Goal: Complete application form: Complete application form

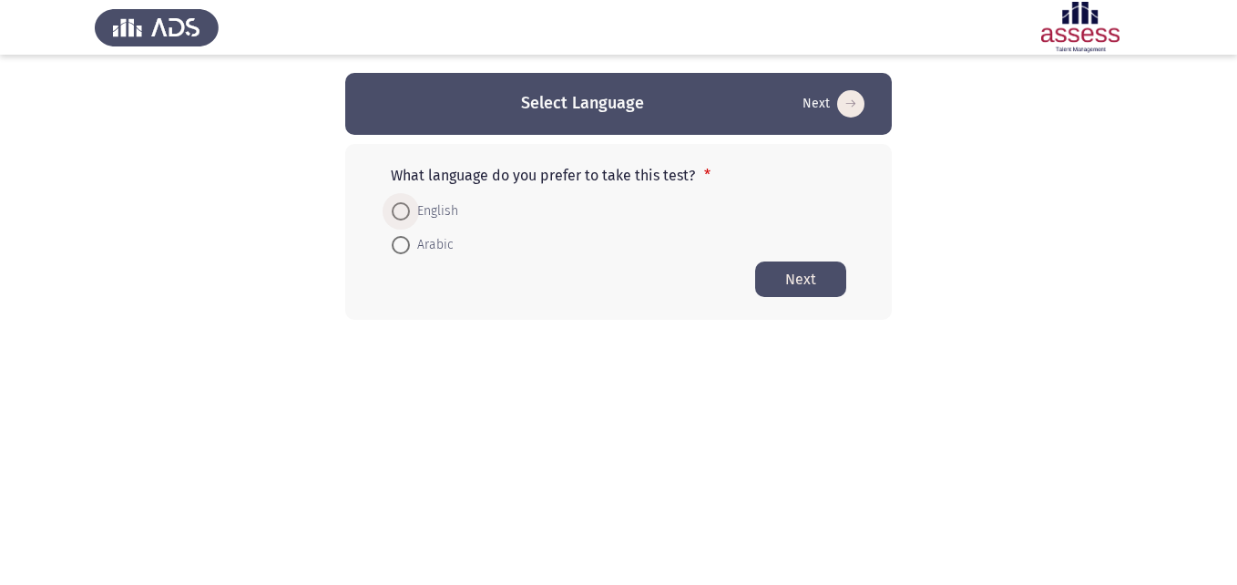
click at [400, 209] on span at bounding box center [401, 211] width 18 height 18
click at [400, 209] on input "English" at bounding box center [401, 211] width 18 height 18
radio input "true"
click at [814, 273] on button "Next" at bounding box center [800, 278] width 91 height 36
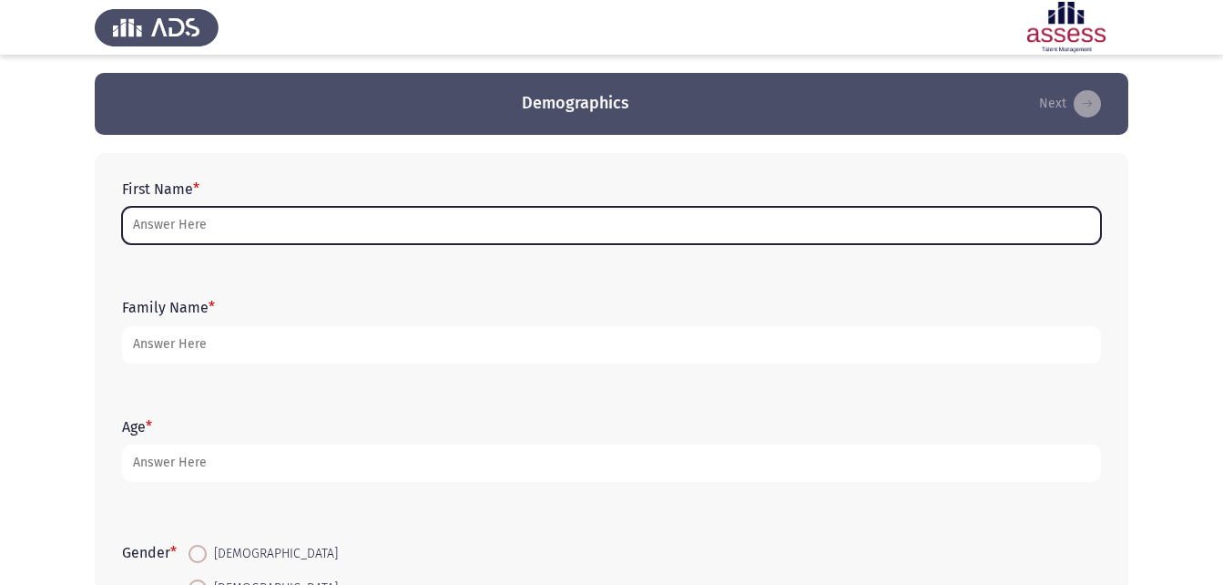
click at [580, 219] on input "First Name *" at bounding box center [611, 225] width 979 height 37
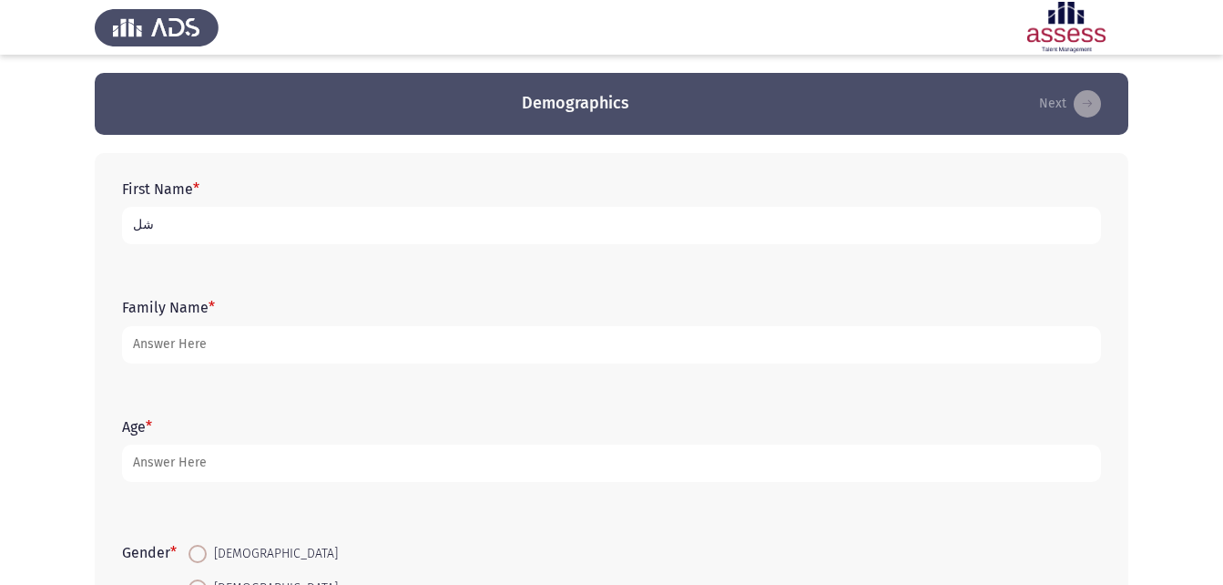
type input "ش"
type input "a"
type input "[PERSON_NAME]"
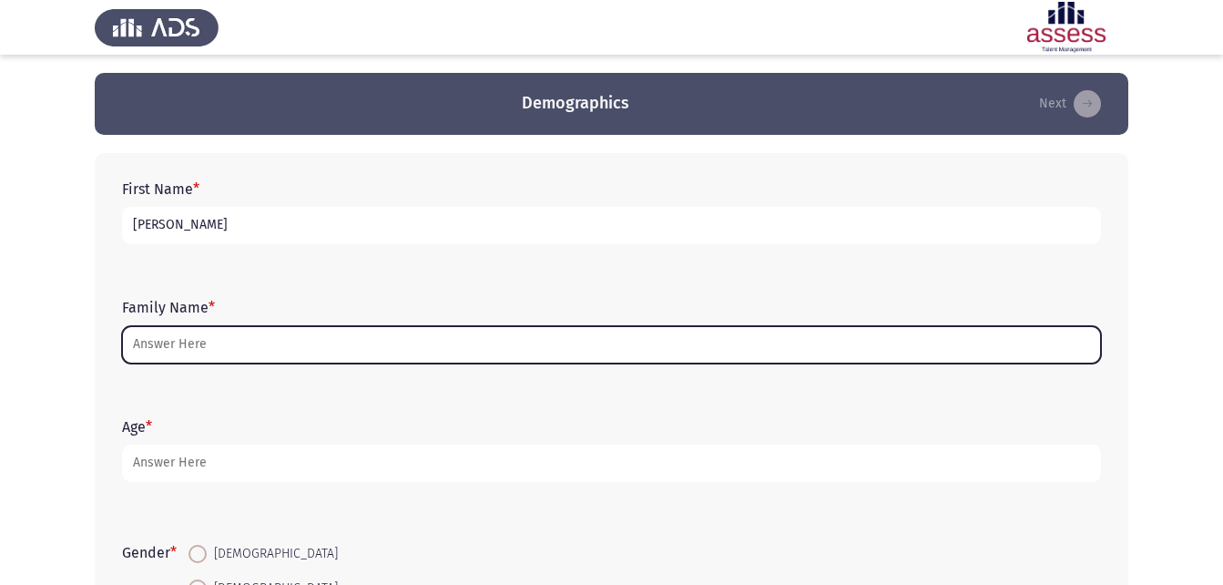
click at [607, 340] on input "Family Name *" at bounding box center [611, 344] width 979 height 37
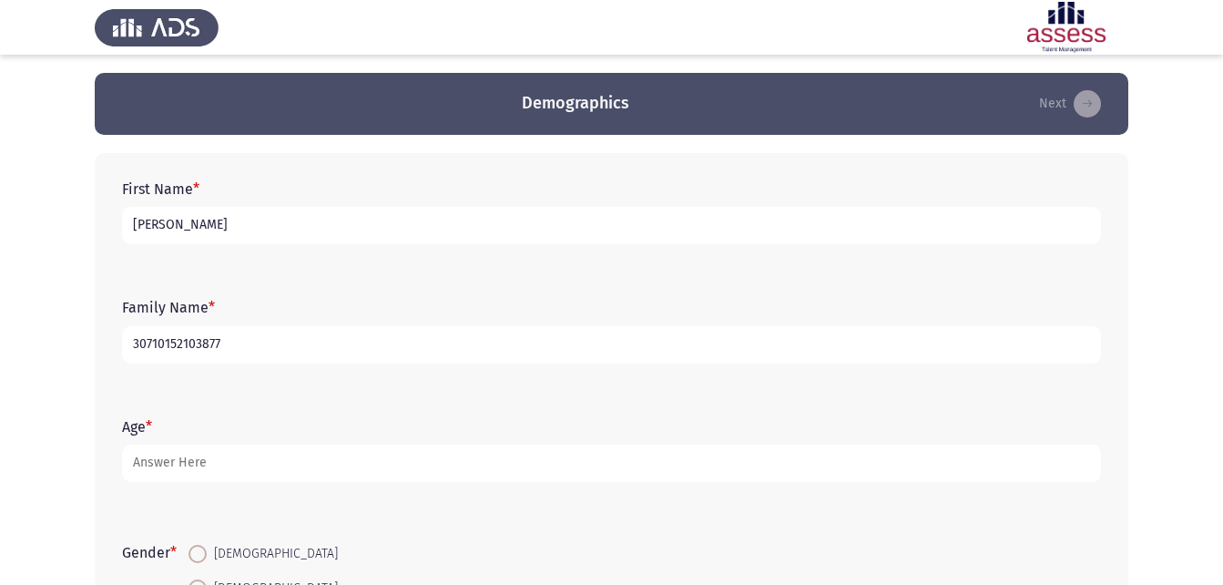
type input "30710152103877"
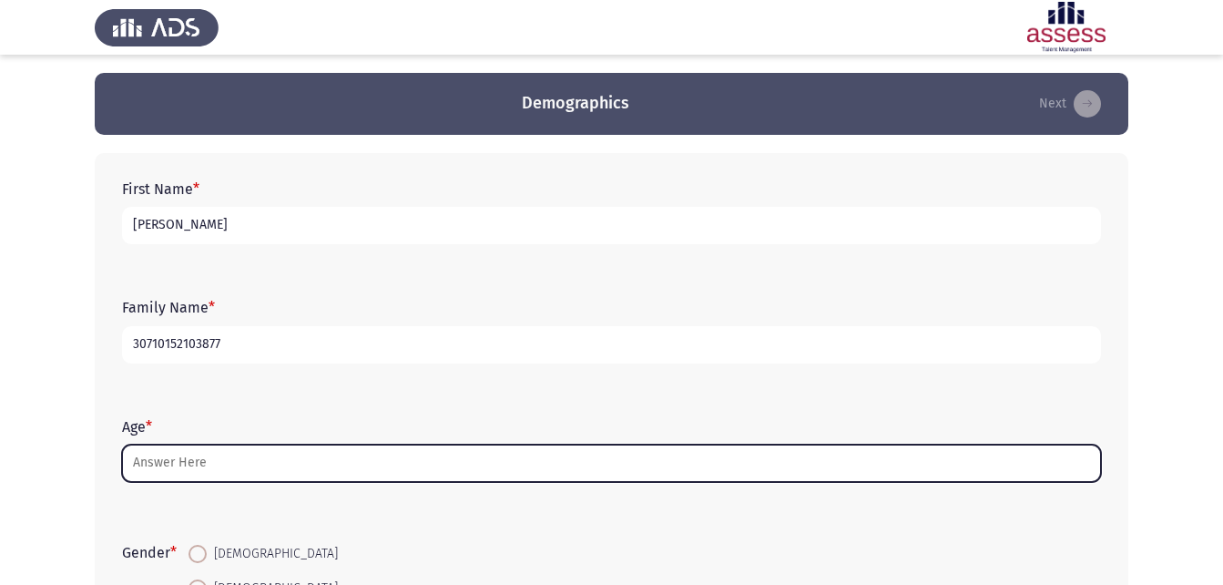
click at [625, 463] on input "Age *" at bounding box center [611, 462] width 979 height 37
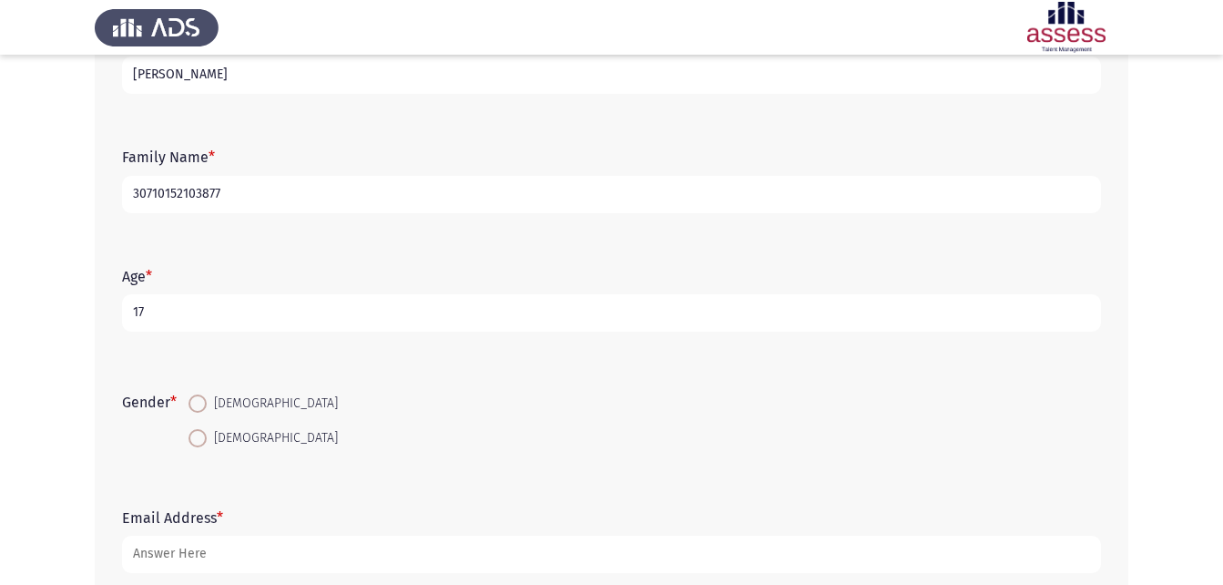
scroll to position [182, 0]
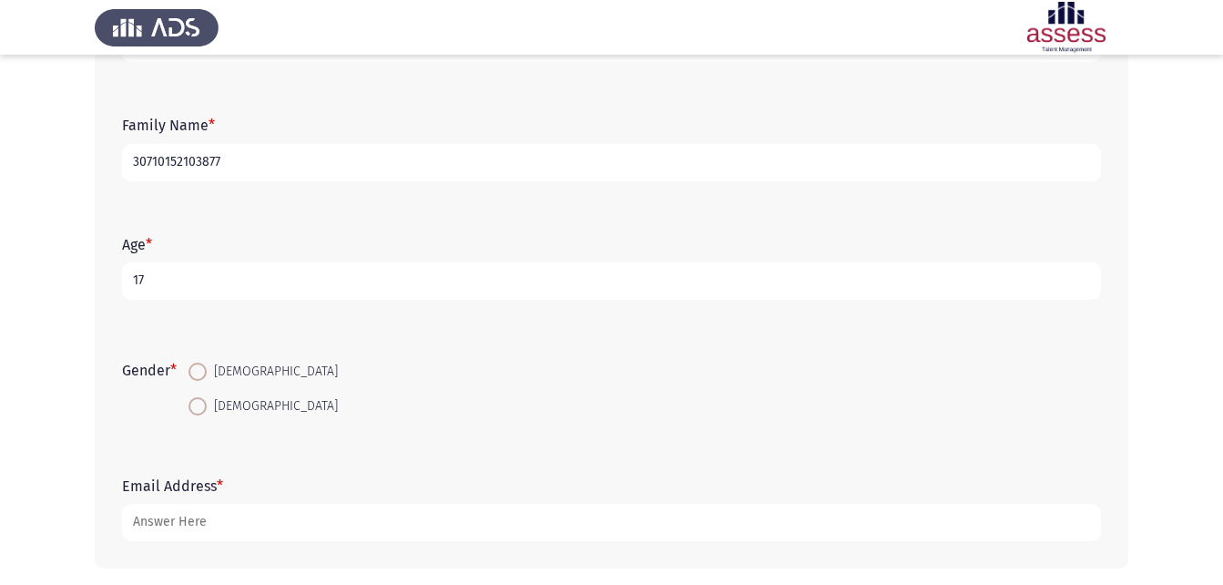
type input "17"
click at [207, 374] on span at bounding box center [197, 371] width 18 height 18
click at [207, 374] on input "[DEMOGRAPHIC_DATA]" at bounding box center [197, 371] width 18 height 18
radio input "true"
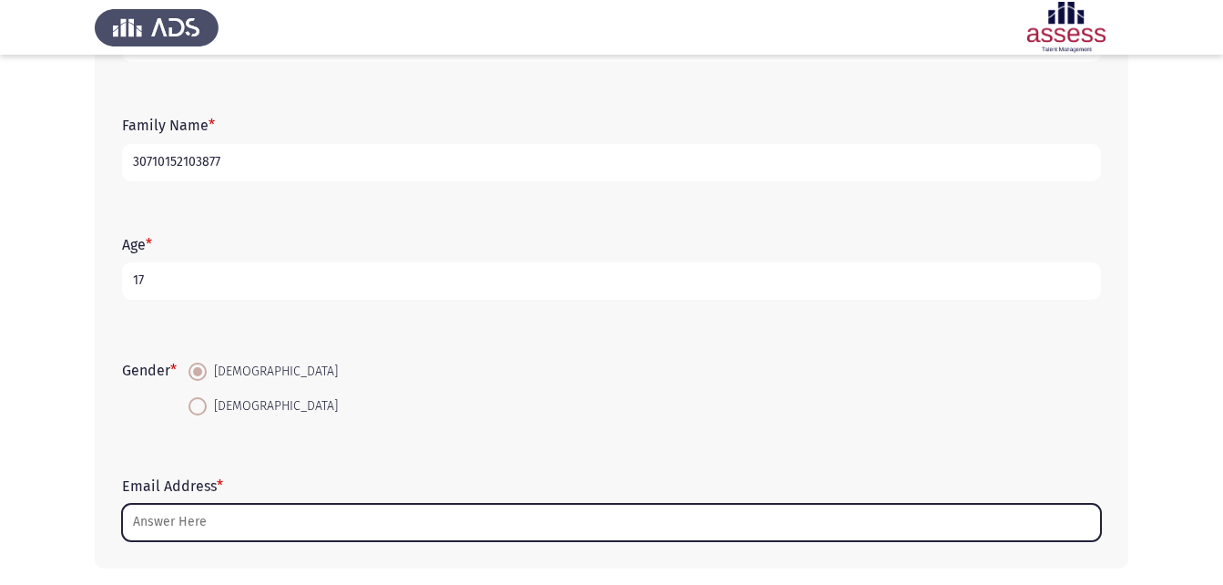
click at [229, 521] on input "Email Address *" at bounding box center [611, 522] width 979 height 37
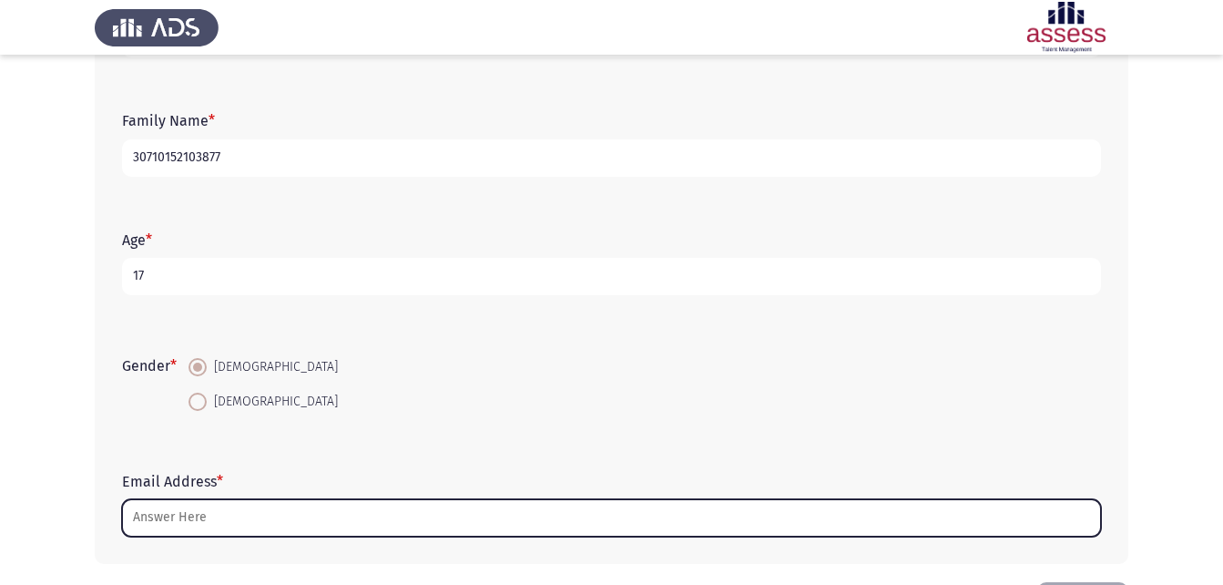
scroll to position [257, 0]
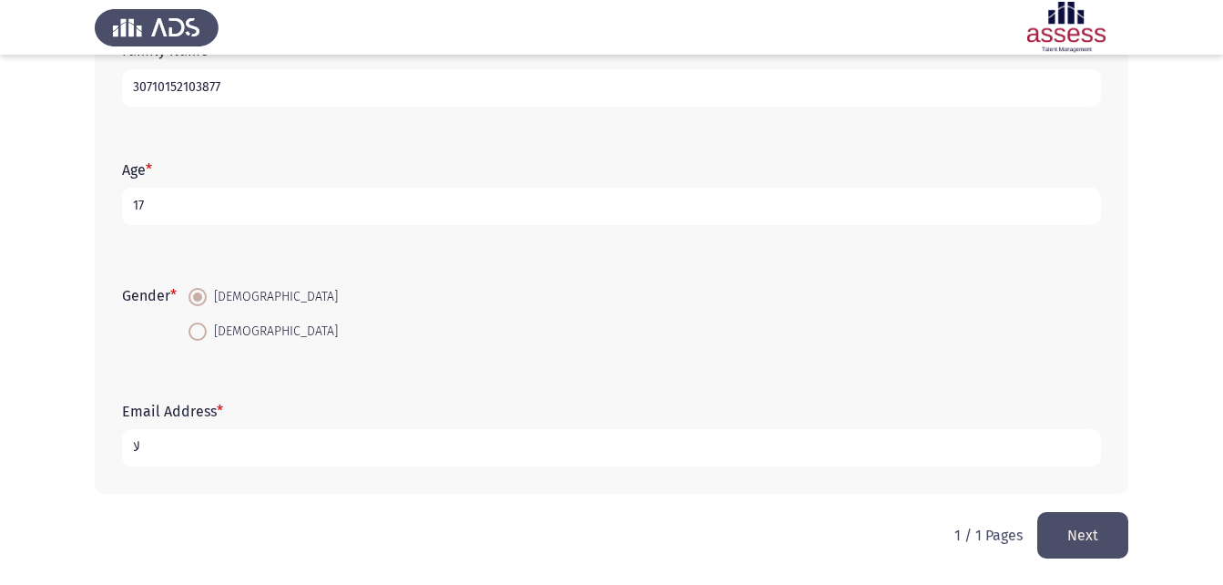
type input "ل"
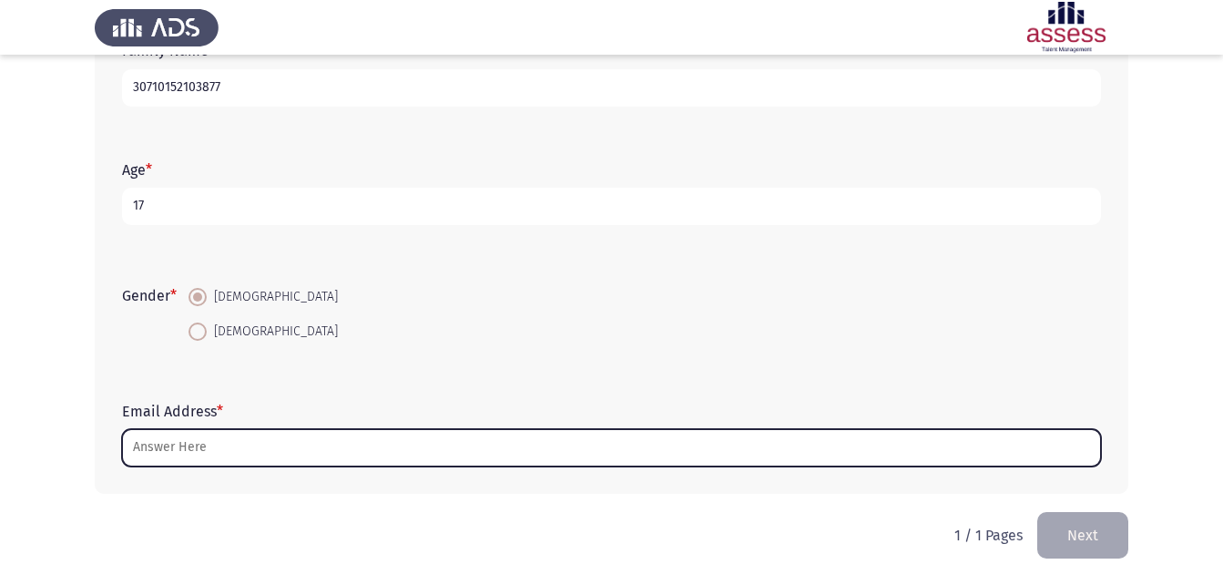
click at [249, 452] on input "Email Address *" at bounding box center [611, 447] width 979 height 37
type input "d"
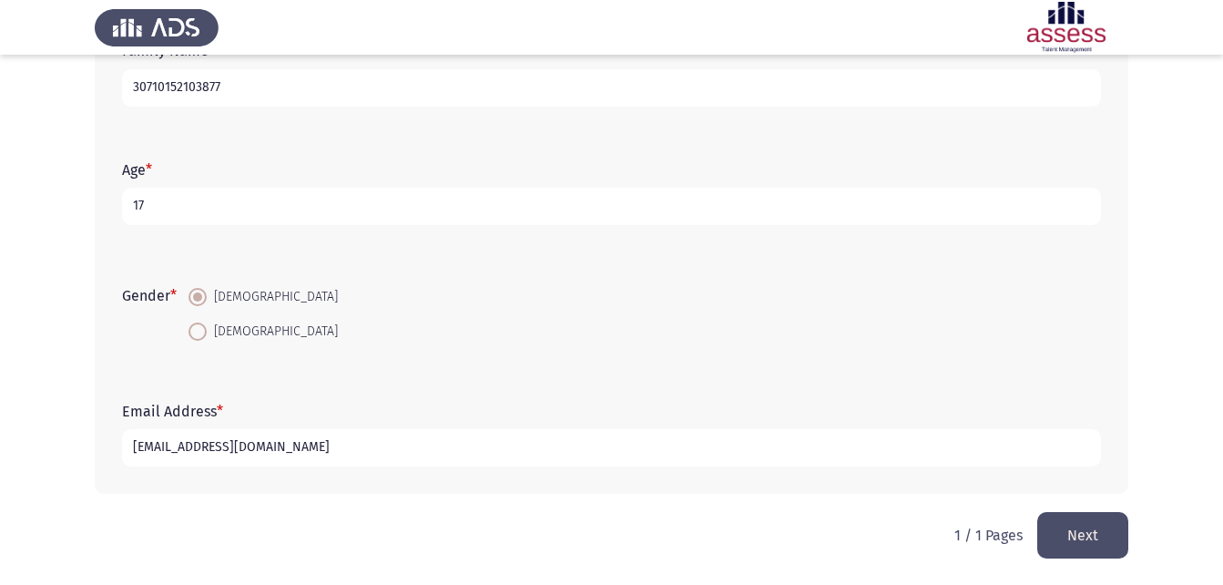
type input "[EMAIL_ADDRESS][DOMAIN_NAME]"
click at [1088, 525] on button "Next" at bounding box center [1082, 535] width 91 height 46
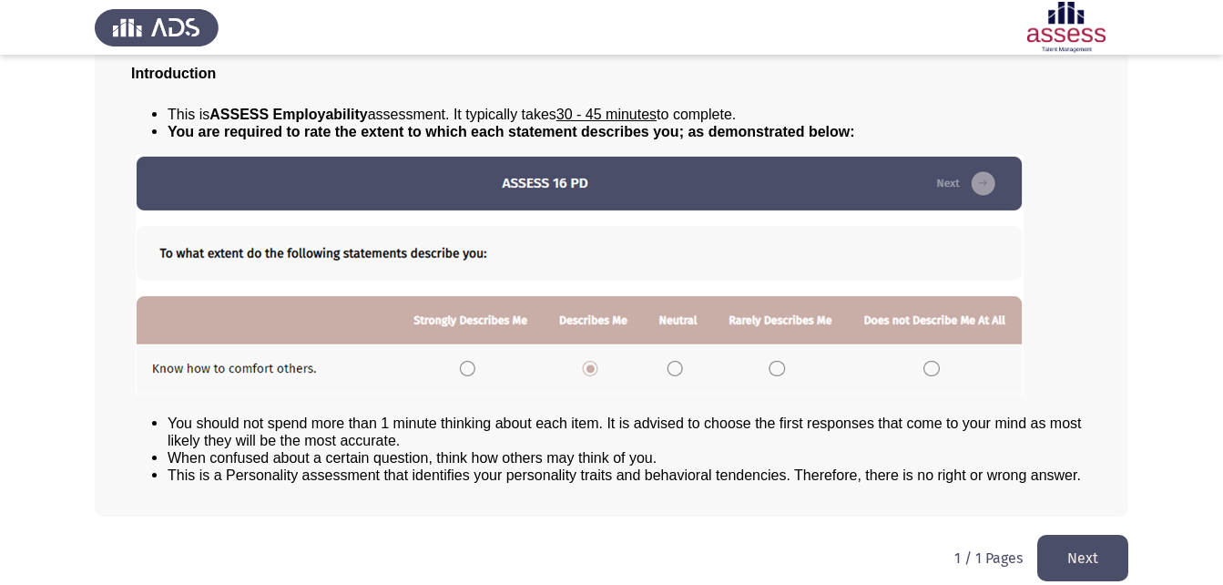
scroll to position [139, 0]
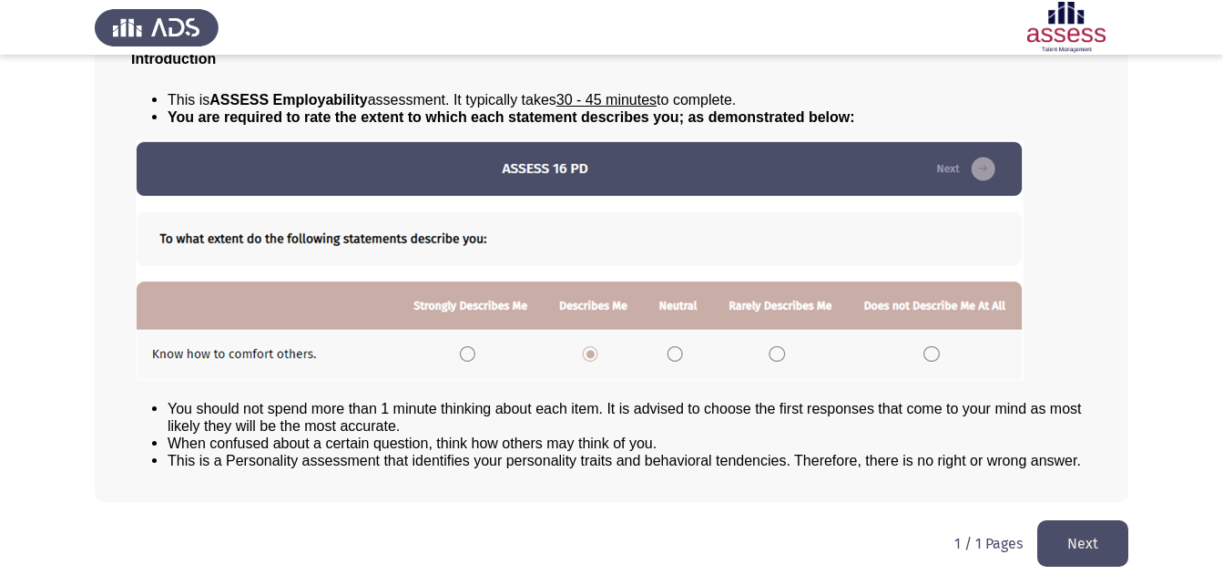
click at [1077, 527] on button "Next" at bounding box center [1082, 543] width 91 height 46
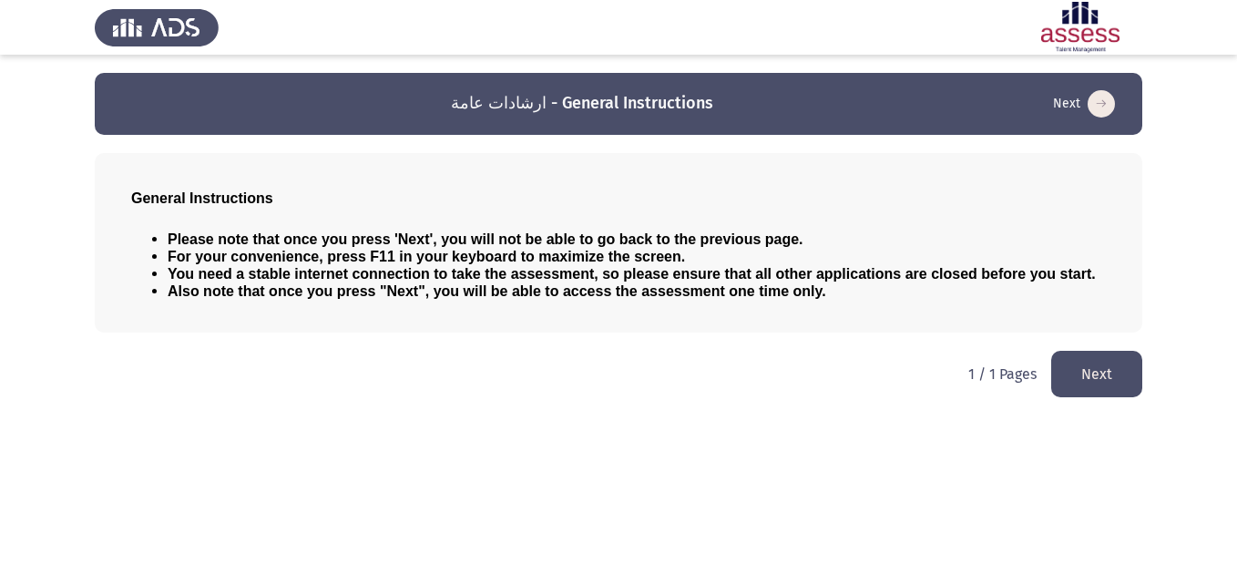
click at [1077, 363] on button "Next" at bounding box center [1096, 374] width 91 height 46
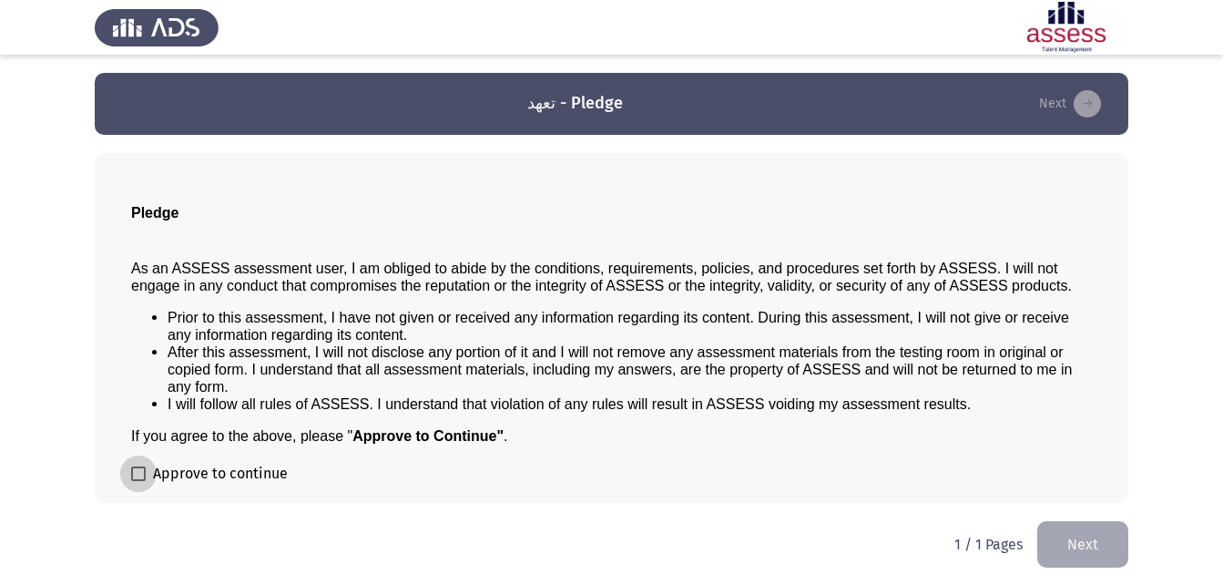
click at [151, 473] on label "Approve to continue" at bounding box center [209, 474] width 157 height 22
click at [138, 481] on input "Approve to continue" at bounding box center [137, 481] width 1 height 1
checkbox input "true"
click at [1080, 554] on button "Next" at bounding box center [1082, 544] width 91 height 46
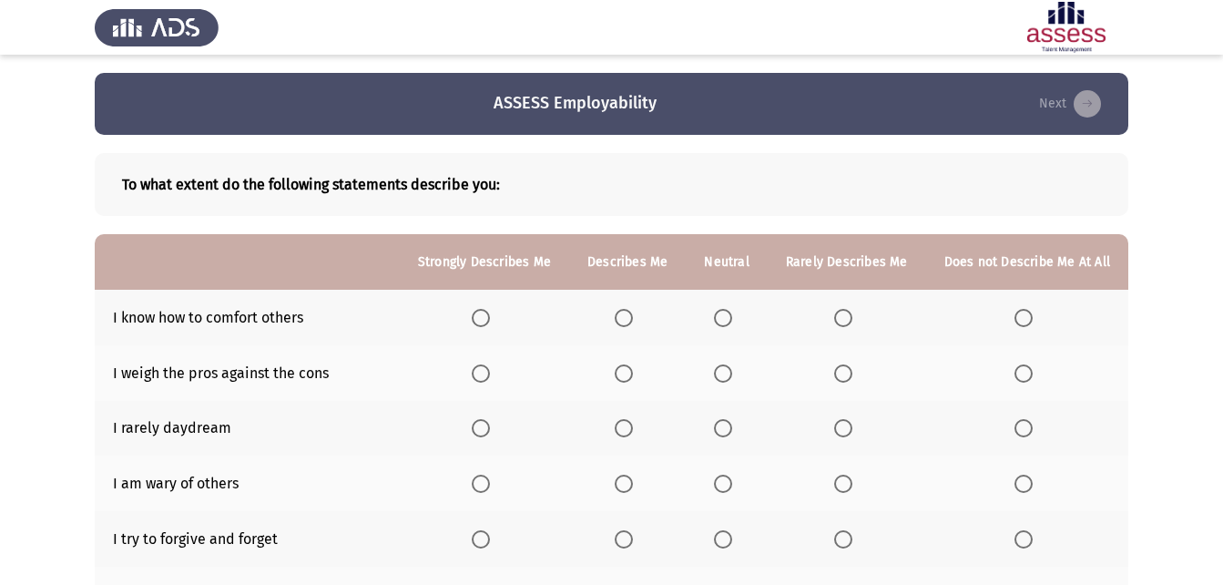
scroll to position [91, 0]
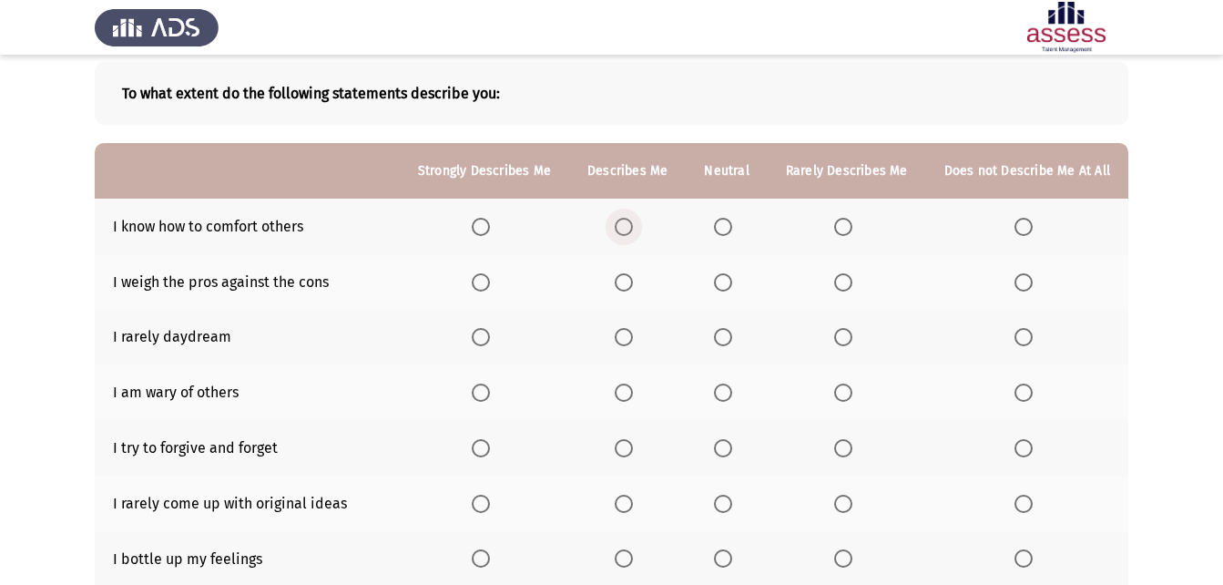
click at [631, 229] on span "Select an option" at bounding box center [624, 227] width 18 height 18
click at [631, 229] on input "Select an option" at bounding box center [624, 227] width 18 height 18
click at [730, 343] on span "Select an option" at bounding box center [723, 337] width 18 height 18
click at [730, 343] on input "Select an option" at bounding box center [723, 337] width 18 height 18
click at [623, 393] on span "Select an option" at bounding box center [624, 392] width 18 height 18
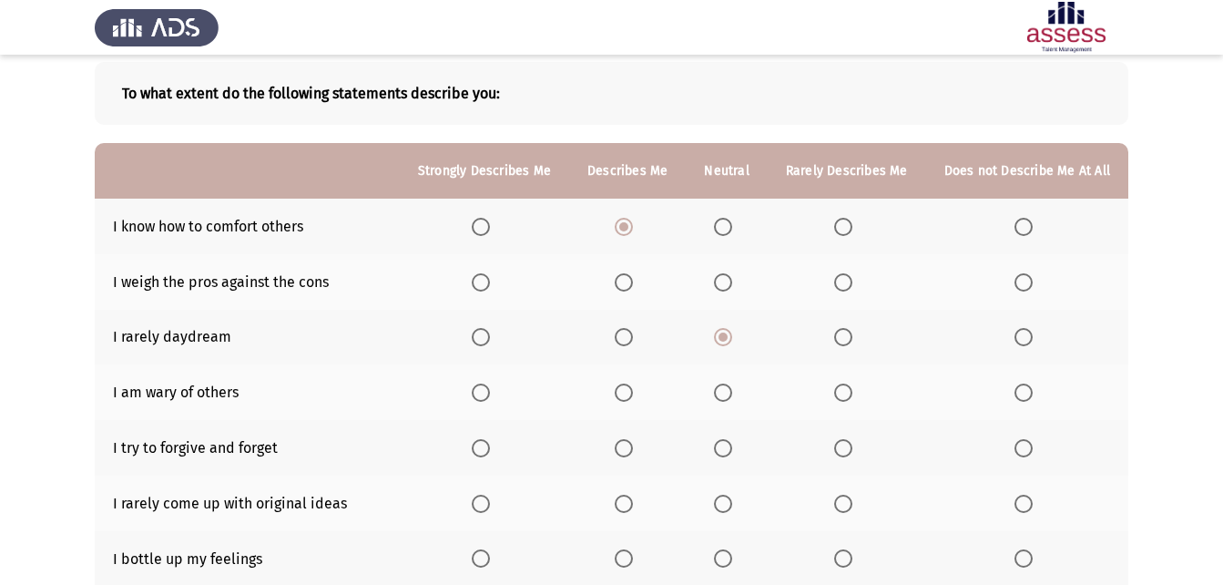
click at [623, 393] on input "Select an option" at bounding box center [624, 392] width 18 height 18
click at [732, 443] on span "Select an option" at bounding box center [723, 448] width 18 height 18
click at [732, 443] on input "Select an option" at bounding box center [723, 448] width 18 height 18
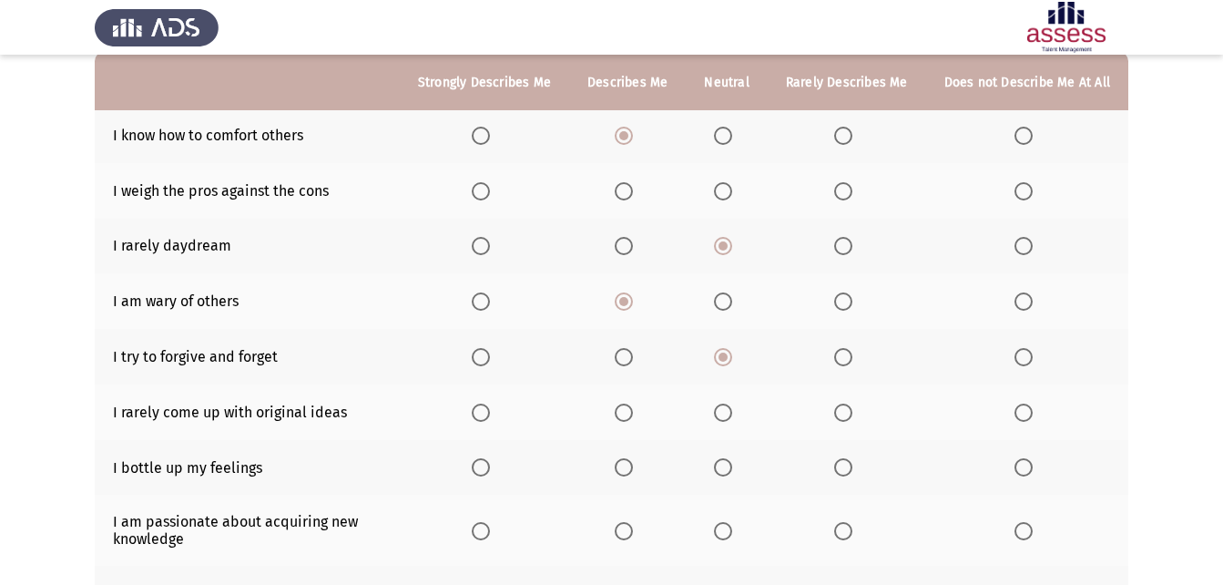
click at [629, 418] on span "Select an option" at bounding box center [624, 412] width 18 height 18
click at [629, 418] on input "Select an option" at bounding box center [624, 412] width 18 height 18
click at [633, 466] on span "Select an option" at bounding box center [624, 467] width 18 height 18
click at [633, 466] on input "Select an option" at bounding box center [624, 467] width 18 height 18
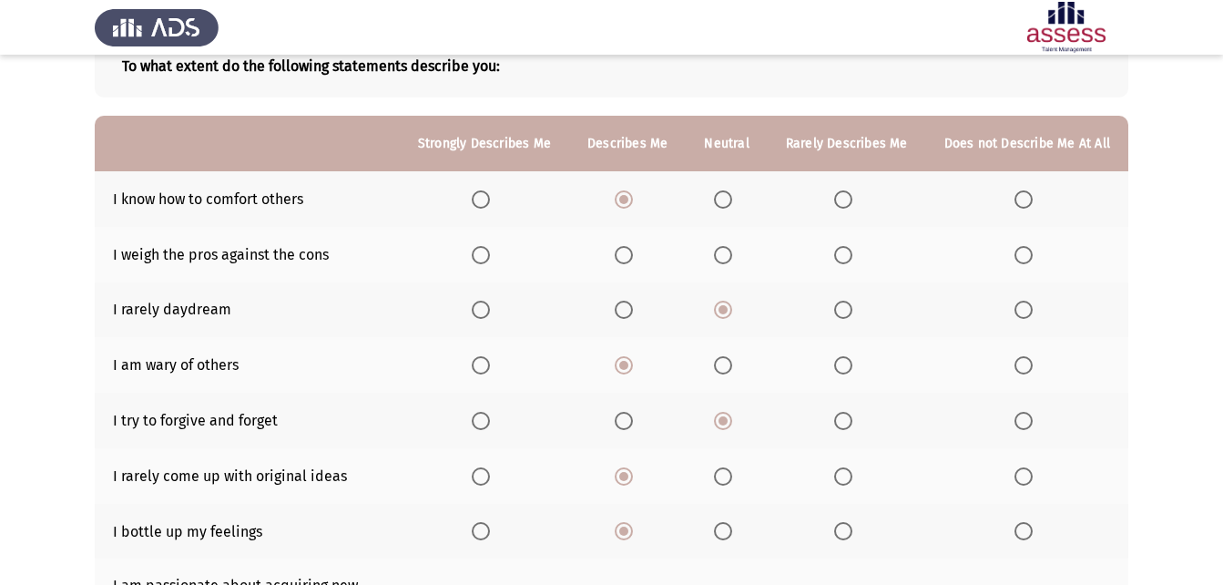
scroll to position [91, 0]
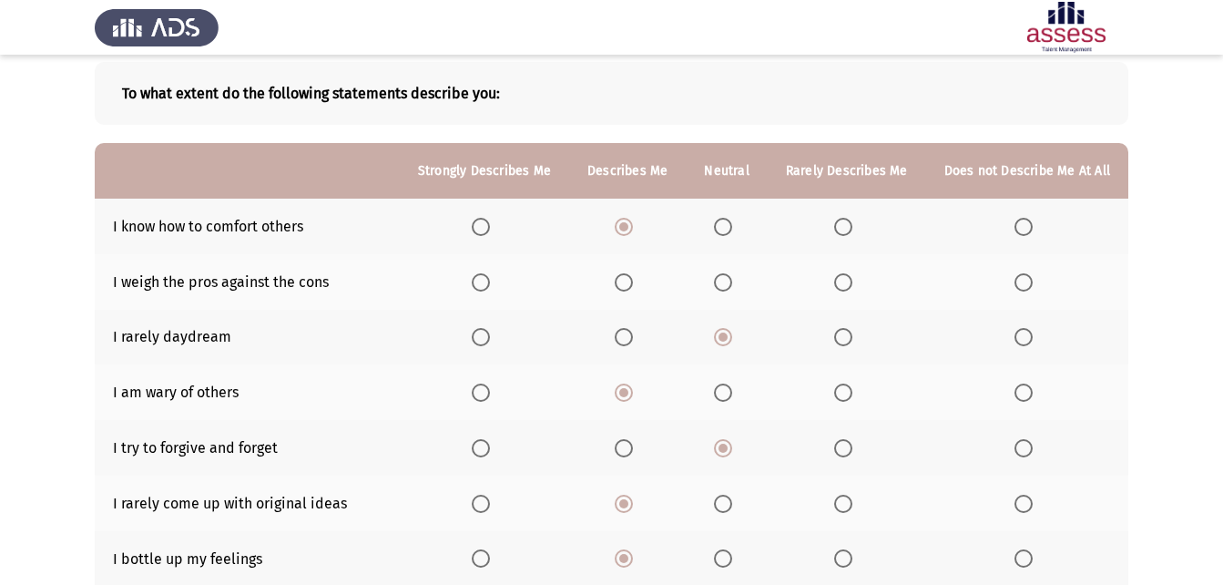
click at [843, 282] on span "Select an option" at bounding box center [843, 282] width 0 height 0
click at [847, 282] on input "Select an option" at bounding box center [843, 282] width 18 height 18
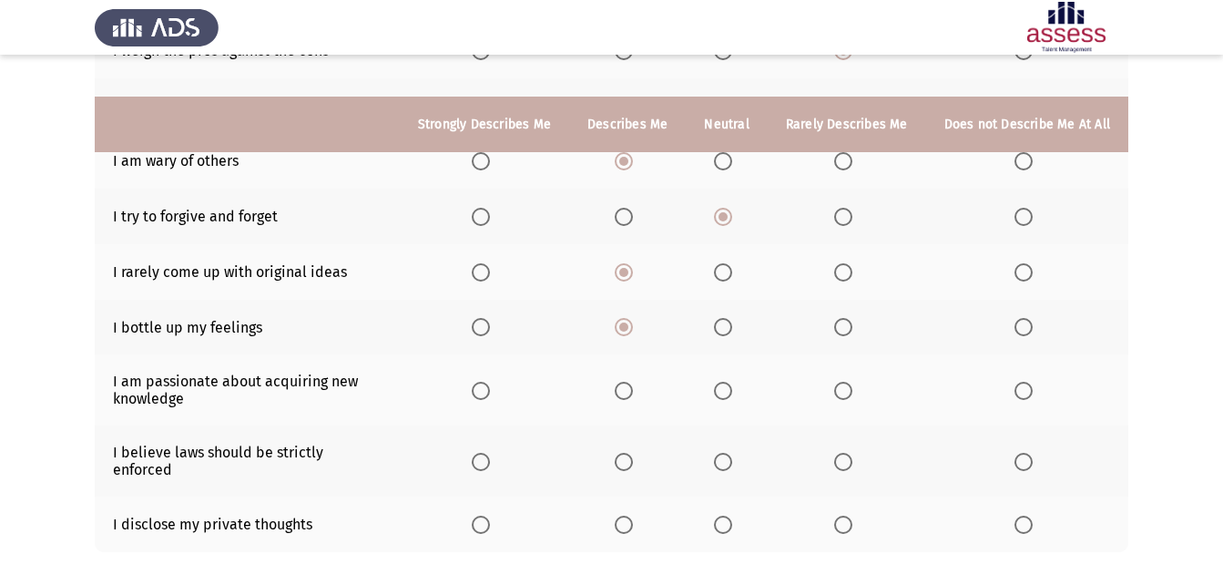
scroll to position [364, 0]
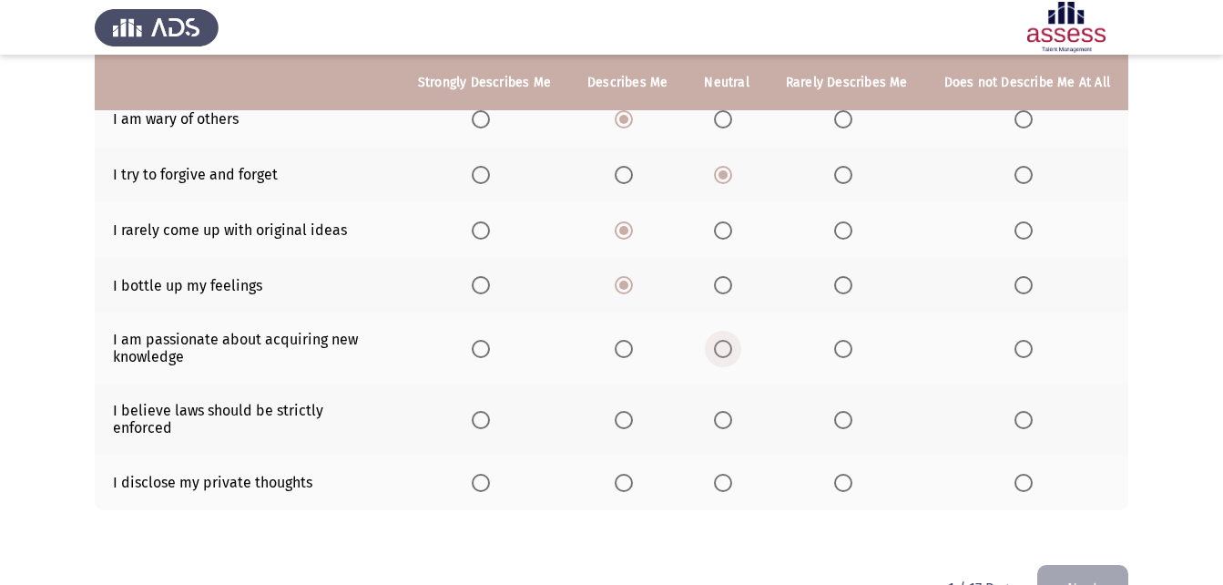
click at [730, 351] on span "Select an option" at bounding box center [723, 349] width 18 height 18
click at [730, 351] on input "Select an option" at bounding box center [723, 349] width 18 height 18
click at [633, 412] on span "Select an option" at bounding box center [624, 420] width 18 height 18
click at [633, 412] on input "Select an option" at bounding box center [624, 420] width 18 height 18
click at [725, 473] on span "Select an option" at bounding box center [723, 482] width 18 height 18
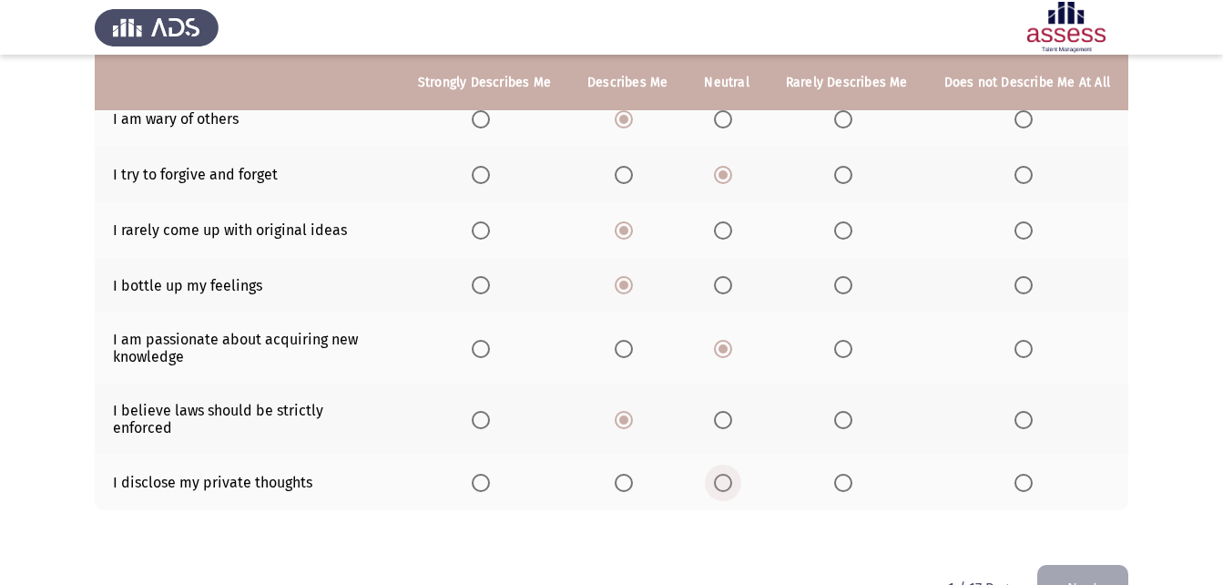
click at [725, 473] on input "Select an option" at bounding box center [723, 482] width 18 height 18
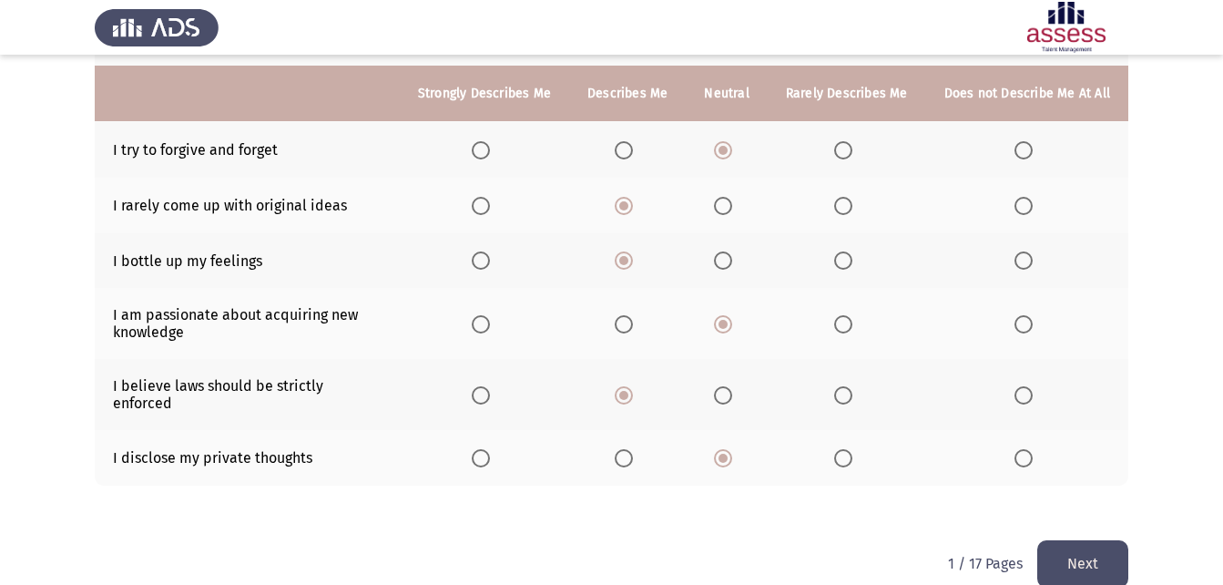
scroll to position [402, 0]
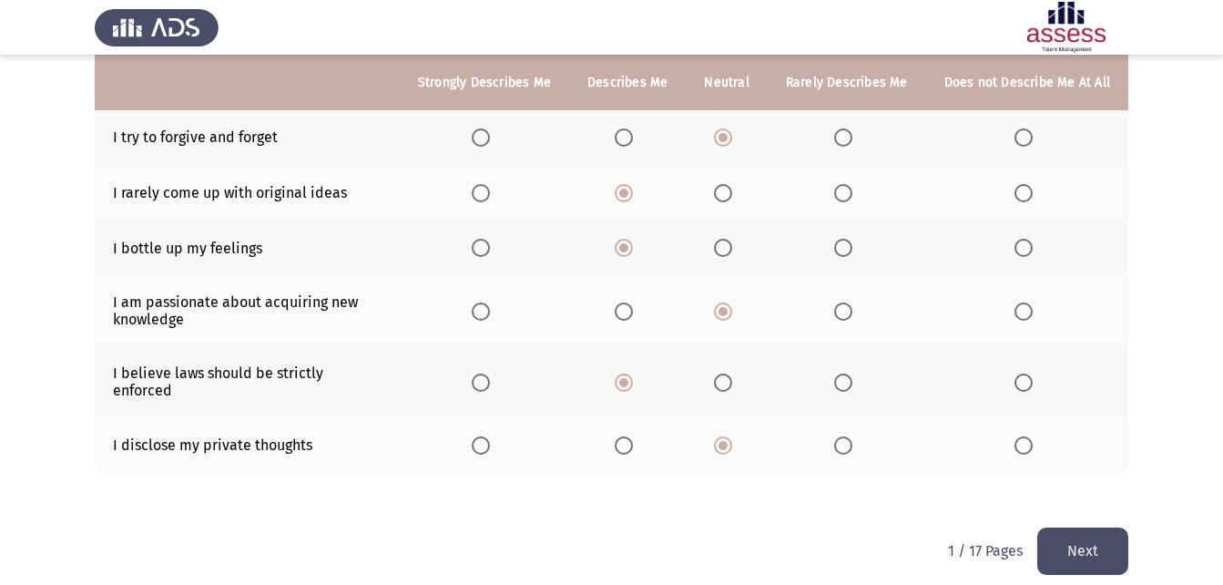
click at [1116, 527] on button "Next" at bounding box center [1082, 550] width 91 height 46
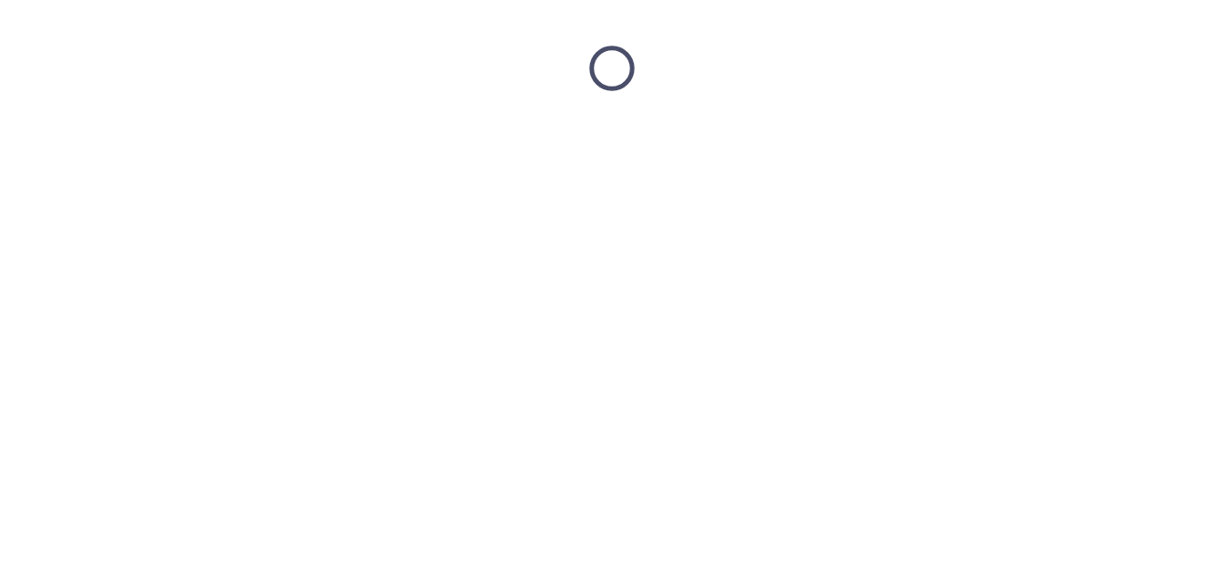
scroll to position [0, 0]
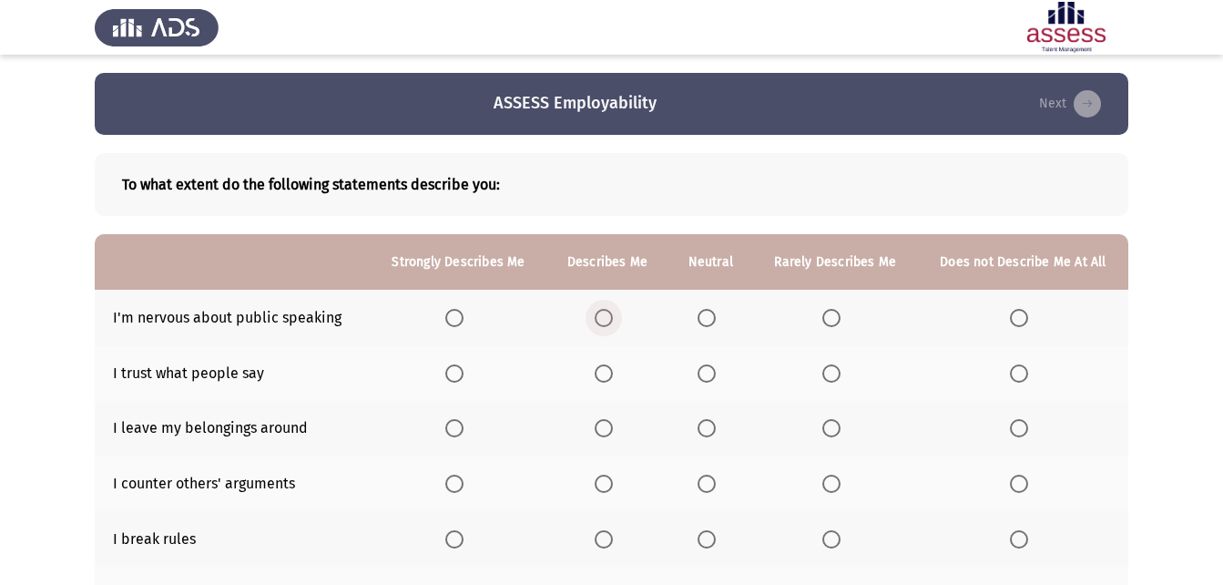
click at [603, 320] on span "Select an option" at bounding box center [604, 318] width 18 height 18
click at [603, 320] on input "Select an option" at bounding box center [604, 318] width 18 height 18
click at [705, 373] on span "Select an option" at bounding box center [706, 373] width 18 height 18
click at [705, 373] on input "Select an option" at bounding box center [706, 373] width 18 height 18
click at [820, 420] on th at bounding box center [835, 429] width 165 height 56
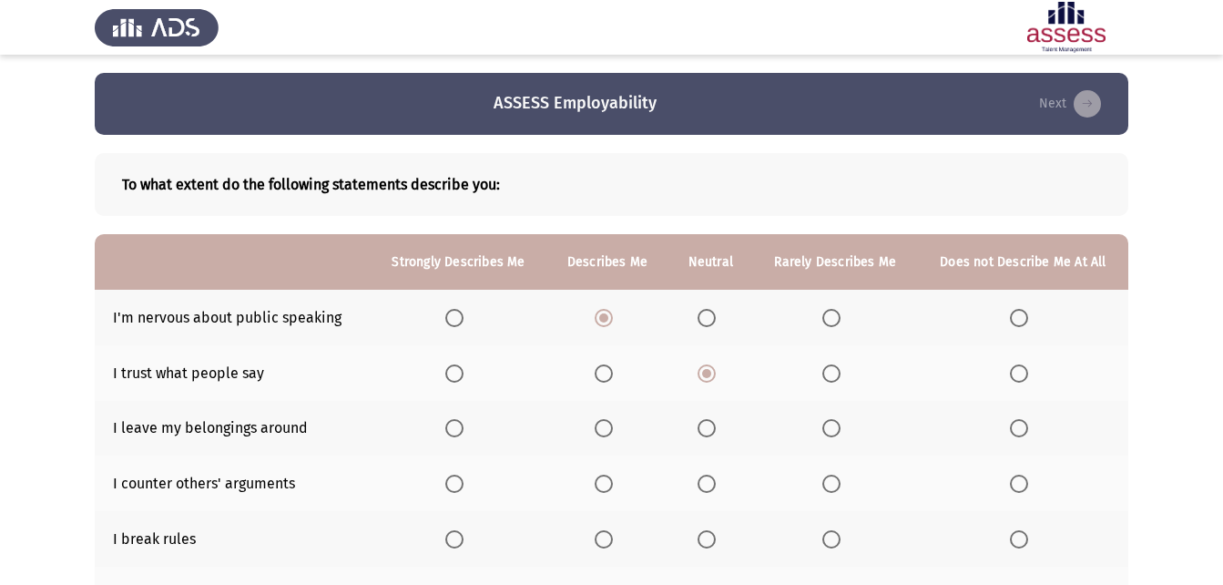
click at [831, 426] on span "Select an option" at bounding box center [831, 428] width 18 height 18
click at [831, 426] on input "Select an option" at bounding box center [831, 428] width 18 height 18
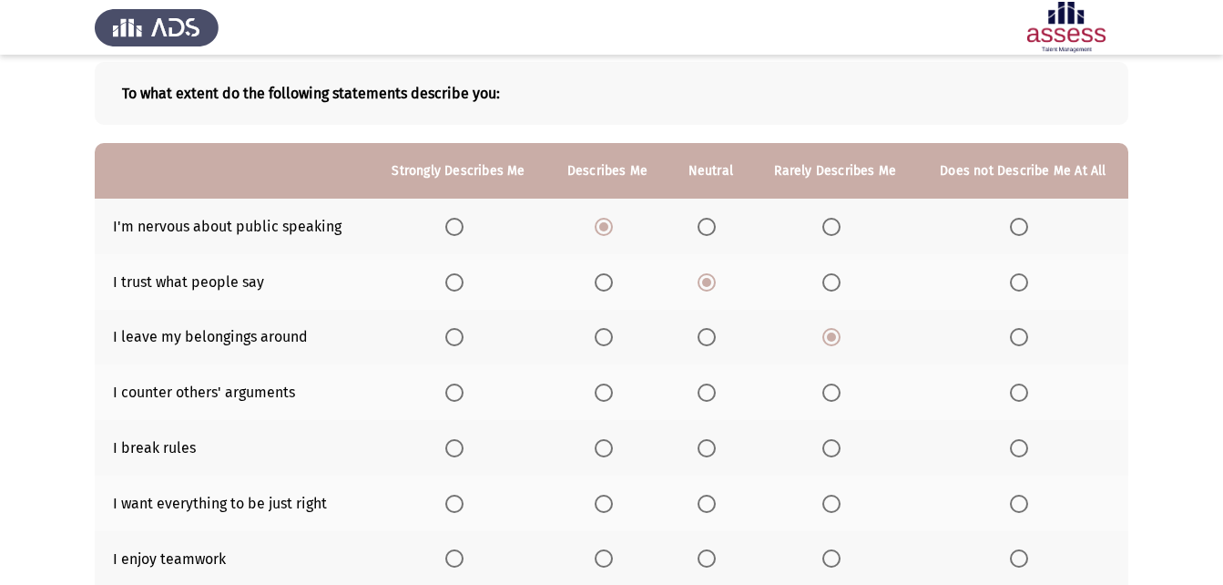
click at [705, 397] on span "Select an option" at bounding box center [706, 392] width 18 height 18
click at [705, 397] on input "Select an option" at bounding box center [706, 392] width 18 height 18
click at [1015, 448] on span "Select an option" at bounding box center [1019, 448] width 18 height 18
click at [1015, 448] on input "Select an option" at bounding box center [1019, 448] width 18 height 18
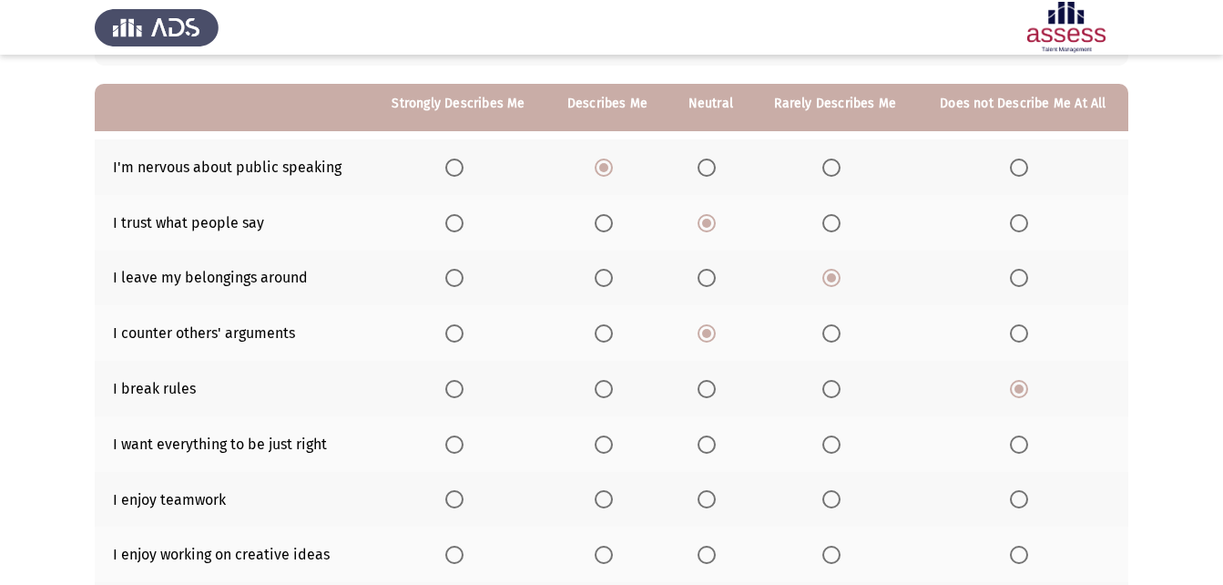
scroll to position [182, 0]
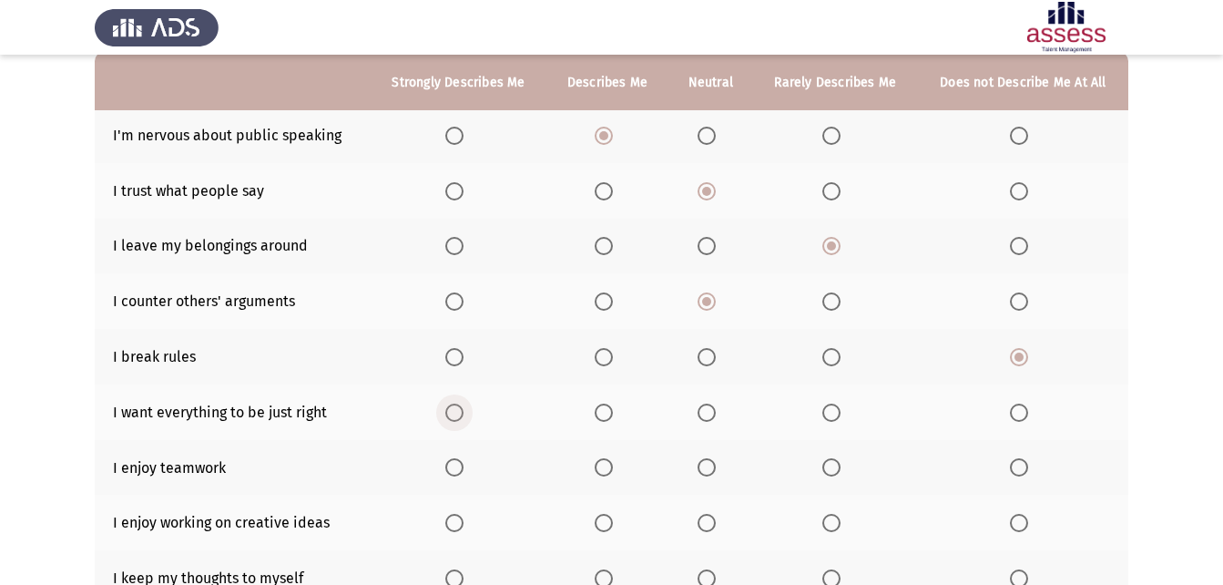
click at [455, 410] on span "Select an option" at bounding box center [454, 412] width 18 height 18
click at [455, 410] on input "Select an option" at bounding box center [454, 412] width 18 height 18
click at [605, 462] on span "Select an option" at bounding box center [604, 467] width 18 height 18
click at [605, 462] on input "Select an option" at bounding box center [604, 467] width 18 height 18
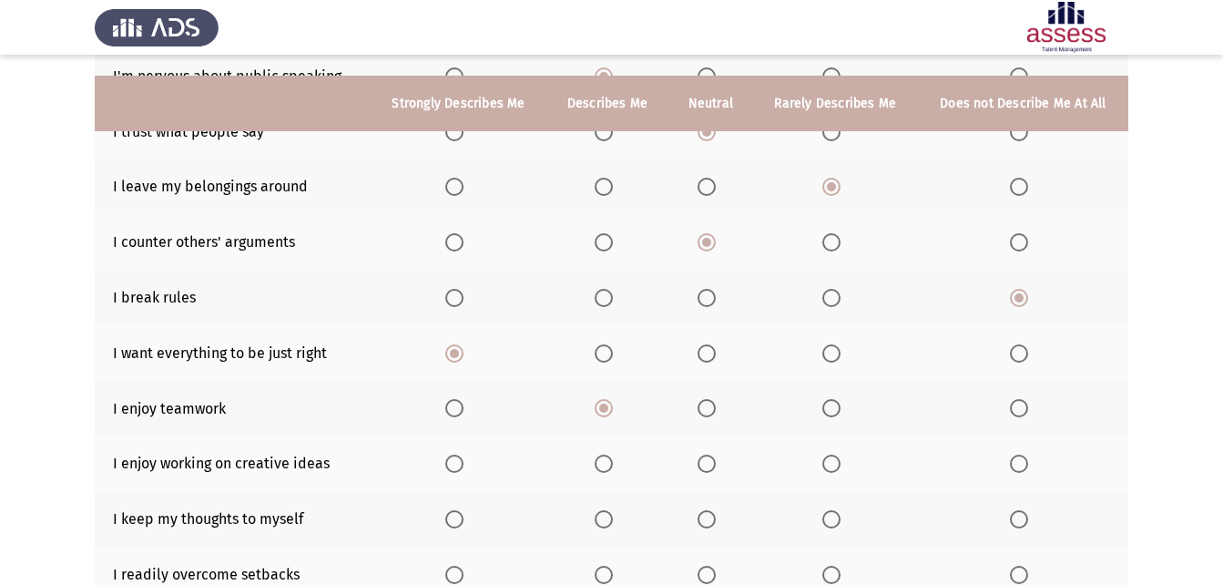
scroll to position [273, 0]
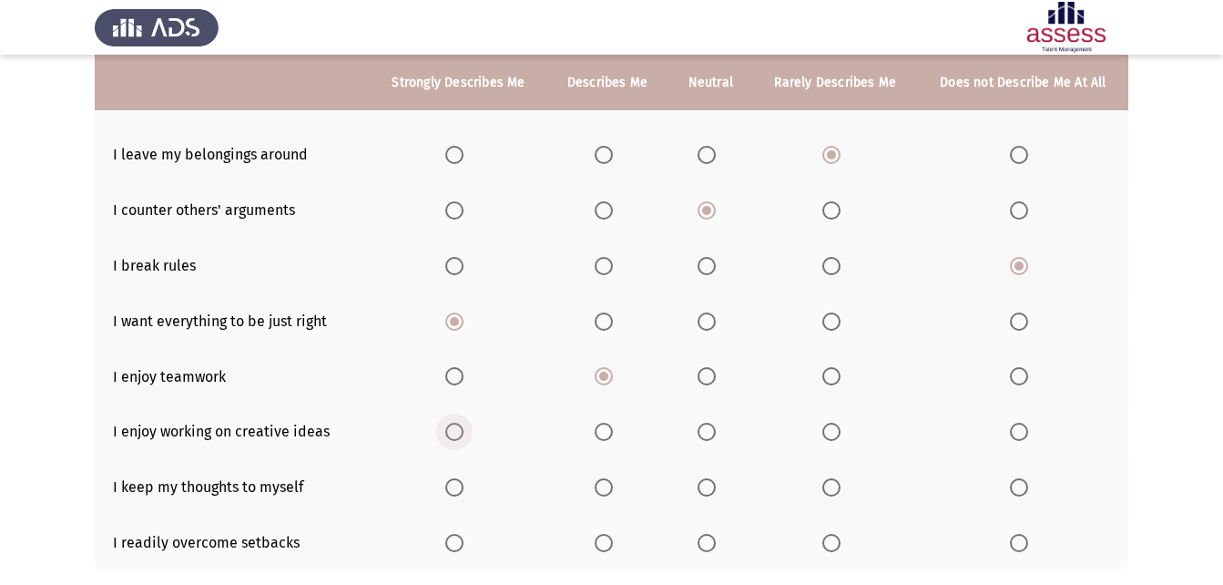
click at [454, 433] on span "Select an option" at bounding box center [454, 431] width 18 height 18
click at [454, 433] on input "Select an option" at bounding box center [454, 431] width 18 height 18
click at [599, 486] on span "Select an option" at bounding box center [604, 487] width 18 height 18
click at [599, 486] on input "Select an option" at bounding box center [604, 487] width 18 height 18
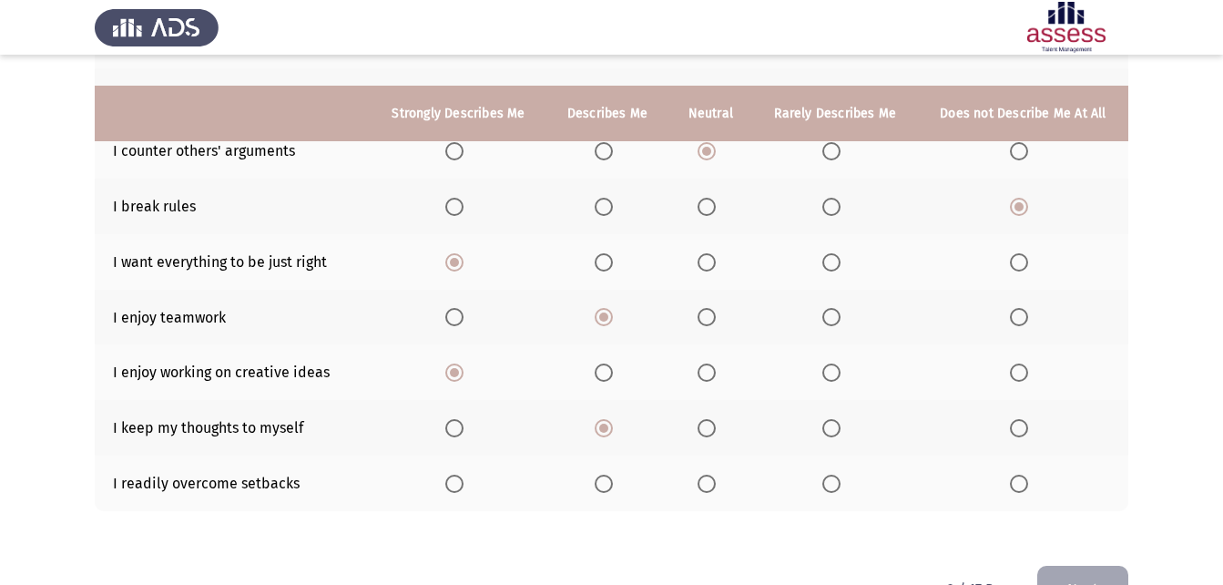
scroll to position [364, 0]
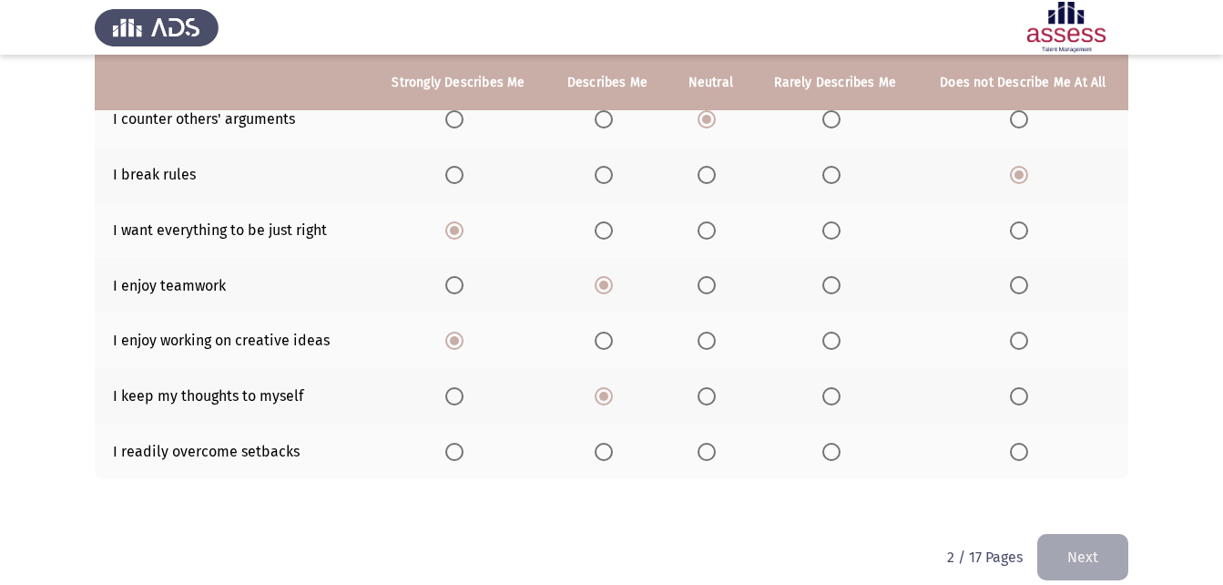
click at [716, 458] on span "Select an option" at bounding box center [706, 452] width 18 height 18
click at [716, 458] on input "Select an option" at bounding box center [706, 452] width 18 height 18
click at [1074, 557] on button "Next" at bounding box center [1082, 557] width 91 height 46
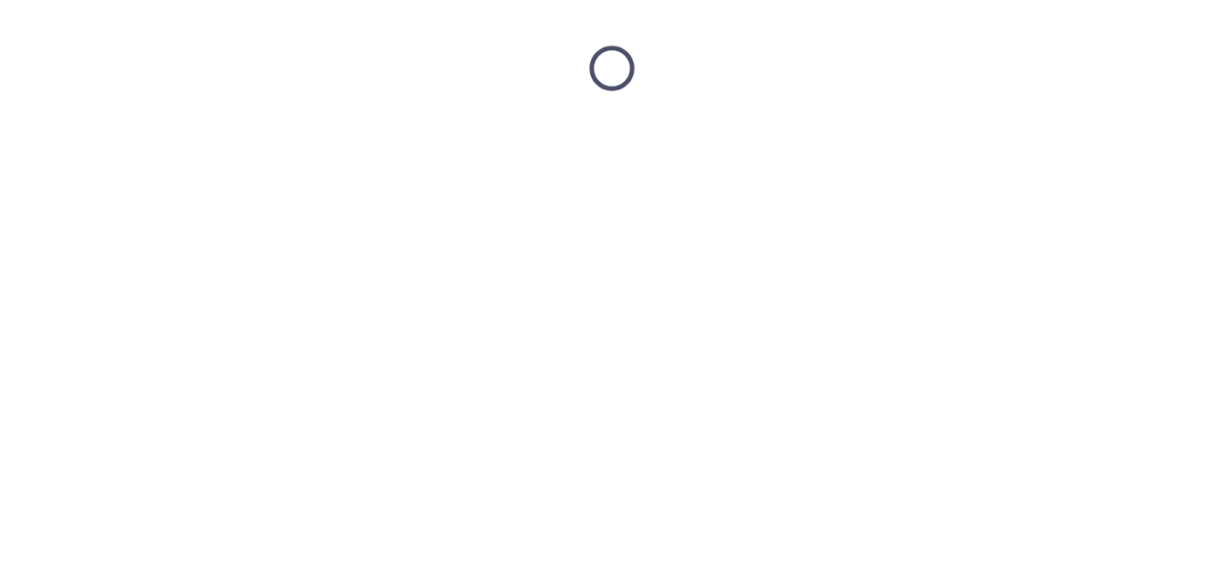
scroll to position [0, 0]
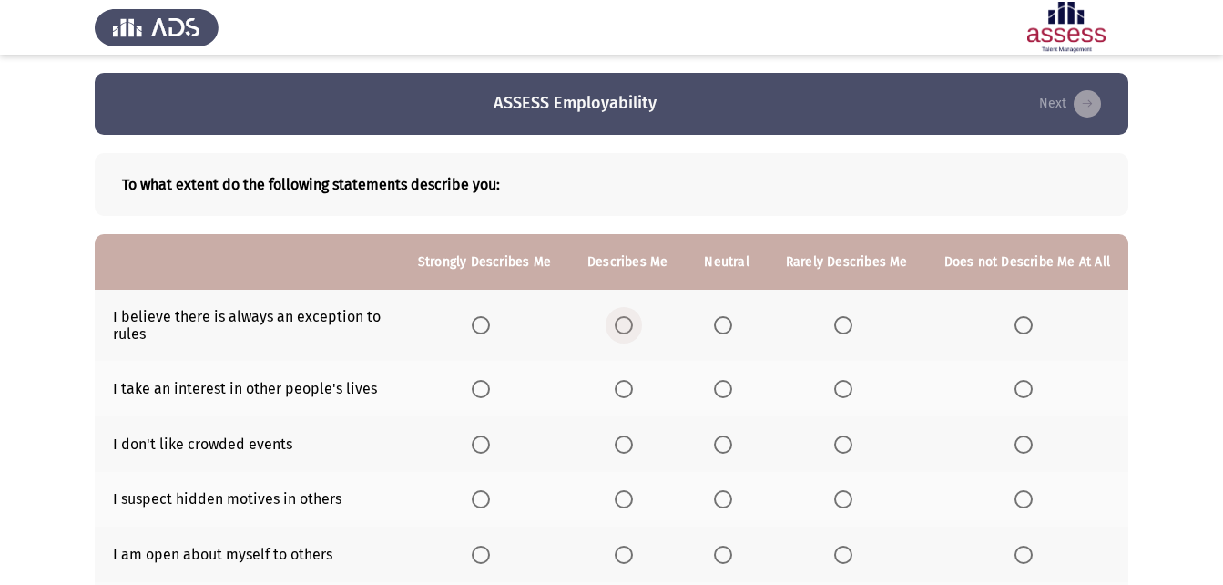
click at [626, 328] on span "Select an option" at bounding box center [624, 325] width 18 height 18
click at [626, 328] on input "Select an option" at bounding box center [624, 325] width 18 height 18
click at [622, 392] on span "Select an option" at bounding box center [624, 389] width 18 height 18
click at [622, 392] on input "Select an option" at bounding box center [624, 389] width 18 height 18
click at [724, 451] on span "Select an option" at bounding box center [723, 444] width 18 height 18
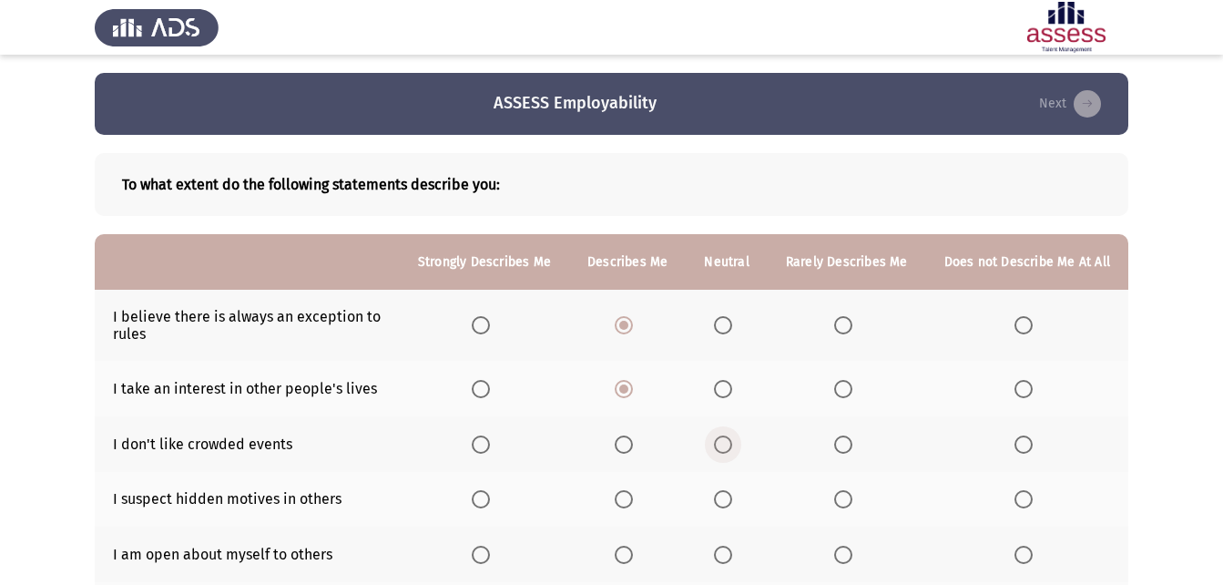
click at [724, 451] on input "Select an option" at bounding box center [723, 444] width 18 height 18
click at [840, 496] on span "Select an option" at bounding box center [843, 499] width 18 height 18
click at [840, 496] on input "Select an option" at bounding box center [843, 499] width 18 height 18
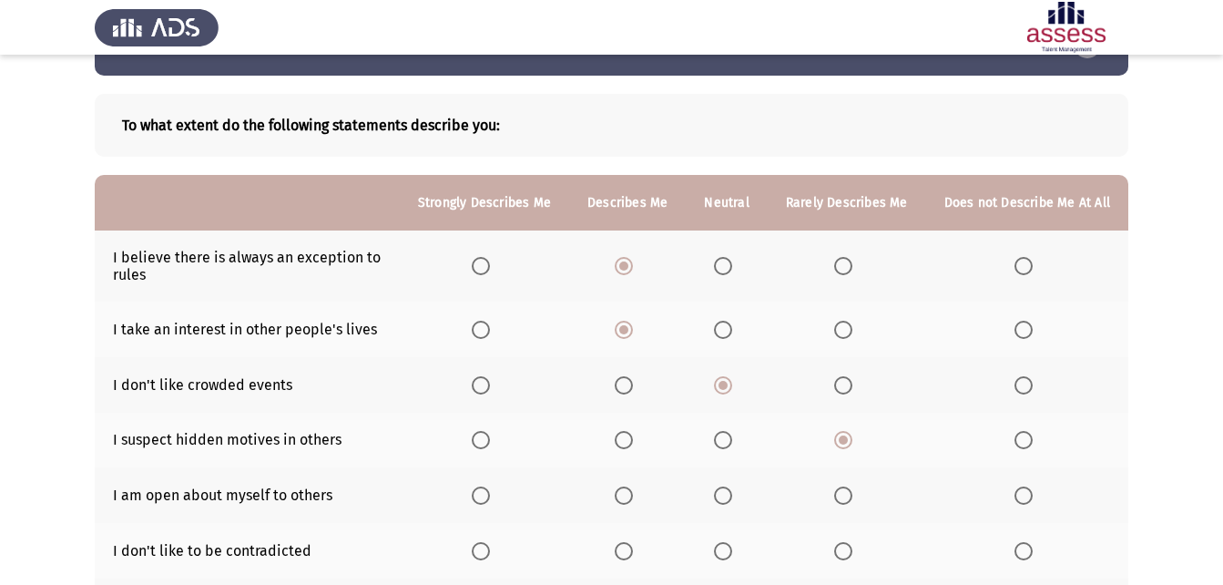
scroll to position [91, 0]
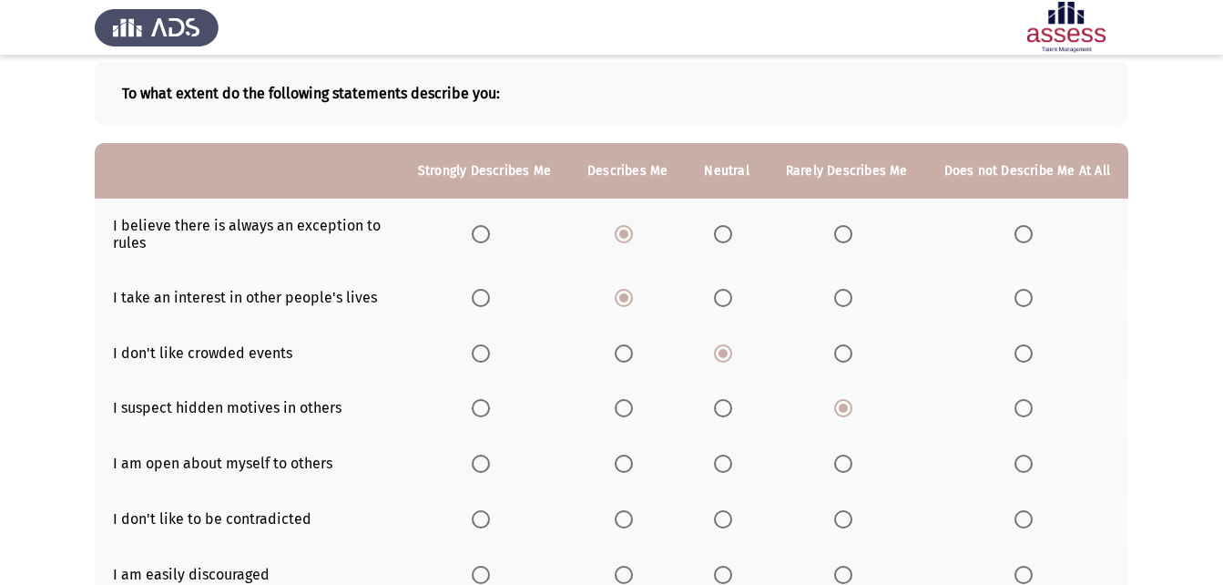
click at [633, 467] on span "Select an option" at bounding box center [624, 463] width 18 height 18
click at [633, 467] on input "Select an option" at bounding box center [624, 463] width 18 height 18
click at [724, 507] on th at bounding box center [726, 519] width 81 height 56
click at [725, 522] on span "Select an option" at bounding box center [723, 519] width 18 height 18
click at [725, 522] on input "Select an option" at bounding box center [723, 519] width 18 height 18
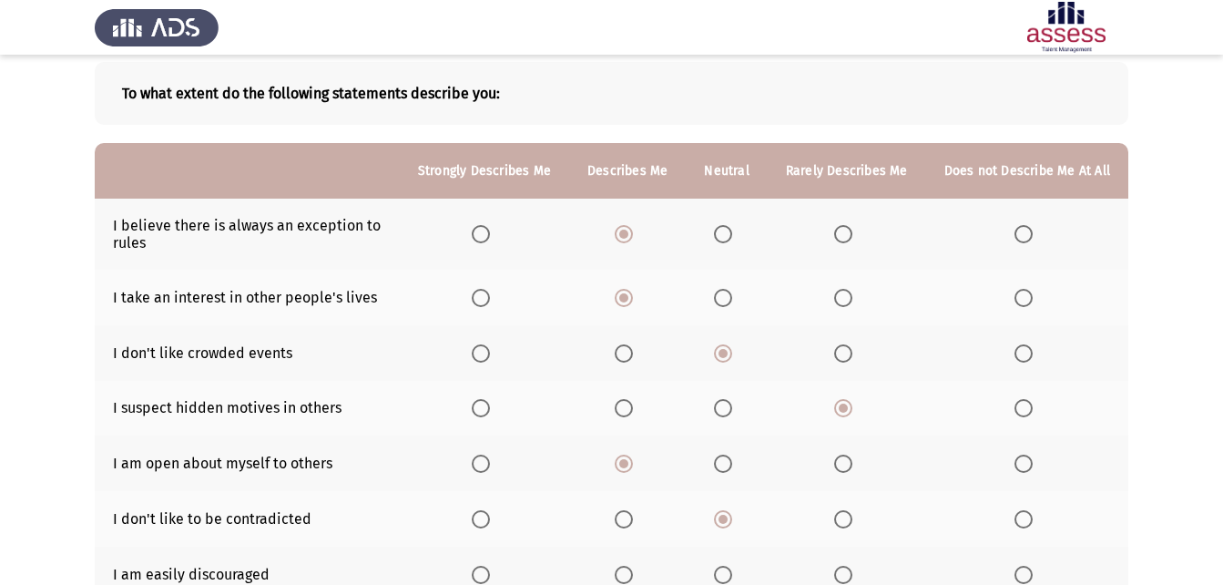
scroll to position [182, 0]
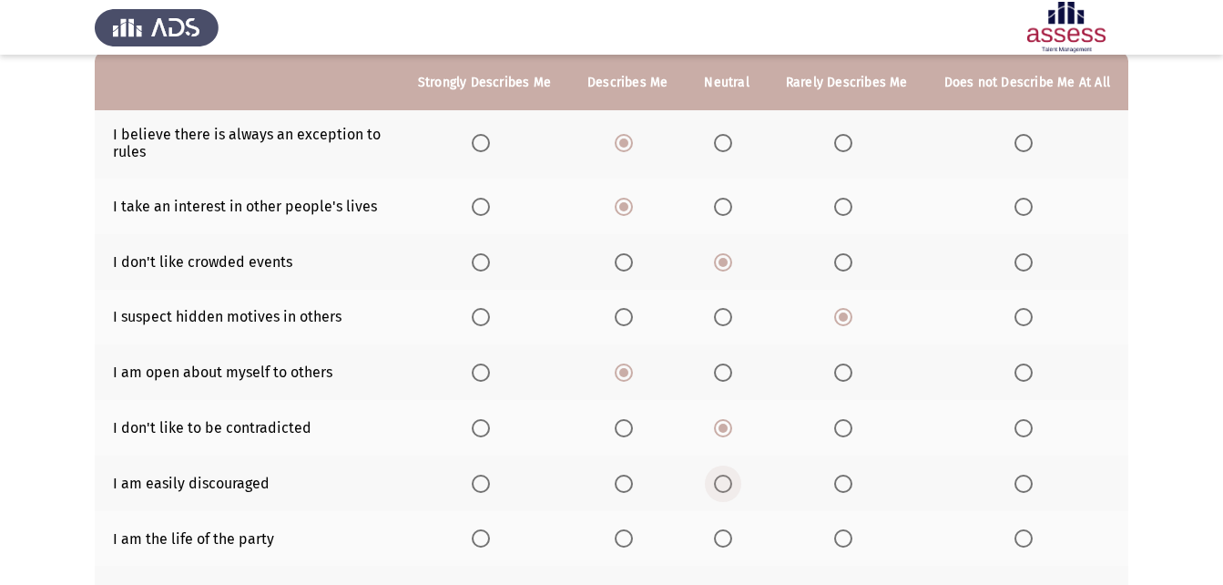
click at [720, 481] on span "Select an option" at bounding box center [723, 483] width 18 height 18
click at [720, 481] on input "Select an option" at bounding box center [723, 483] width 18 height 18
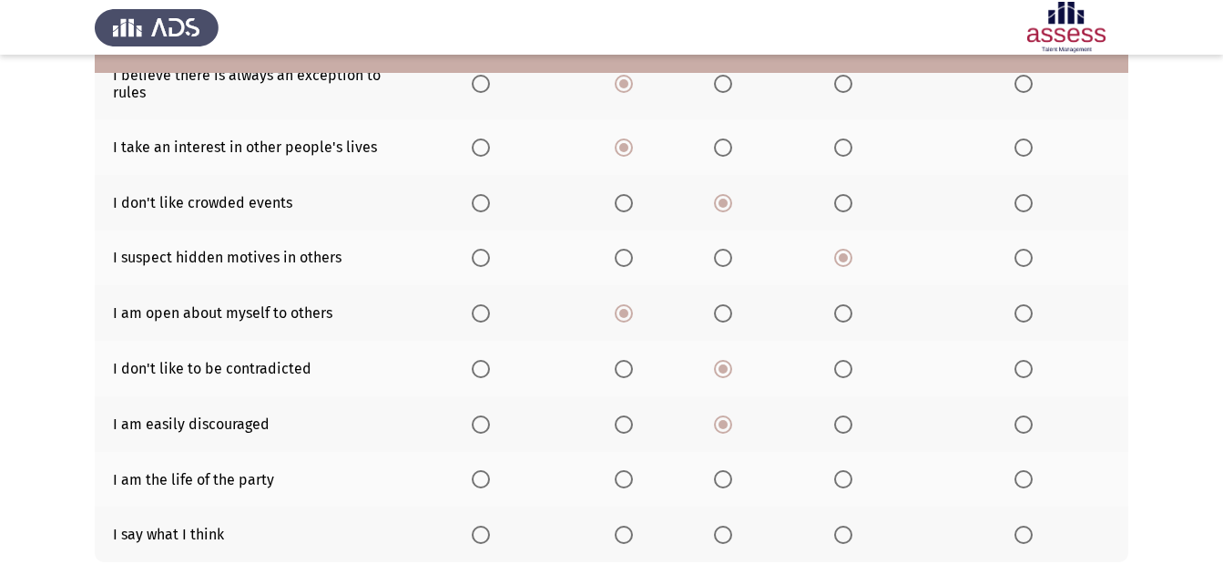
scroll to position [273, 0]
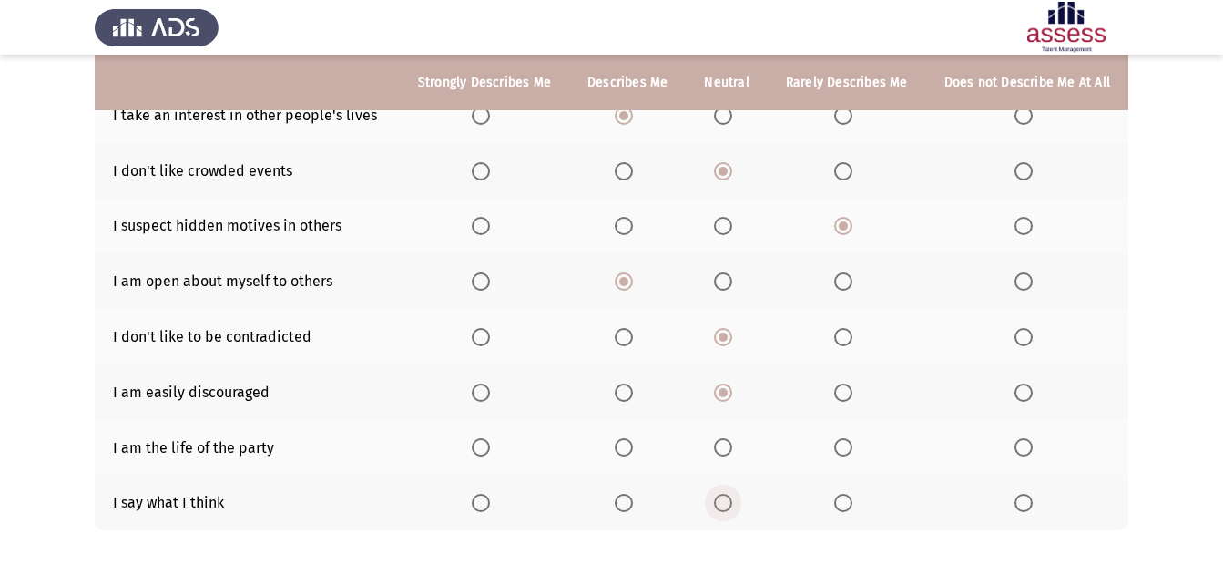
click at [730, 502] on span "Select an option" at bounding box center [723, 503] width 18 height 18
click at [730, 502] on input "Select an option" at bounding box center [723, 503] width 18 height 18
click at [633, 440] on span "Select an option" at bounding box center [624, 447] width 18 height 18
click at [633, 440] on input "Select an option" at bounding box center [624, 447] width 18 height 18
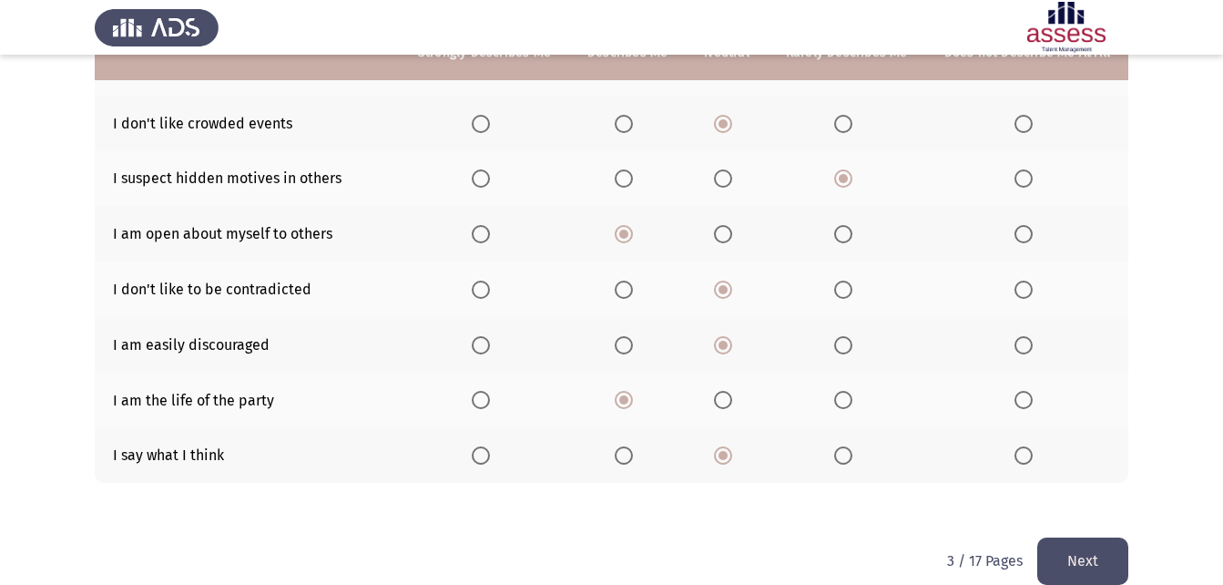
scroll to position [346, 0]
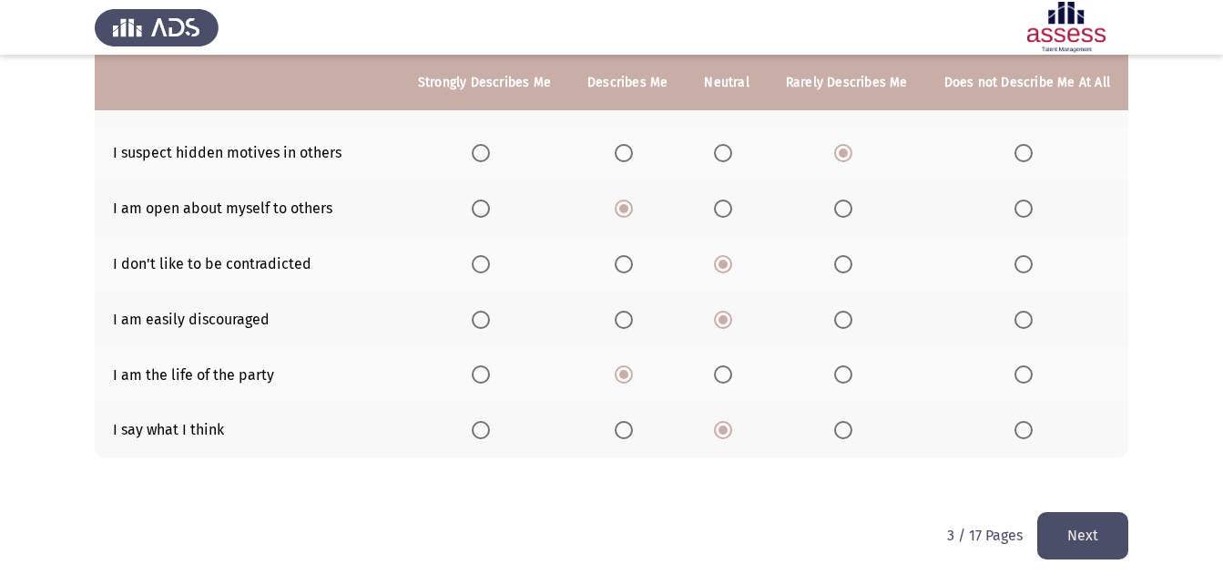
click at [1094, 540] on button "Next" at bounding box center [1082, 535] width 91 height 46
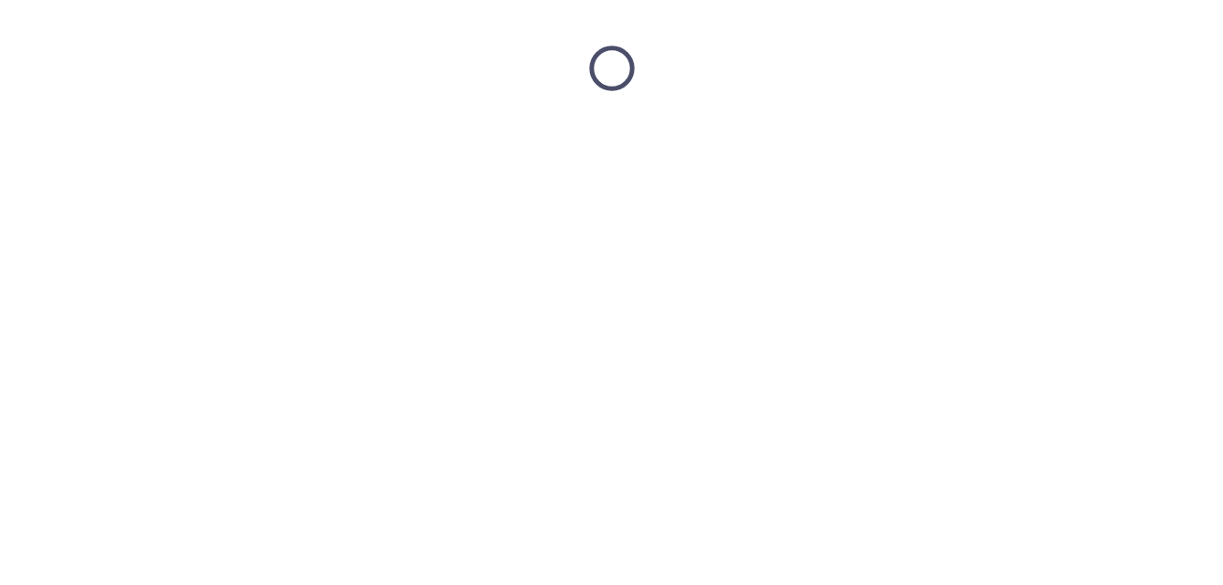
scroll to position [0, 0]
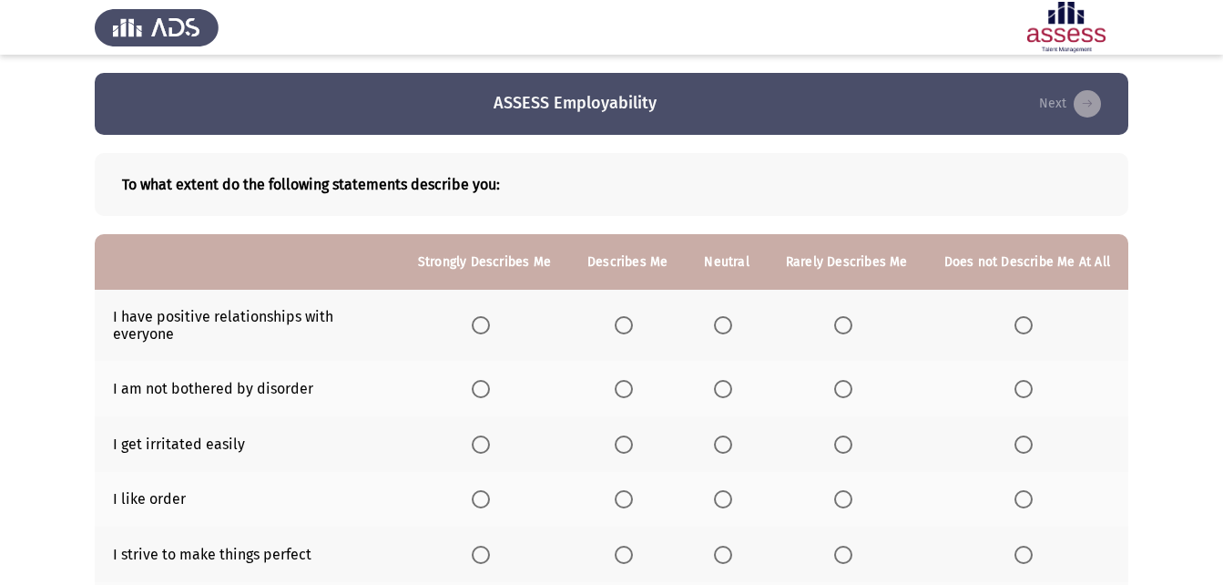
click at [488, 319] on span "Select an option" at bounding box center [481, 325] width 18 height 18
click at [488, 319] on input "Select an option" at bounding box center [481, 325] width 18 height 18
click at [631, 386] on span "Select an option" at bounding box center [624, 389] width 18 height 18
click at [631, 386] on input "Select an option" at bounding box center [624, 389] width 18 height 18
click at [722, 502] on span "Select an option" at bounding box center [723, 499] width 18 height 18
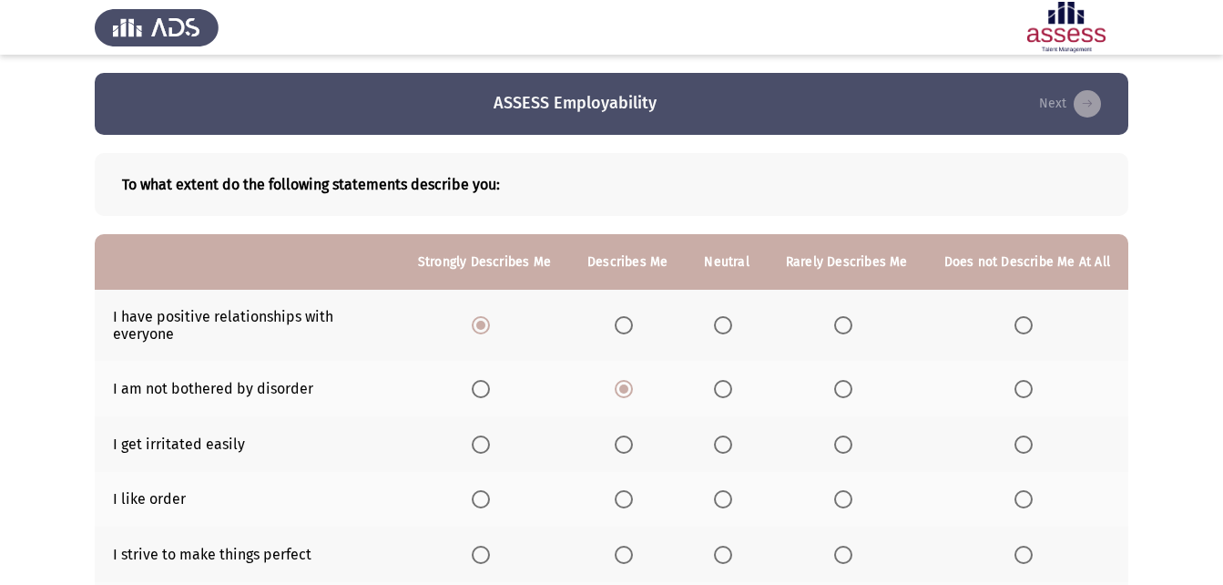
click at [722, 502] on input "Select an option" at bounding box center [723, 499] width 18 height 18
click at [732, 443] on span "Select an option" at bounding box center [723, 444] width 18 height 18
click at [732, 443] on input "Select an option" at bounding box center [723, 444] width 18 height 18
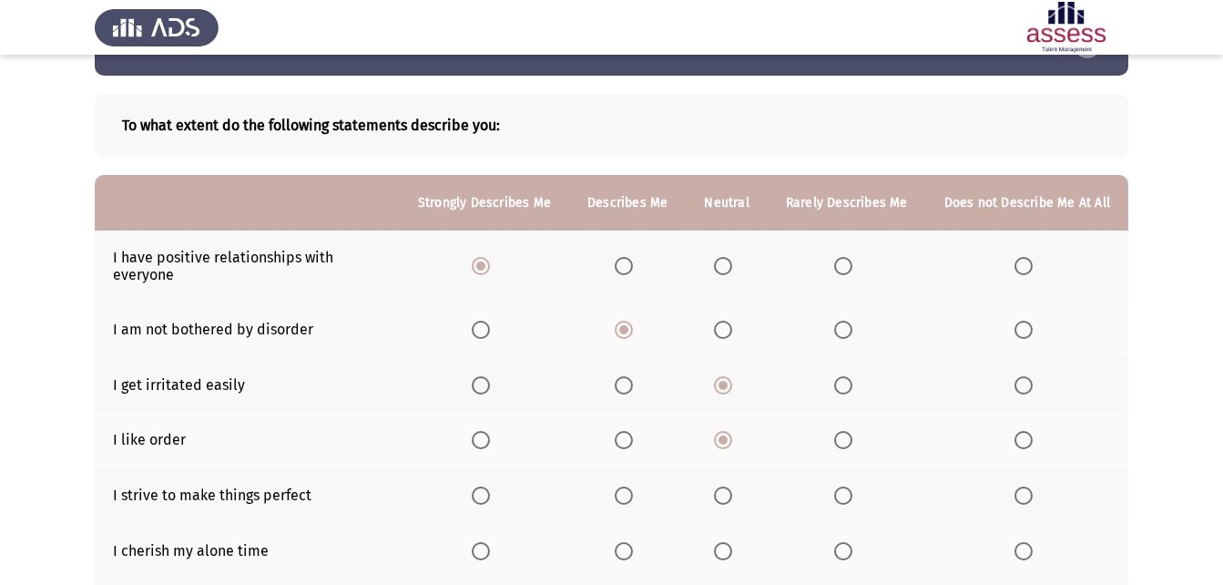
scroll to position [91, 0]
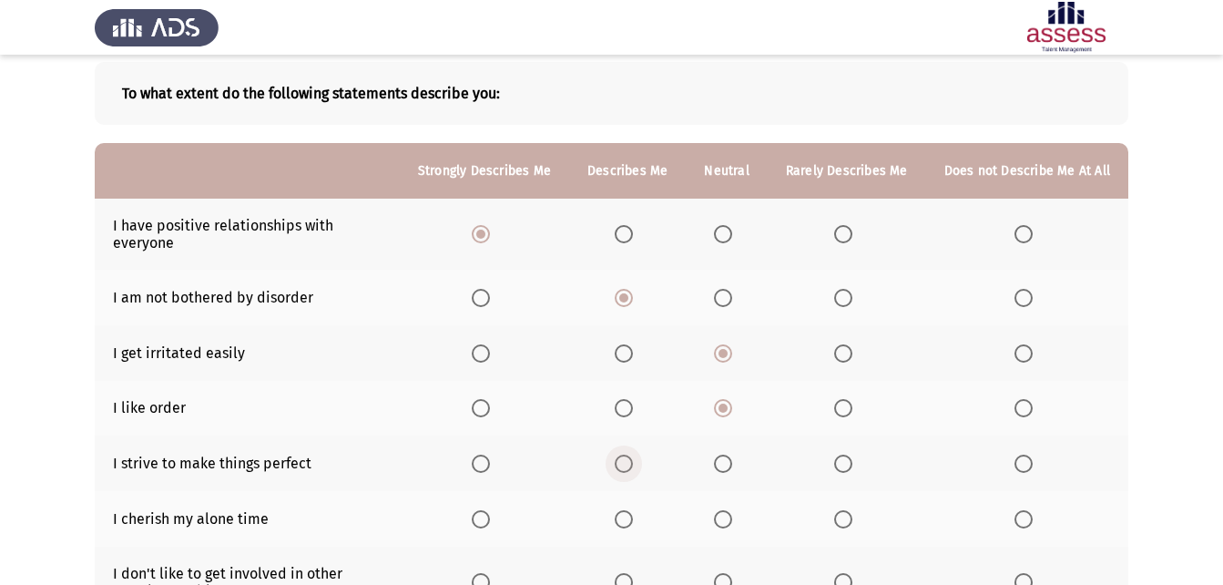
click at [628, 467] on span "Select an option" at bounding box center [624, 463] width 18 height 18
click at [628, 467] on input "Select an option" at bounding box center [624, 463] width 18 height 18
click at [490, 467] on span "Select an option" at bounding box center [481, 463] width 18 height 18
click at [490, 467] on input "Select an option" at bounding box center [481, 463] width 18 height 18
click at [720, 519] on span "Select an option" at bounding box center [723, 519] width 18 height 18
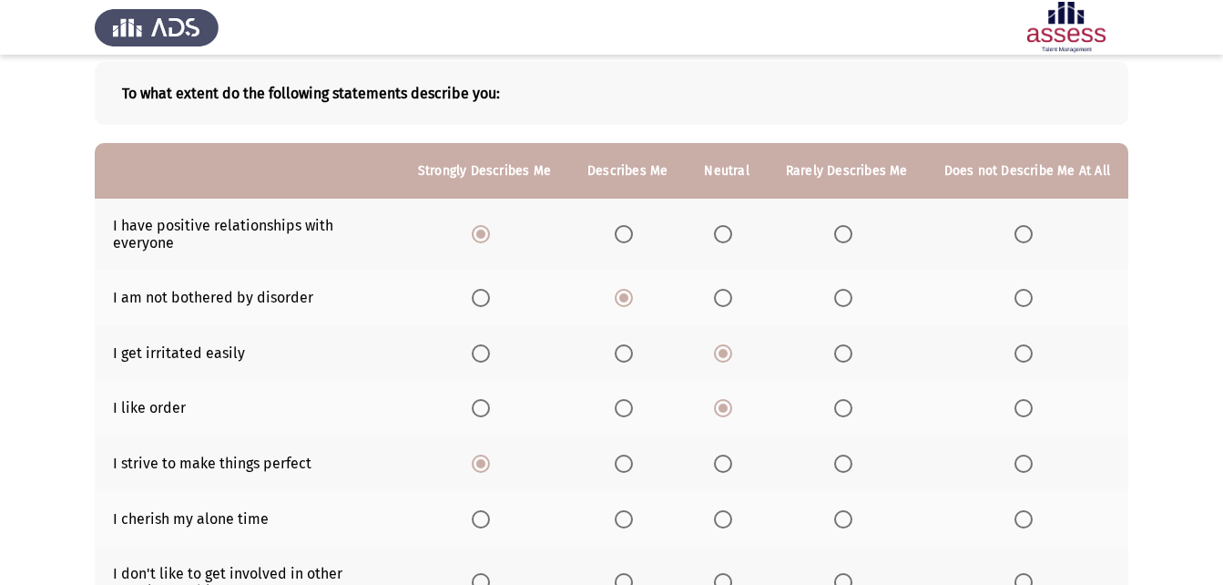
click at [720, 519] on input "Select an option" at bounding box center [723, 519] width 18 height 18
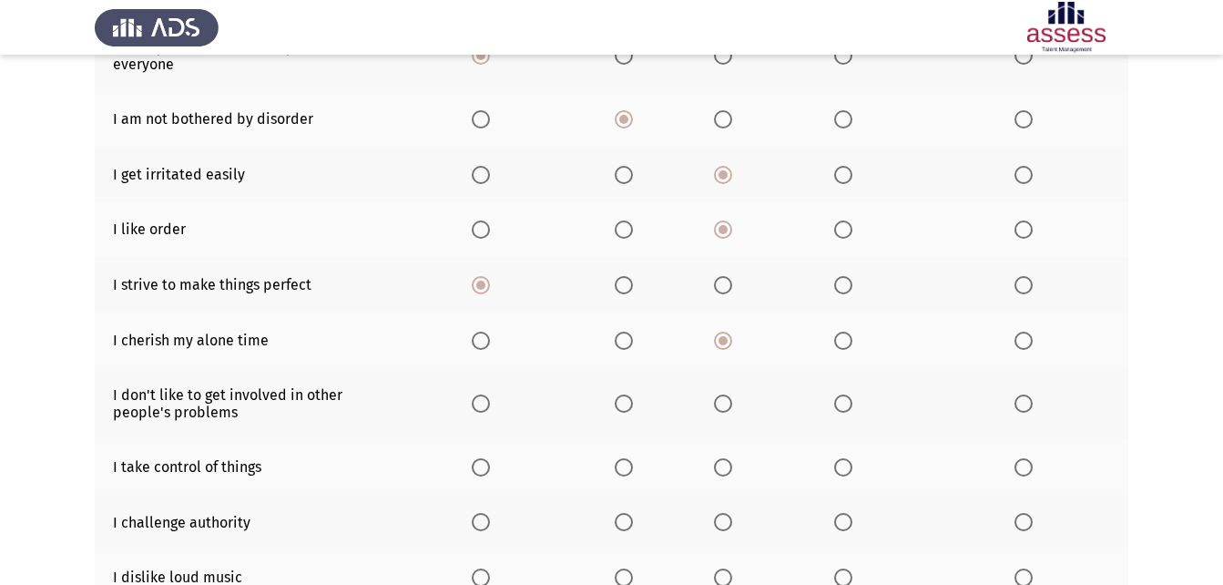
scroll to position [273, 0]
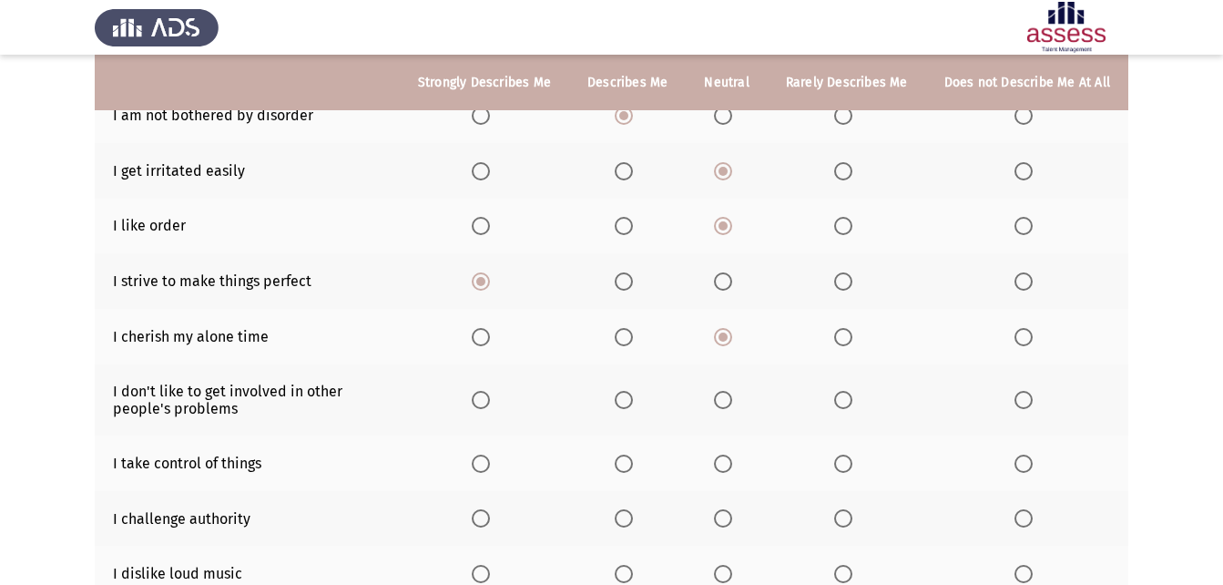
click at [843, 402] on span "Select an option" at bounding box center [843, 400] width 18 height 18
click at [843, 402] on input "Select an option" at bounding box center [843, 400] width 18 height 18
click at [632, 462] on span "Select an option" at bounding box center [624, 463] width 18 height 18
click at [632, 462] on input "Select an option" at bounding box center [624, 463] width 18 height 18
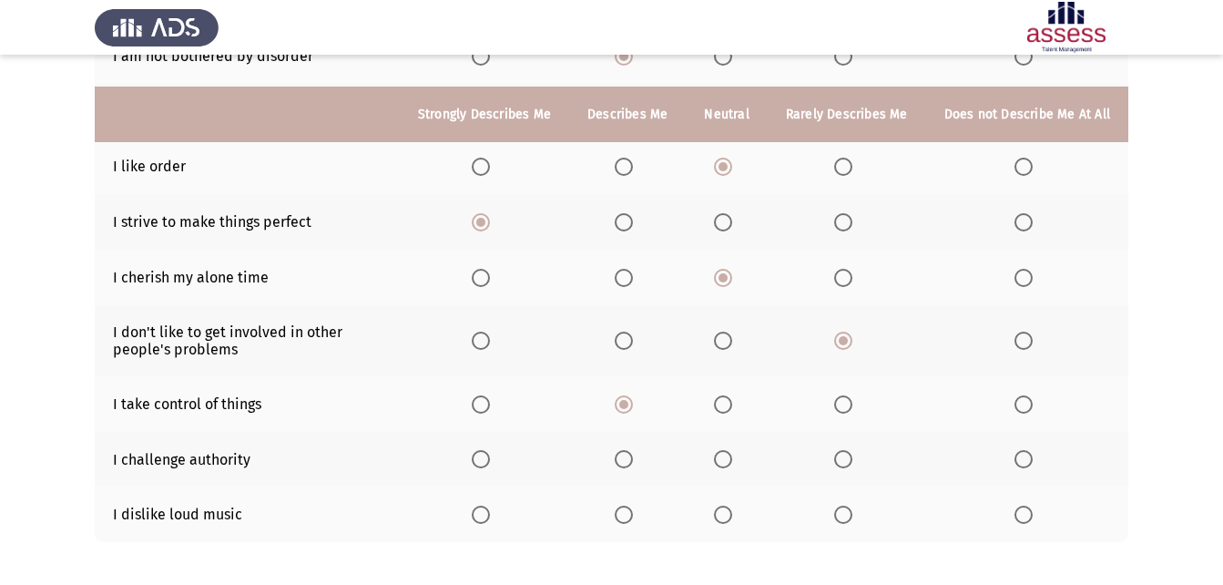
scroll to position [364, 0]
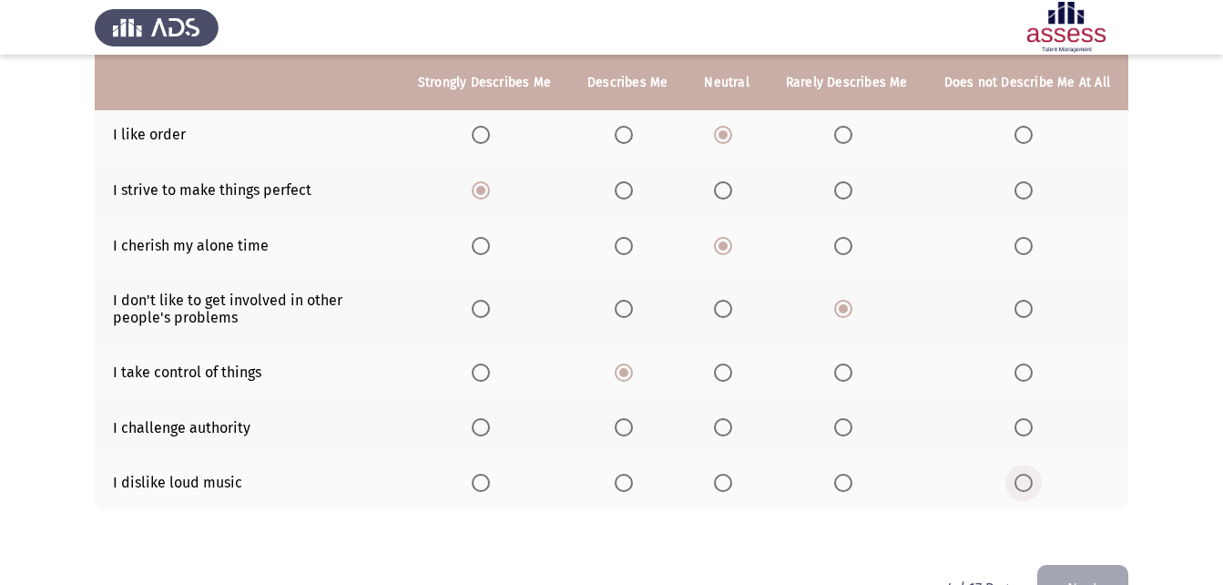
click at [1024, 478] on span "Select an option" at bounding box center [1023, 482] width 18 height 18
click at [1024, 478] on input "Select an option" at bounding box center [1023, 482] width 18 height 18
click at [732, 430] on span "Select an option" at bounding box center [723, 427] width 18 height 18
click at [732, 430] on input "Select an option" at bounding box center [723, 427] width 18 height 18
click at [1083, 573] on button "Next" at bounding box center [1082, 588] width 91 height 46
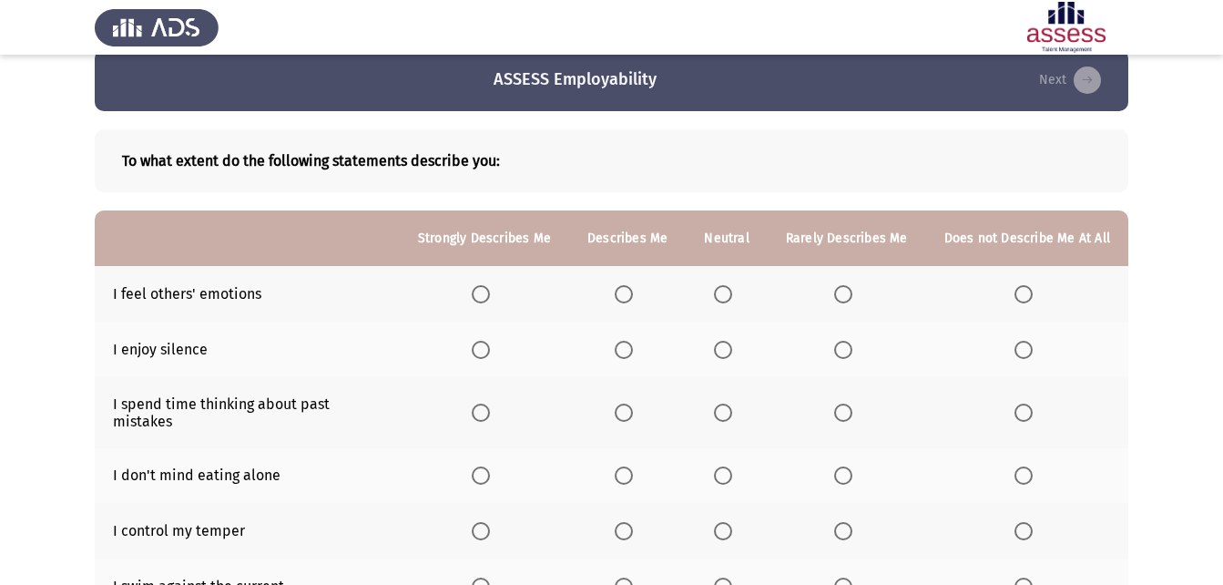
scroll to position [22, 0]
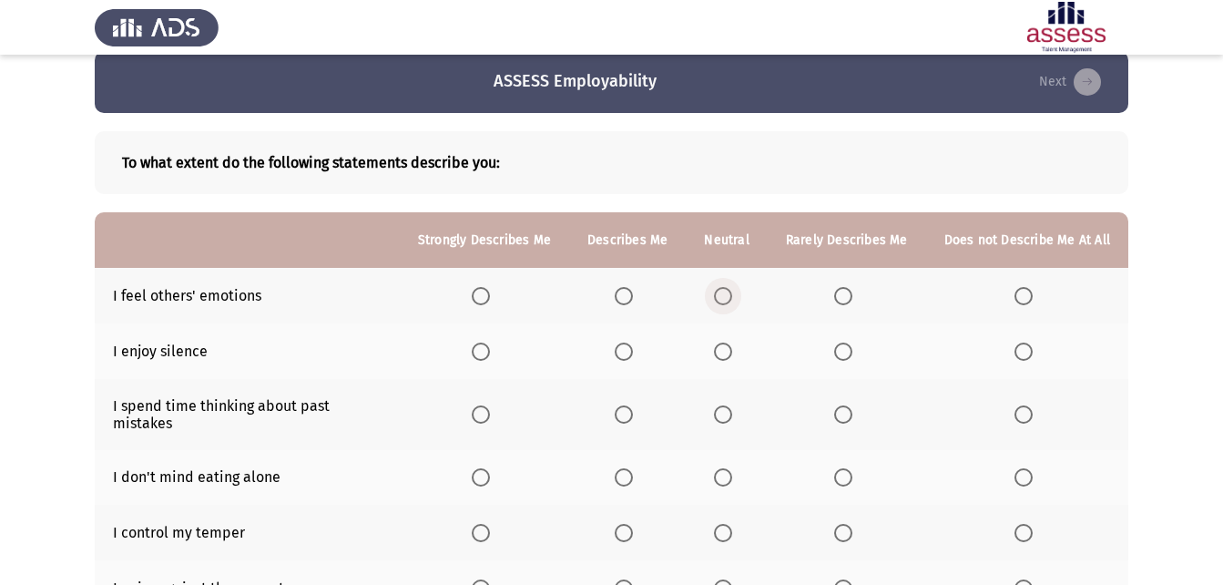
click at [720, 296] on span "Select an option" at bounding box center [723, 296] width 18 height 18
click at [720, 296] on input "Select an option" at bounding box center [723, 296] width 18 height 18
click at [725, 343] on span "Select an option" at bounding box center [723, 351] width 18 height 18
click at [725, 343] on input "Select an option" at bounding box center [723, 351] width 18 height 18
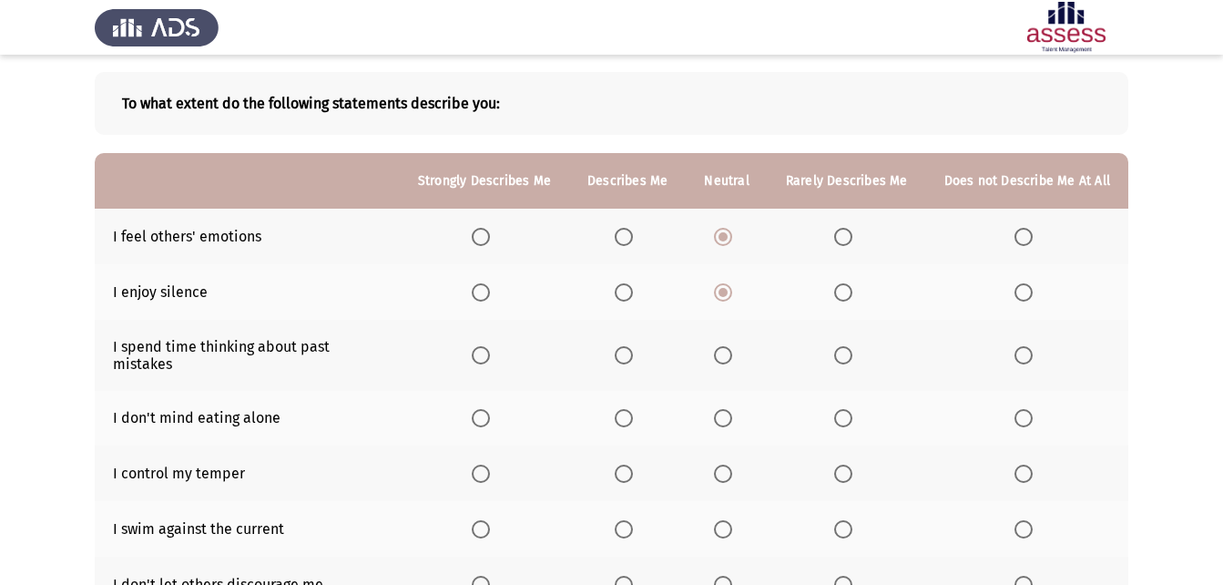
scroll to position [113, 0]
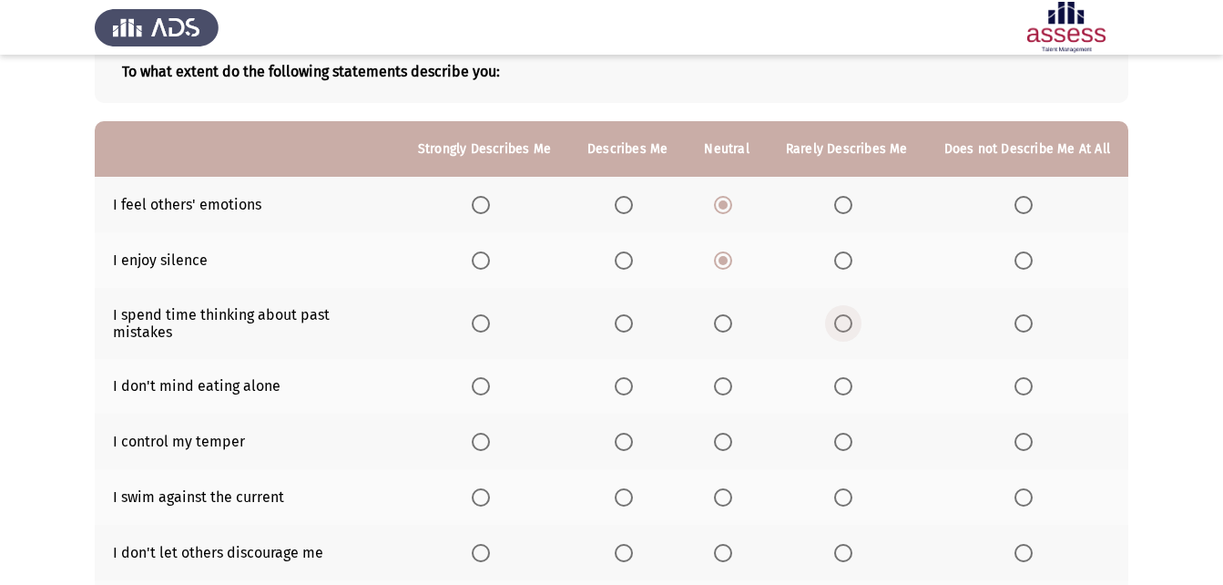
click at [852, 314] on span "Select an option" at bounding box center [843, 323] width 18 height 18
click at [852, 314] on input "Select an option" at bounding box center [843, 323] width 18 height 18
click at [633, 377] on span "Select an option" at bounding box center [624, 386] width 18 height 18
click at [633, 377] on input "Select an option" at bounding box center [624, 386] width 18 height 18
click at [722, 435] on th at bounding box center [726, 441] width 81 height 56
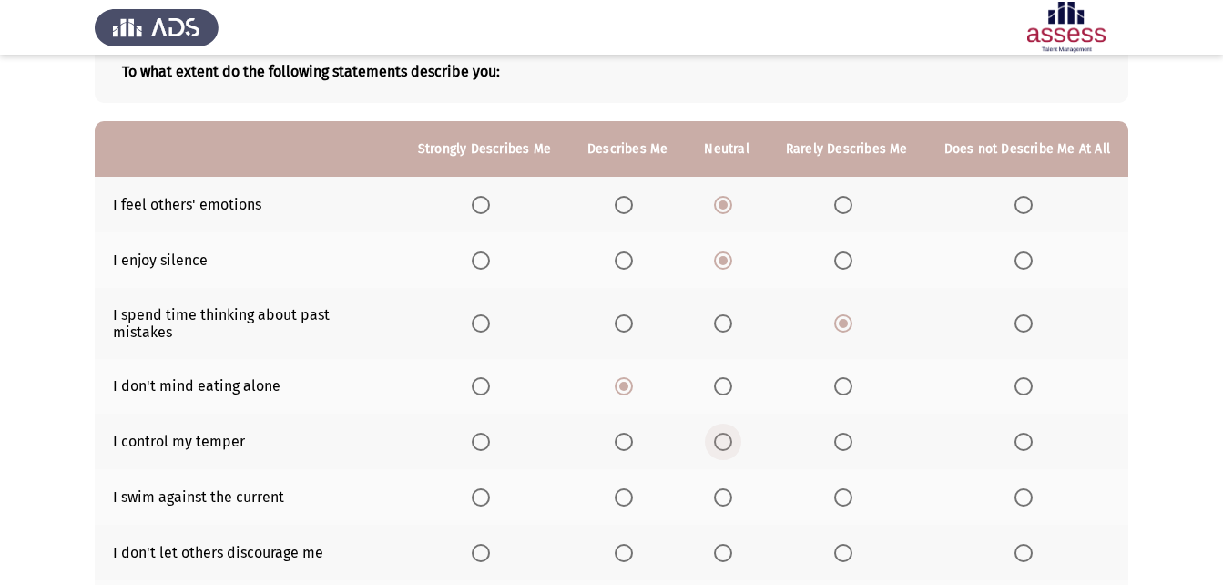
click at [722, 433] on span "Select an option" at bounding box center [723, 442] width 18 height 18
click at [722, 433] on input "Select an option" at bounding box center [723, 442] width 18 height 18
click at [724, 488] on span "Select an option" at bounding box center [723, 497] width 18 height 18
click at [724, 488] on input "Select an option" at bounding box center [723, 497] width 18 height 18
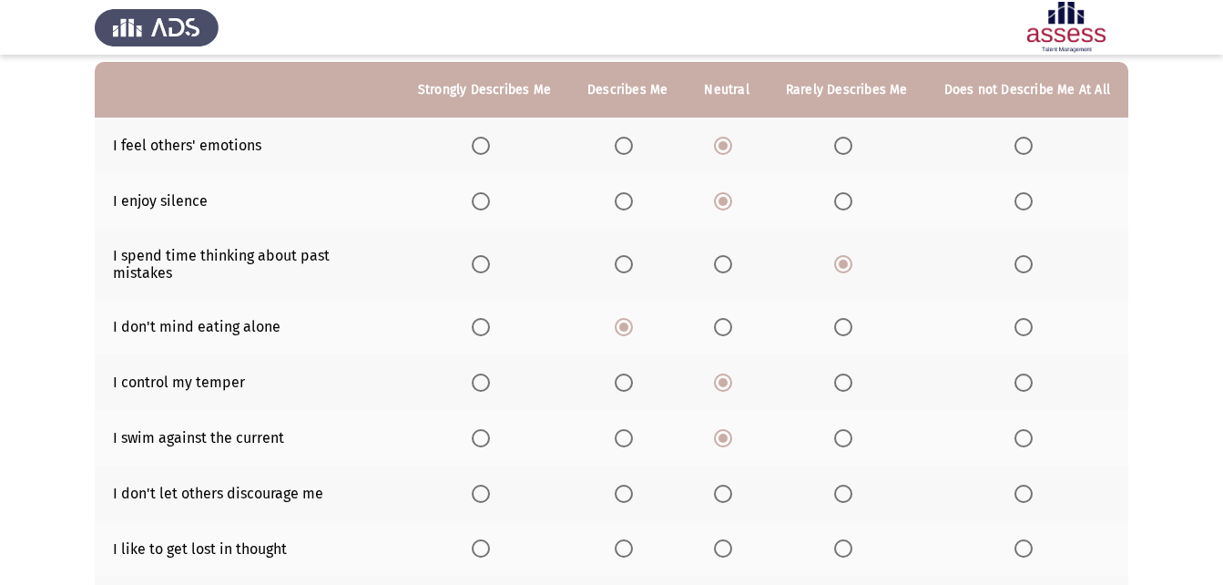
scroll to position [204, 0]
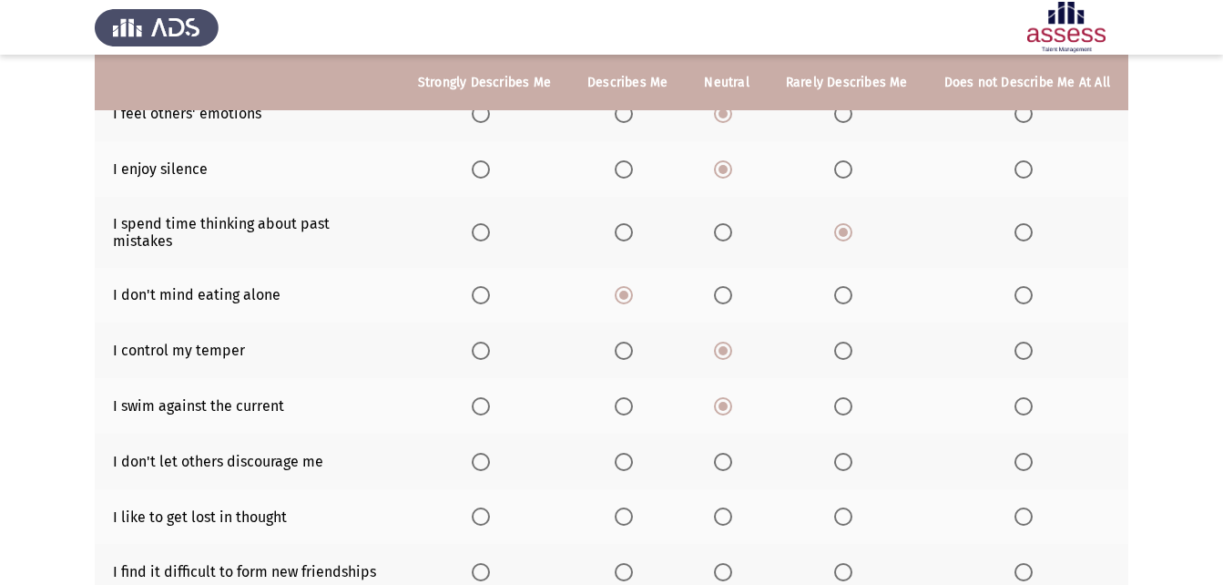
click at [490, 453] on span "Select an option" at bounding box center [481, 462] width 18 height 18
click at [490, 453] on input "Select an option" at bounding box center [481, 462] width 18 height 18
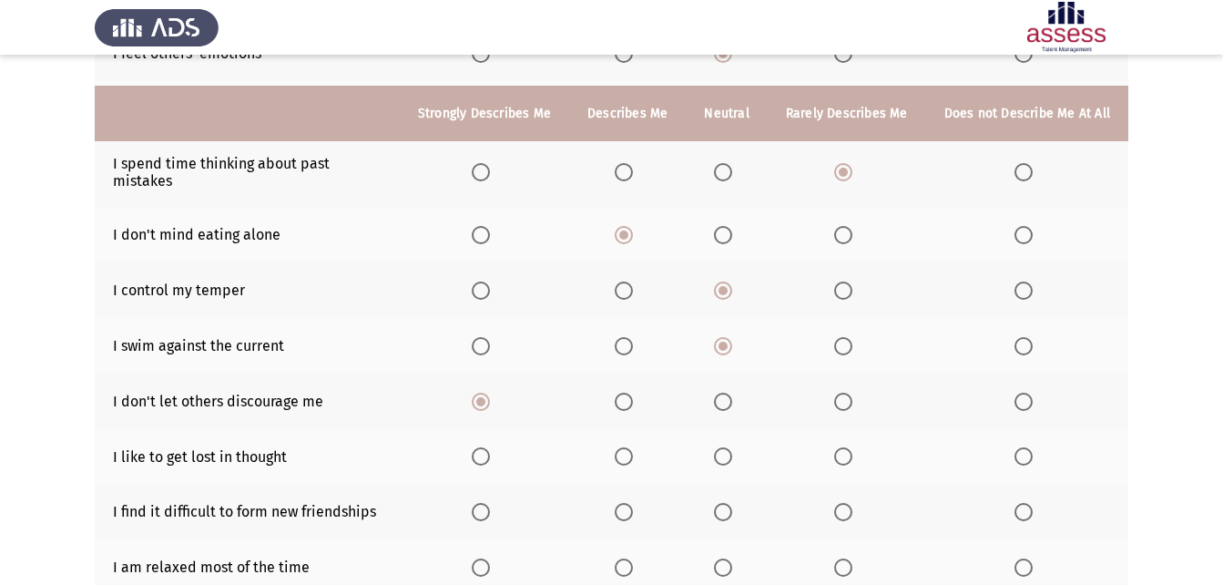
scroll to position [295, 0]
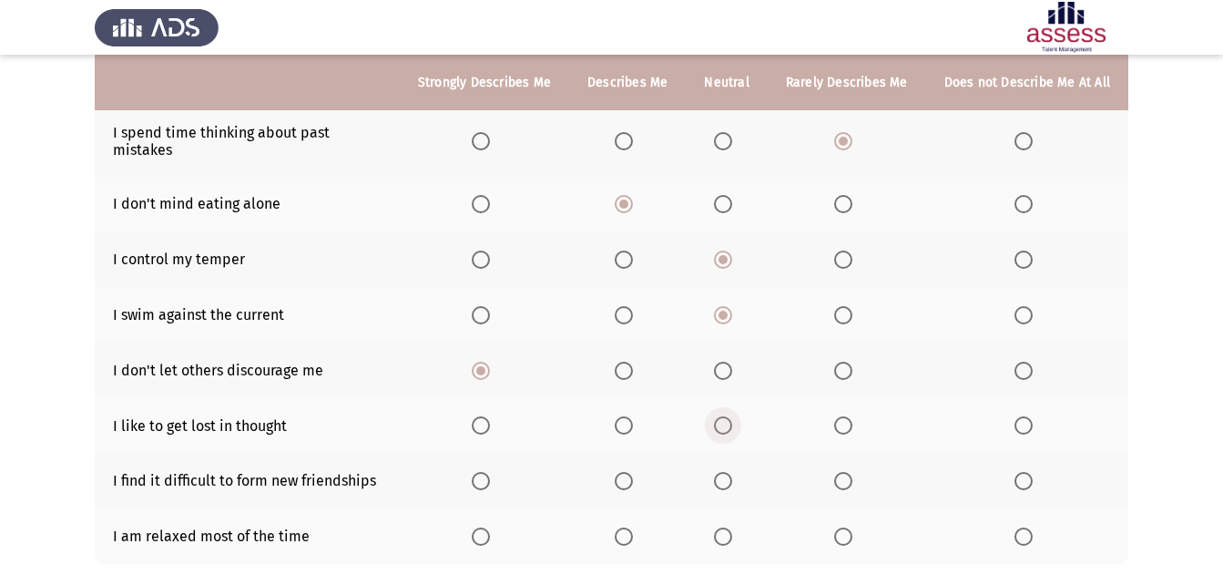
click at [731, 416] on span "Select an option" at bounding box center [723, 425] width 18 height 18
click at [731, 416] on input "Select an option" at bounding box center [723, 425] width 18 height 18
click at [486, 472] on span "Select an option" at bounding box center [481, 481] width 18 height 18
click at [486, 472] on input "Select an option" at bounding box center [481, 481] width 18 height 18
click at [640, 527] on label "Select an option" at bounding box center [627, 536] width 25 height 18
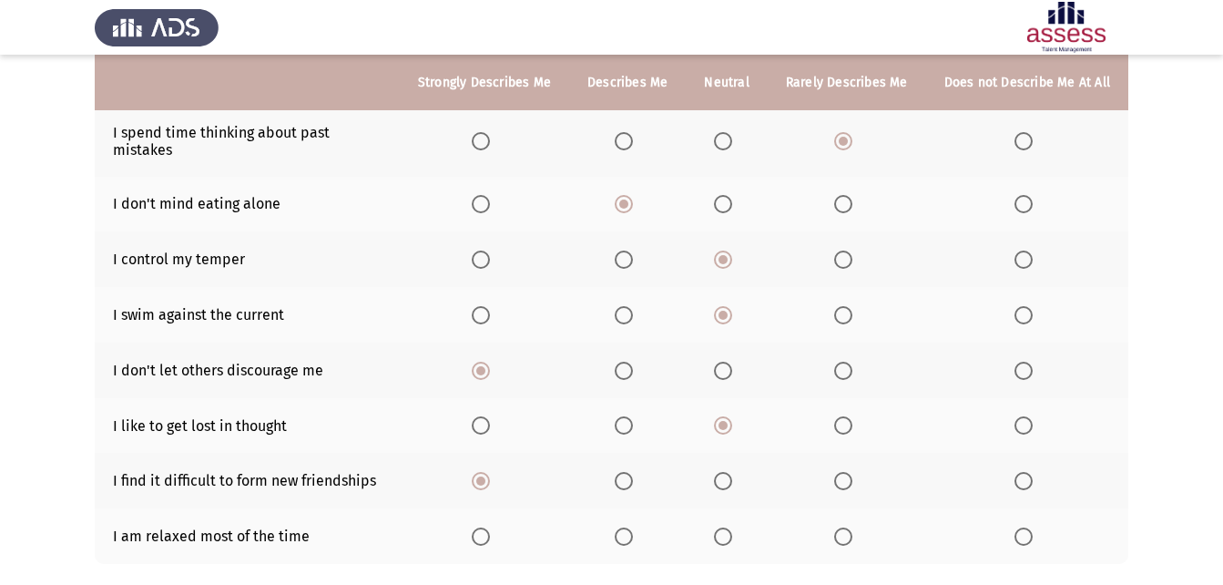
click at [633, 527] on input "Select an option" at bounding box center [624, 536] width 18 height 18
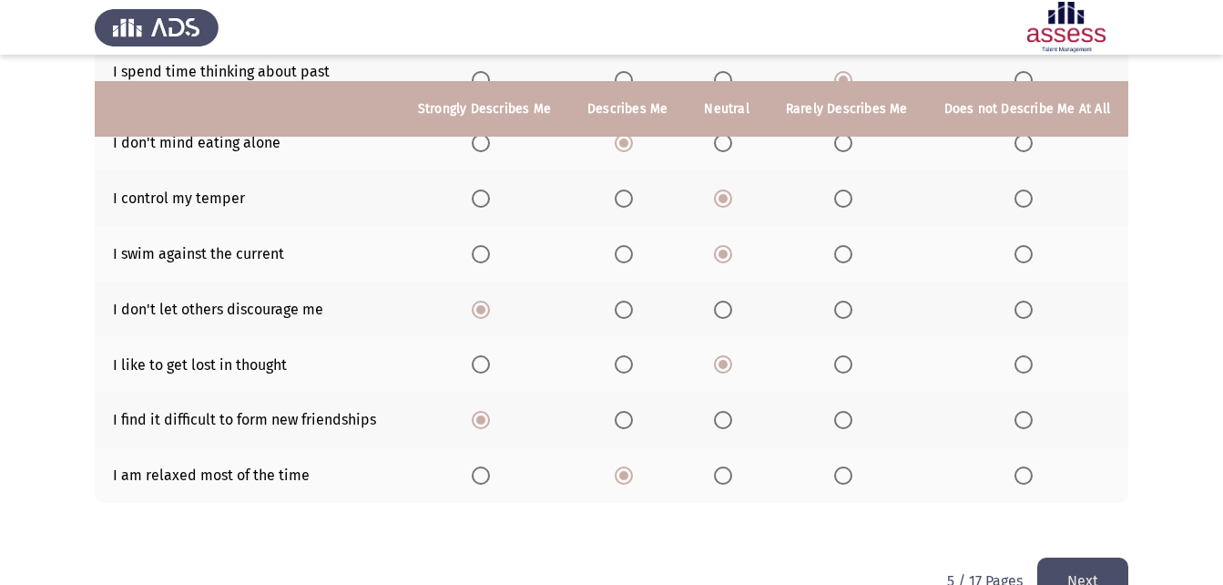
scroll to position [386, 0]
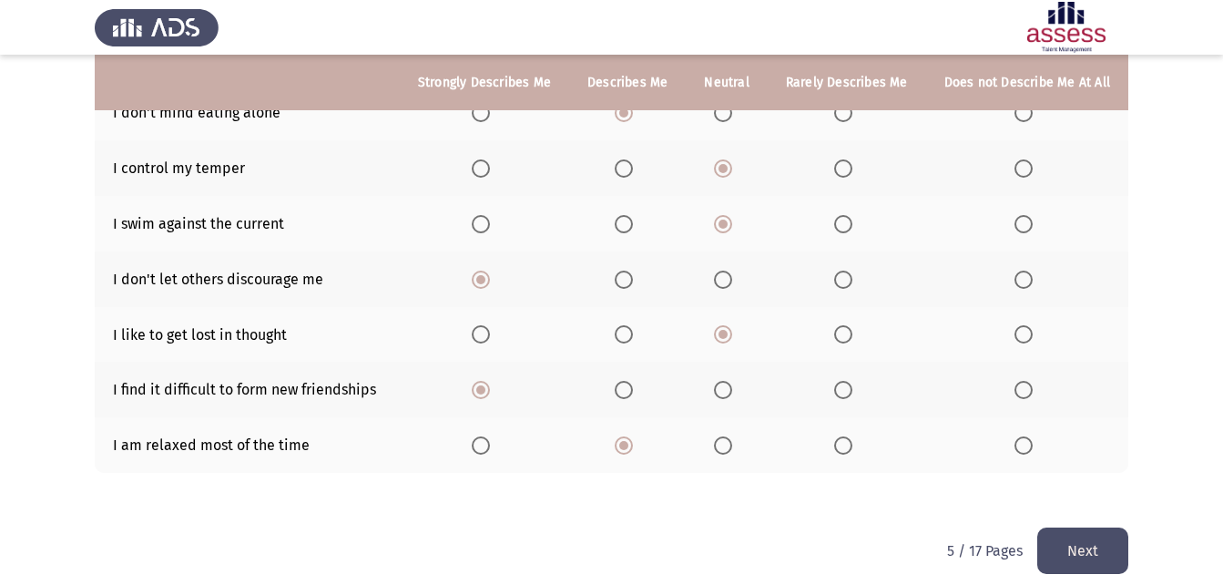
click at [1073, 533] on button "Next" at bounding box center [1082, 550] width 91 height 46
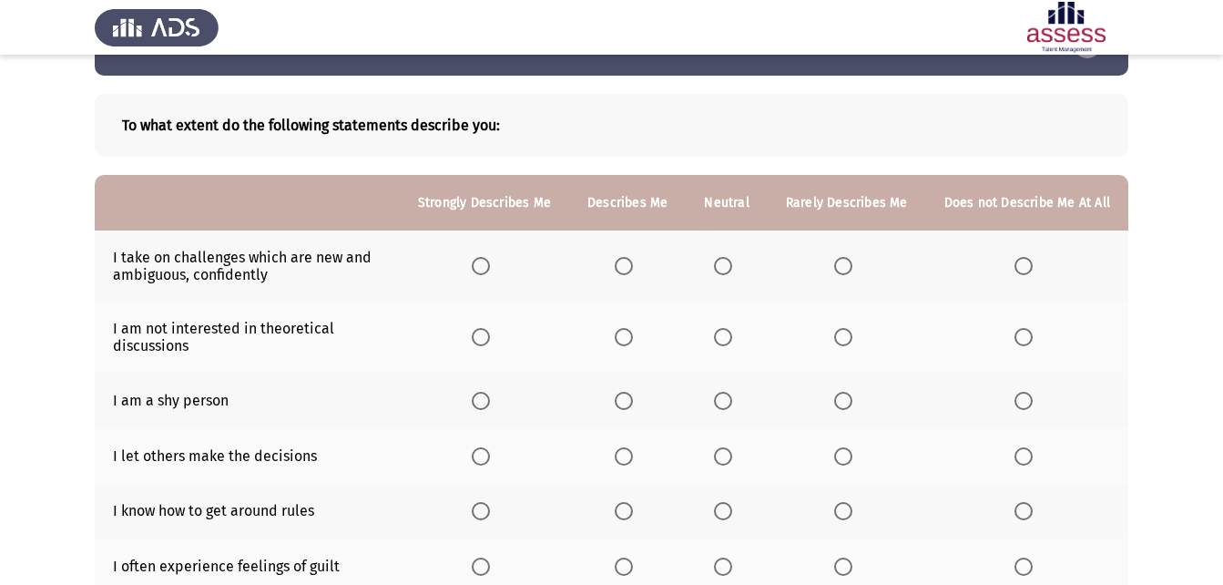
scroll to position [91, 0]
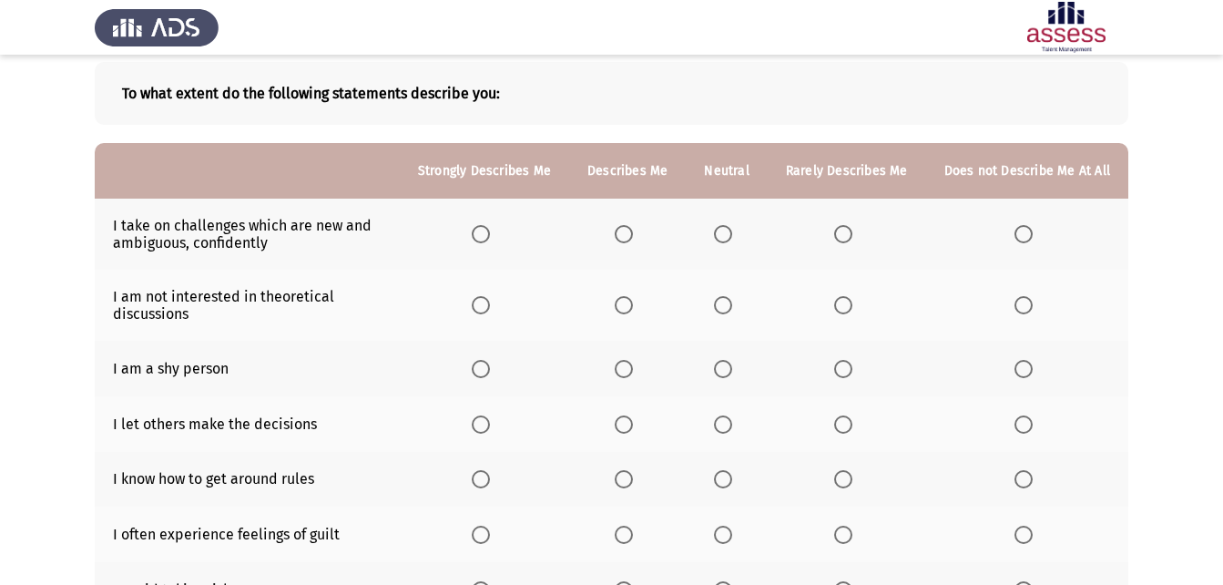
click at [726, 229] on span "Select an option" at bounding box center [723, 234] width 18 height 18
click at [726, 229] on input "Select an option" at bounding box center [723, 234] width 18 height 18
click at [728, 300] on span "Select an option" at bounding box center [723, 305] width 18 height 18
click at [728, 300] on input "Select an option" at bounding box center [723, 305] width 18 height 18
click at [723, 367] on span "Select an option" at bounding box center [723, 369] width 18 height 18
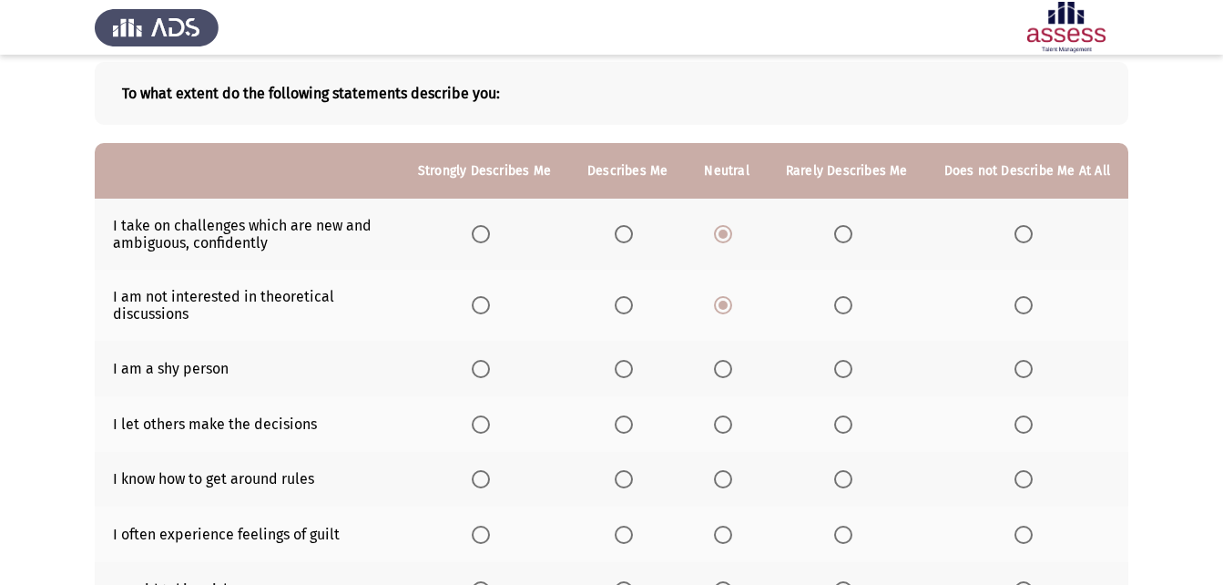
click at [723, 367] on input "Select an option" at bounding box center [723, 369] width 18 height 18
click at [842, 422] on span "Select an option" at bounding box center [843, 424] width 18 height 18
click at [842, 422] on input "Select an option" at bounding box center [843, 424] width 18 height 18
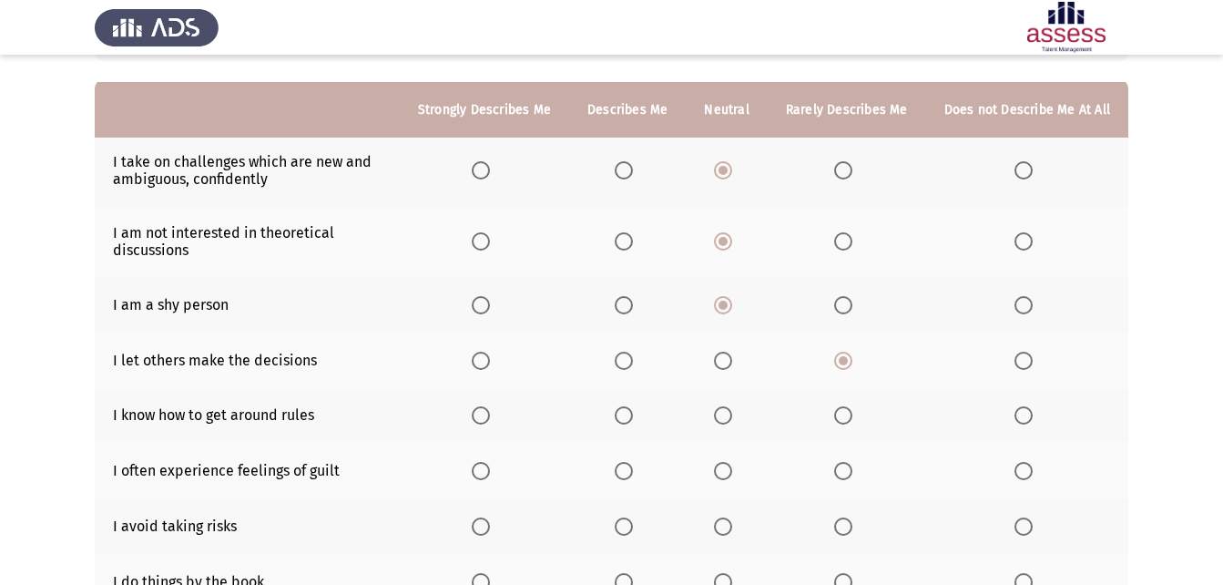
scroll to position [182, 0]
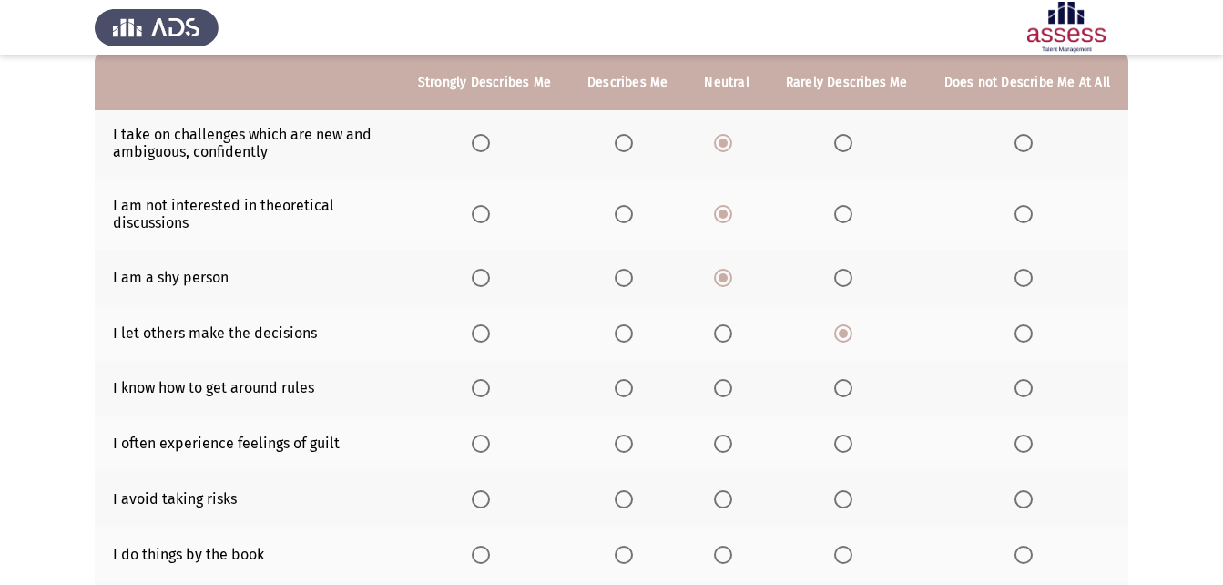
click at [729, 384] on span "Select an option" at bounding box center [723, 388] width 18 height 18
click at [729, 384] on input "Select an option" at bounding box center [723, 388] width 18 height 18
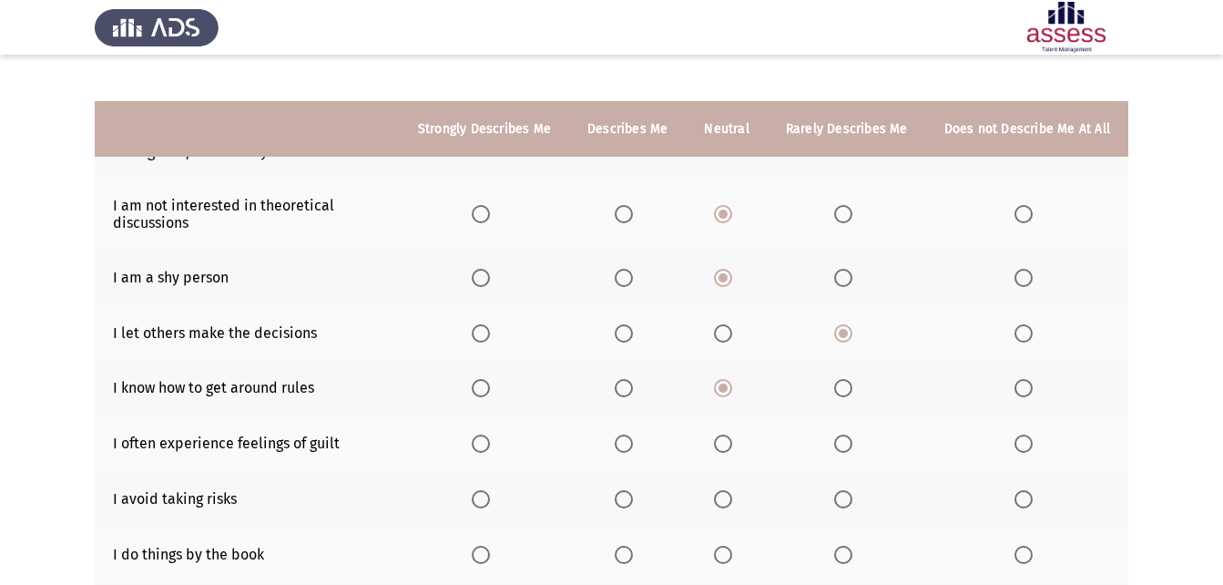
scroll to position [273, 0]
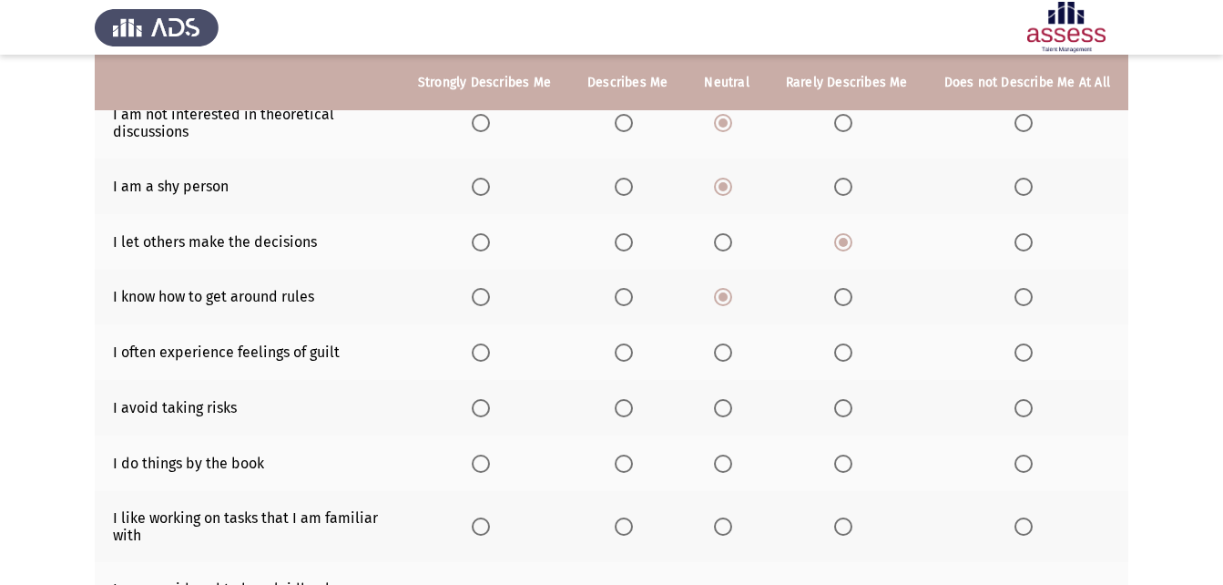
click at [730, 352] on span "Select an option" at bounding box center [723, 352] width 18 height 18
click at [730, 352] on input "Select an option" at bounding box center [723, 352] width 18 height 18
click at [626, 410] on span "Select an option" at bounding box center [624, 408] width 18 height 18
click at [626, 410] on input "Select an option" at bounding box center [624, 408] width 18 height 18
click at [627, 463] on span "Select an option" at bounding box center [624, 463] width 18 height 18
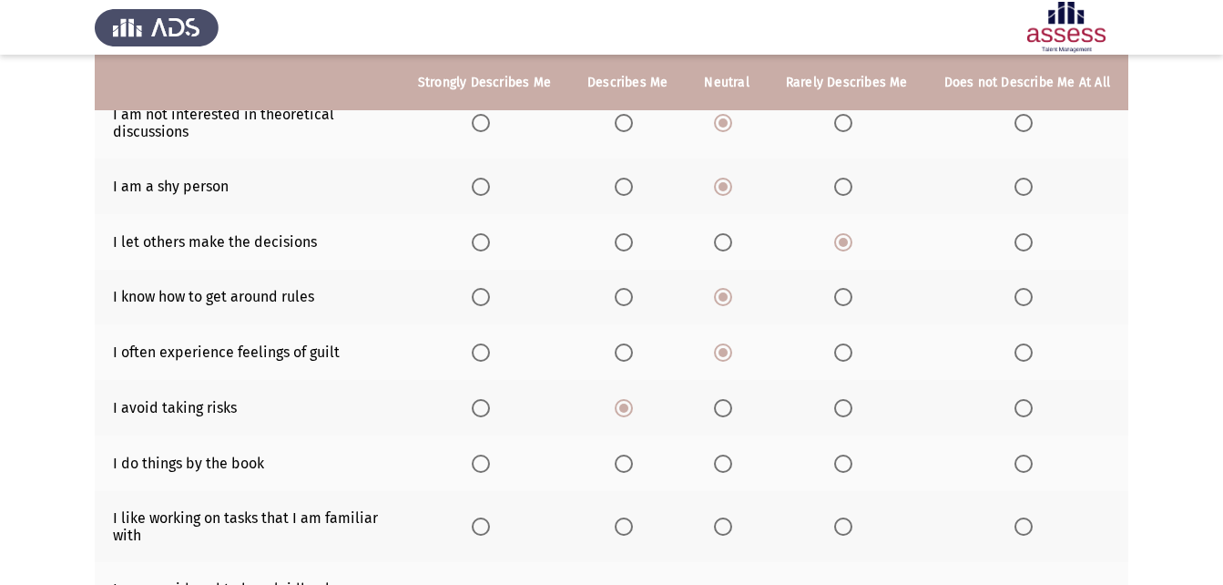
click at [627, 463] on input "Select an option" at bounding box center [624, 463] width 18 height 18
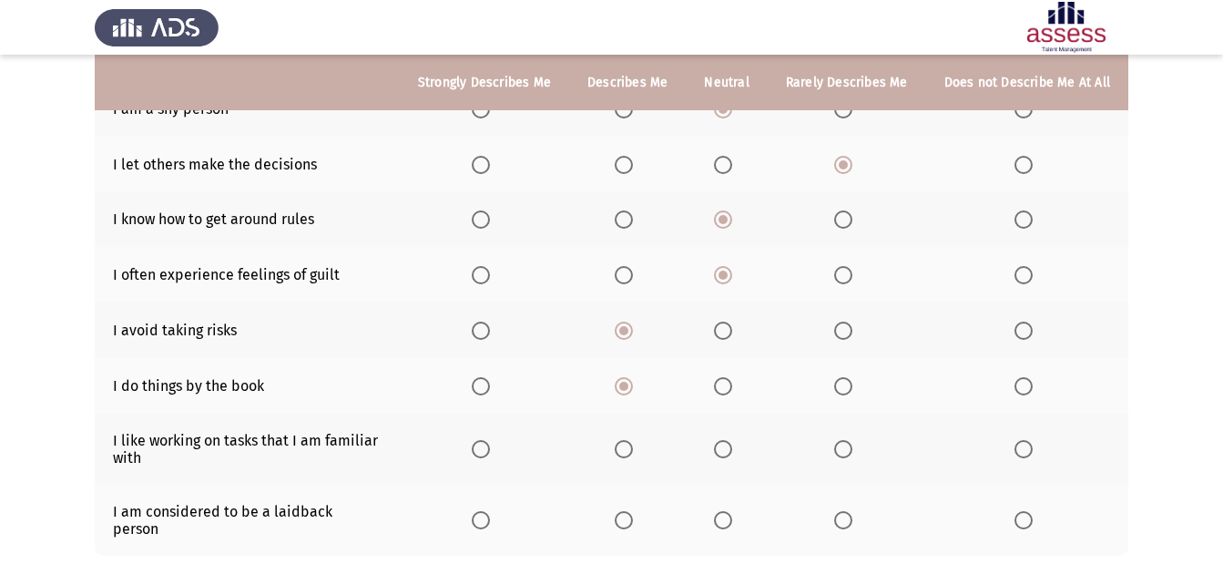
scroll to position [364, 0]
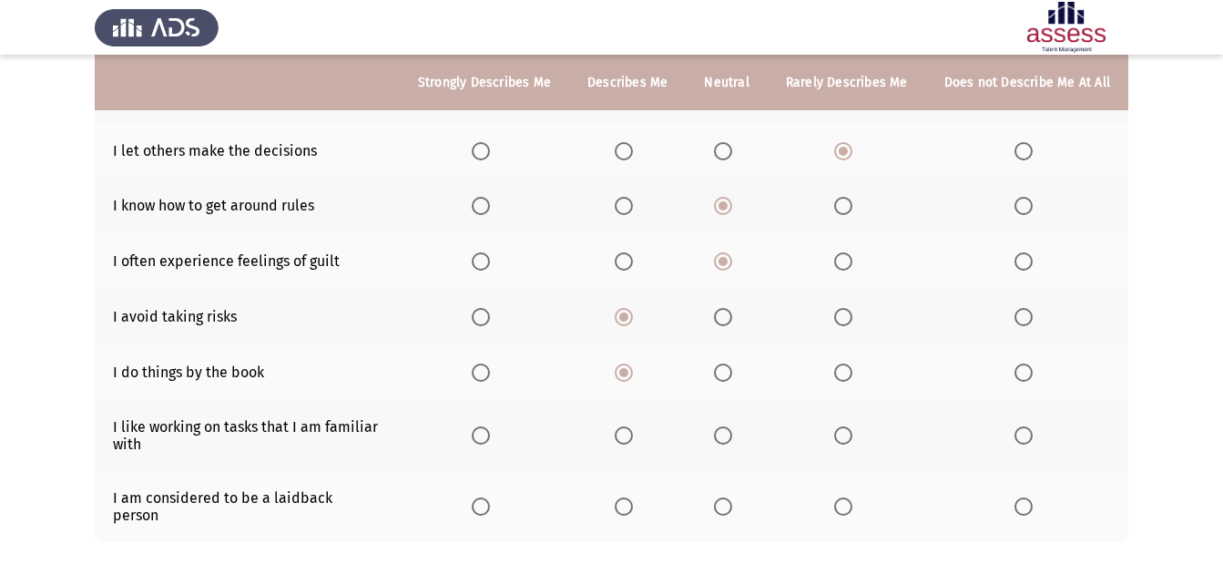
click at [489, 436] on span "Select an option" at bounding box center [481, 435] width 18 height 18
click at [489, 436] on input "Select an option" at bounding box center [481, 435] width 18 height 18
click at [728, 497] on span "Select an option" at bounding box center [723, 506] width 18 height 18
click at [728, 497] on input "Select an option" at bounding box center [723, 506] width 18 height 18
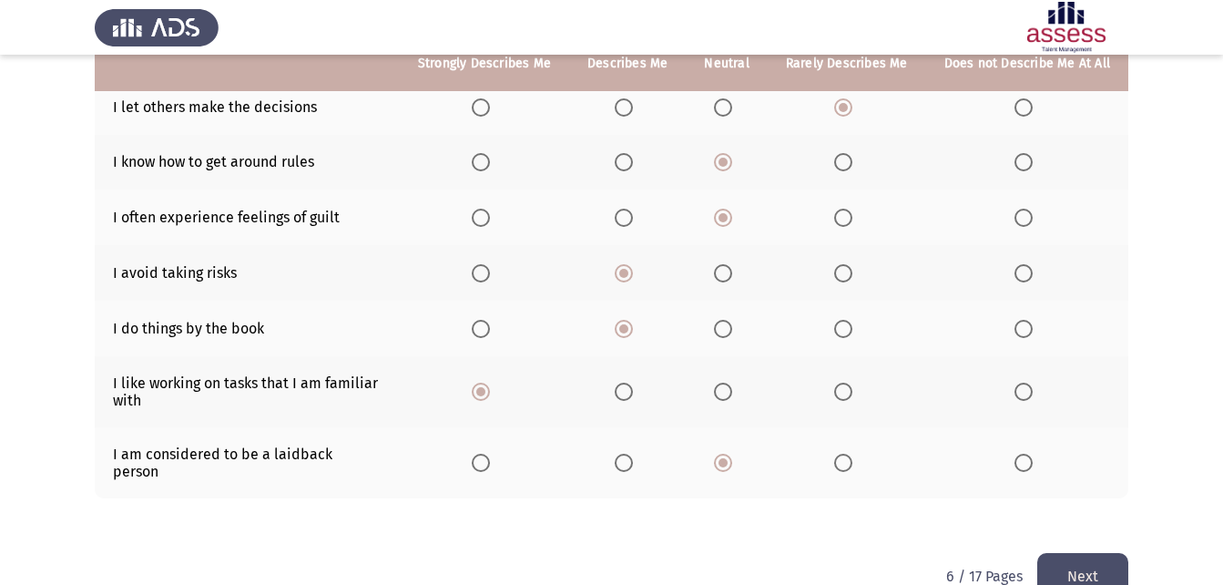
scroll to position [433, 0]
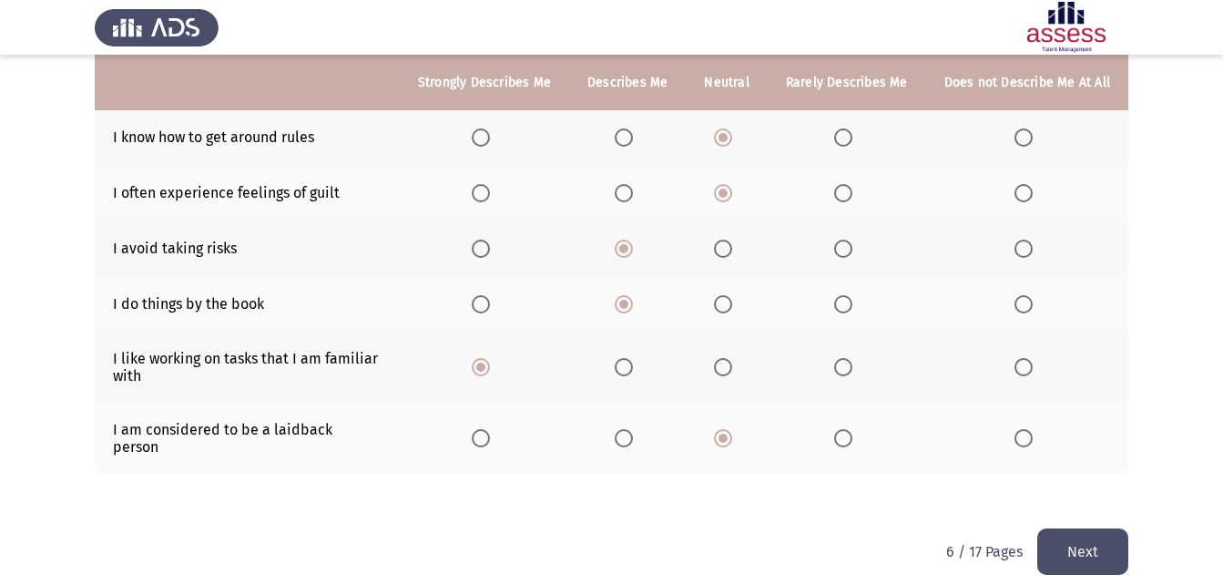
click at [1106, 539] on button "Next" at bounding box center [1082, 551] width 91 height 46
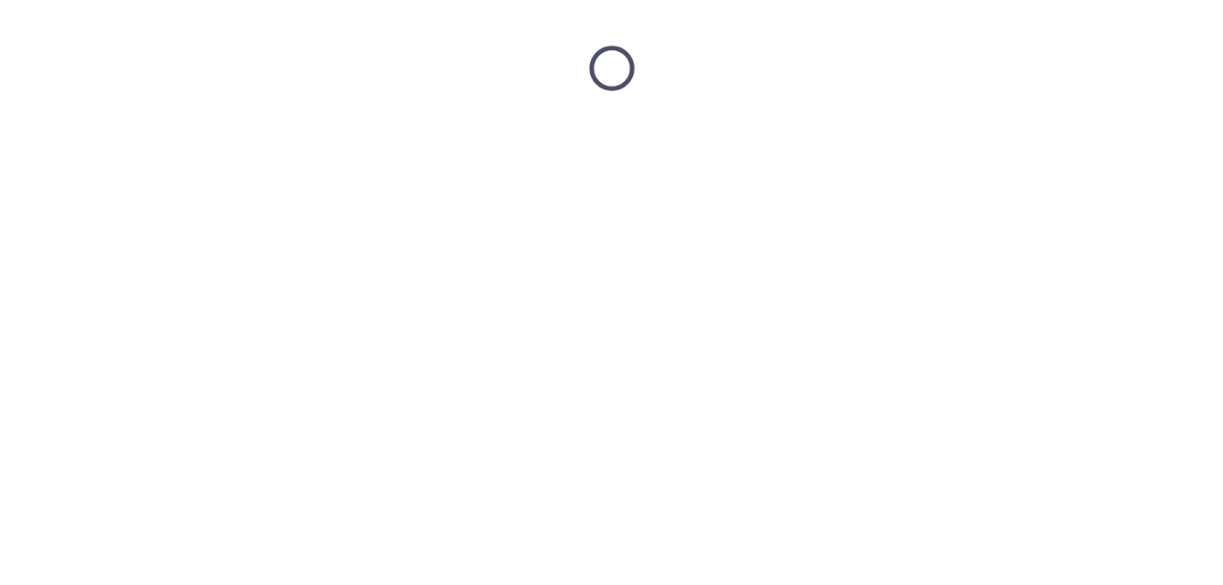
scroll to position [0, 0]
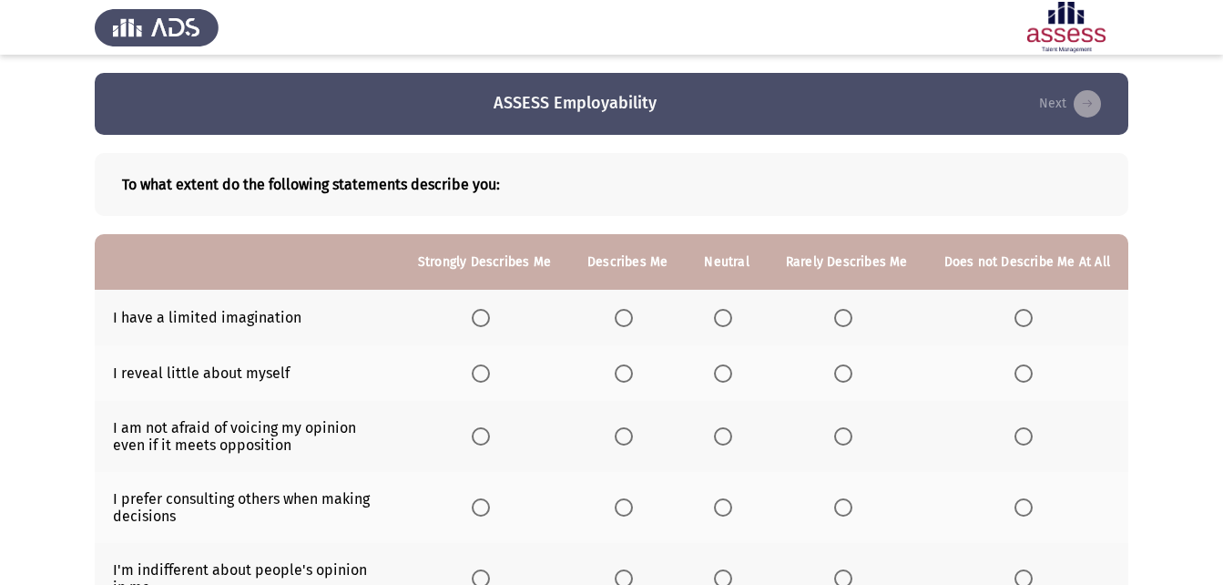
click at [843, 314] on span "Select an option" at bounding box center [843, 318] width 18 height 18
click at [843, 314] on input "Select an option" at bounding box center [843, 318] width 18 height 18
click at [739, 382] on label "Select an option" at bounding box center [726, 373] width 25 height 18
click at [732, 382] on input "Select an option" at bounding box center [723, 373] width 18 height 18
click at [732, 448] on th at bounding box center [726, 436] width 81 height 71
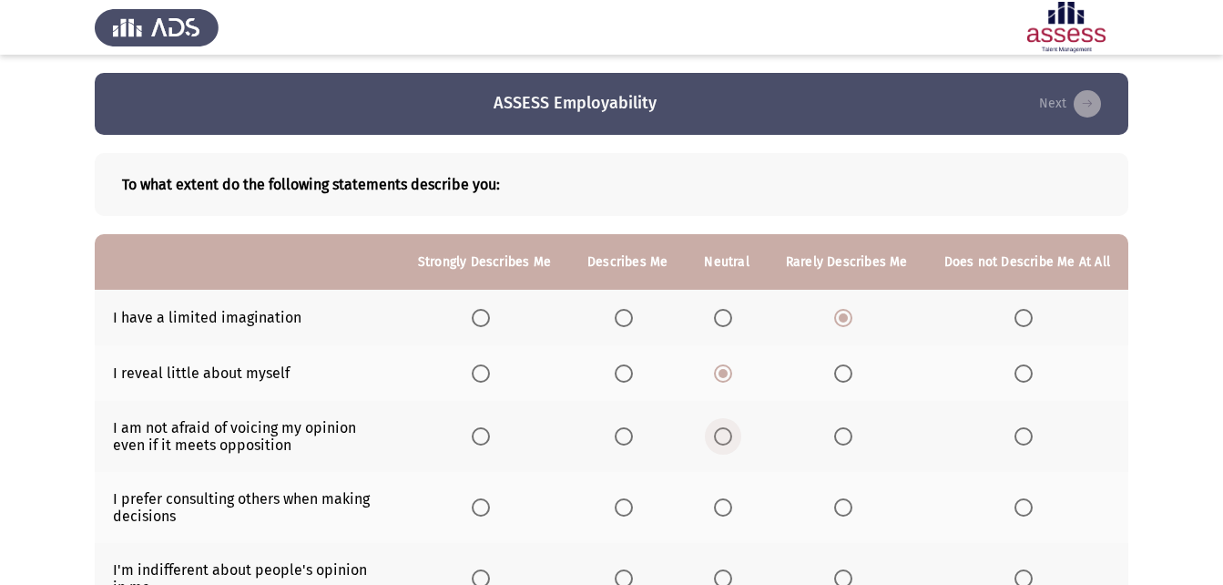
click at [732, 439] on span "Select an option" at bounding box center [723, 436] width 18 height 18
click at [732, 439] on input "Select an option" at bounding box center [723, 436] width 18 height 18
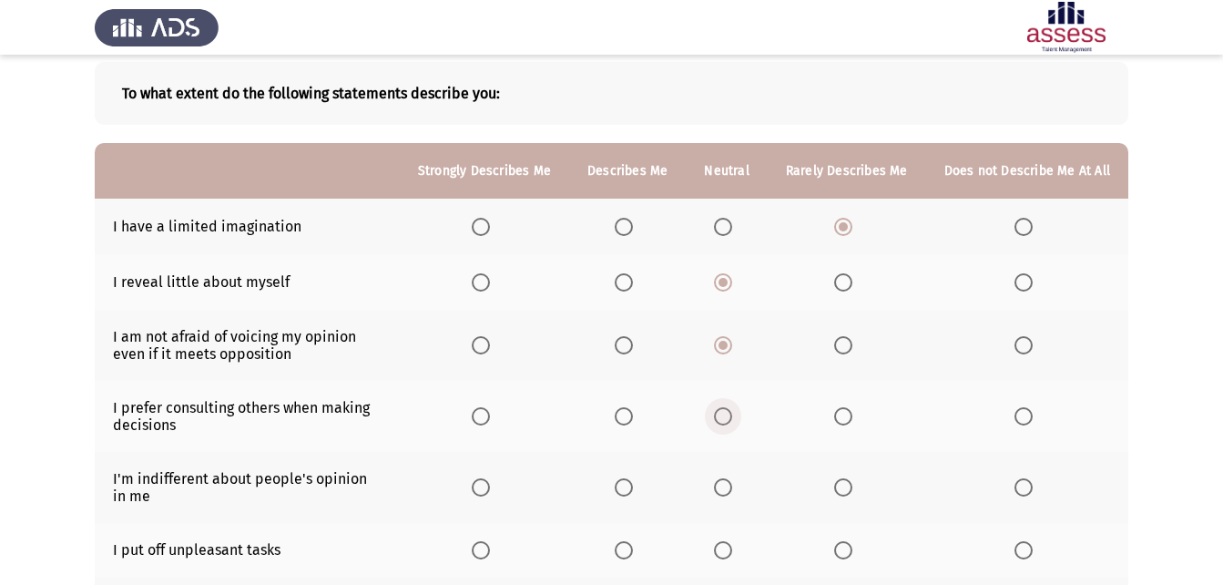
click at [724, 419] on span "Select an option" at bounding box center [723, 416] width 18 height 18
click at [724, 419] on input "Select an option" at bounding box center [723, 416] width 18 height 18
click at [640, 487] on label "Select an option" at bounding box center [627, 487] width 25 height 18
click at [633, 487] on input "Select an option" at bounding box center [624, 487] width 18 height 18
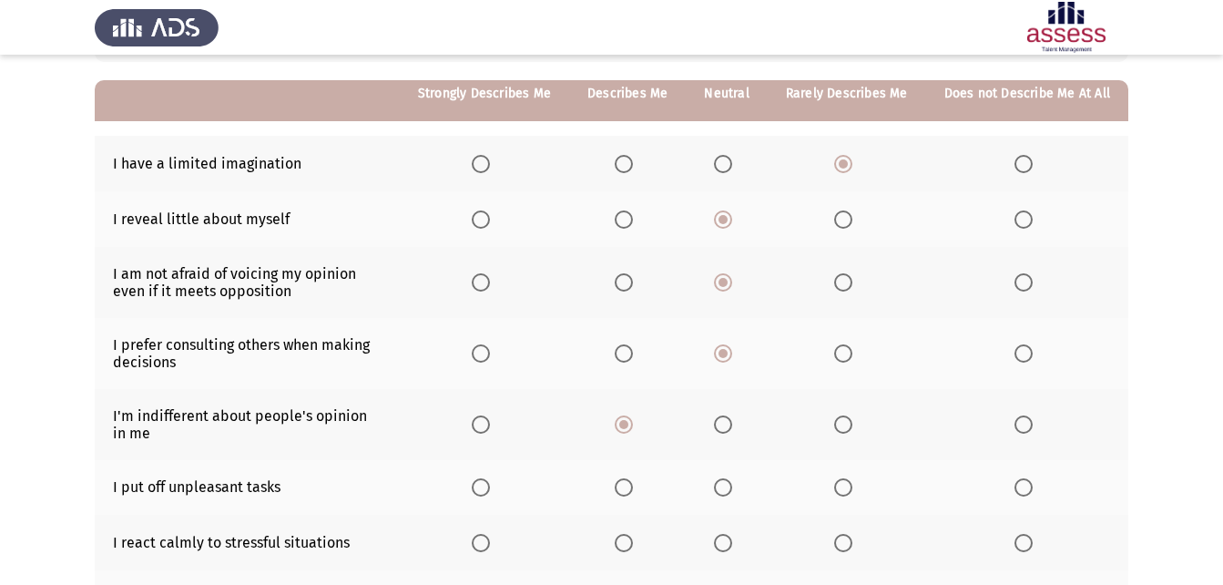
scroll to position [182, 0]
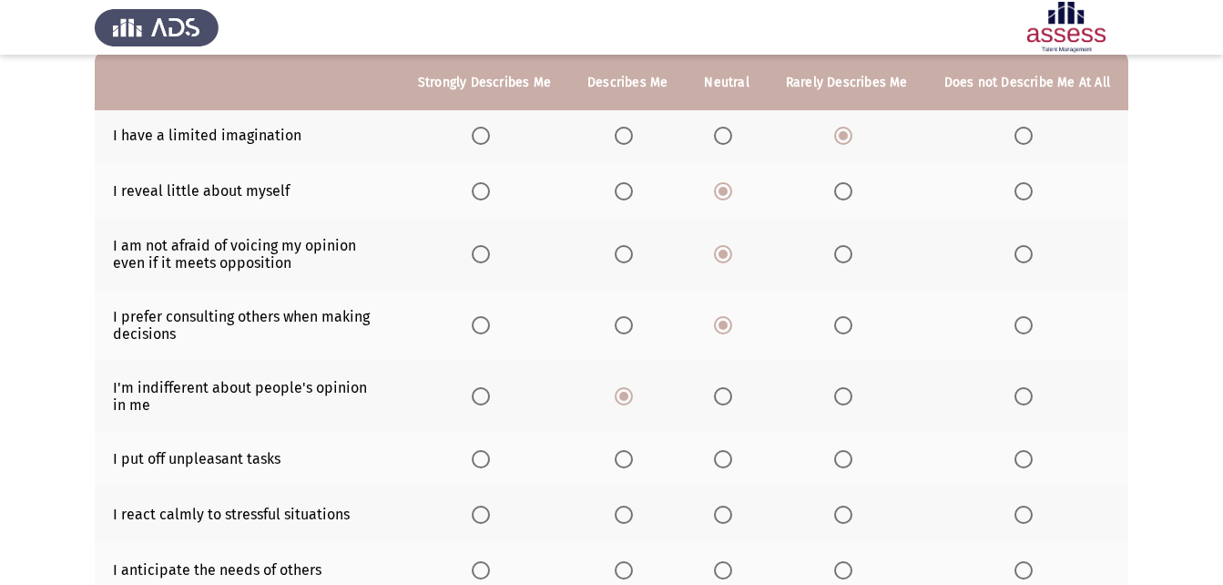
click at [732, 464] on span "Select an option" at bounding box center [723, 459] width 18 height 18
click at [732, 464] on input "Select an option" at bounding box center [723, 459] width 18 height 18
click at [633, 510] on span "Select an option" at bounding box center [624, 514] width 18 height 18
click at [633, 510] on input "Select an option" at bounding box center [624, 514] width 18 height 18
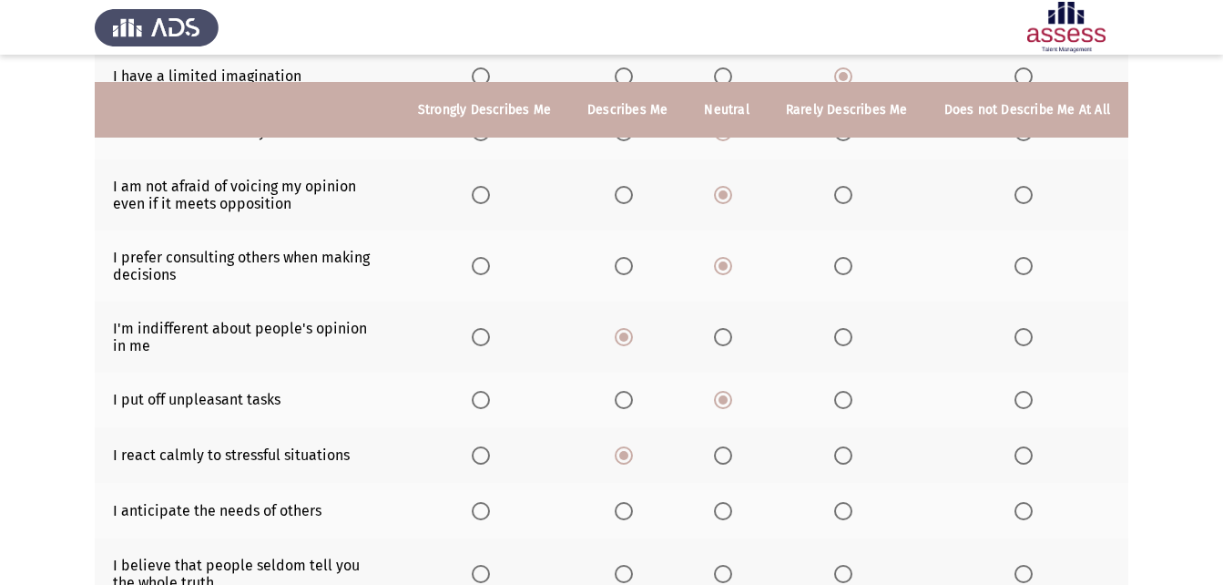
scroll to position [273, 0]
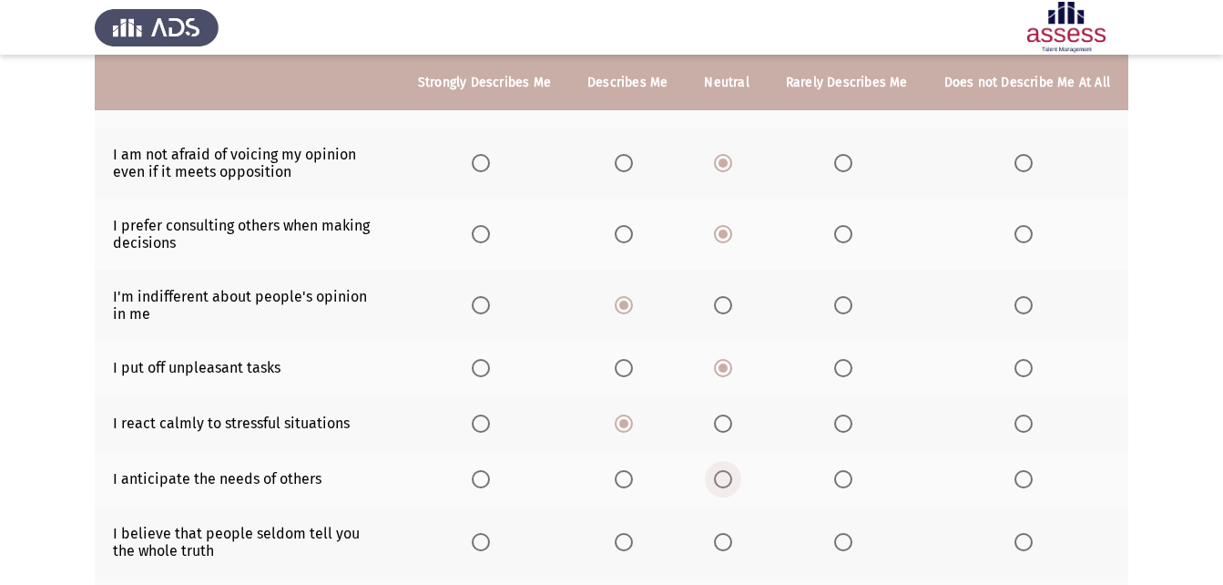
click at [729, 479] on span "Select an option" at bounding box center [723, 479] width 18 height 18
click at [729, 479] on input "Select an option" at bounding box center [723, 479] width 18 height 18
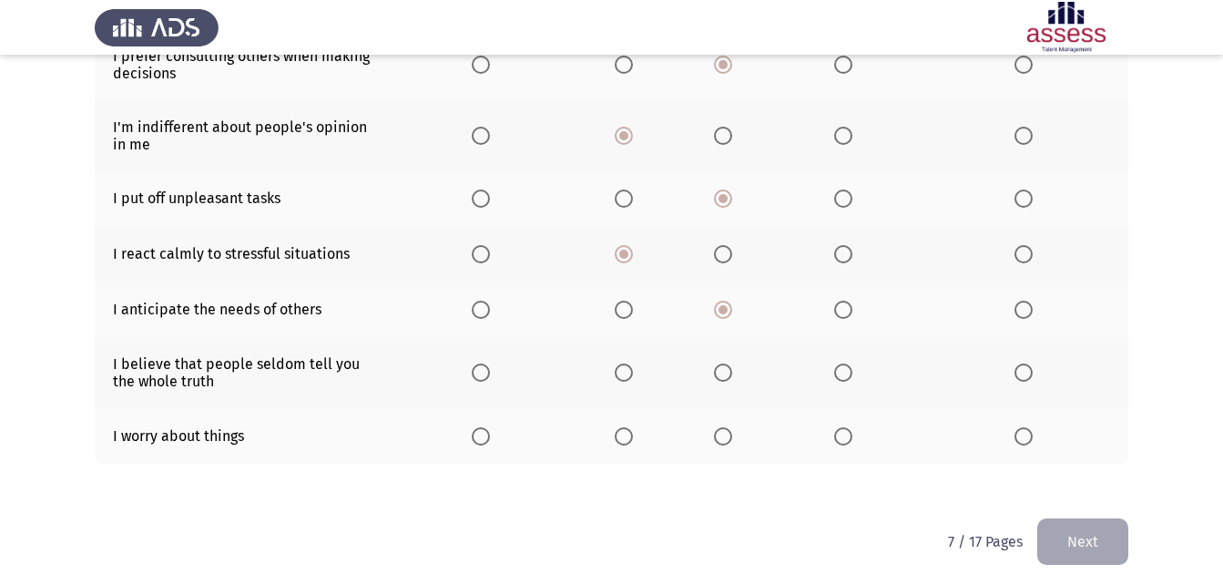
scroll to position [449, 0]
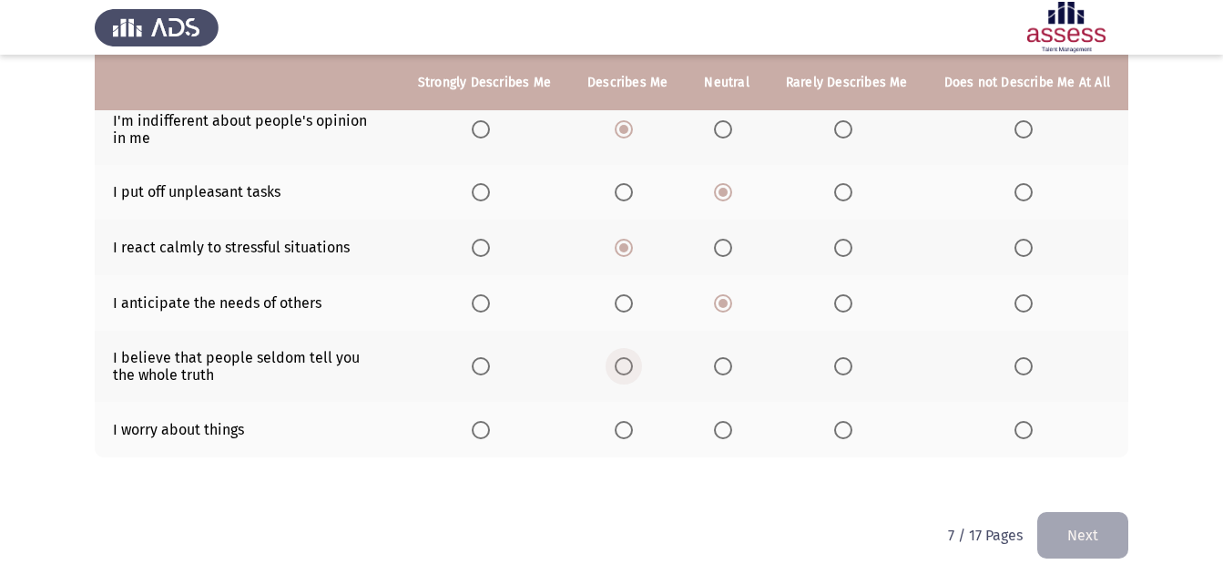
click at [626, 365] on span "Select an option" at bounding box center [624, 366] width 18 height 18
click at [626, 365] on input "Select an option" at bounding box center [624, 366] width 18 height 18
click at [486, 437] on span "Select an option" at bounding box center [481, 430] width 18 height 18
click at [486, 437] on input "Select an option" at bounding box center [481, 430] width 18 height 18
drag, startPoint x: 1081, startPoint y: 534, endPoint x: 1072, endPoint y: 536, distance: 9.5
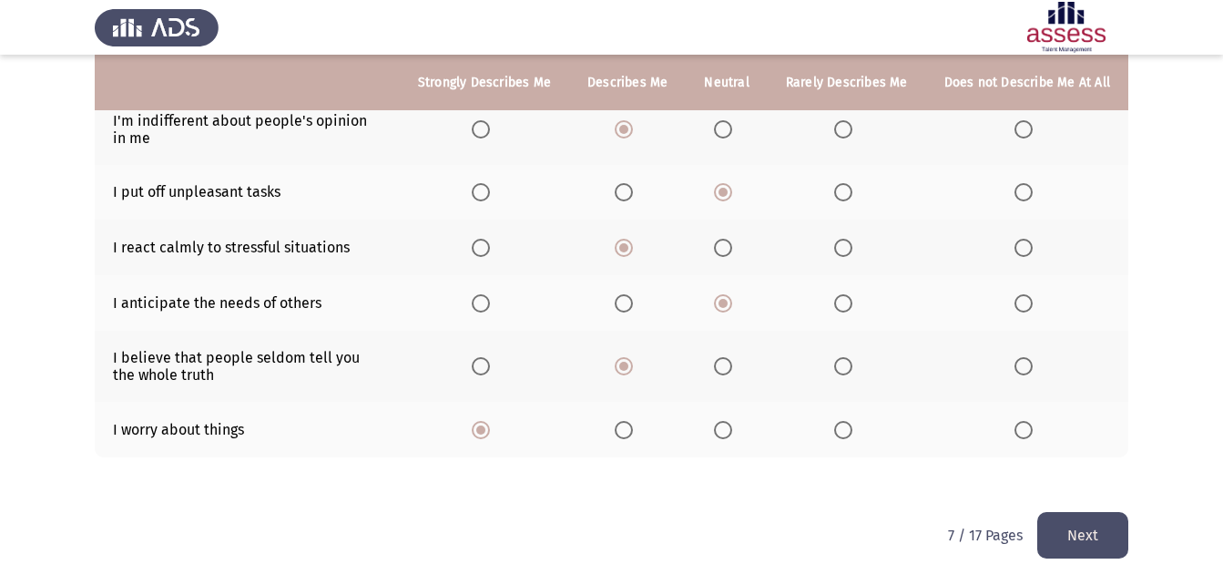
click at [1081, 534] on button "Next" at bounding box center [1082, 535] width 91 height 46
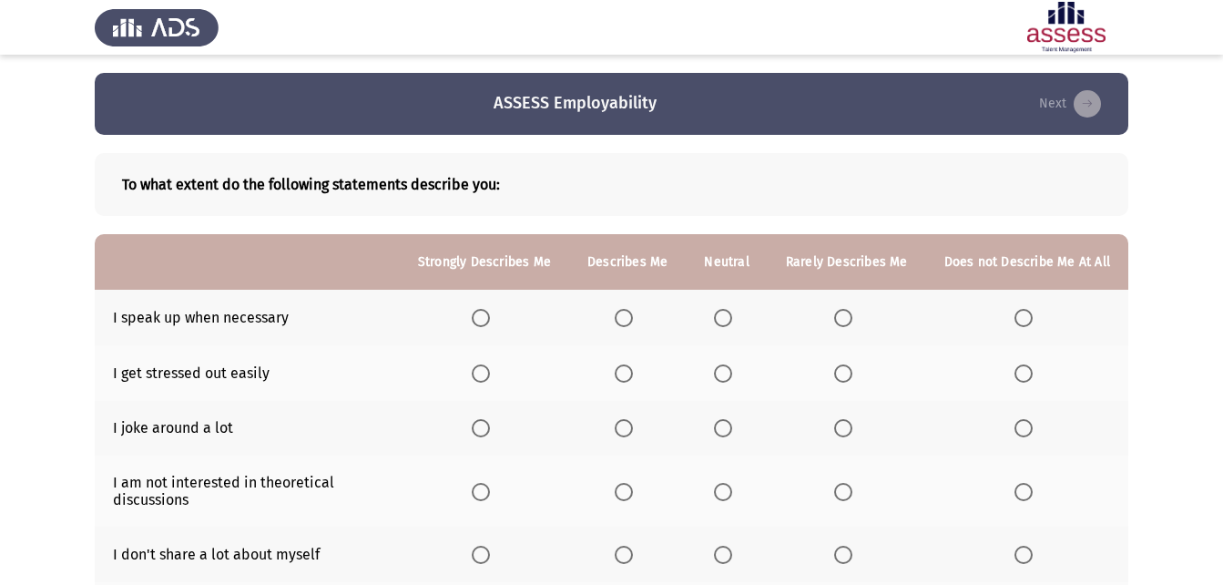
scroll to position [91, 0]
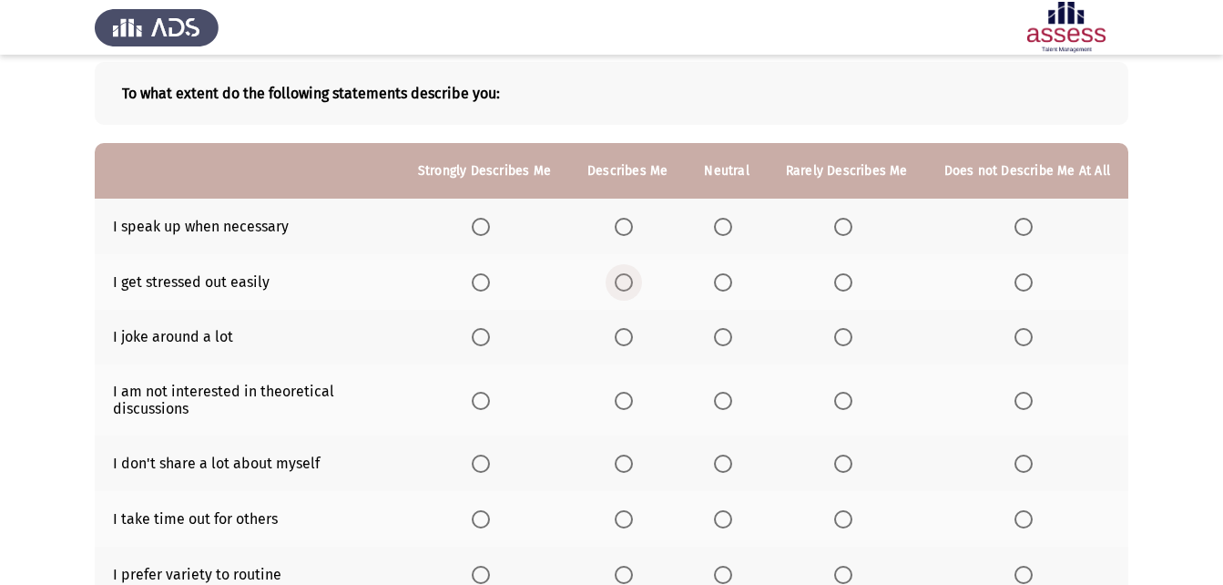
click at [633, 277] on span "Select an option" at bounding box center [624, 282] width 18 height 18
click at [633, 277] on input "Select an option" at bounding box center [624, 282] width 18 height 18
click at [732, 223] on span "Select an option" at bounding box center [723, 227] width 18 height 18
click at [732, 223] on input "Select an option" at bounding box center [723, 227] width 18 height 18
click at [728, 339] on span "Select an option" at bounding box center [723, 337] width 18 height 18
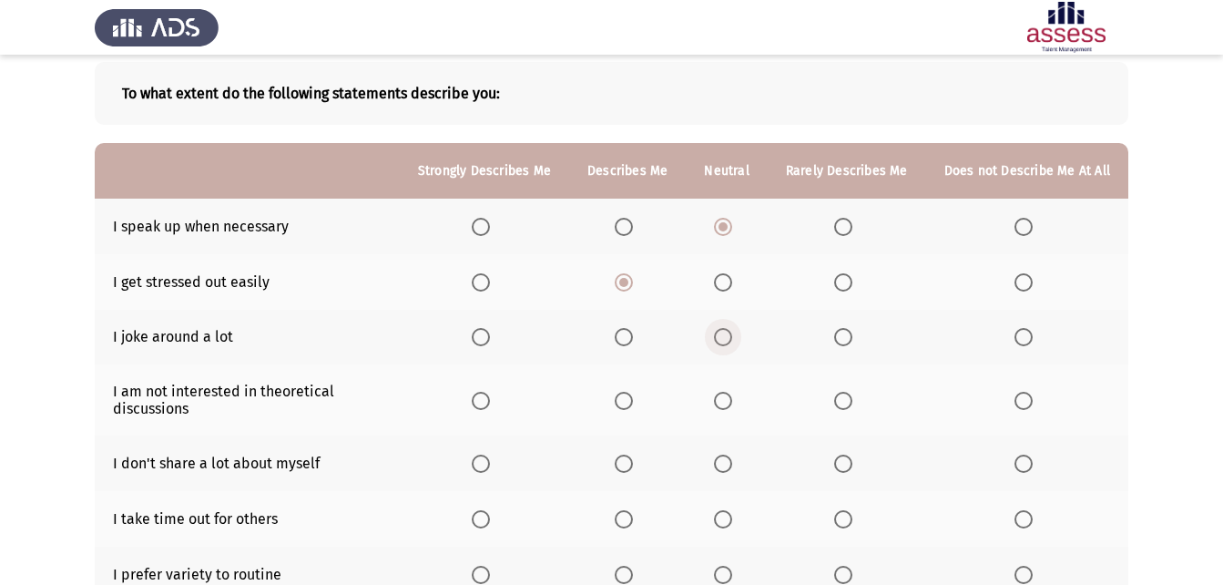
click at [728, 339] on input "Select an option" at bounding box center [723, 337] width 18 height 18
click at [728, 398] on span "Select an option" at bounding box center [723, 401] width 18 height 18
click at [728, 398] on input "Select an option" at bounding box center [723, 401] width 18 height 18
click at [720, 466] on span "Select an option" at bounding box center [723, 463] width 18 height 18
click at [720, 466] on input "Select an option" at bounding box center [723, 463] width 18 height 18
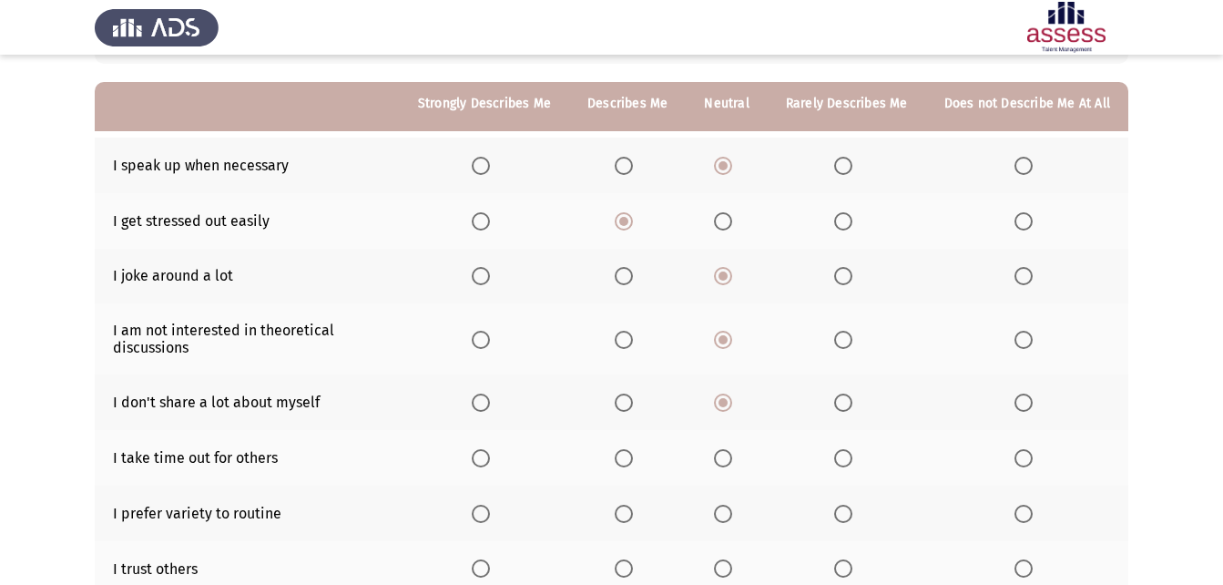
scroll to position [182, 0]
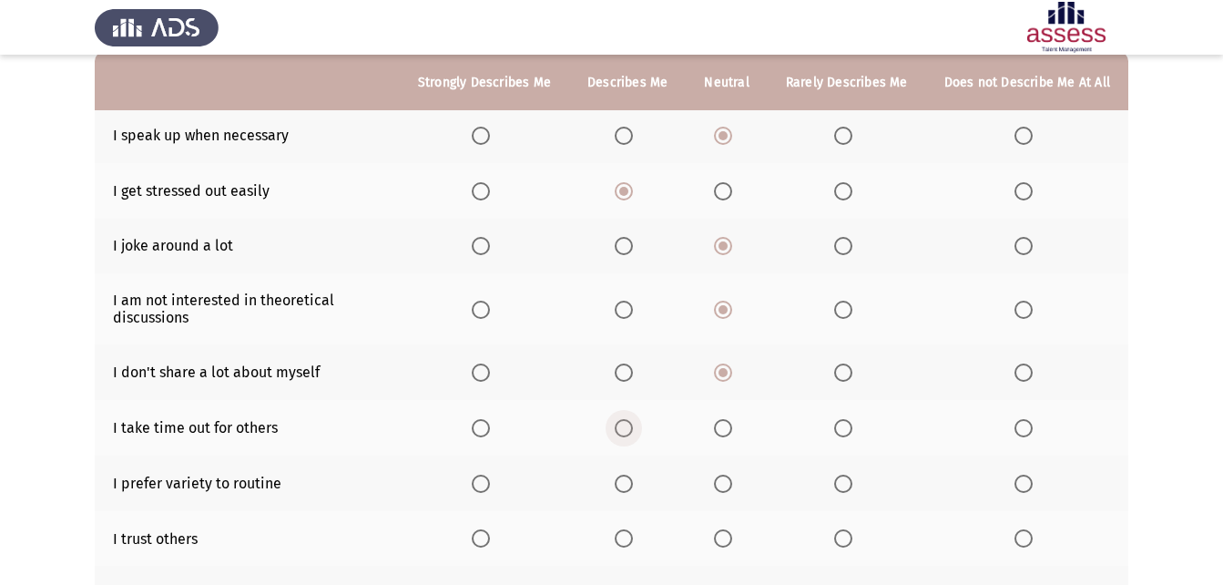
click at [640, 425] on label "Select an option" at bounding box center [627, 428] width 25 height 18
click at [633, 425] on input "Select an option" at bounding box center [624, 428] width 18 height 18
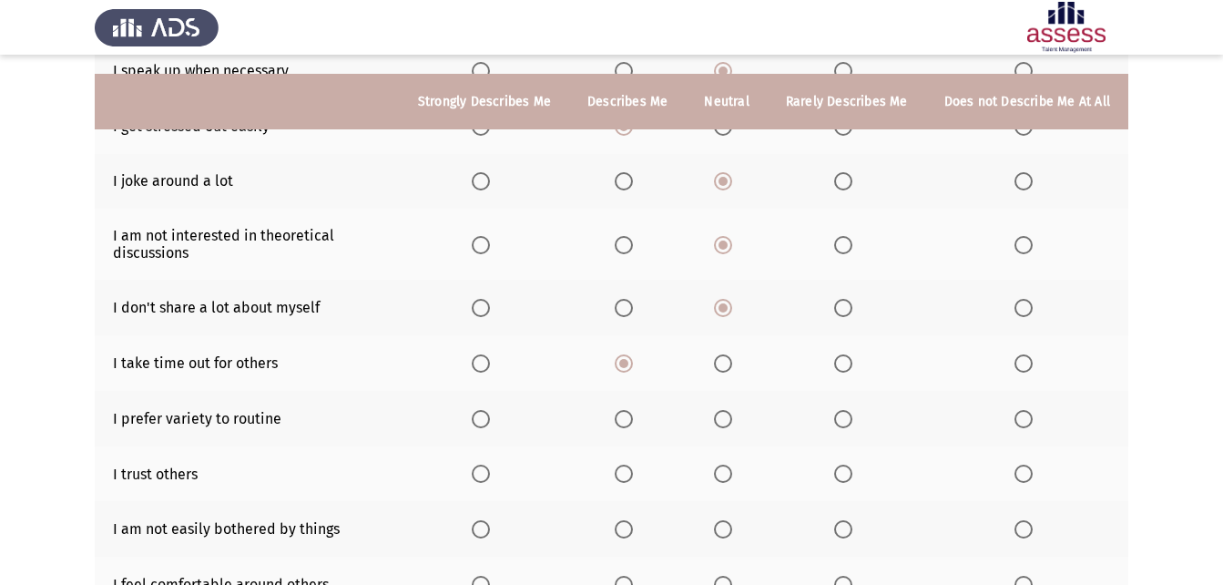
scroll to position [273, 0]
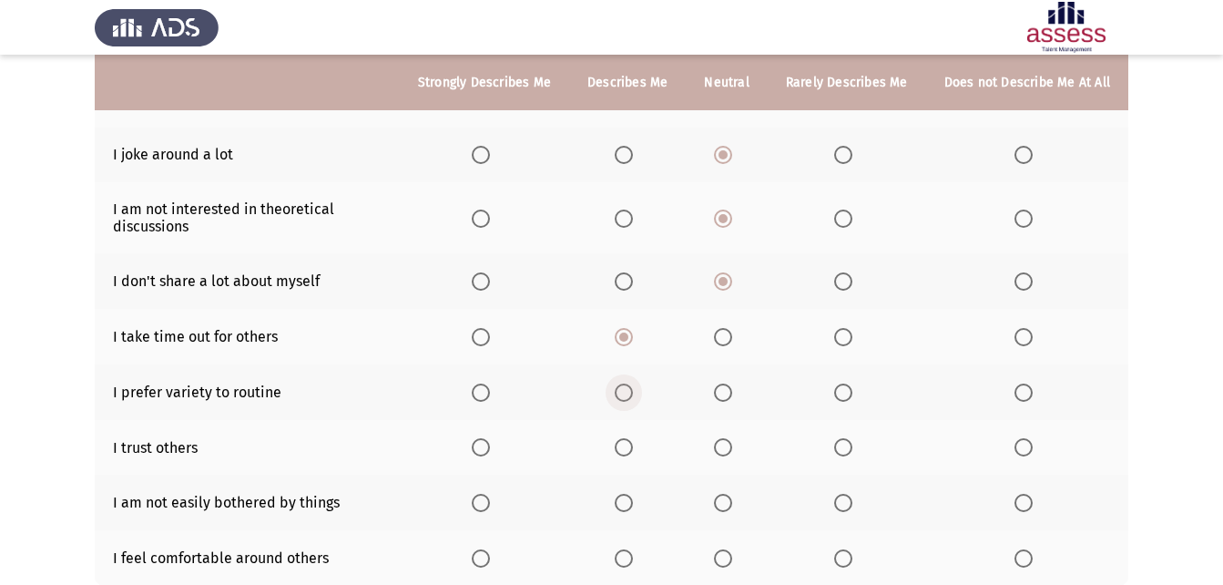
click at [623, 393] on span "Select an option" at bounding box center [624, 392] width 18 height 18
click at [623, 393] on input "Select an option" at bounding box center [624, 392] width 18 height 18
click at [490, 447] on span "Select an option" at bounding box center [481, 447] width 18 height 18
click at [490, 447] on input "Select an option" at bounding box center [481, 447] width 18 height 18
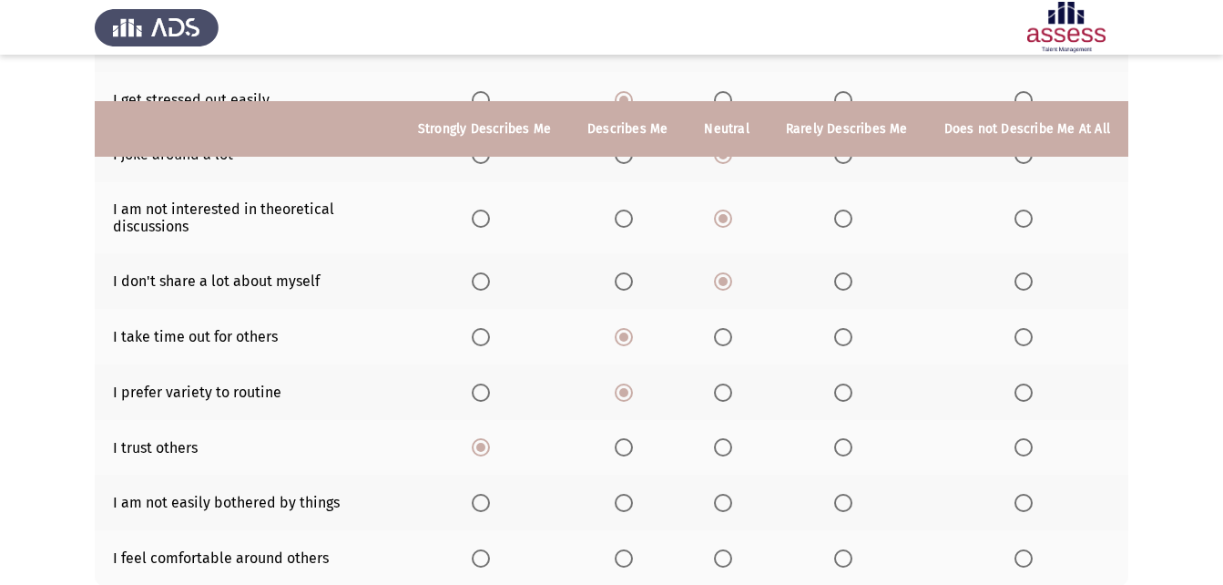
scroll to position [364, 0]
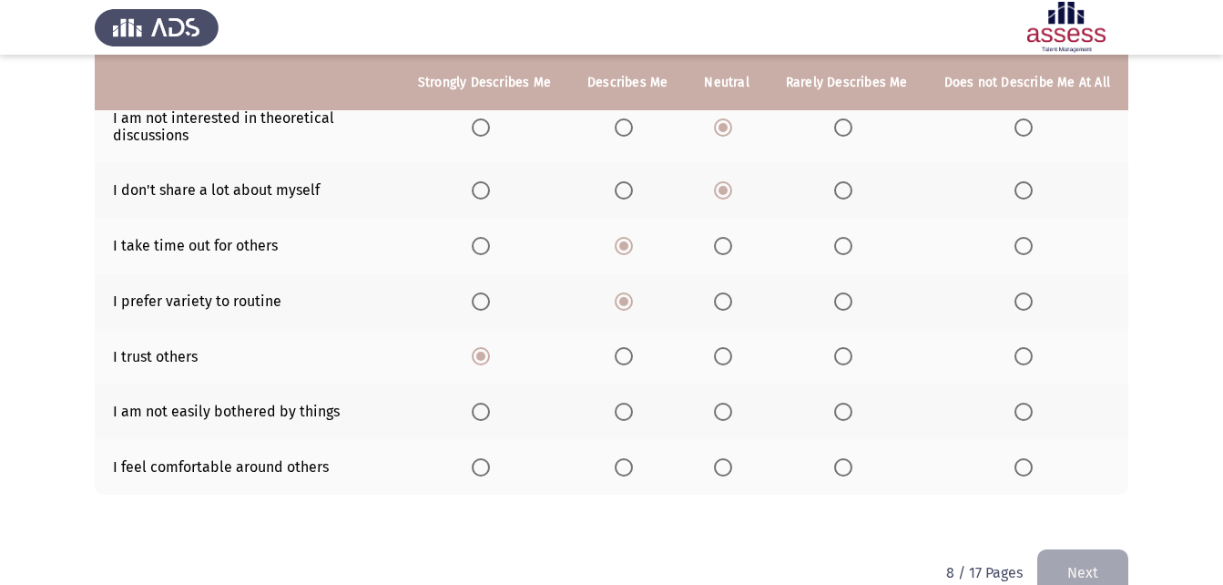
click at [633, 410] on span "Select an option" at bounding box center [624, 411] width 18 height 18
click at [633, 410] on input "Select an option" at bounding box center [624, 411] width 18 height 18
click at [490, 474] on span "Select an option" at bounding box center [481, 467] width 18 height 18
click at [490, 474] on input "Select an option" at bounding box center [481, 467] width 18 height 18
click at [625, 351] on span "Select an option" at bounding box center [624, 356] width 18 height 18
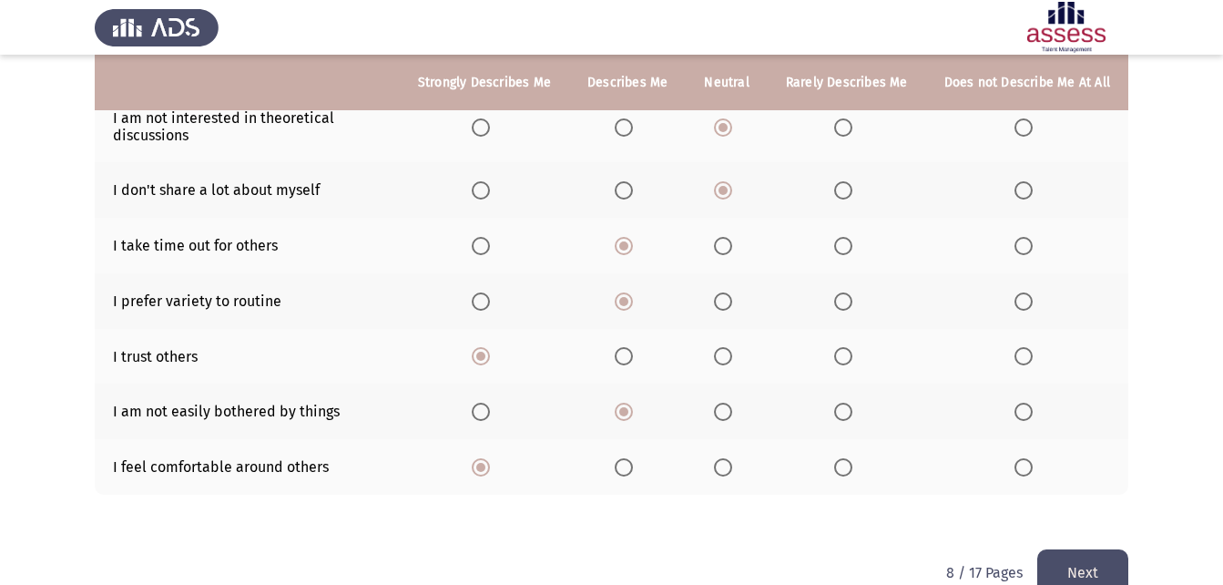
click at [625, 351] on input "Select an option" at bounding box center [624, 356] width 18 height 18
click at [1084, 556] on button "Next" at bounding box center [1082, 572] width 91 height 46
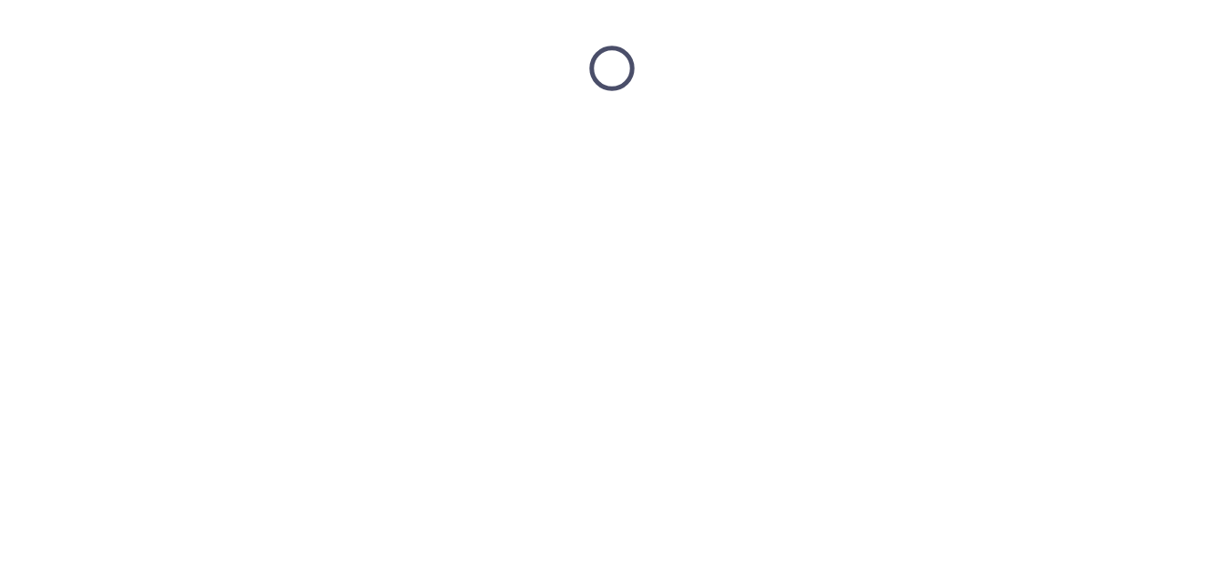
scroll to position [0, 0]
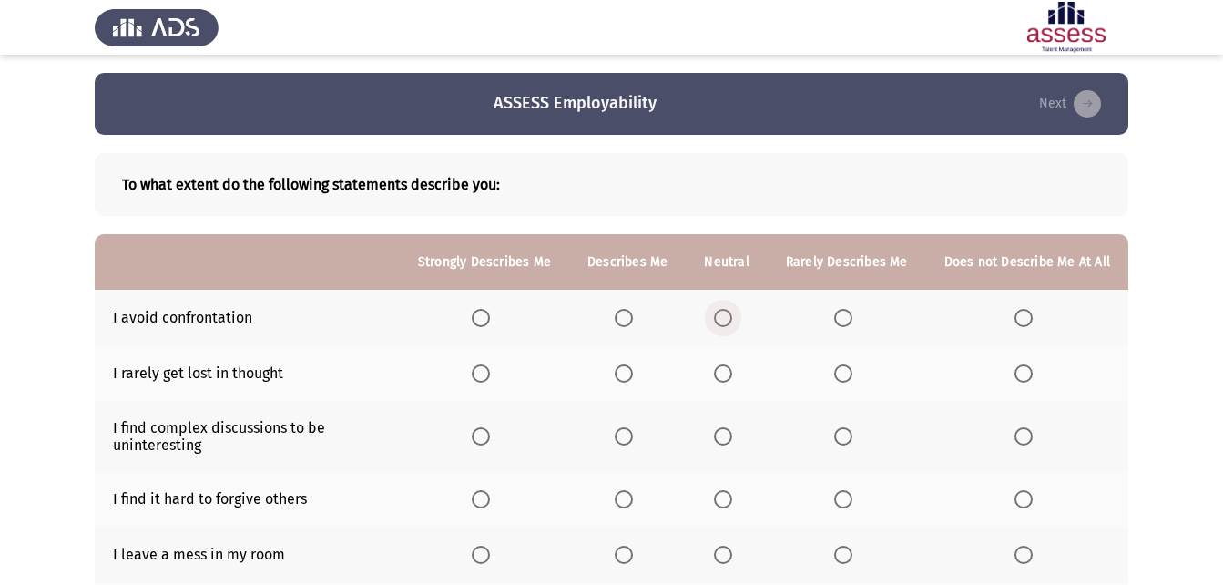
click at [732, 318] on span "Select an option" at bounding box center [723, 318] width 18 height 18
click at [732, 318] on input "Select an option" at bounding box center [723, 318] width 18 height 18
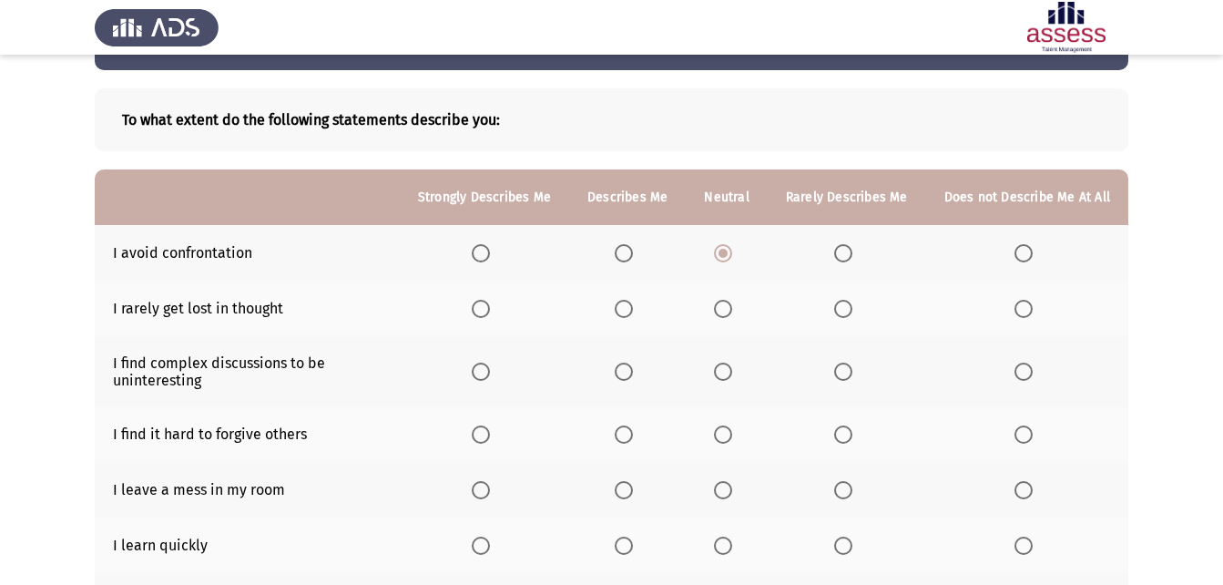
scroll to position [91, 0]
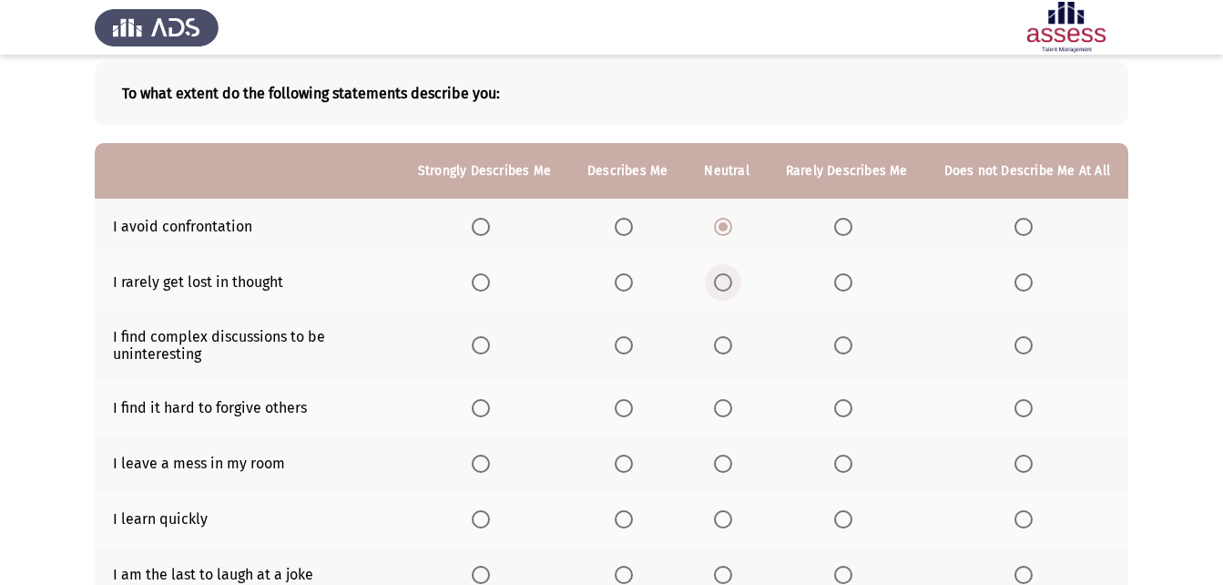
click at [728, 273] on span "Select an option" at bounding box center [723, 282] width 18 height 18
click at [728, 273] on input "Select an option" at bounding box center [723, 282] width 18 height 18
click at [722, 351] on span "Select an option" at bounding box center [723, 345] width 18 height 18
click at [722, 351] on input "Select an option" at bounding box center [723, 345] width 18 height 18
click at [845, 412] on span "Select an option" at bounding box center [843, 408] width 18 height 18
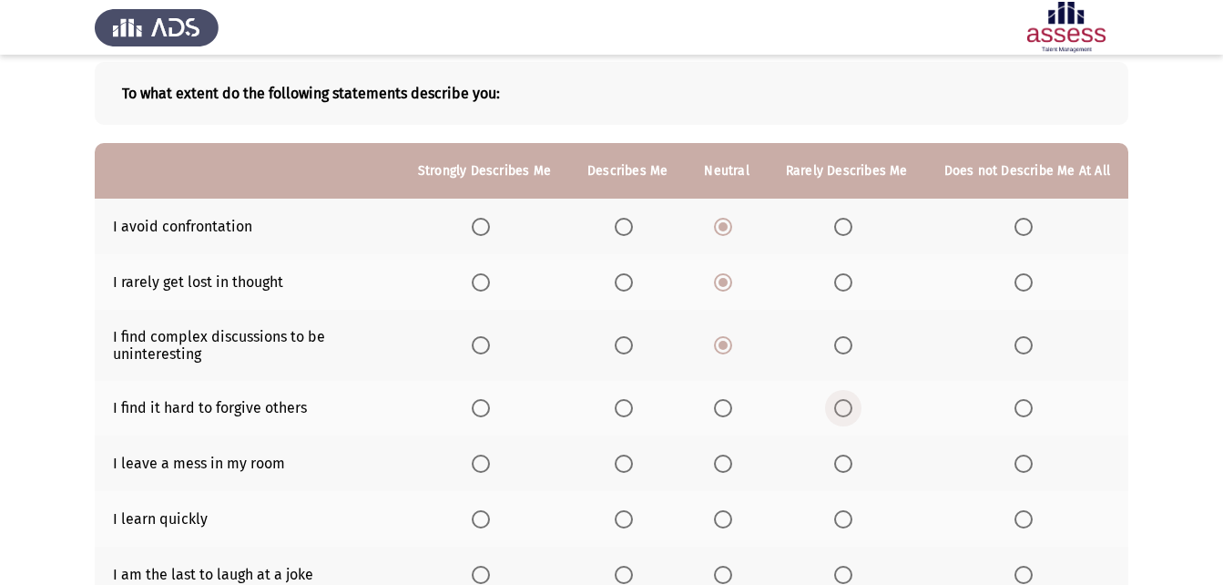
click at [845, 412] on input "Select an option" at bounding box center [843, 408] width 18 height 18
click at [850, 468] on span "Select an option" at bounding box center [843, 463] width 18 height 18
click at [850, 468] on input "Select an option" at bounding box center [843, 463] width 18 height 18
click at [843, 519] on span "Select an option" at bounding box center [843, 519] width 0 height 0
click at [847, 518] on input "Select an option" at bounding box center [843, 519] width 18 height 18
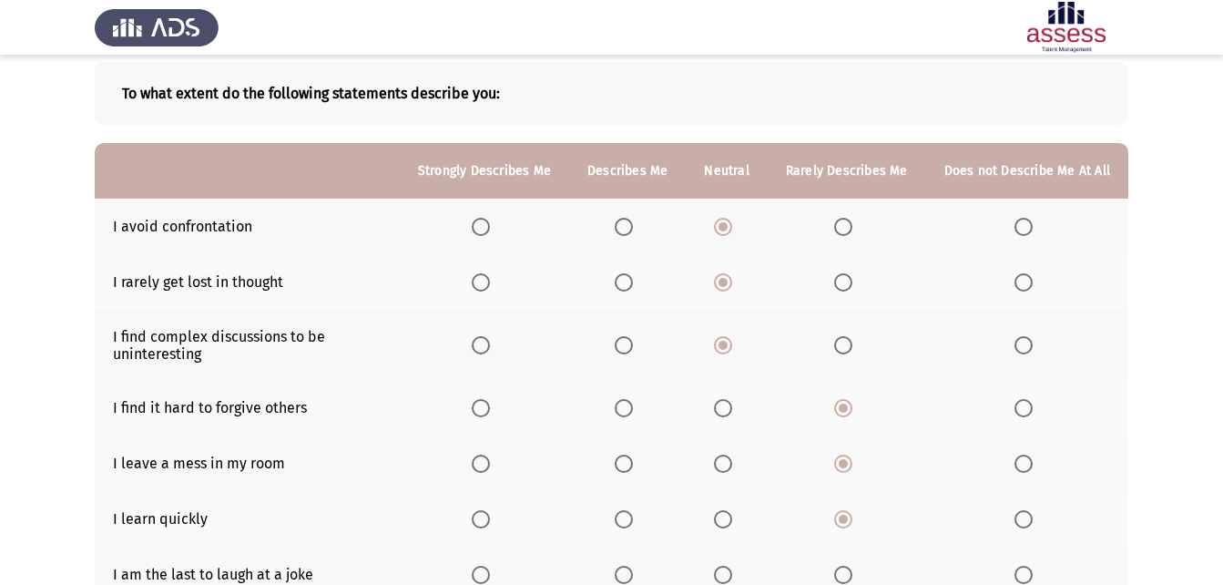
scroll to position [182, 0]
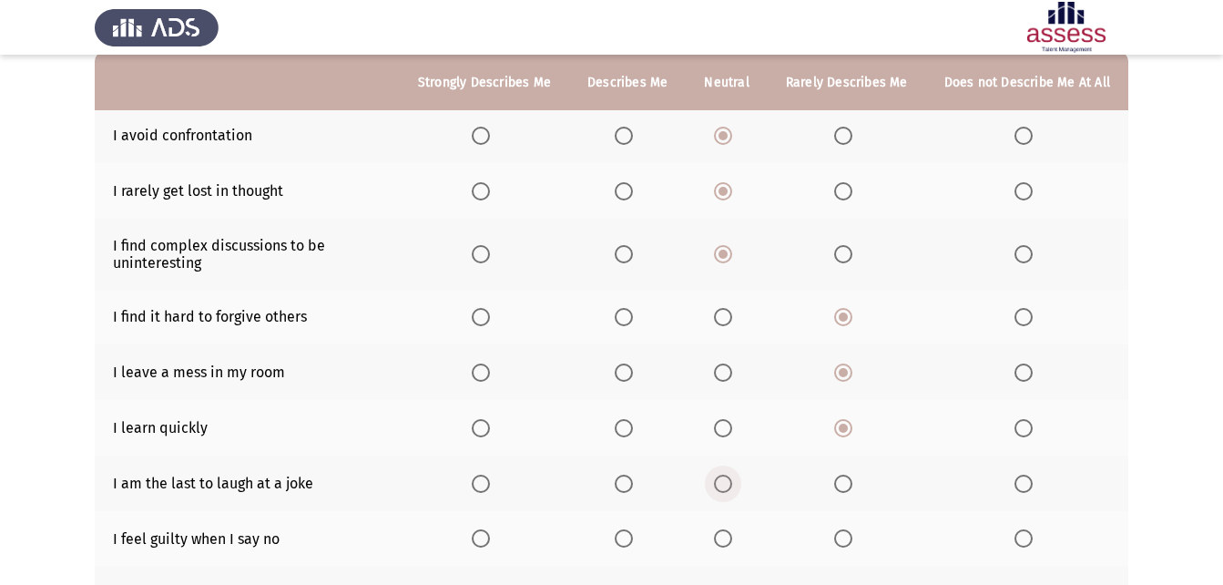
click at [738, 485] on label "Select an option" at bounding box center [726, 483] width 25 height 18
click at [732, 485] on input "Select an option" at bounding box center [723, 483] width 18 height 18
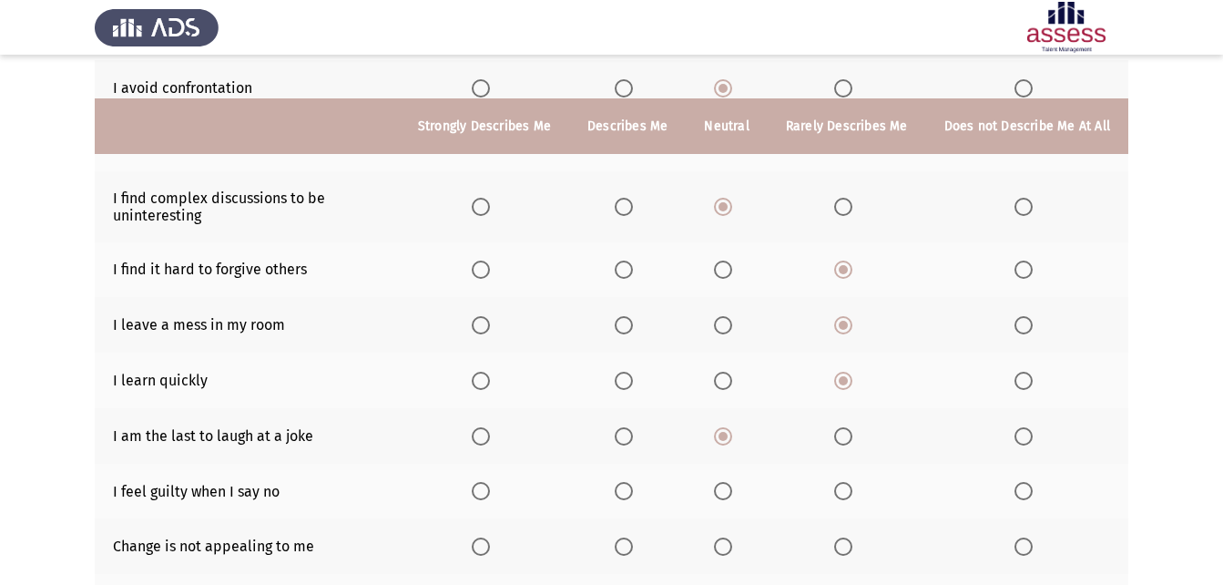
scroll to position [273, 0]
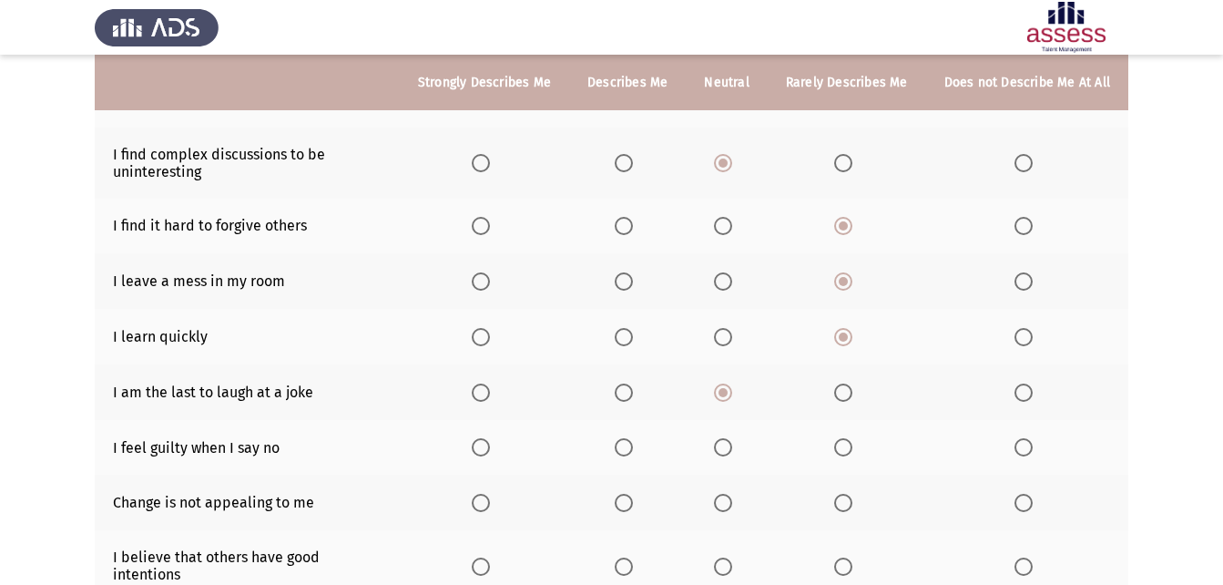
click at [489, 445] on span "Select an option" at bounding box center [481, 447] width 18 height 18
click at [489, 445] on input "Select an option" at bounding box center [481, 447] width 18 height 18
click at [640, 440] on label "Select an option" at bounding box center [627, 447] width 25 height 18
click at [633, 440] on input "Select an option" at bounding box center [624, 447] width 18 height 18
click at [730, 504] on span "Select an option" at bounding box center [723, 503] width 18 height 18
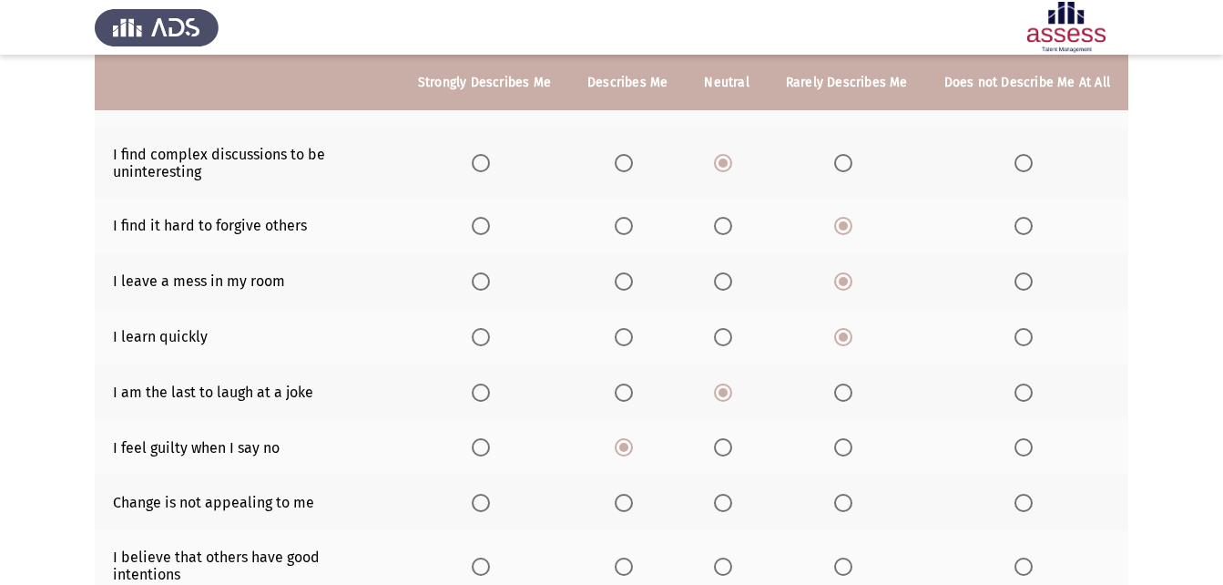
click at [730, 504] on input "Select an option" at bounding box center [723, 503] width 18 height 18
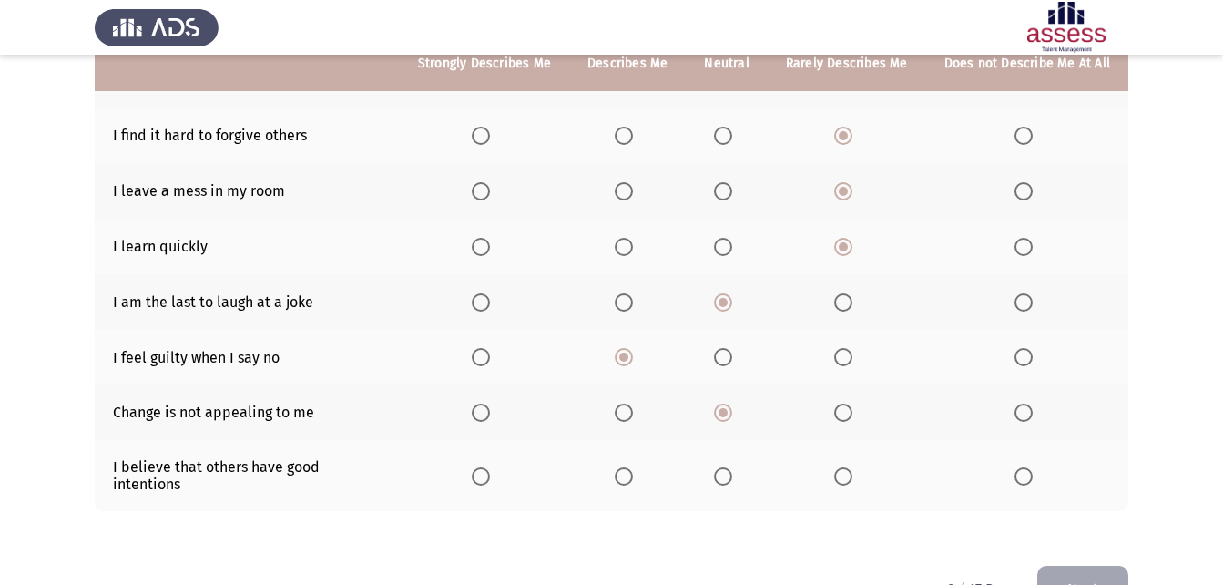
scroll to position [364, 0]
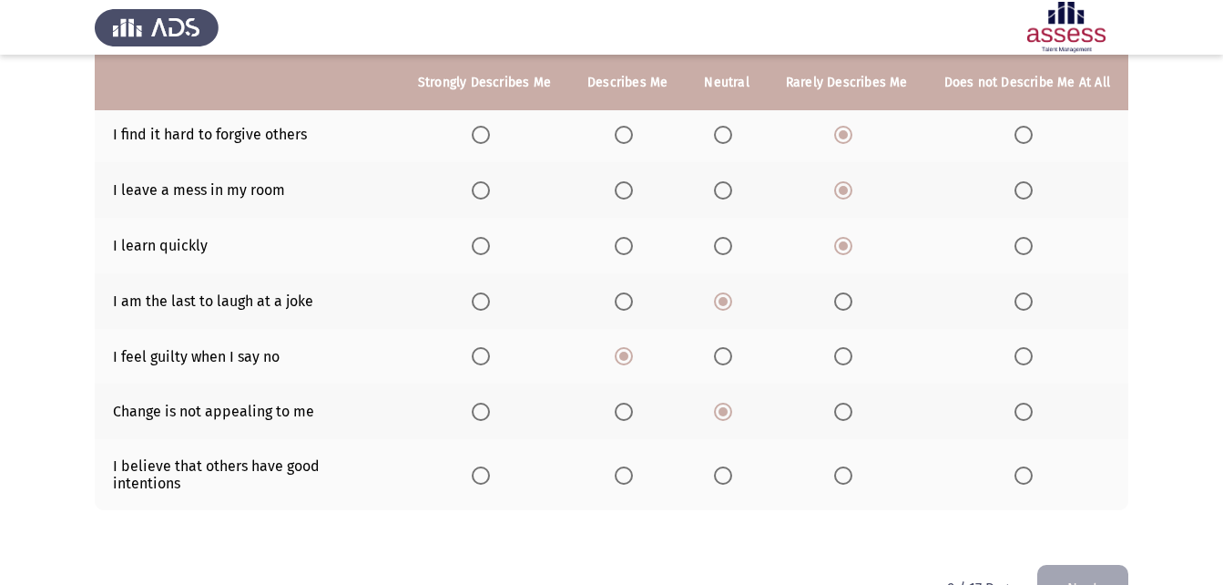
click at [719, 466] on span "Select an option" at bounding box center [723, 475] width 18 height 18
click at [719, 466] on input "Select an option" at bounding box center [723, 475] width 18 height 18
click at [1120, 565] on button "Next" at bounding box center [1082, 588] width 91 height 46
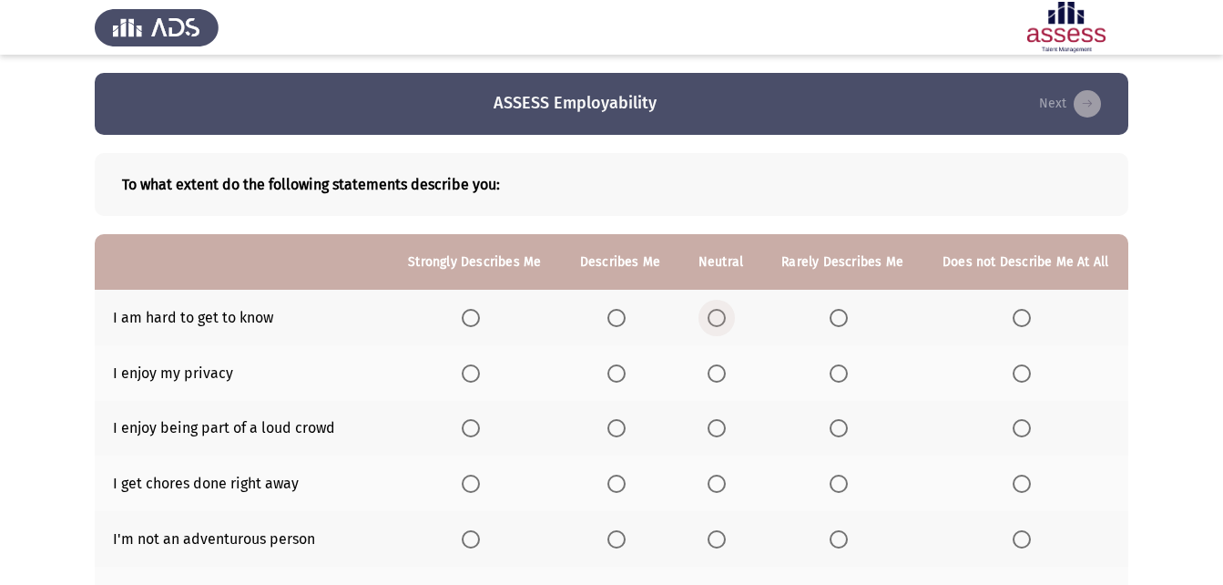
click at [707, 316] on span "Select an option" at bounding box center [716, 318] width 18 height 18
click at [707, 316] on input "Select an option" at bounding box center [716, 318] width 18 height 18
click at [626, 365] on span "Select an option" at bounding box center [616, 373] width 18 height 18
click at [626, 365] on input "Select an option" at bounding box center [616, 373] width 18 height 18
click at [627, 427] on label "Select an option" at bounding box center [619, 428] width 25 height 18
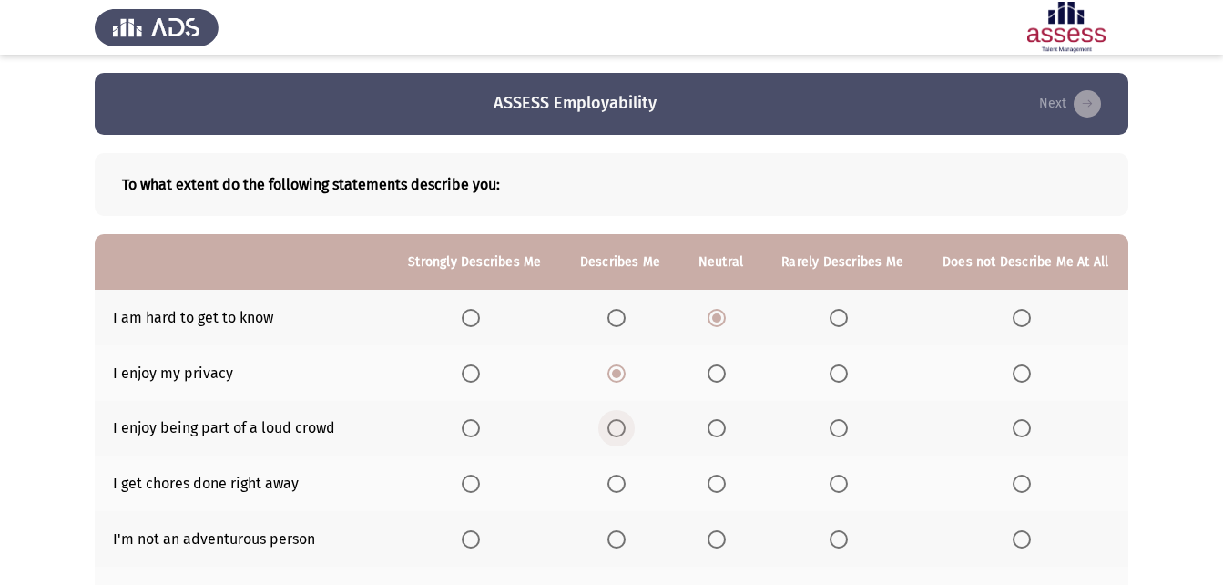
click at [626, 427] on input "Select an option" at bounding box center [616, 428] width 18 height 18
click at [713, 481] on span "Select an option" at bounding box center [716, 483] width 18 height 18
click at [713, 481] on input "Select an option" at bounding box center [716, 483] width 18 height 18
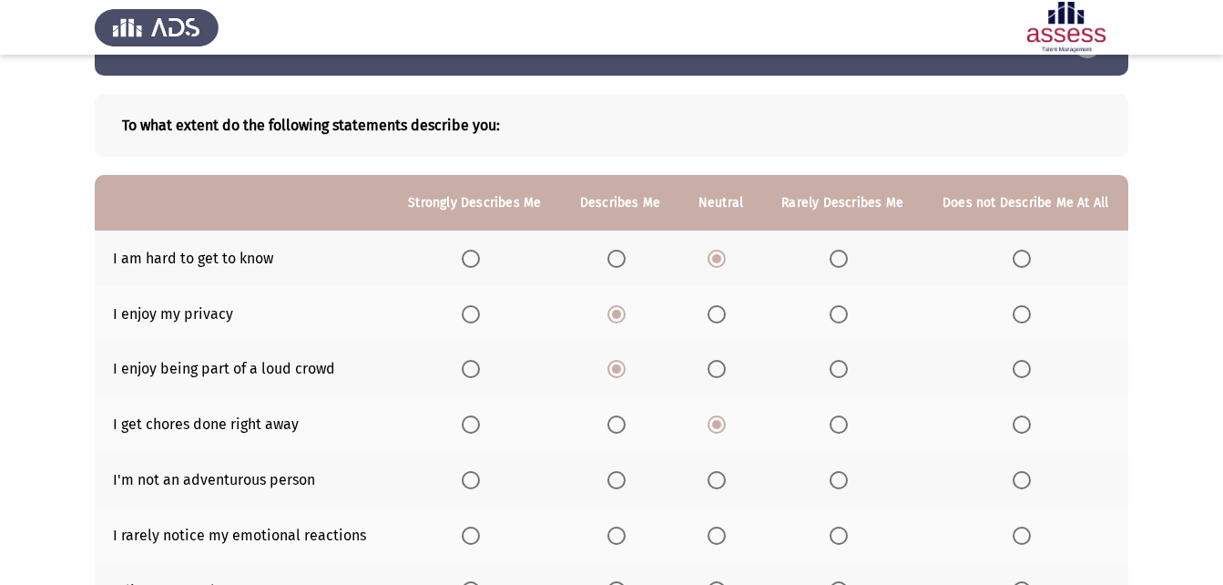
scroll to position [91, 0]
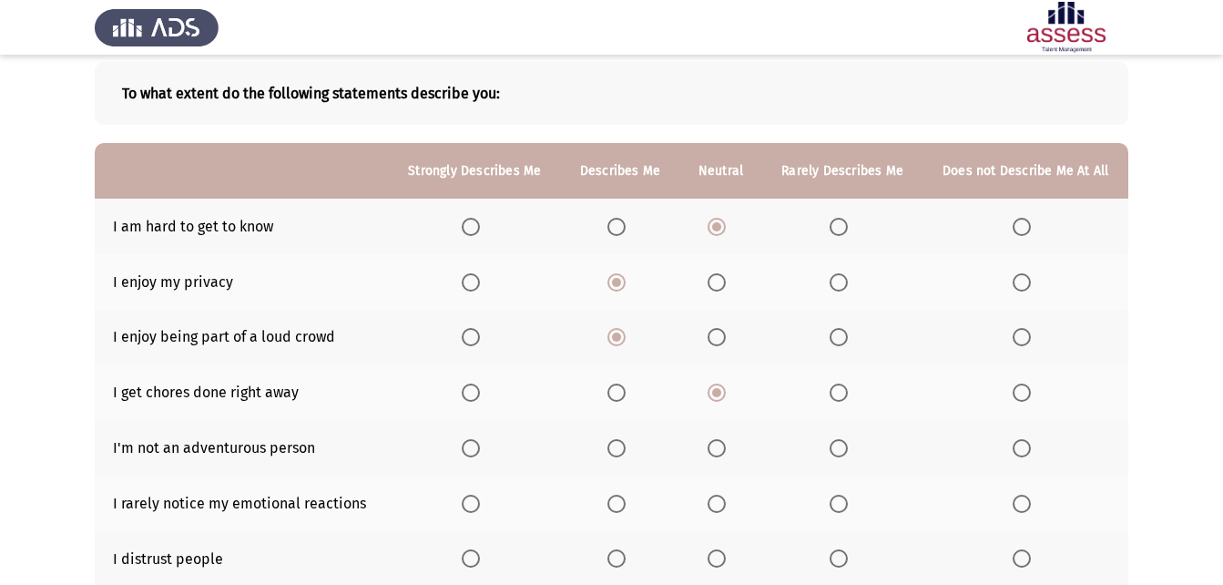
click at [839, 452] on span "Select an option" at bounding box center [839, 448] width 18 height 18
click at [839, 452] on input "Select an option" at bounding box center [839, 448] width 18 height 18
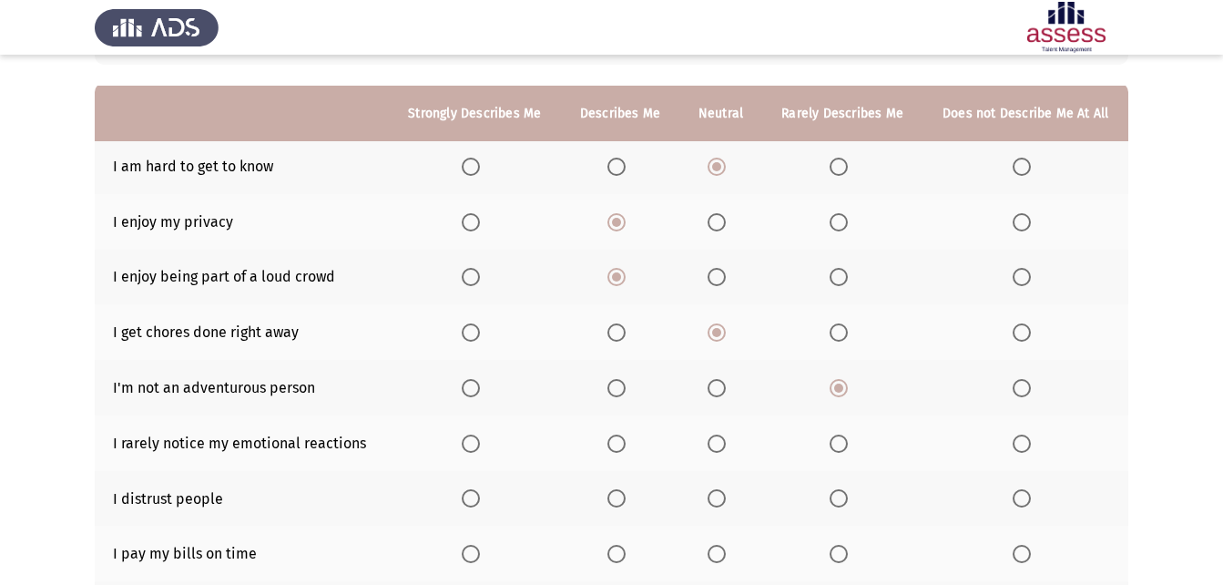
scroll to position [182, 0]
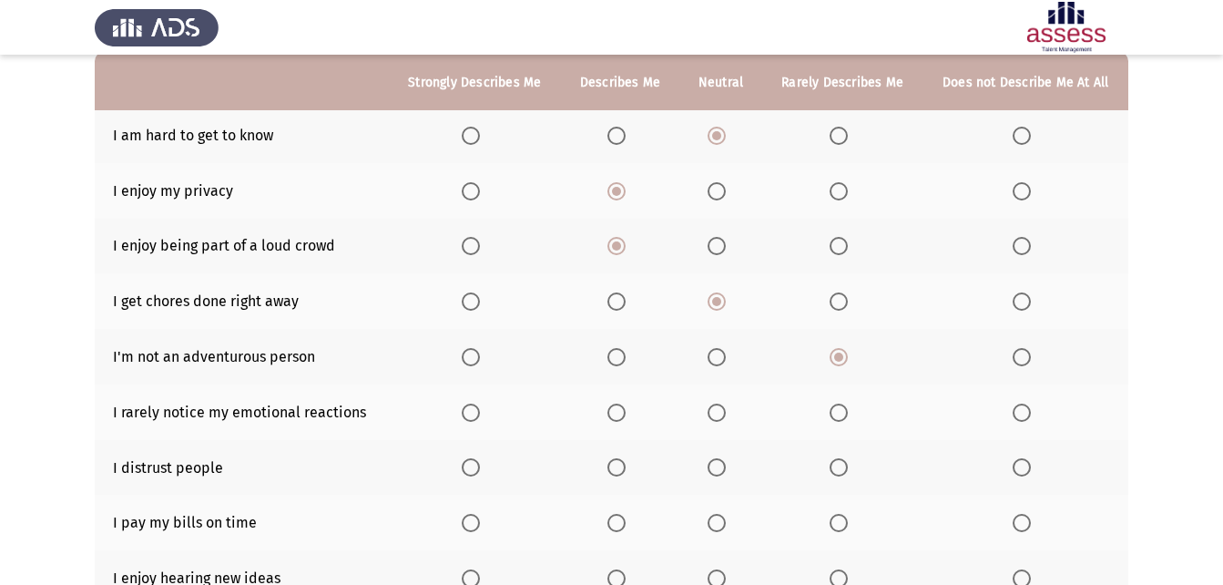
click at [712, 409] on span "Select an option" at bounding box center [716, 412] width 18 height 18
click at [712, 409] on input "Select an option" at bounding box center [716, 412] width 18 height 18
click at [709, 468] on span "Select an option" at bounding box center [716, 467] width 18 height 18
click at [709, 468] on input "Select an option" at bounding box center [716, 467] width 18 height 18
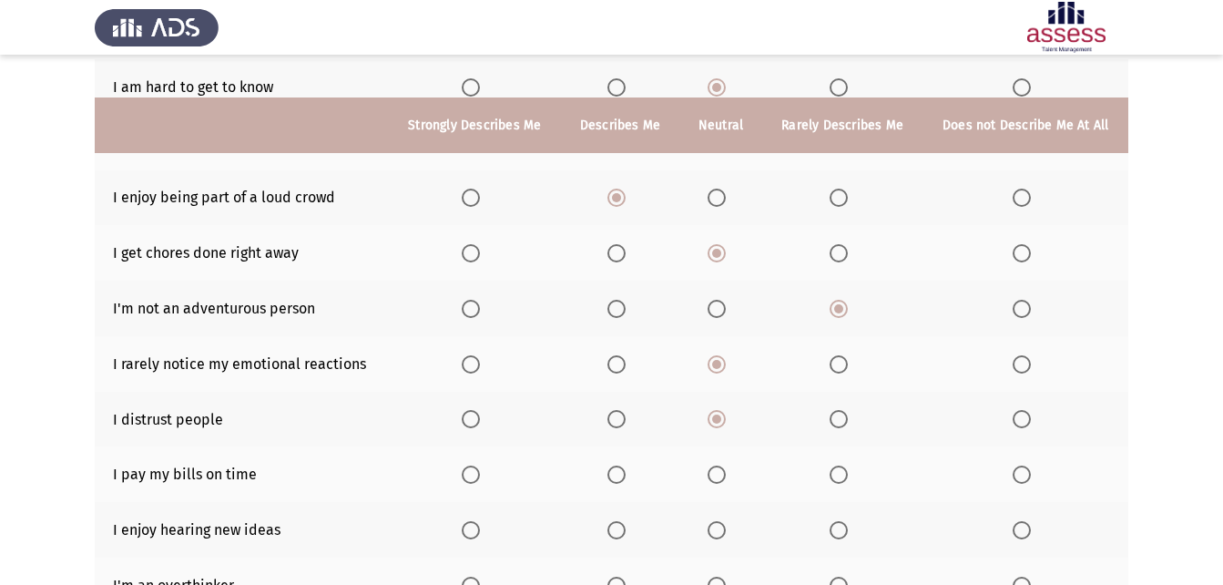
scroll to position [273, 0]
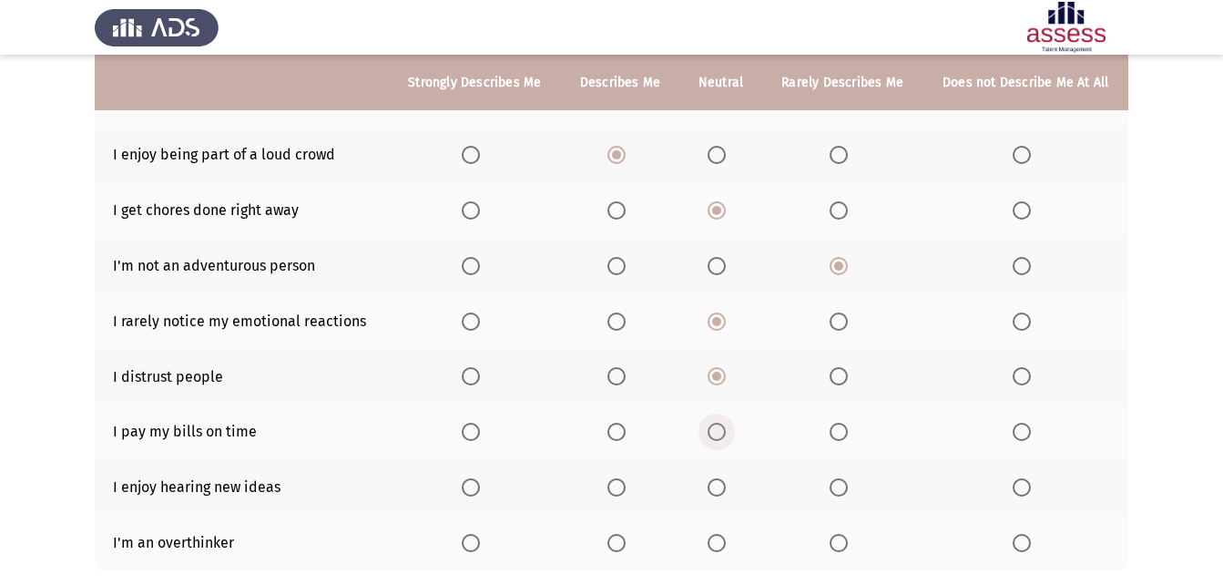
click at [724, 434] on span "Select an option" at bounding box center [716, 431] width 18 height 18
click at [724, 434] on input "Select an option" at bounding box center [716, 431] width 18 height 18
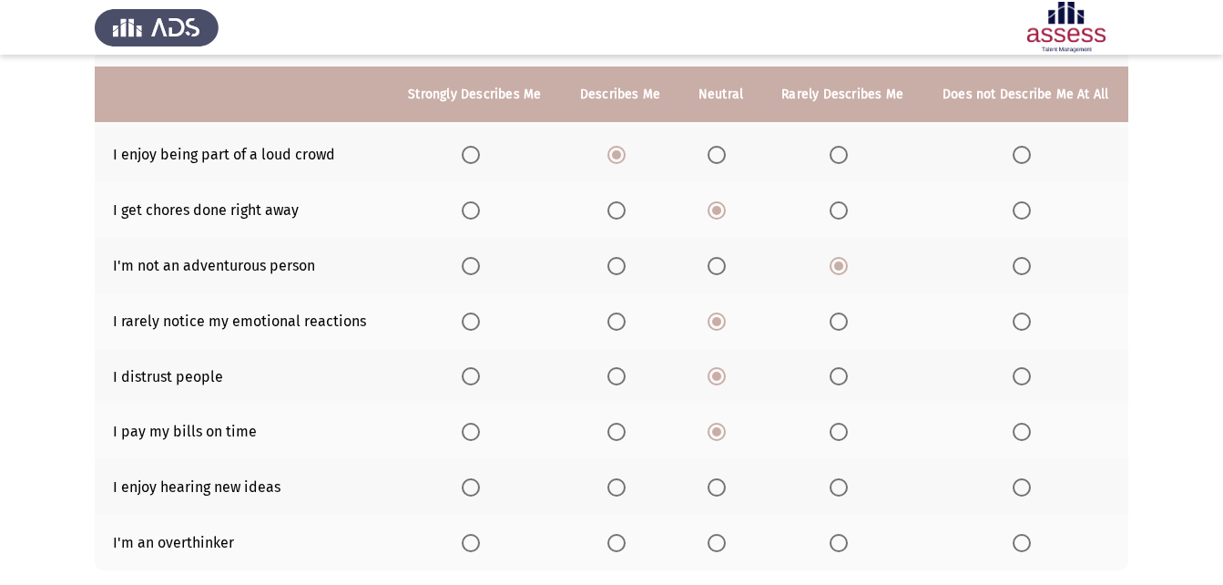
scroll to position [364, 0]
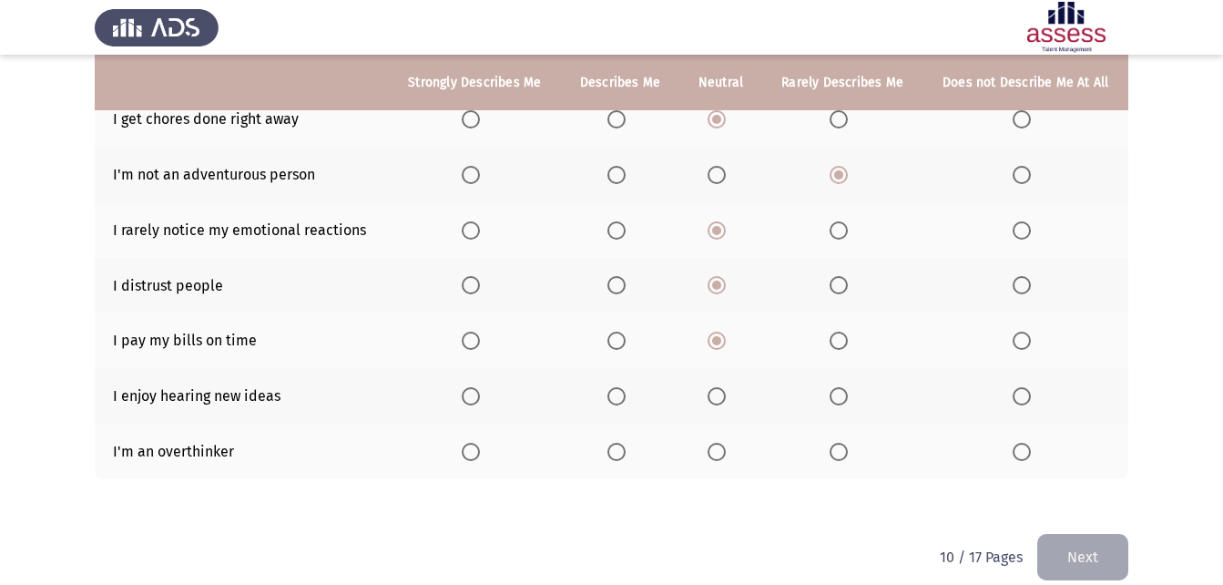
click at [469, 402] on span "Select an option" at bounding box center [471, 396] width 18 height 18
click at [469, 402] on input "Select an option" at bounding box center [471, 396] width 18 height 18
click at [468, 457] on span "Select an option" at bounding box center [471, 452] width 18 height 18
click at [468, 457] on input "Select an option" at bounding box center [471, 452] width 18 height 18
click at [1068, 552] on button "Next" at bounding box center [1082, 557] width 91 height 46
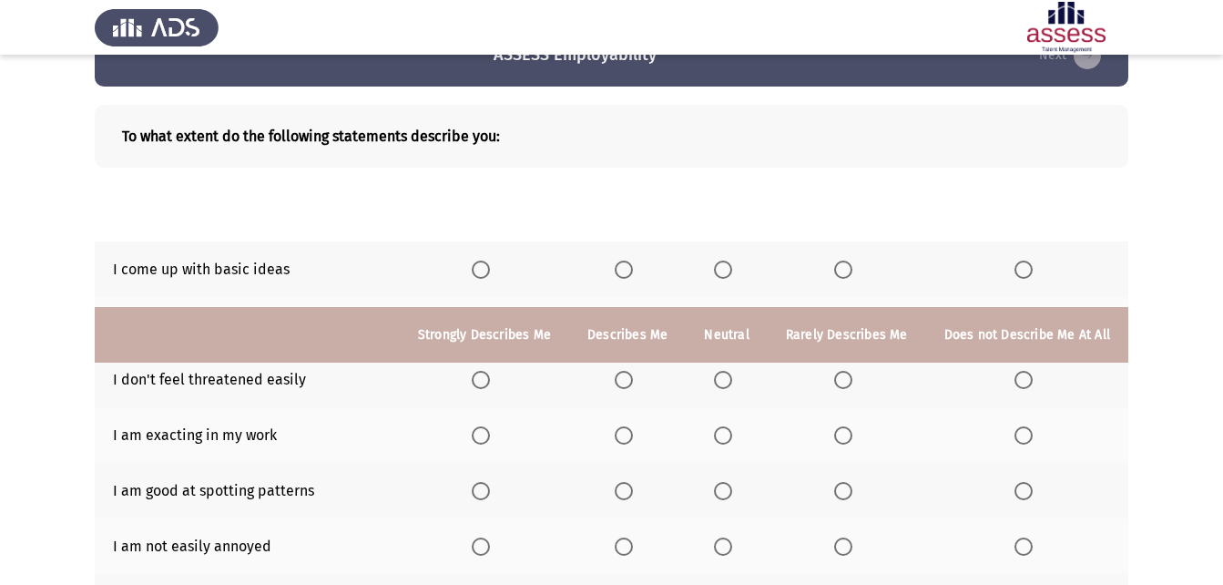
scroll to position [37, 0]
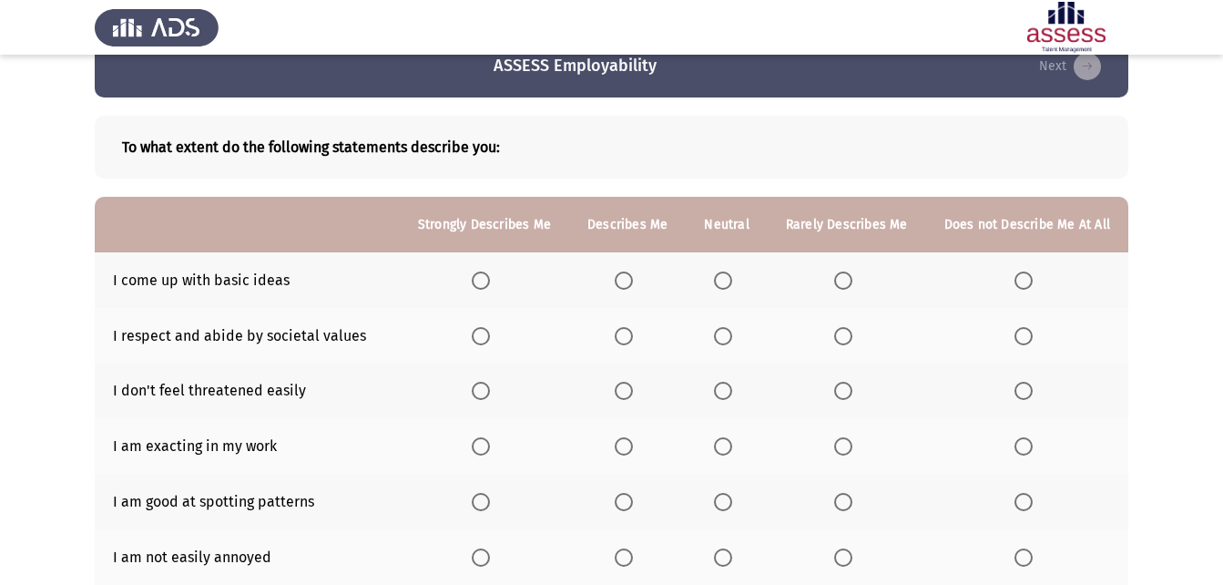
click at [718, 279] on th at bounding box center [726, 280] width 81 height 56
click at [722, 278] on span "Select an option" at bounding box center [723, 280] width 18 height 18
click at [722, 278] on input "Select an option" at bounding box center [723, 280] width 18 height 18
click at [626, 334] on span "Select an option" at bounding box center [624, 336] width 18 height 18
click at [626, 334] on input "Select an option" at bounding box center [624, 336] width 18 height 18
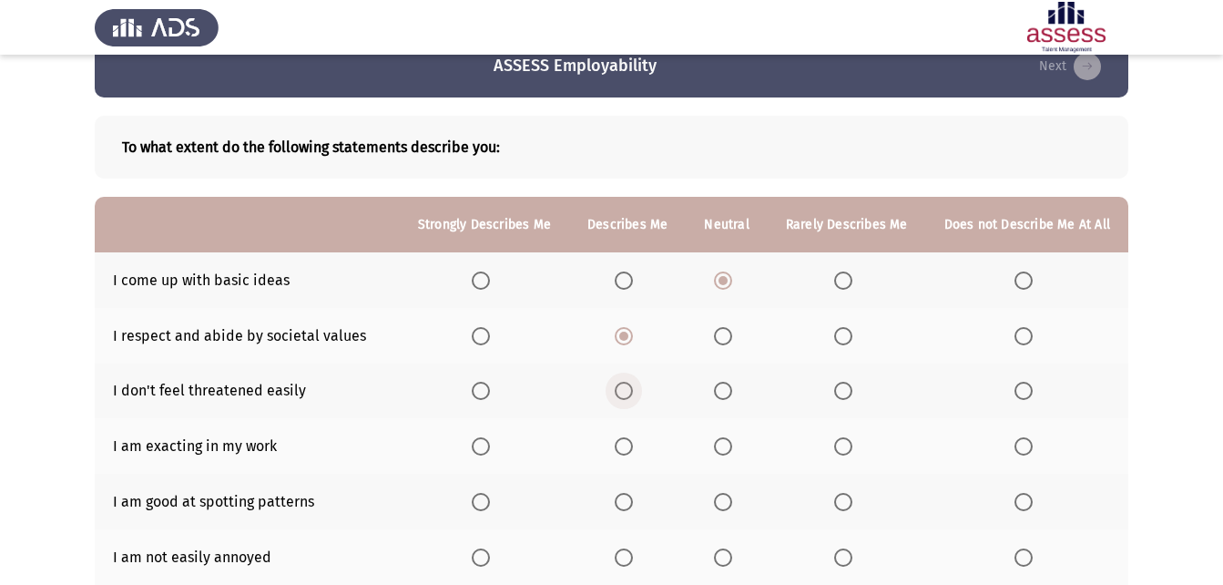
click at [633, 387] on span "Select an option" at bounding box center [624, 391] width 18 height 18
click at [633, 387] on input "Select an option" at bounding box center [624, 391] width 18 height 18
click at [490, 445] on span "Select an option" at bounding box center [481, 446] width 18 height 18
click at [490, 445] on input "Select an option" at bounding box center [481, 446] width 18 height 18
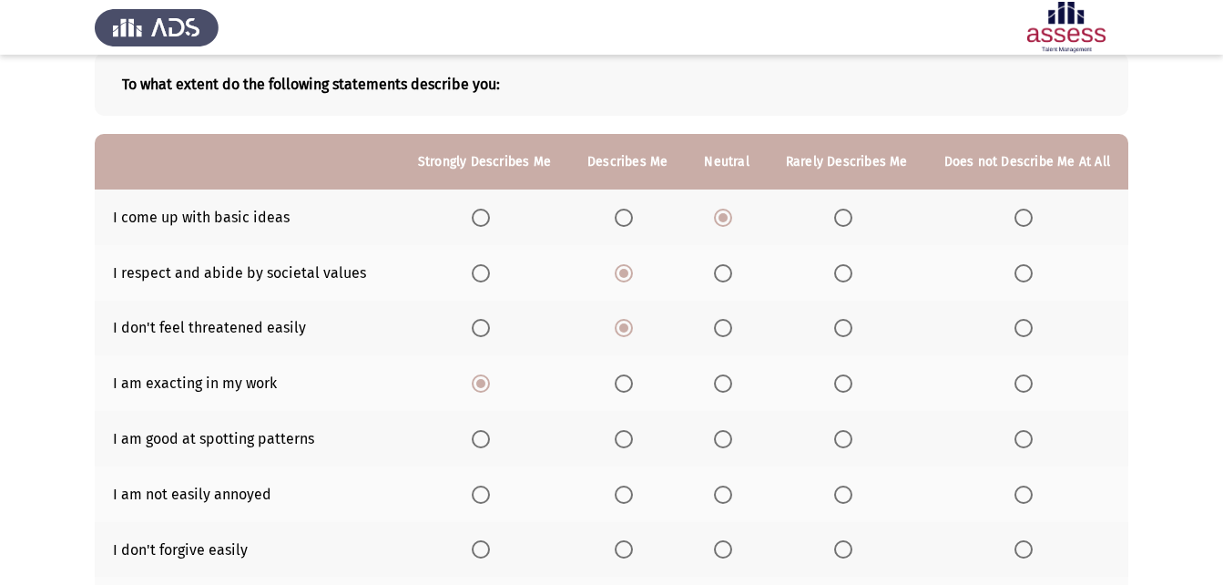
scroll to position [128, 0]
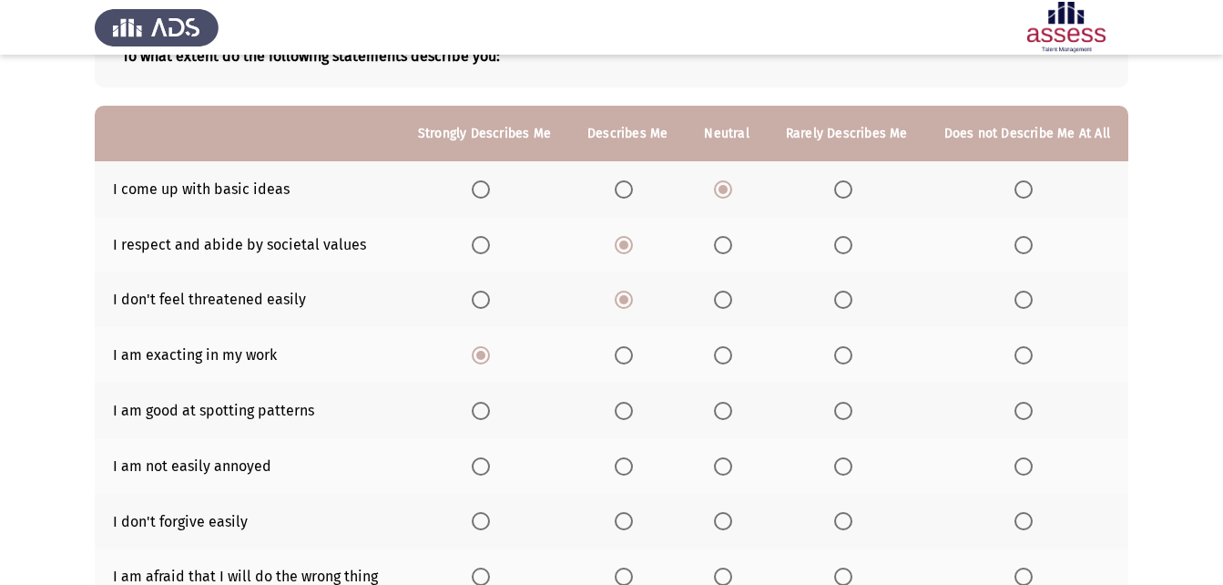
click at [724, 409] on span "Select an option" at bounding box center [723, 411] width 18 height 18
click at [724, 409] on input "Select an option" at bounding box center [723, 411] width 18 height 18
click at [727, 463] on span "Select an option" at bounding box center [723, 466] width 18 height 18
click at [727, 463] on input "Select an option" at bounding box center [723, 466] width 18 height 18
click at [732, 517] on span "Select an option" at bounding box center [723, 521] width 18 height 18
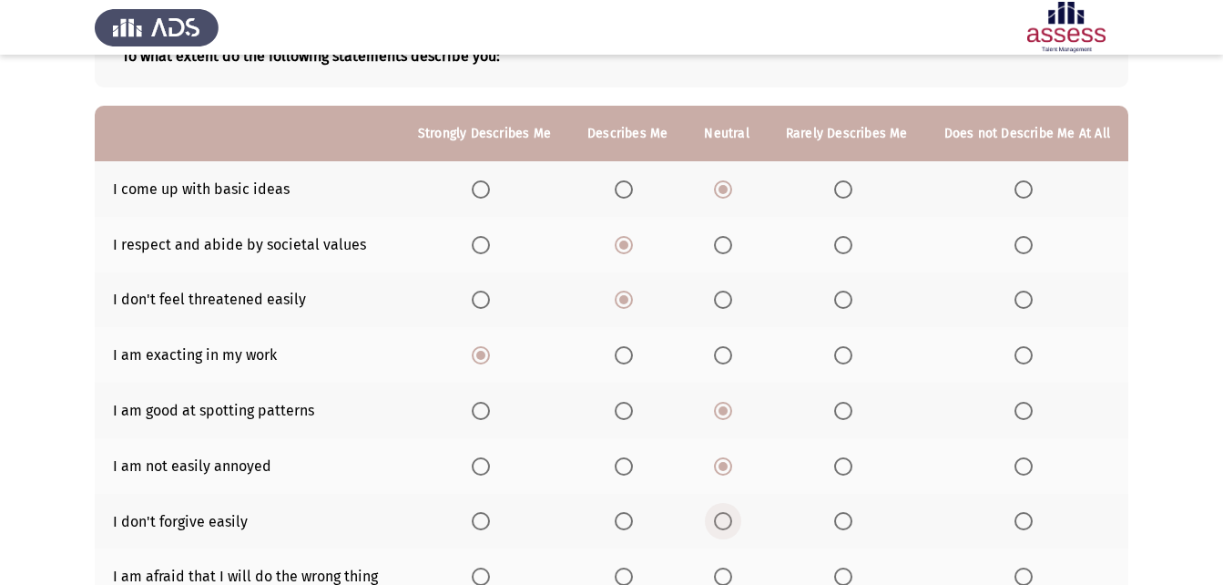
click at [732, 517] on input "Select an option" at bounding box center [723, 521] width 18 height 18
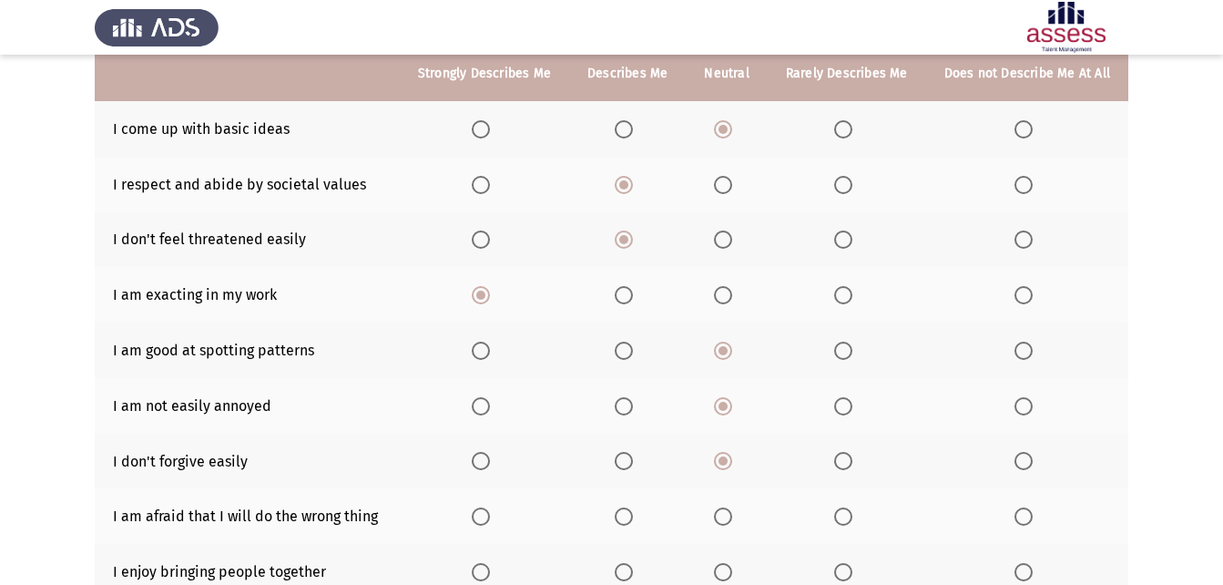
scroll to position [219, 0]
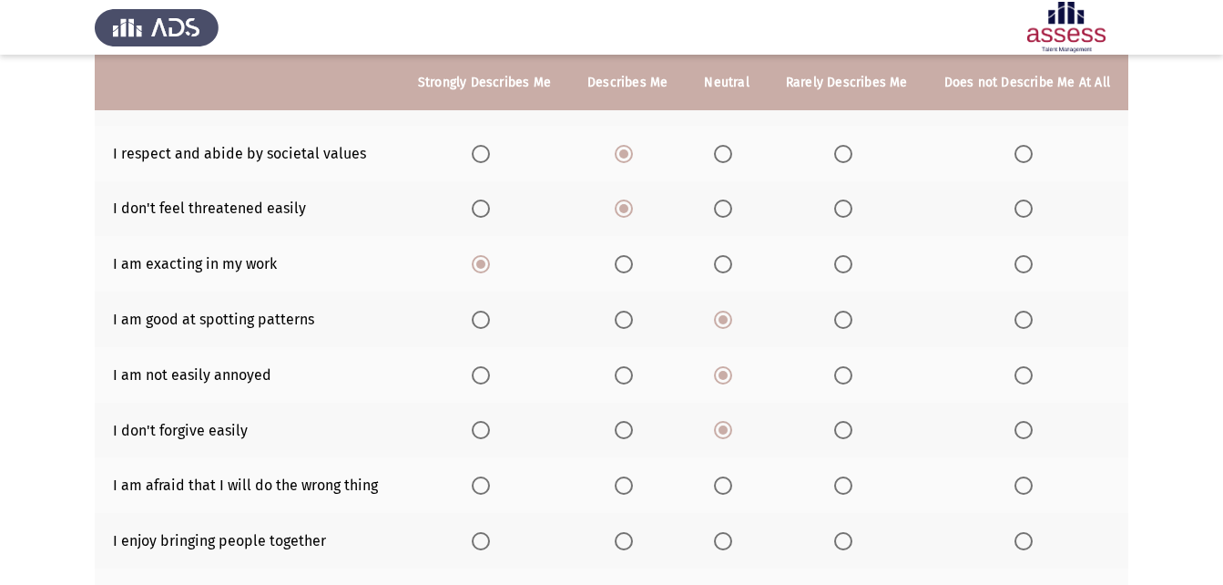
click at [490, 484] on span "Select an option" at bounding box center [481, 485] width 18 height 18
click at [490, 484] on input "Select an option" at bounding box center [481, 485] width 18 height 18
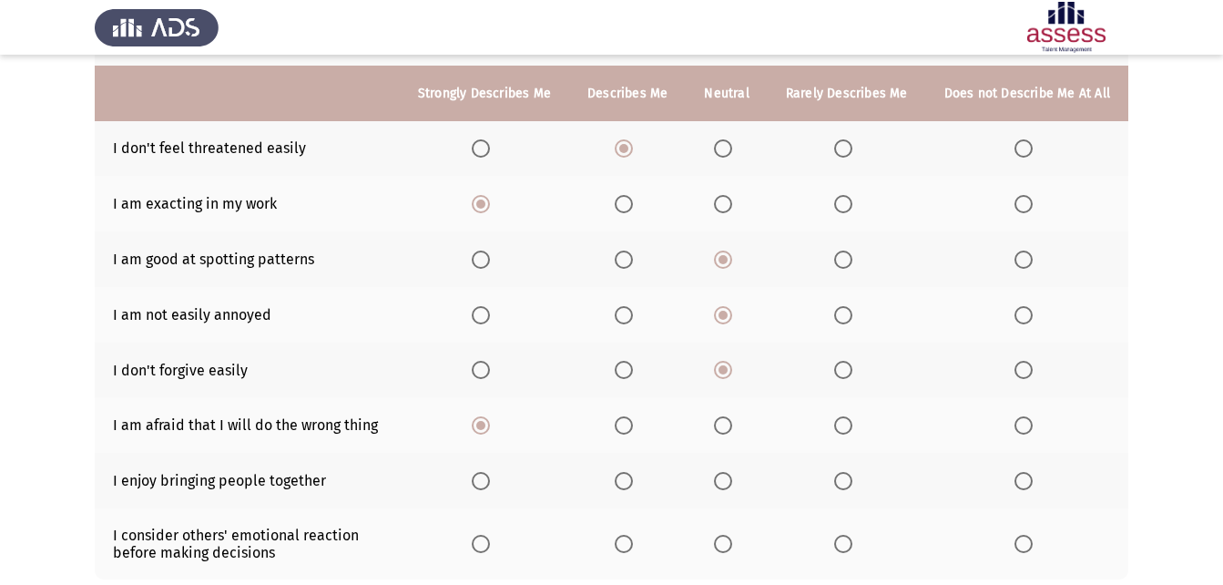
scroll to position [310, 0]
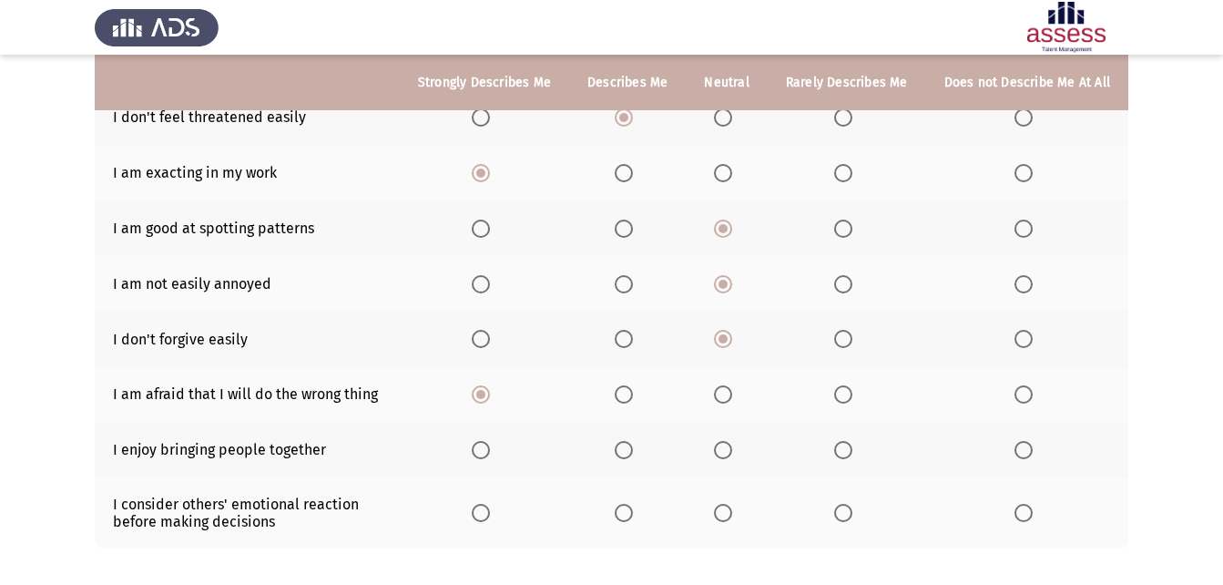
click at [497, 444] on label "Select an option" at bounding box center [484, 450] width 25 height 18
click at [490, 444] on input "Select an option" at bounding box center [481, 450] width 18 height 18
click at [1016, 510] on span "Select an option" at bounding box center [1023, 513] width 18 height 18
click at [1016, 510] on input "Select an option" at bounding box center [1023, 513] width 18 height 18
click at [1022, 514] on span "Select an option" at bounding box center [1023, 512] width 9 height 9
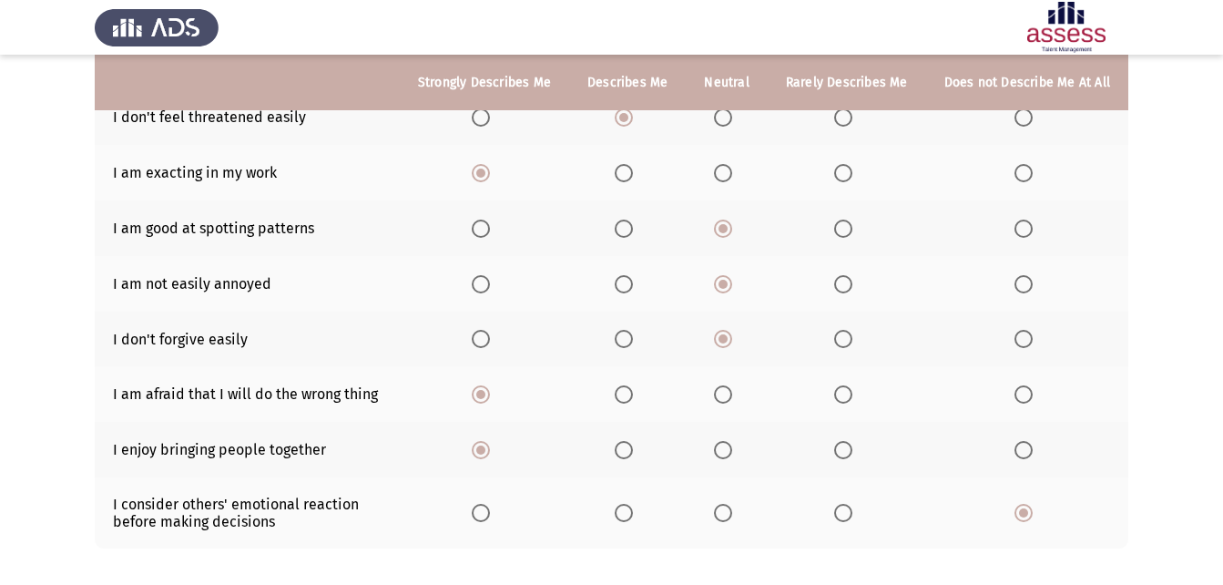
click at [1022, 514] on input "Select an option" at bounding box center [1023, 513] width 18 height 18
click at [717, 511] on th at bounding box center [726, 512] width 81 height 71
click at [732, 511] on span "Select an option" at bounding box center [723, 513] width 18 height 18
click at [732, 511] on input "Select an option" at bounding box center [723, 513] width 18 height 18
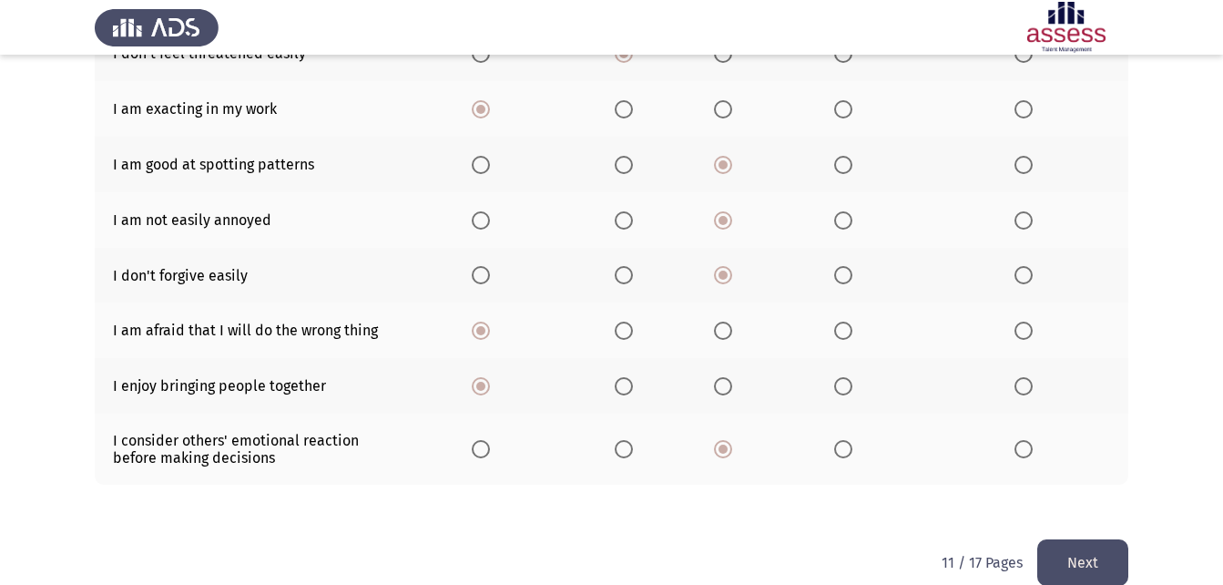
scroll to position [402, 0]
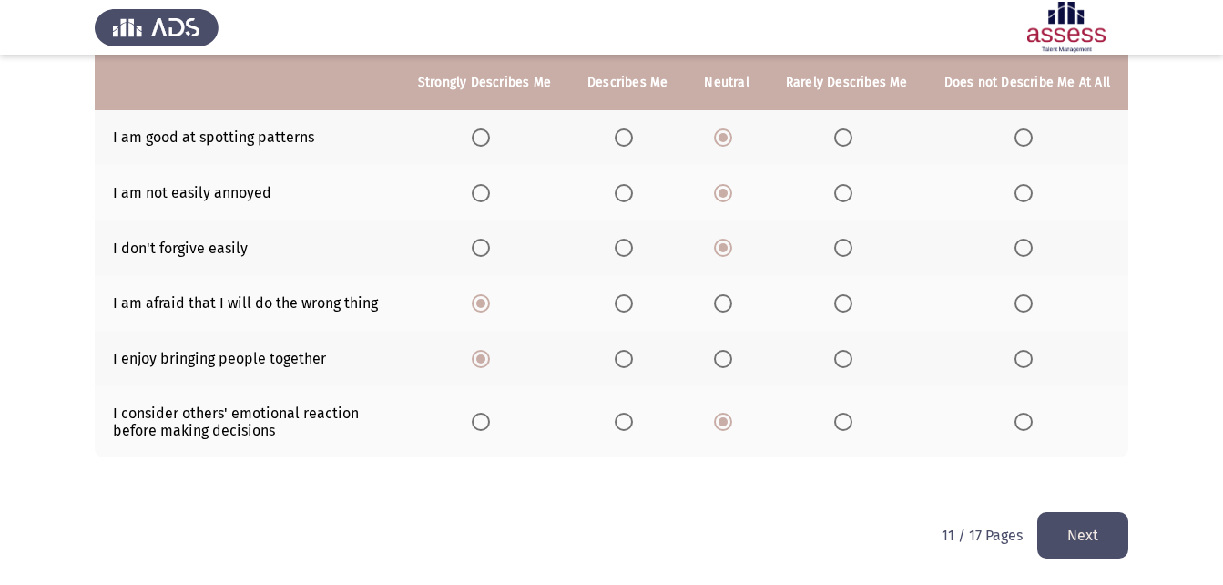
click at [1071, 523] on button "Next" at bounding box center [1082, 535] width 91 height 46
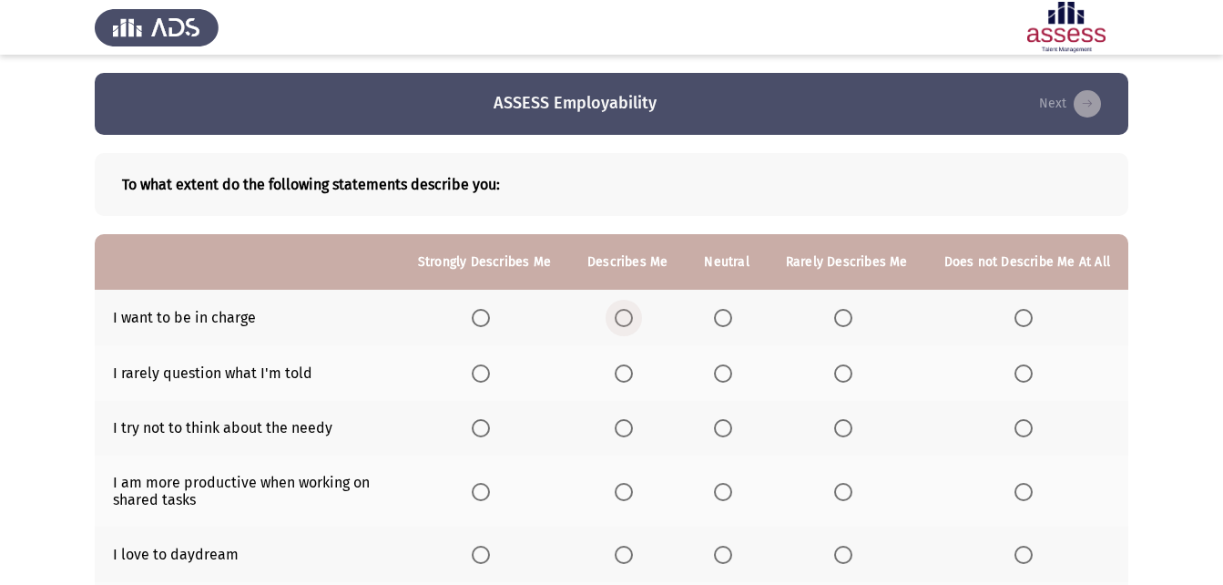
click at [633, 316] on span "Select an option" at bounding box center [624, 318] width 18 height 18
click at [633, 316] on input "Select an option" at bounding box center [624, 318] width 18 height 18
click at [722, 375] on span "Select an option" at bounding box center [723, 373] width 18 height 18
click at [722, 375] on input "Select an option" at bounding box center [723, 373] width 18 height 18
click at [1026, 423] on span "Select an option" at bounding box center [1023, 428] width 18 height 18
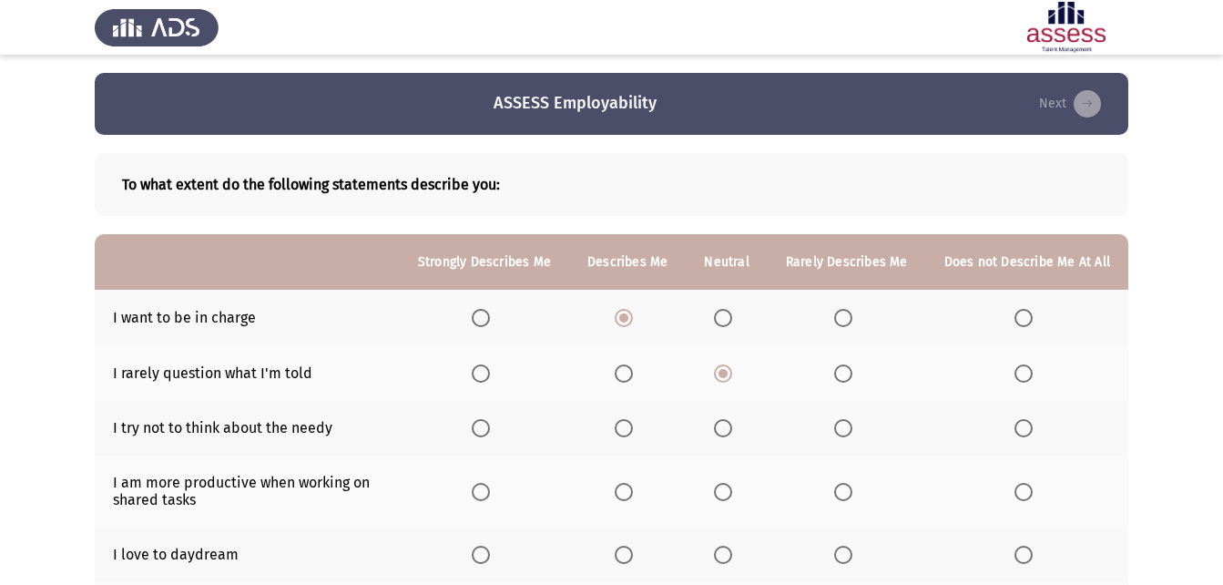
click at [1026, 423] on input "Select an option" at bounding box center [1023, 428] width 18 height 18
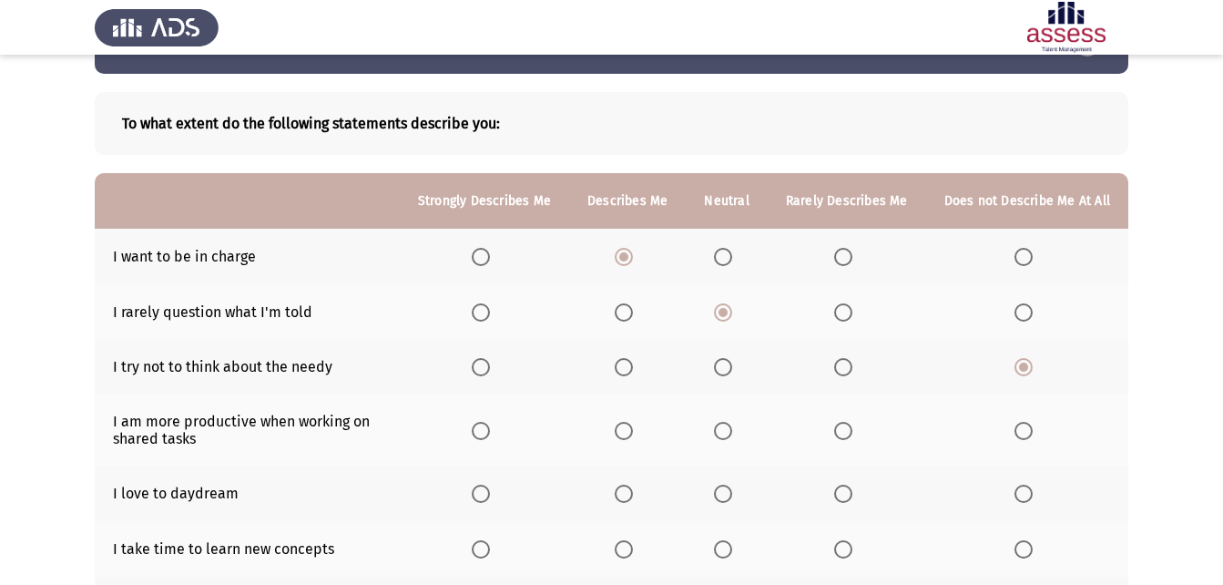
scroll to position [91, 0]
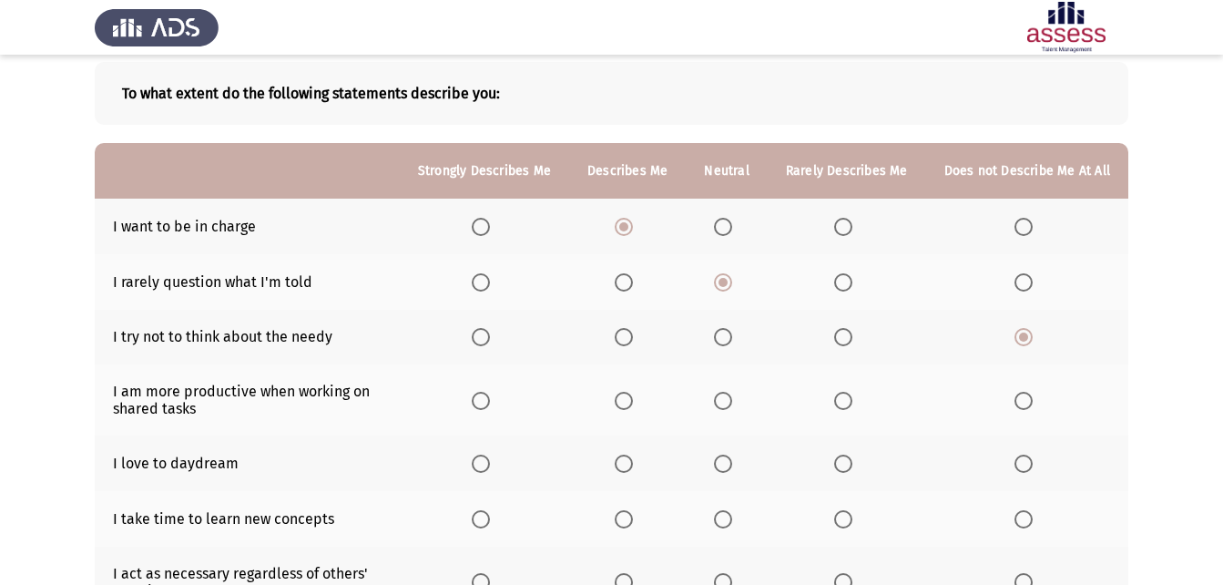
click at [852, 340] on span "Select an option" at bounding box center [843, 337] width 18 height 18
click at [852, 340] on input "Select an option" at bounding box center [843, 337] width 18 height 18
click at [622, 346] on span "Select an option" at bounding box center [624, 337] width 18 height 18
click at [622, 346] on input "Select an option" at bounding box center [624, 337] width 18 height 18
click at [633, 401] on span "Select an option" at bounding box center [624, 401] width 18 height 18
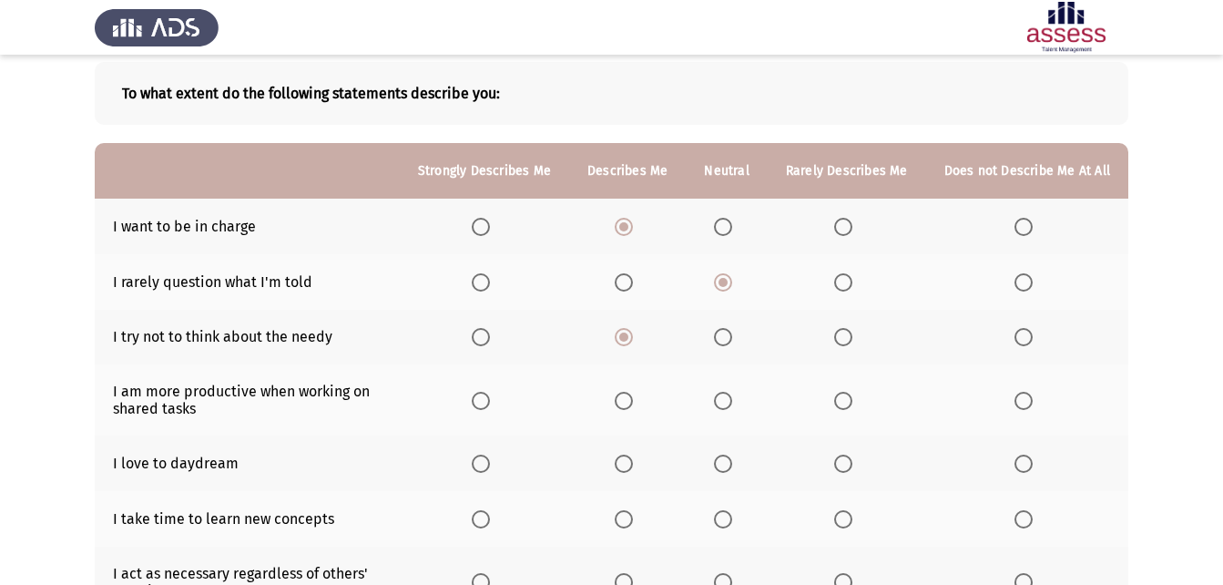
click at [633, 401] on input "Select an option" at bounding box center [624, 401] width 18 height 18
click at [490, 463] on span "Select an option" at bounding box center [481, 463] width 18 height 18
click at [490, 463] on input "Select an option" at bounding box center [481, 463] width 18 height 18
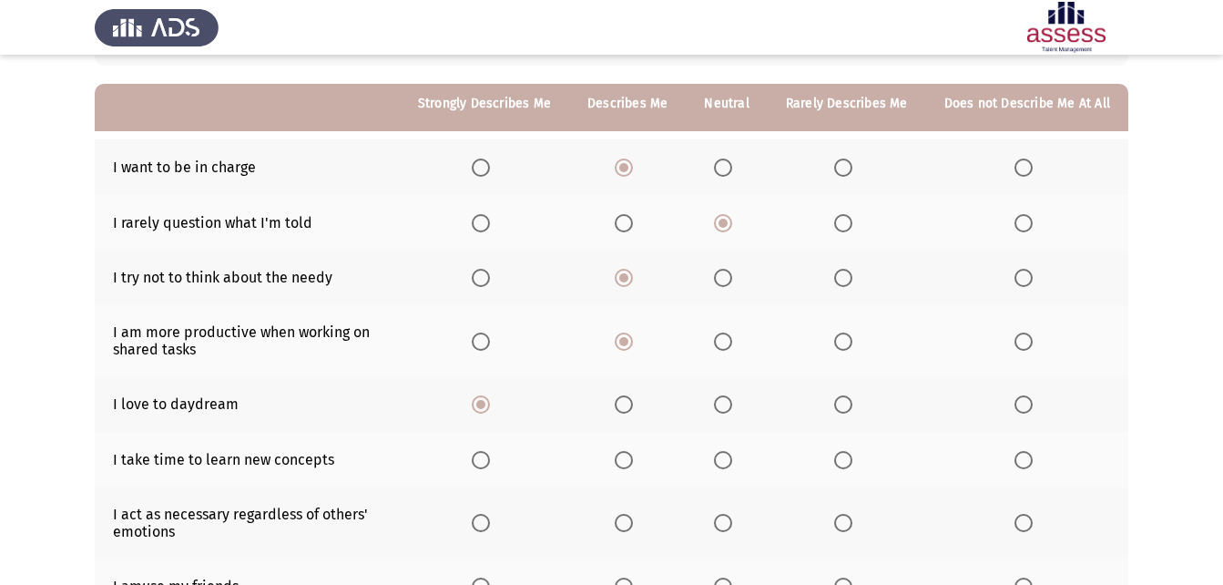
scroll to position [182, 0]
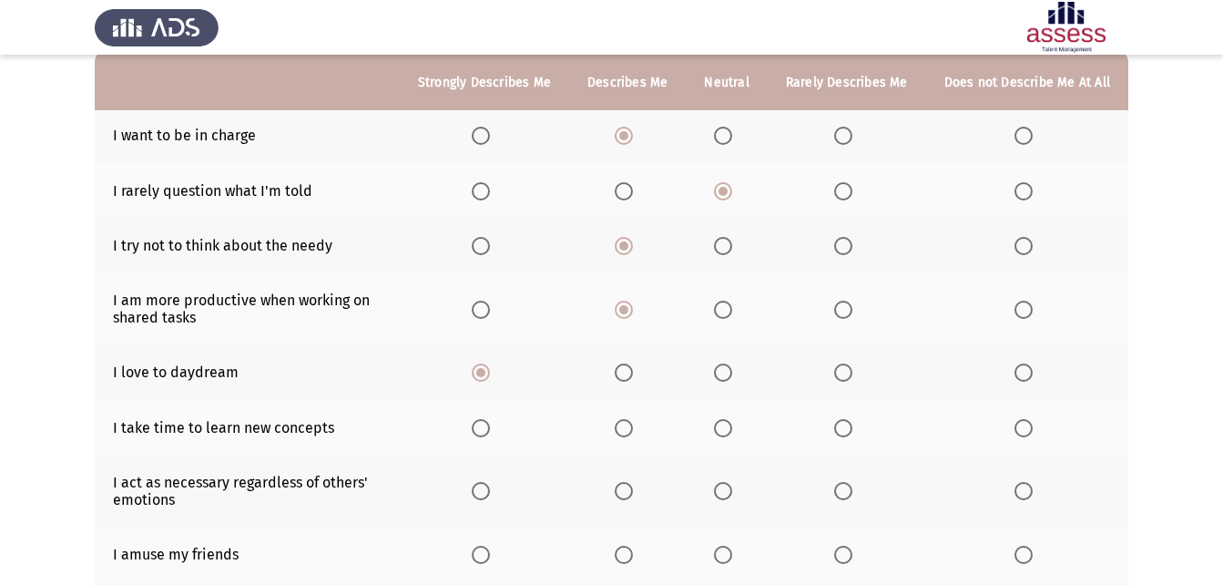
click at [724, 422] on span "Select an option" at bounding box center [723, 428] width 18 height 18
click at [724, 422] on input "Select an option" at bounding box center [723, 428] width 18 height 18
click at [732, 494] on span "Select an option" at bounding box center [723, 491] width 18 height 18
click at [732, 494] on input "Select an option" at bounding box center [723, 491] width 18 height 18
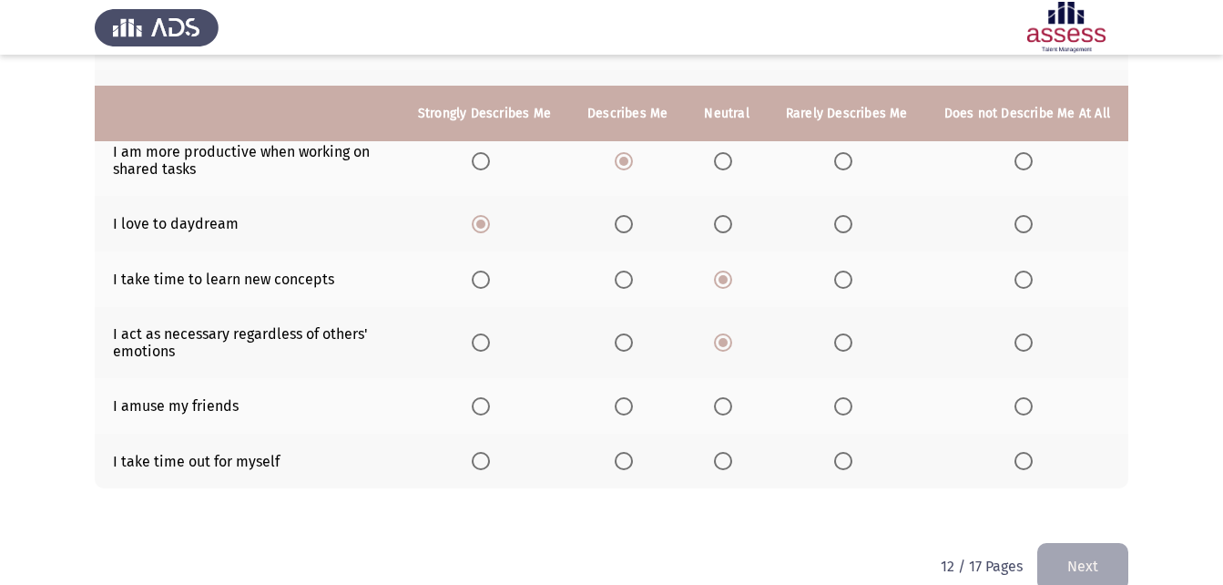
scroll to position [361, 0]
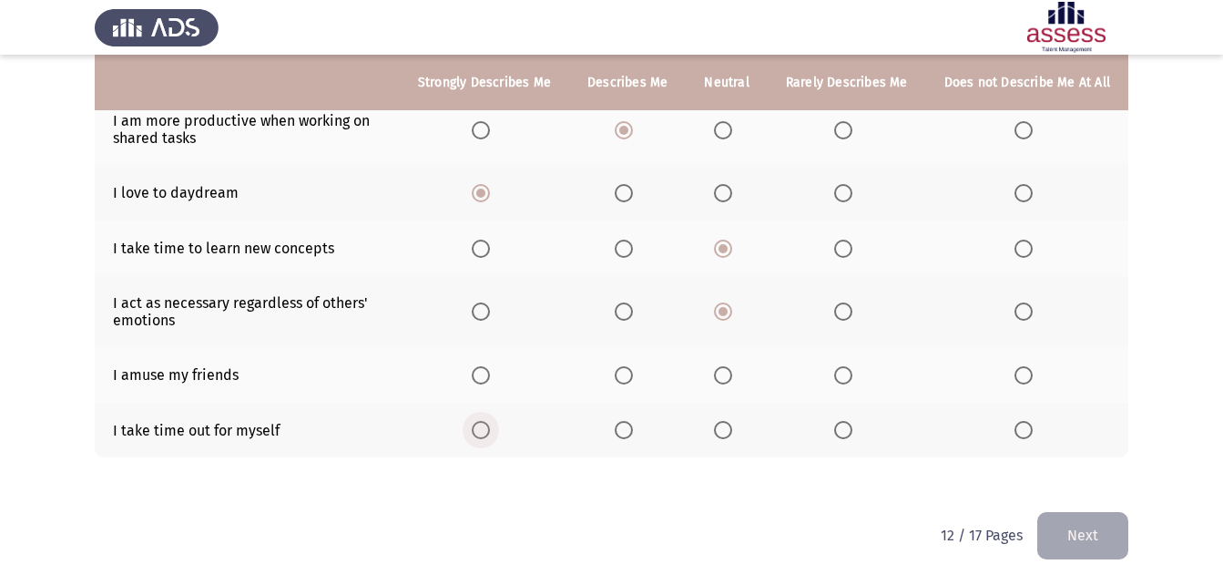
click at [490, 433] on span "Select an option" at bounding box center [481, 430] width 18 height 18
click at [490, 433] on input "Select an option" at bounding box center [481, 430] width 18 height 18
click at [627, 380] on span "Select an option" at bounding box center [624, 375] width 18 height 18
click at [627, 380] on input "Select an option" at bounding box center [624, 375] width 18 height 18
click at [1066, 545] on button "Next" at bounding box center [1082, 535] width 91 height 46
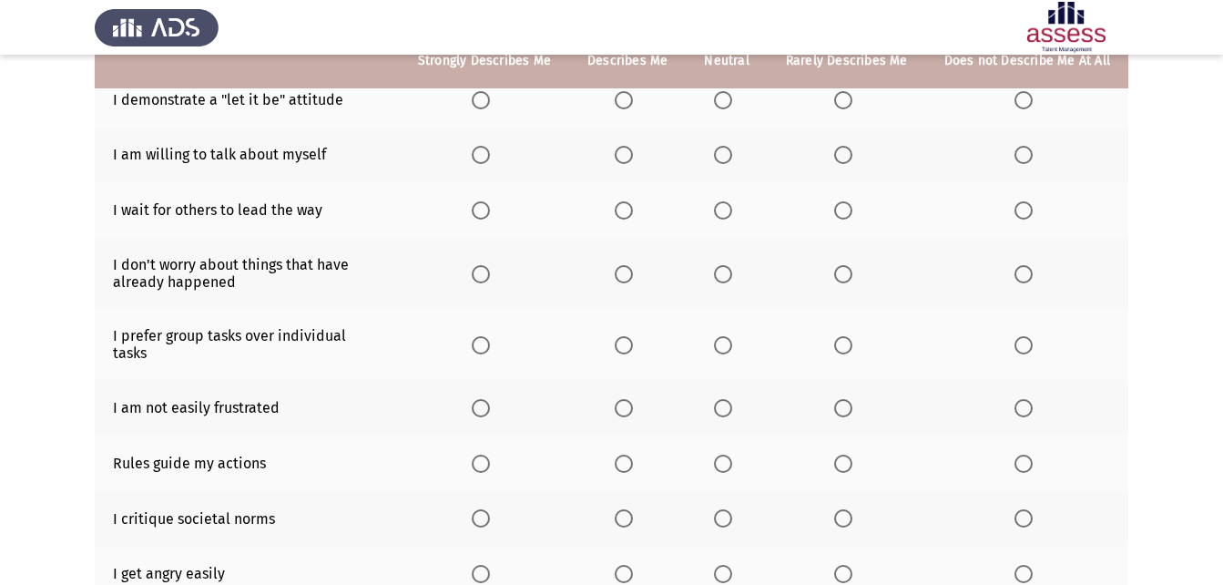
scroll to position [182, 0]
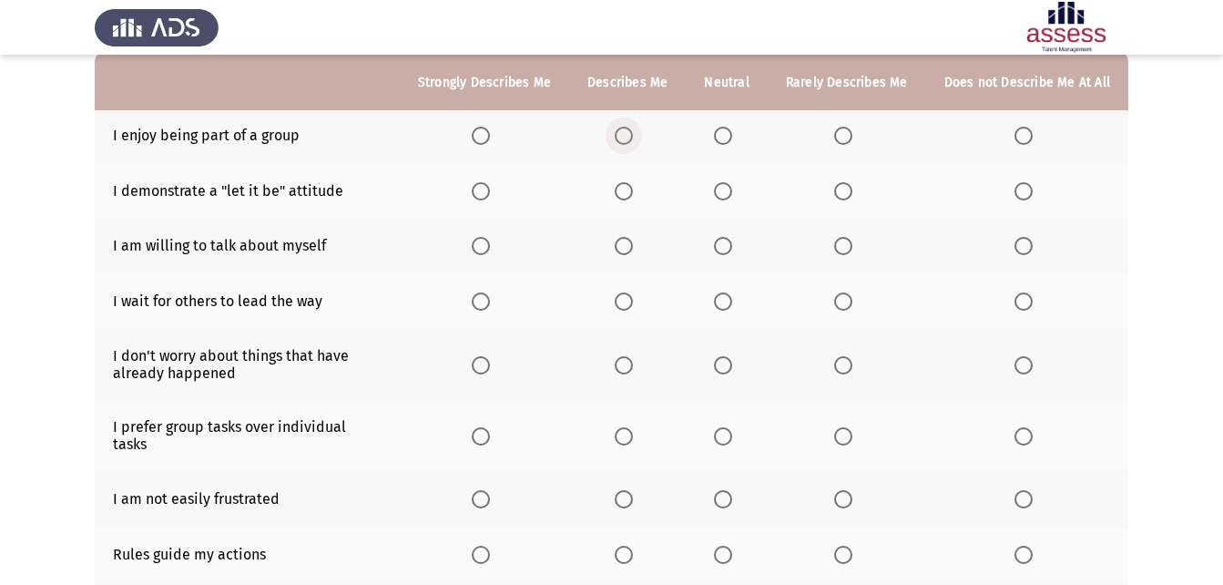
click at [630, 134] on span "Select an option" at bounding box center [624, 136] width 18 height 18
click at [630, 134] on input "Select an option" at bounding box center [624, 136] width 18 height 18
click at [732, 186] on span "Select an option" at bounding box center [723, 191] width 18 height 18
click at [732, 186] on input "Select an option" at bounding box center [723, 191] width 18 height 18
click at [639, 249] on label "Select an option" at bounding box center [627, 246] width 25 height 18
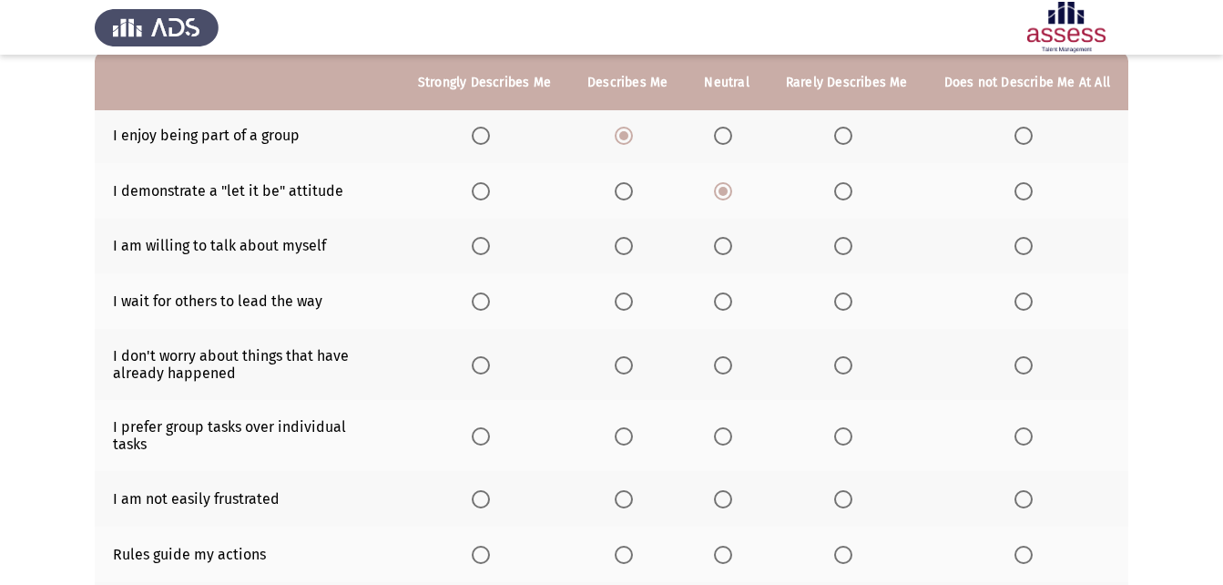
click at [633, 249] on input "Select an option" at bounding box center [624, 246] width 18 height 18
click at [732, 303] on span "Select an option" at bounding box center [723, 301] width 18 height 18
click at [732, 303] on input "Select an option" at bounding box center [723, 301] width 18 height 18
click at [490, 369] on span "Select an option" at bounding box center [481, 365] width 18 height 18
click at [490, 369] on input "Select an option" at bounding box center [481, 365] width 18 height 18
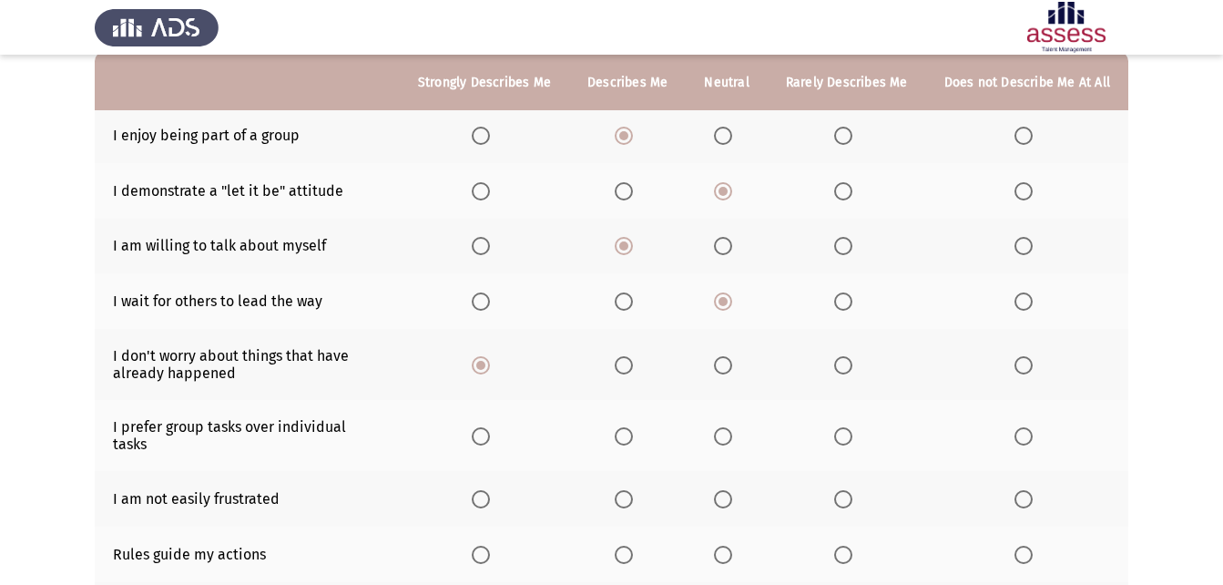
click at [723, 432] on span "Select an option" at bounding box center [723, 436] width 18 height 18
click at [723, 432] on input "Select an option" at bounding box center [723, 436] width 18 height 18
click at [723, 490] on span "Select an option" at bounding box center [723, 499] width 18 height 18
click at [723, 490] on input "Select an option" at bounding box center [723, 499] width 18 height 18
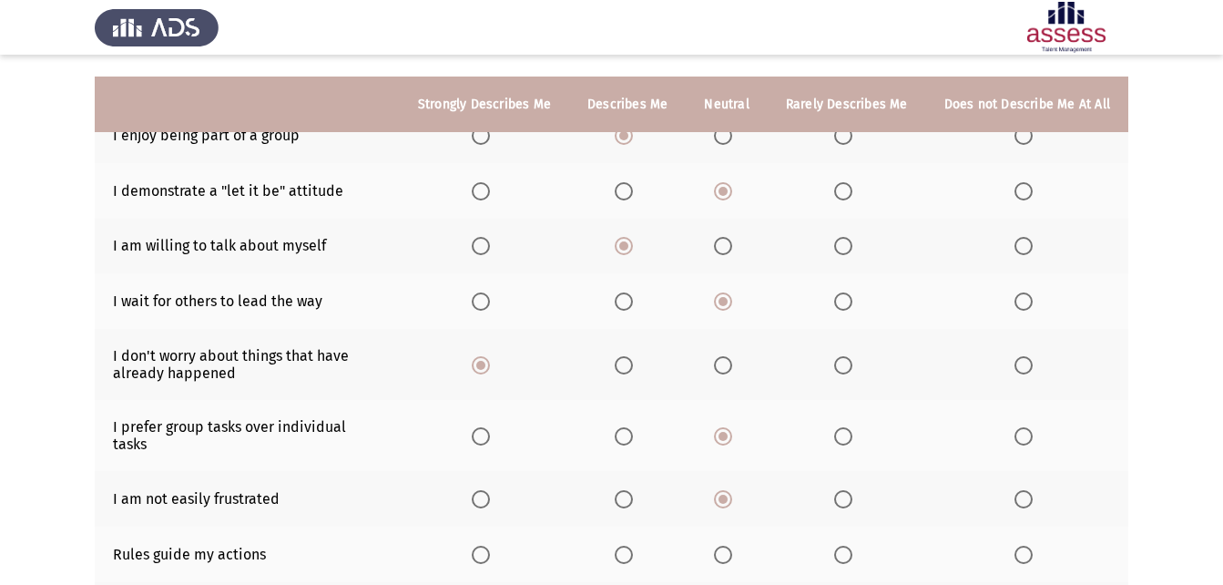
scroll to position [273, 0]
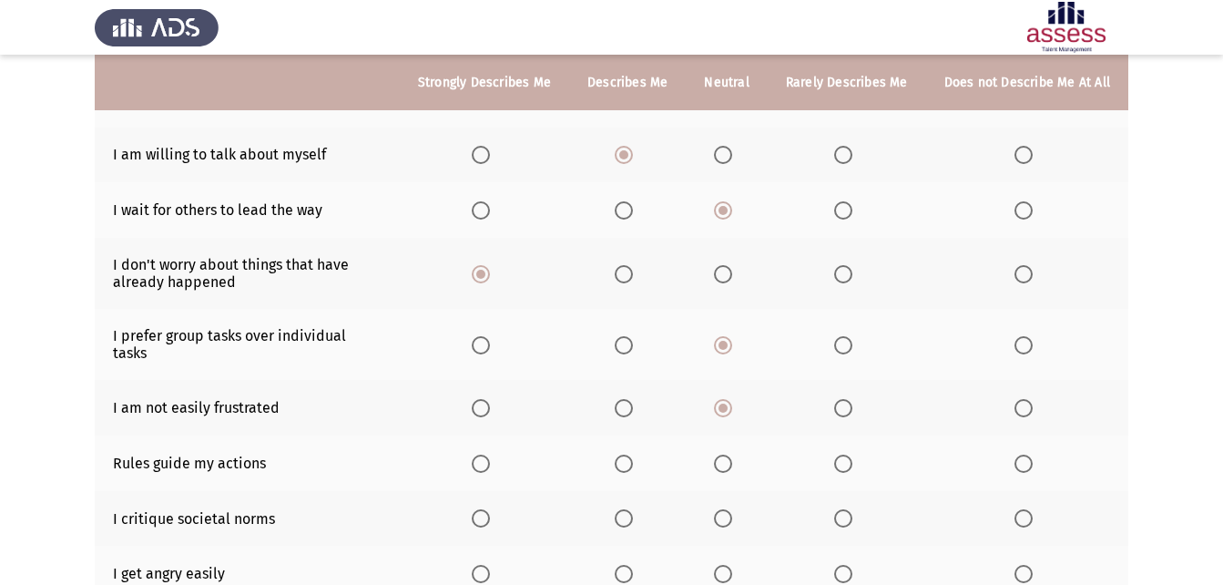
click at [848, 454] on span "Select an option" at bounding box center [843, 463] width 18 height 18
click at [848, 454] on input "Select an option" at bounding box center [843, 463] width 18 height 18
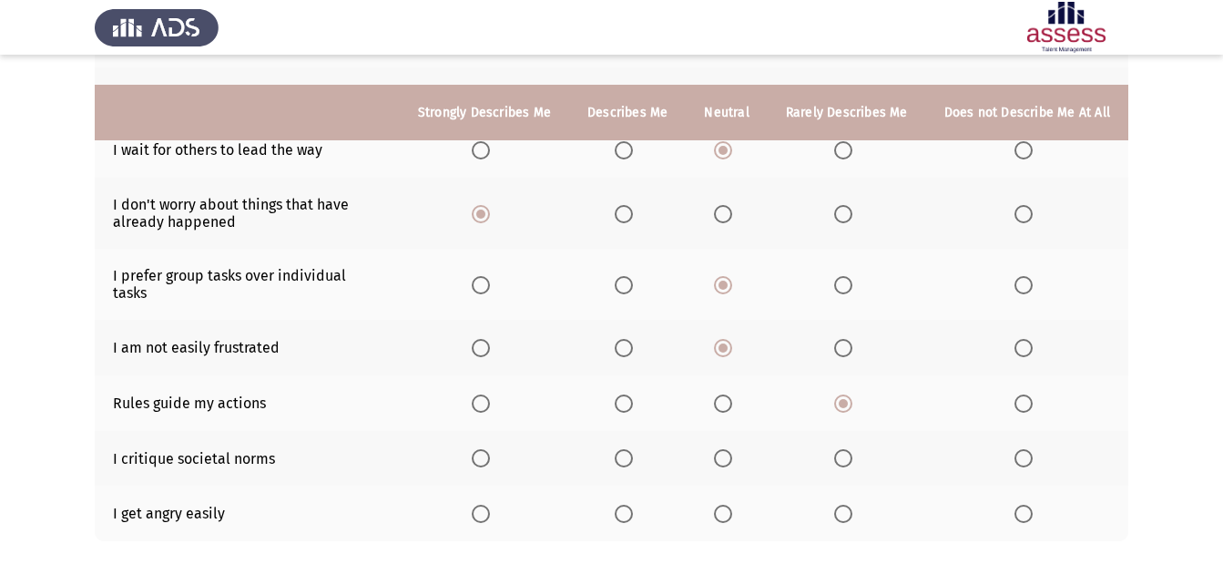
scroll to position [364, 0]
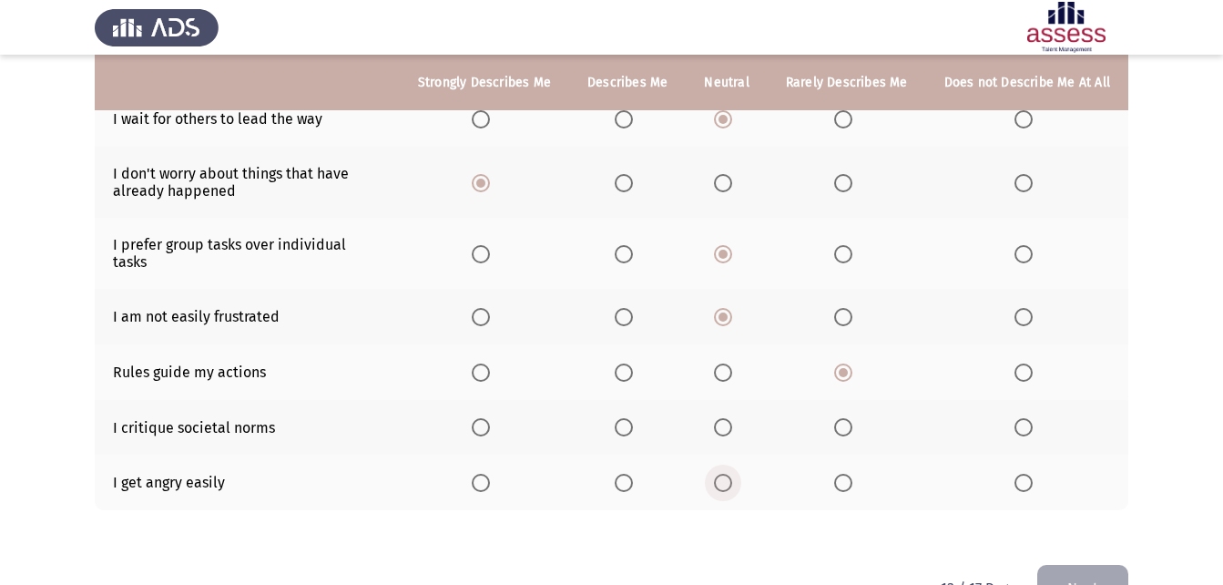
click at [724, 473] on span "Select an option" at bounding box center [723, 482] width 18 height 18
click at [724, 473] on input "Select an option" at bounding box center [723, 482] width 18 height 18
click at [726, 418] on span "Select an option" at bounding box center [723, 427] width 18 height 18
click at [726, 418] on input "Select an option" at bounding box center [723, 427] width 18 height 18
click at [1096, 565] on button "Next" at bounding box center [1082, 588] width 91 height 46
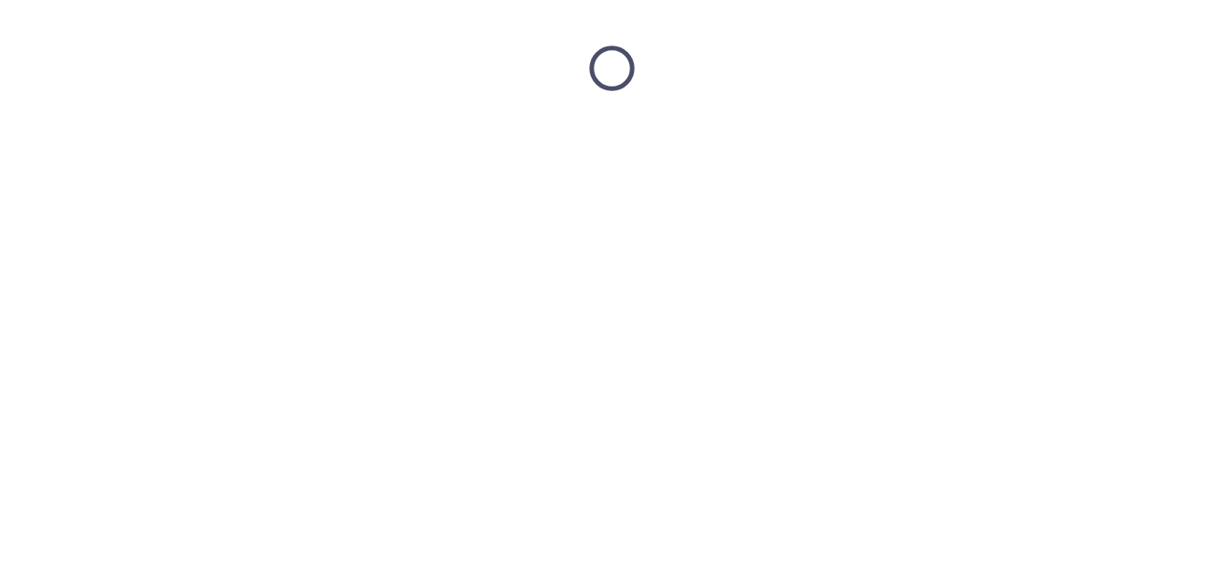
scroll to position [0, 0]
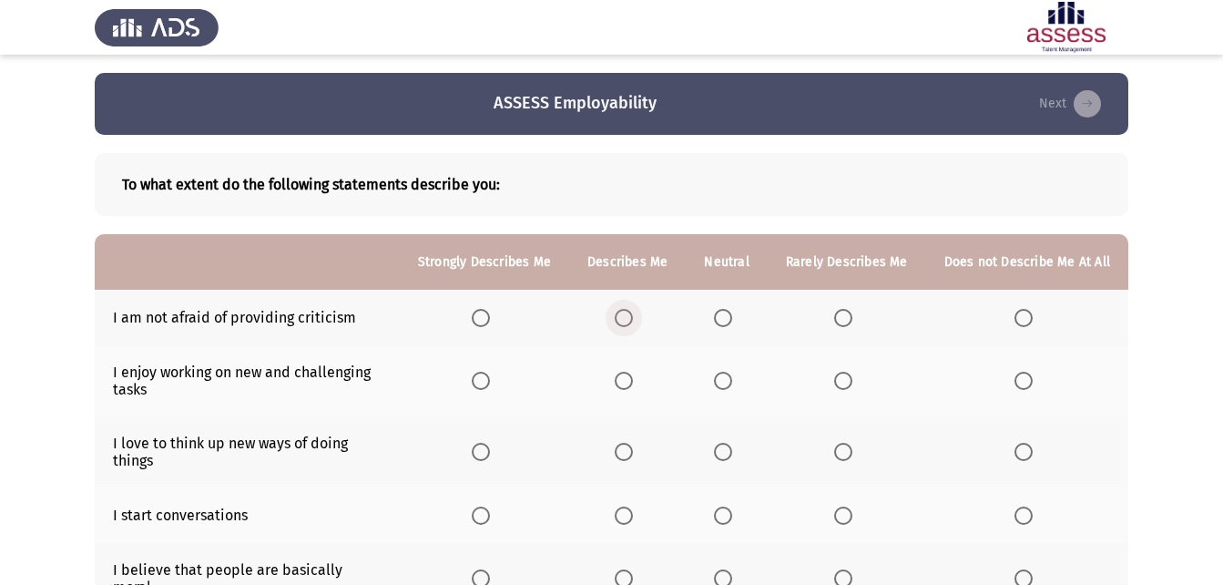
click at [633, 312] on span "Select an option" at bounding box center [624, 318] width 18 height 18
click at [633, 312] on input "Select an option" at bounding box center [624, 318] width 18 height 18
click at [728, 302] on th at bounding box center [726, 318] width 81 height 56
click at [728, 310] on span "Select an option" at bounding box center [723, 318] width 18 height 18
click at [728, 310] on input "Select an option" at bounding box center [723, 318] width 18 height 18
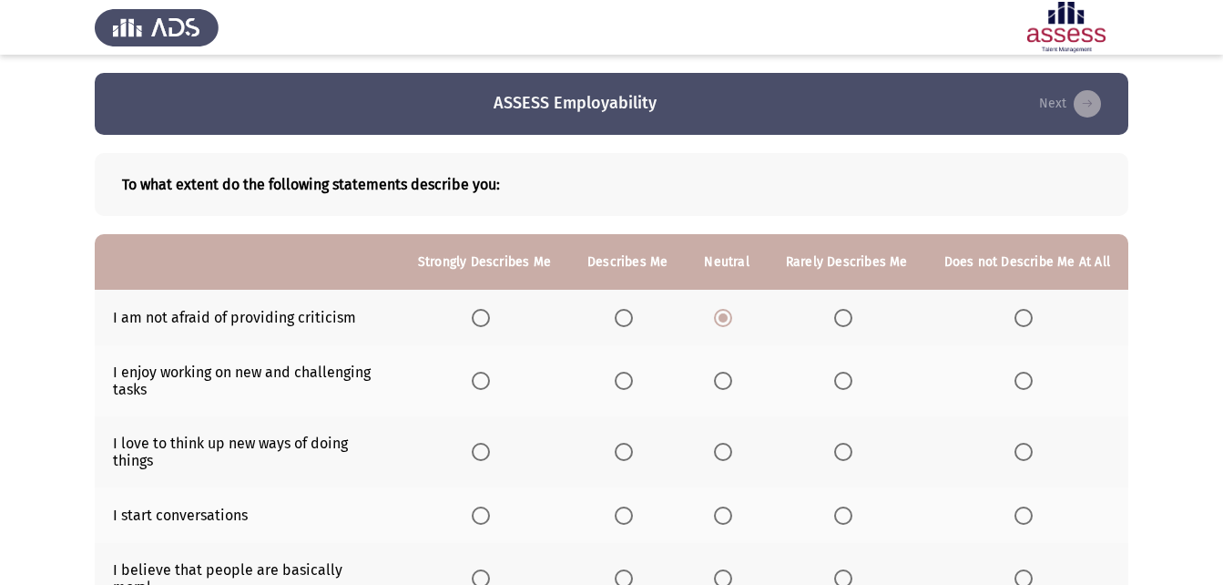
click at [627, 375] on span "Select an option" at bounding box center [624, 381] width 18 height 18
click at [627, 375] on input "Select an option" at bounding box center [624, 381] width 18 height 18
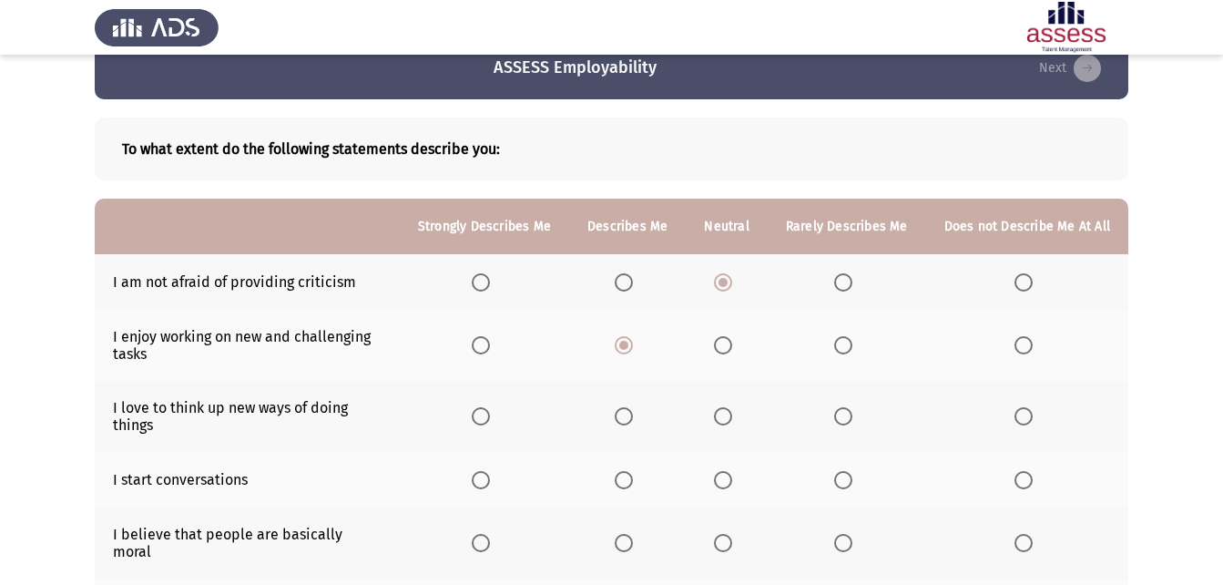
scroll to position [91, 0]
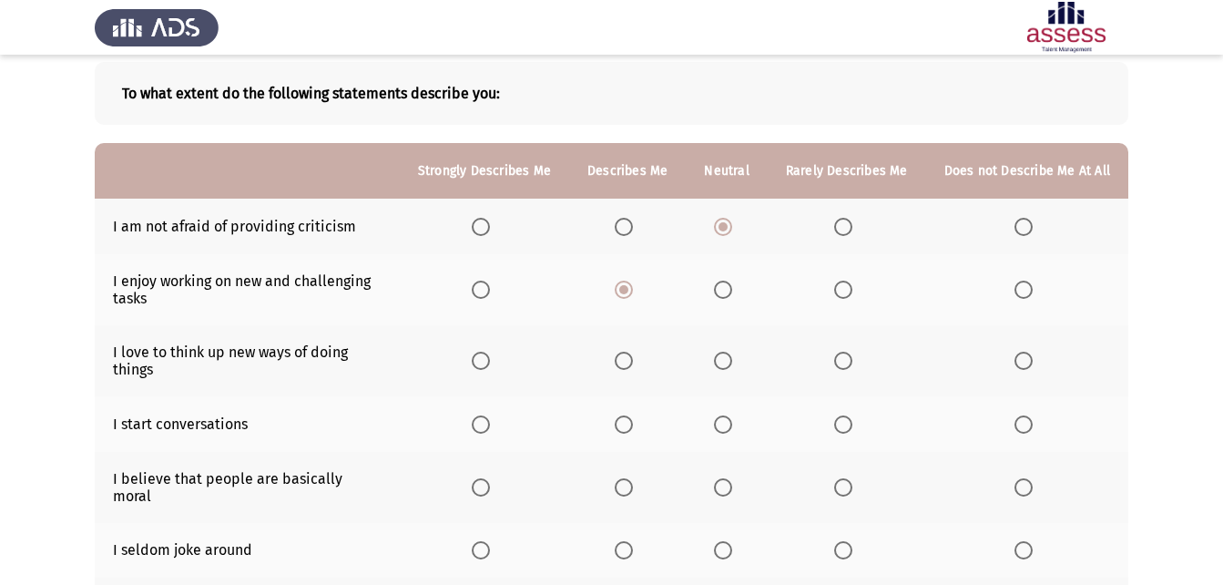
click at [628, 358] on span "Select an option" at bounding box center [624, 360] width 18 height 18
click at [628, 358] on input "Select an option" at bounding box center [624, 360] width 18 height 18
click at [490, 426] on span "Select an option" at bounding box center [481, 424] width 18 height 18
click at [490, 426] on input "Select an option" at bounding box center [481, 424] width 18 height 18
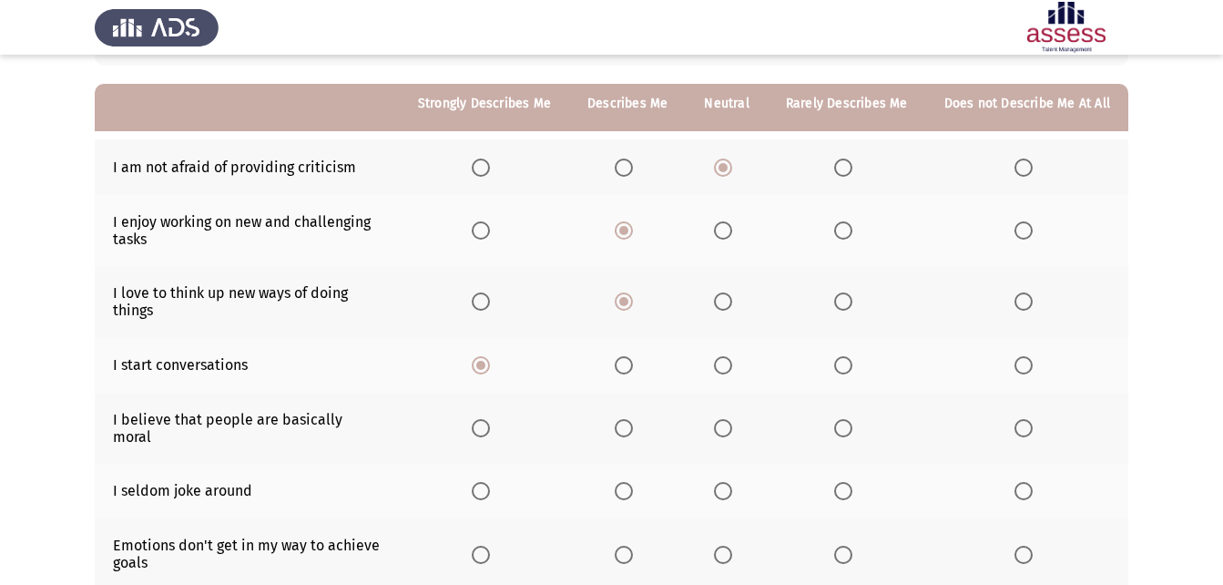
scroll to position [182, 0]
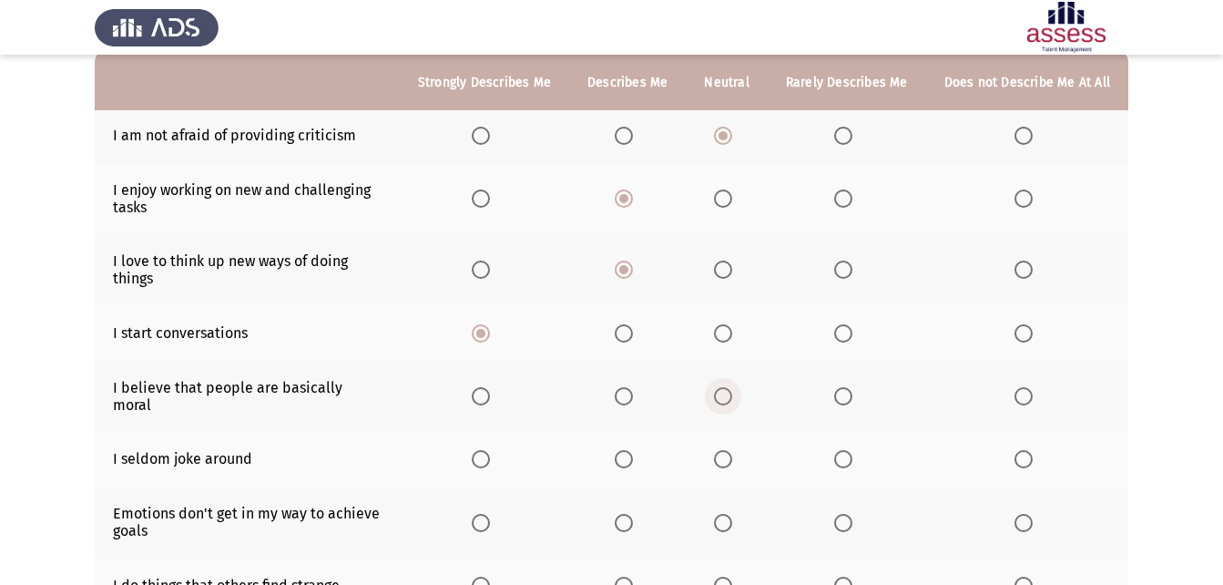
click at [727, 387] on span "Select an option" at bounding box center [723, 396] width 18 height 18
click at [727, 387] on input "Select an option" at bounding box center [723, 396] width 18 height 18
click at [730, 450] on span "Select an option" at bounding box center [723, 459] width 18 height 18
click at [730, 450] on input "Select an option" at bounding box center [723, 459] width 18 height 18
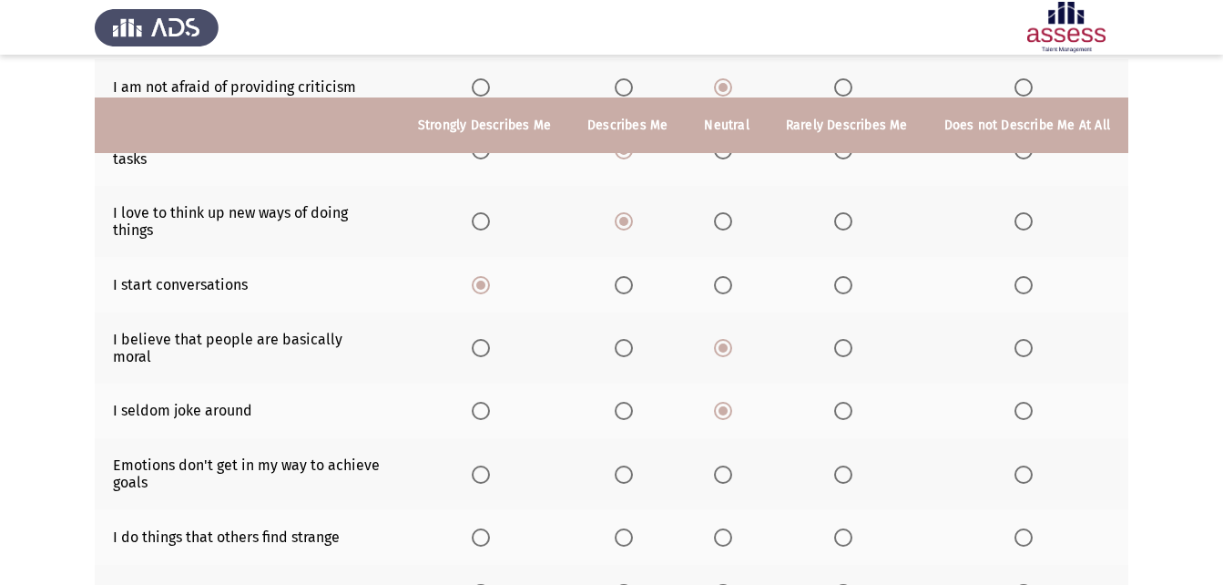
scroll to position [273, 0]
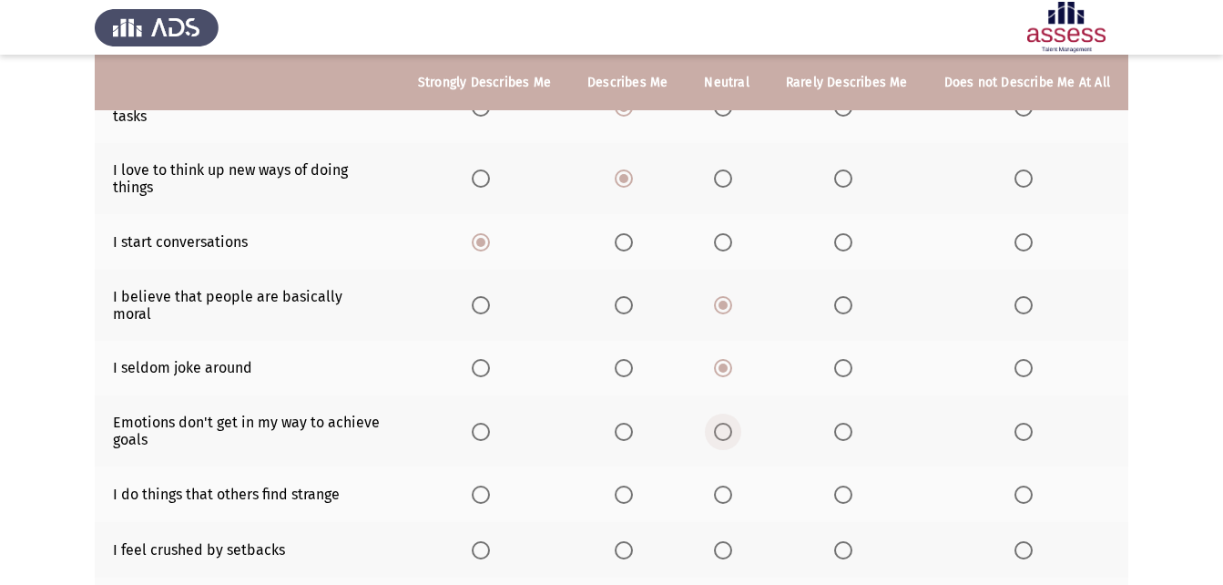
click at [732, 422] on span "Select an option" at bounding box center [723, 431] width 18 height 18
click at [732, 422] on input "Select an option" at bounding box center [723, 431] width 18 height 18
click at [732, 485] on span "Select an option" at bounding box center [723, 494] width 18 height 18
click at [732, 485] on input "Select an option" at bounding box center [723, 494] width 18 height 18
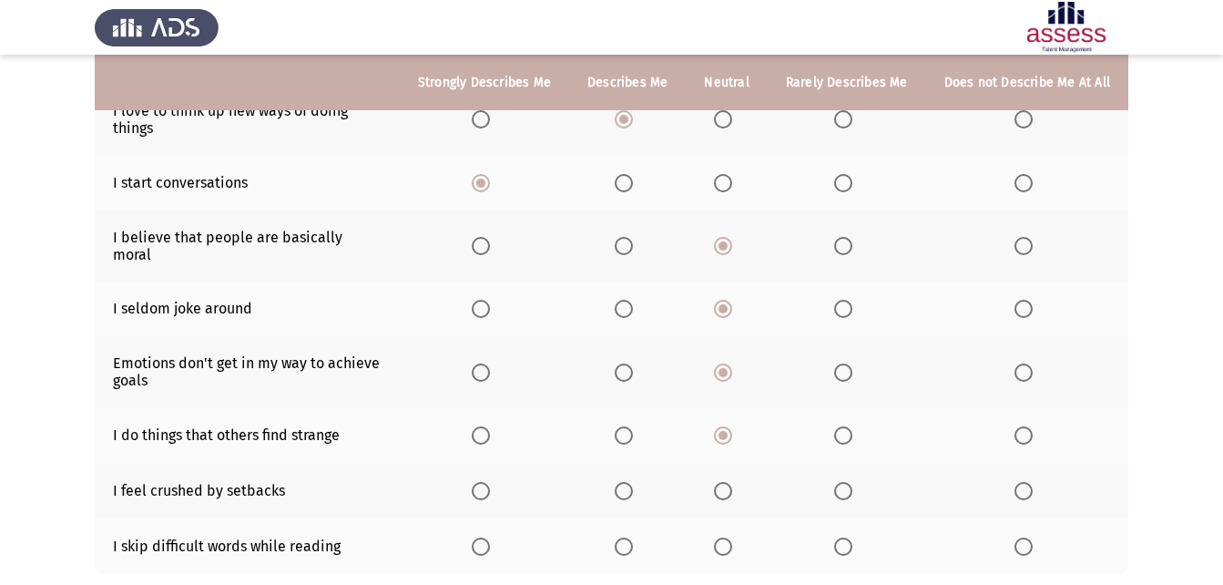
scroll to position [364, 0]
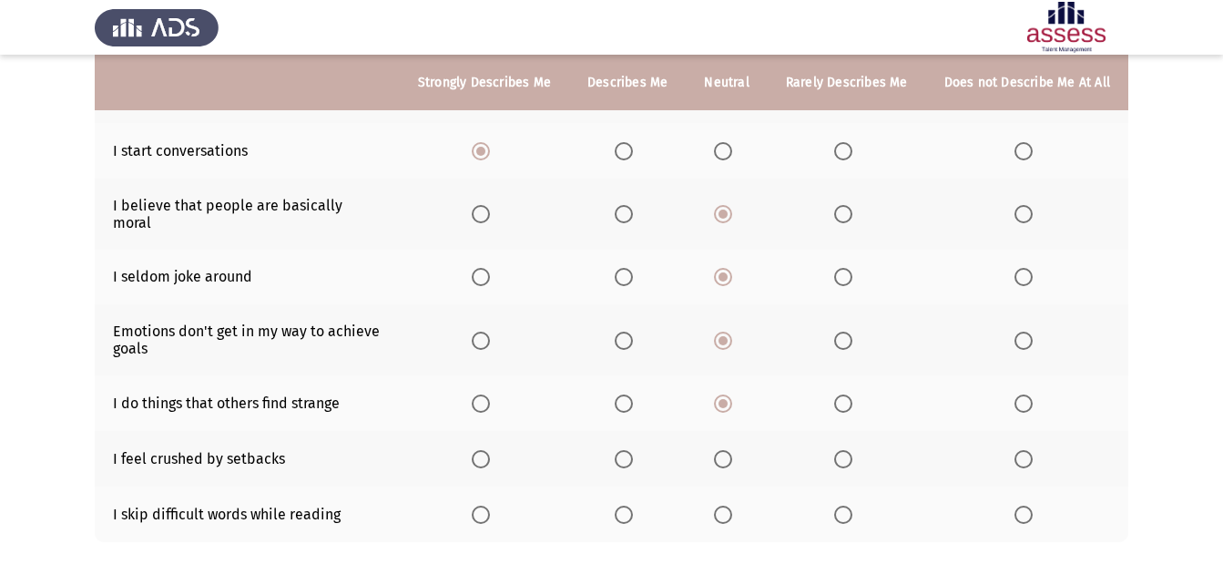
click at [726, 450] on span "Select an option" at bounding box center [723, 459] width 18 height 18
click at [726, 450] on input "Select an option" at bounding box center [723, 459] width 18 height 18
click at [640, 505] on label "Select an option" at bounding box center [627, 514] width 25 height 18
click at [633, 505] on input "Select an option" at bounding box center [624, 514] width 18 height 18
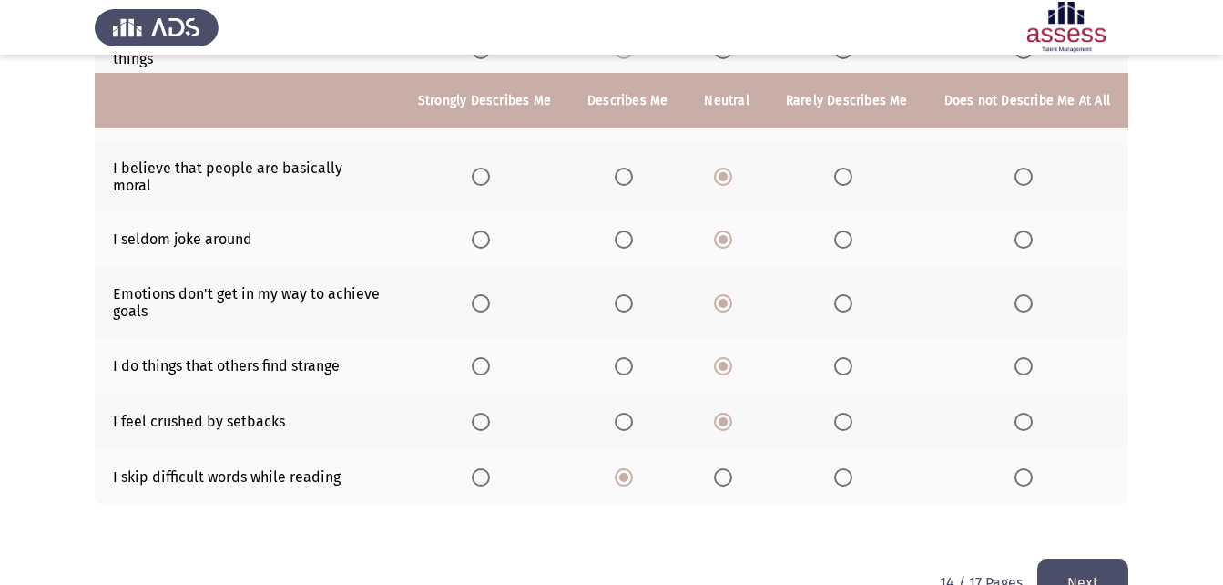
scroll to position [433, 0]
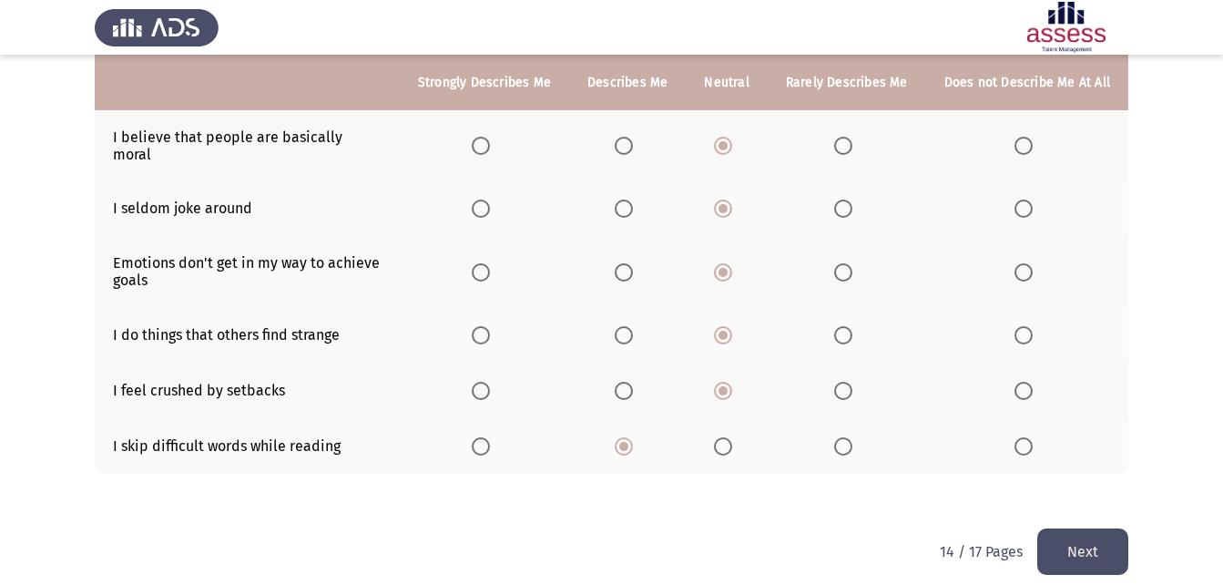
click at [1075, 528] on button "Next" at bounding box center [1082, 551] width 91 height 46
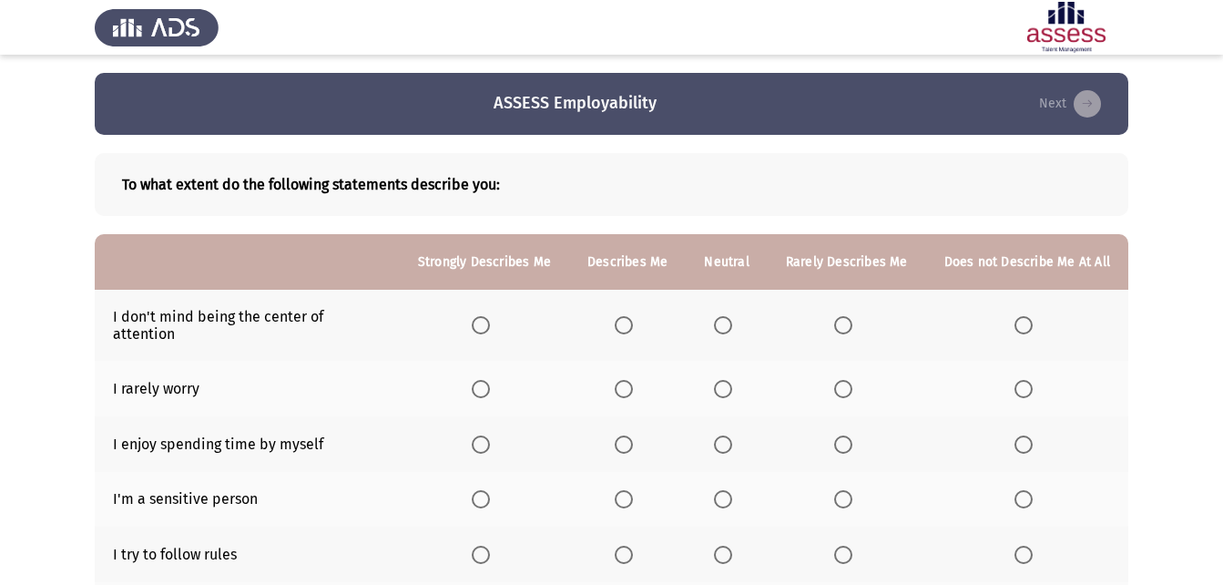
click at [718, 319] on th at bounding box center [726, 325] width 81 height 71
click at [721, 319] on span "Select an option" at bounding box center [723, 325] width 18 height 18
click at [721, 319] on input "Select an option" at bounding box center [723, 325] width 18 height 18
click at [490, 380] on span "Select an option" at bounding box center [481, 389] width 18 height 18
click at [490, 380] on input "Select an option" at bounding box center [481, 389] width 18 height 18
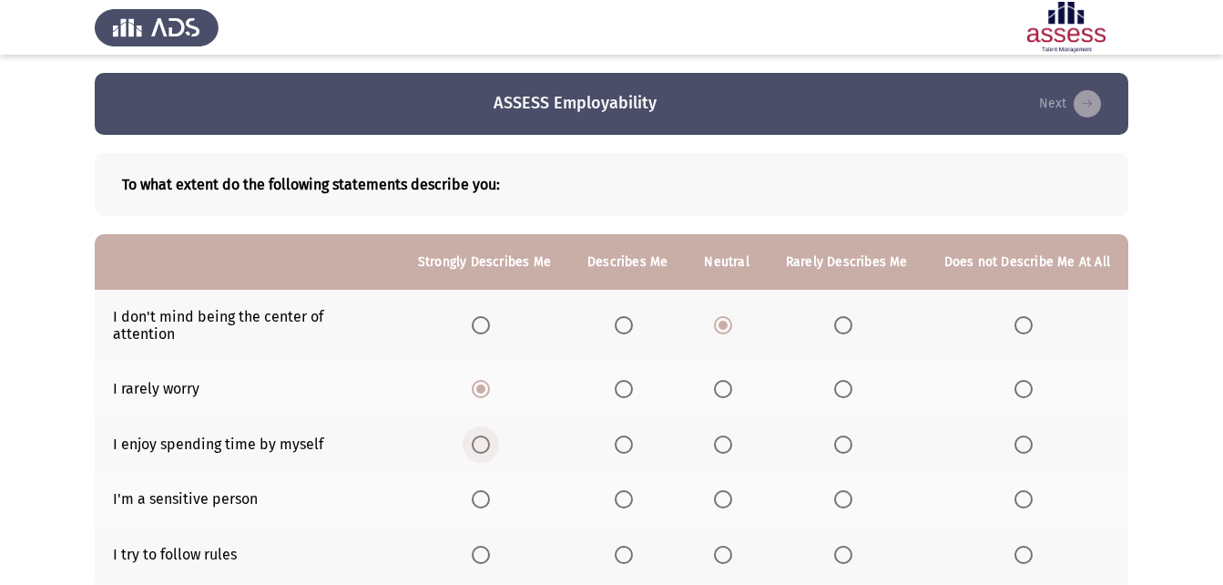
click at [488, 435] on span "Select an option" at bounding box center [481, 444] width 18 height 18
click at [488, 435] on input "Select an option" at bounding box center [481, 444] width 18 height 18
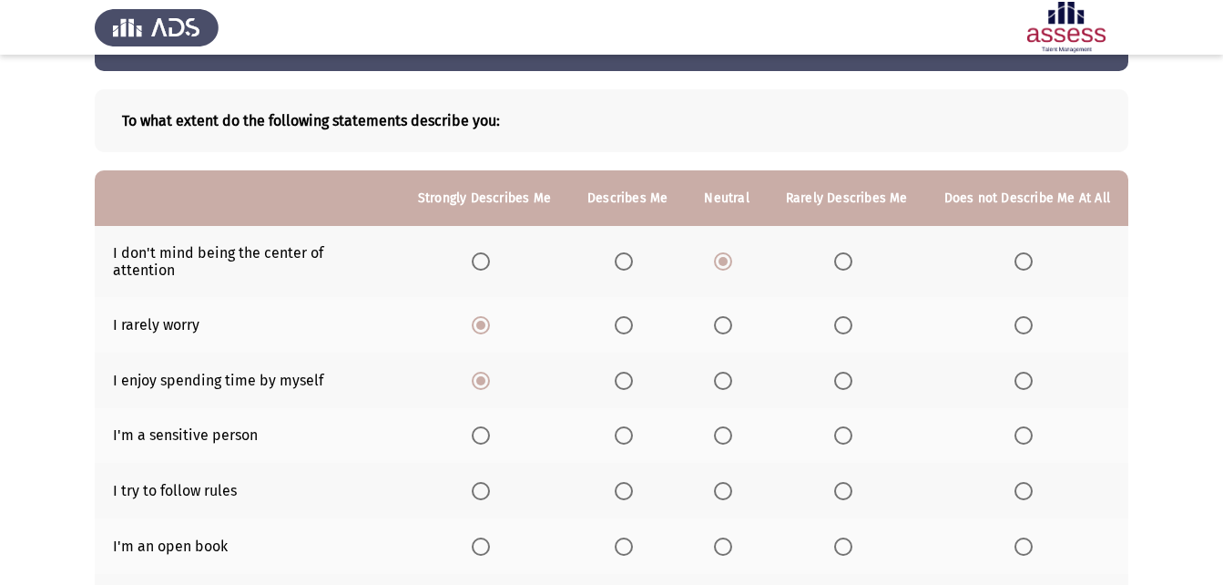
scroll to position [91, 0]
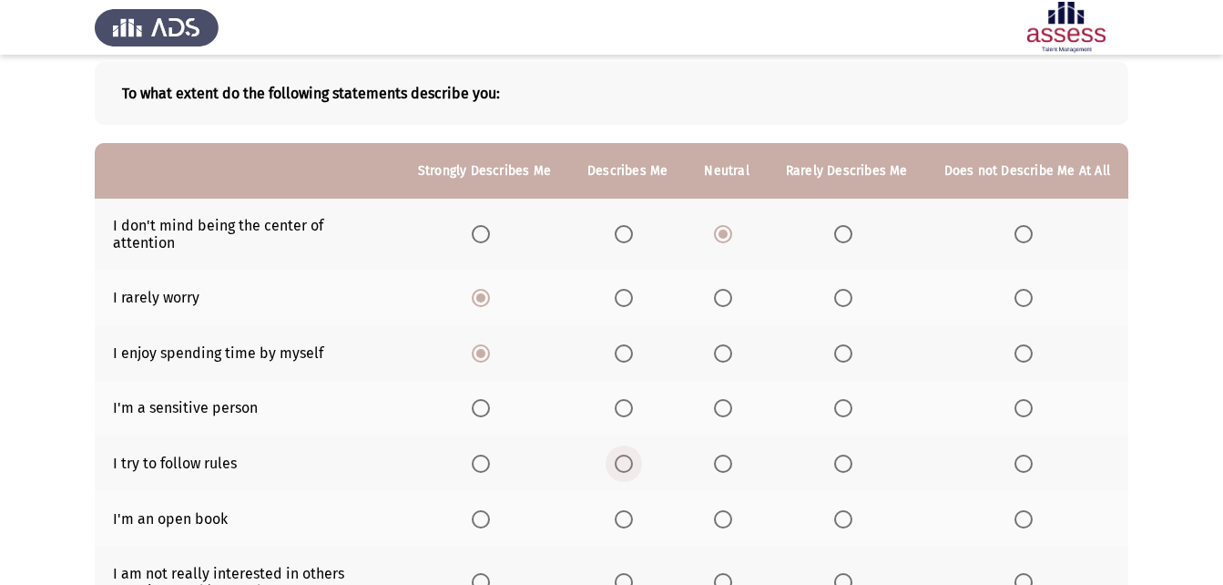
click at [627, 454] on span "Select an option" at bounding box center [624, 463] width 18 height 18
click at [627, 454] on input "Select an option" at bounding box center [624, 463] width 18 height 18
click at [719, 399] on span "Select an option" at bounding box center [723, 408] width 18 height 18
click at [719, 399] on input "Select an option" at bounding box center [723, 408] width 18 height 18
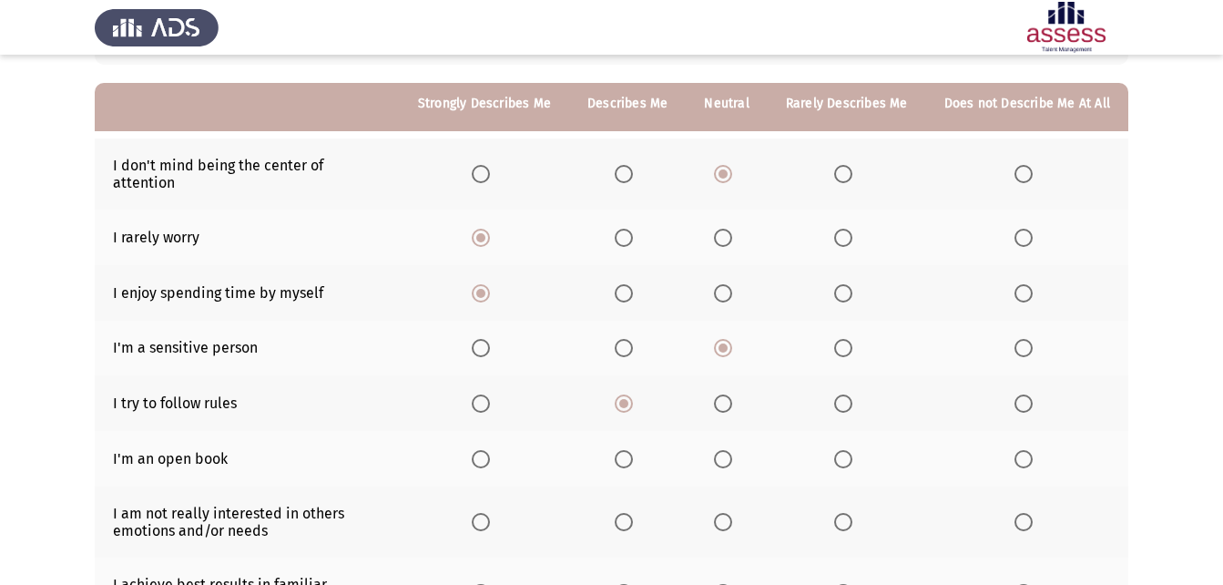
scroll to position [182, 0]
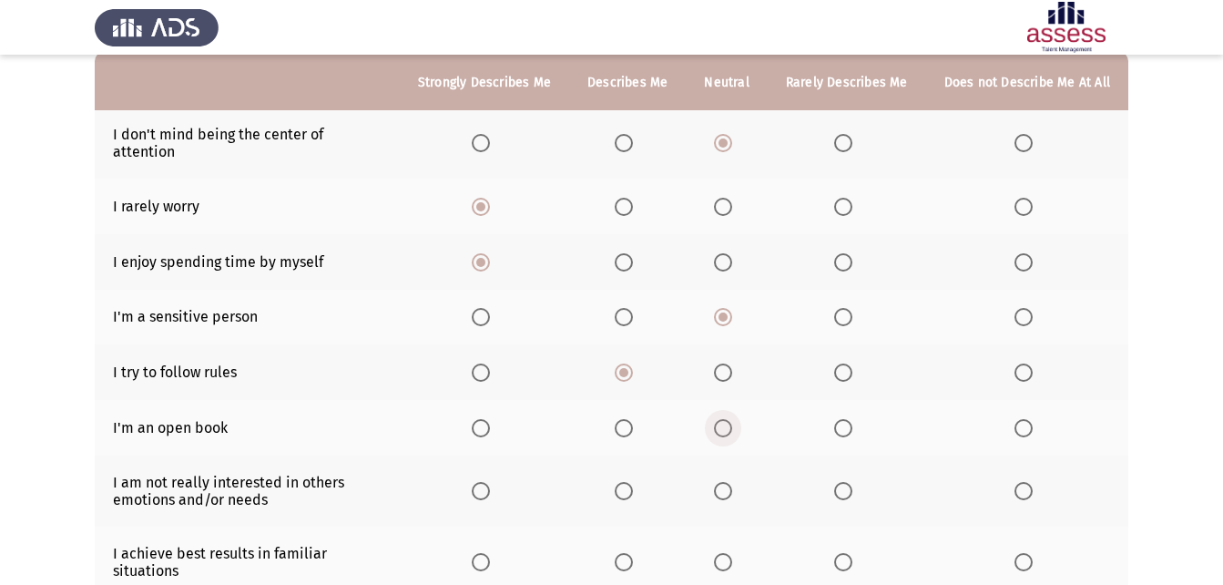
click at [732, 419] on span "Select an option" at bounding box center [723, 428] width 18 height 18
click at [732, 419] on input "Select an option" at bounding box center [723, 428] width 18 height 18
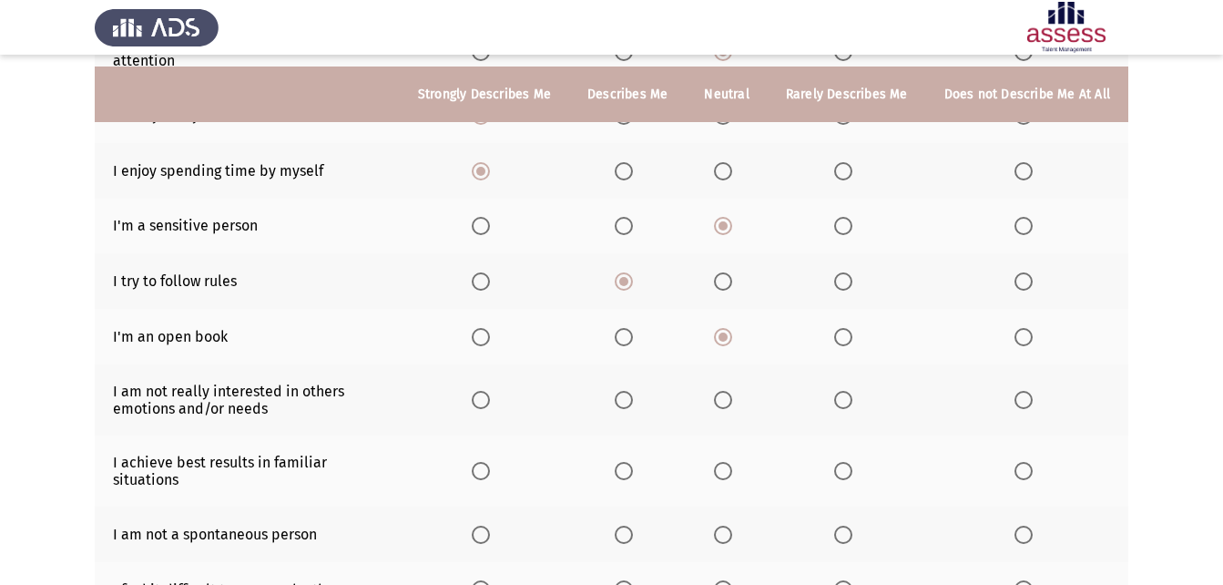
scroll to position [364, 0]
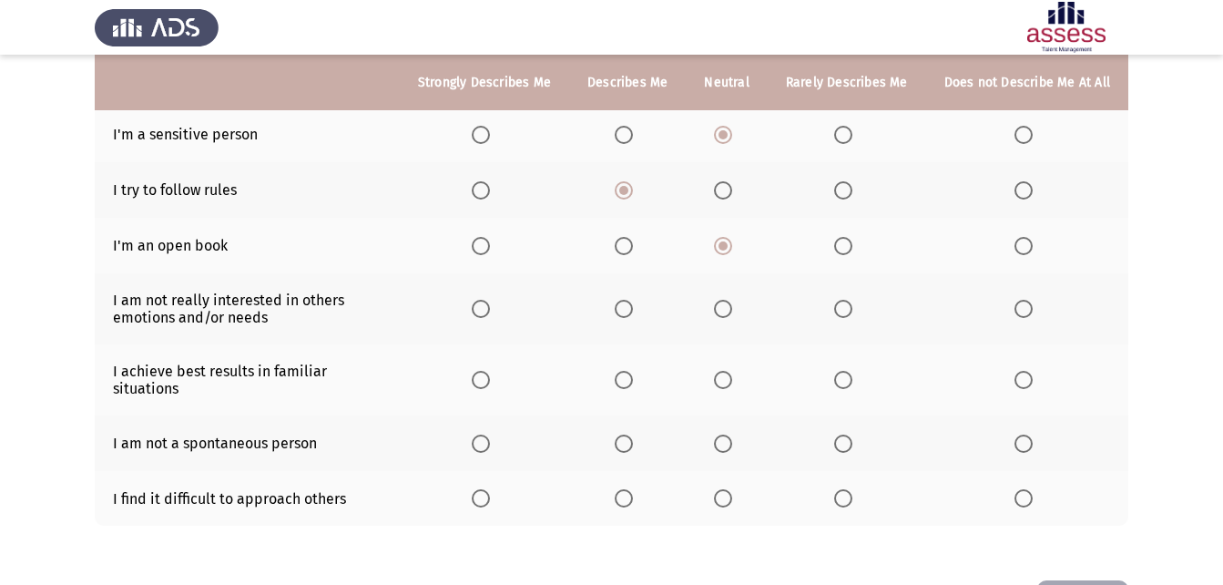
click at [724, 371] on span "Select an option" at bounding box center [723, 380] width 18 height 18
click at [724, 371] on input "Select an option" at bounding box center [723, 380] width 18 height 18
click at [732, 434] on span "Select an option" at bounding box center [723, 443] width 18 height 18
click at [732, 434] on input "Select an option" at bounding box center [723, 443] width 18 height 18
click at [732, 489] on span "Select an option" at bounding box center [723, 498] width 18 height 18
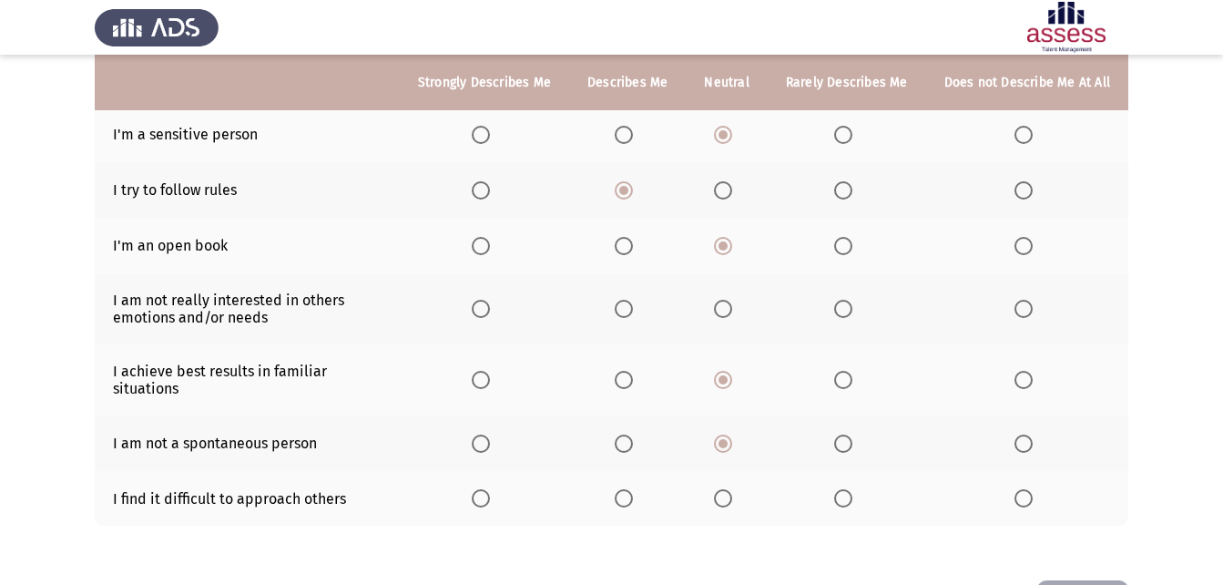
click at [732, 489] on input "Select an option" at bounding box center [723, 498] width 18 height 18
click at [630, 489] on span "Select an option" at bounding box center [624, 498] width 18 height 18
click at [630, 489] on input "Select an option" at bounding box center [624, 498] width 18 height 18
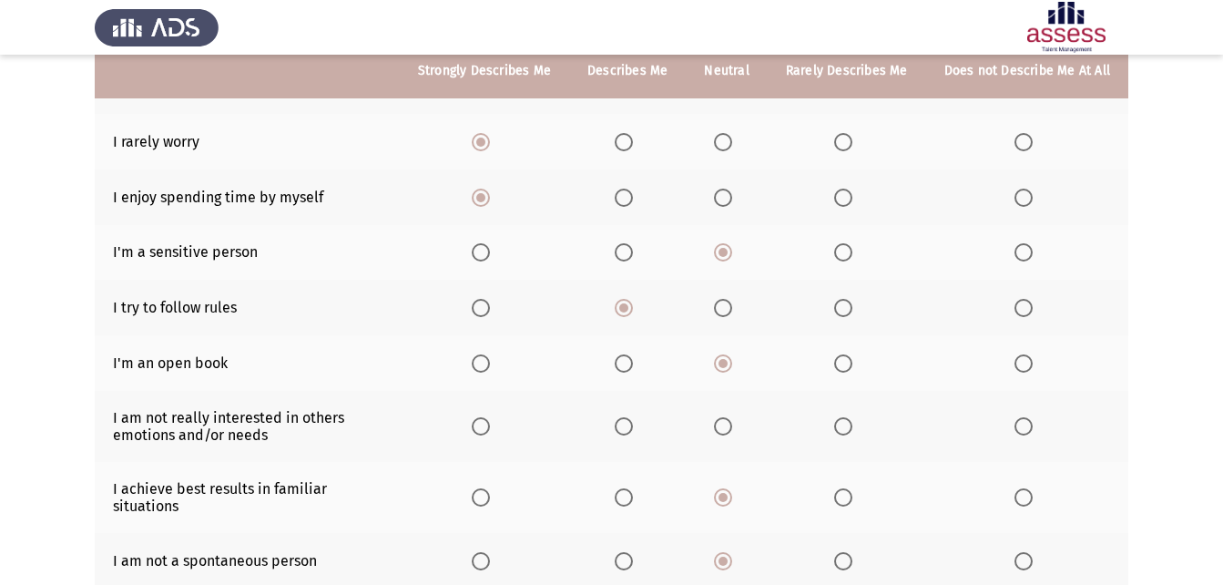
scroll to position [235, 0]
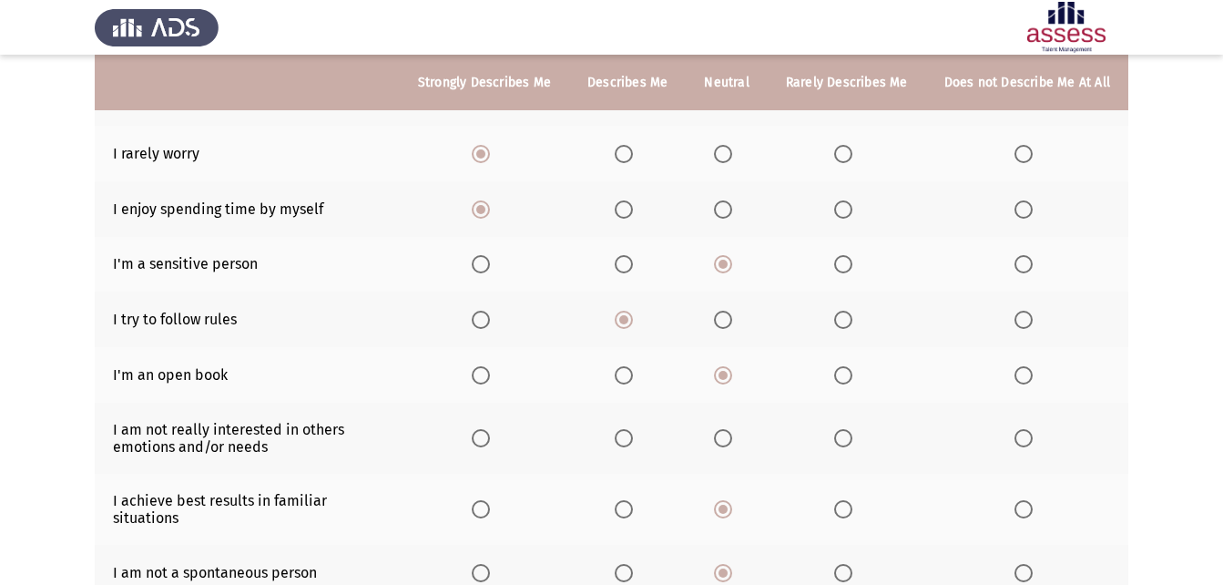
click at [726, 433] on th at bounding box center [726, 437] width 81 height 71
click at [732, 429] on span "Select an option" at bounding box center [723, 438] width 18 height 18
click at [732, 429] on input "Select an option" at bounding box center [723, 438] width 18 height 18
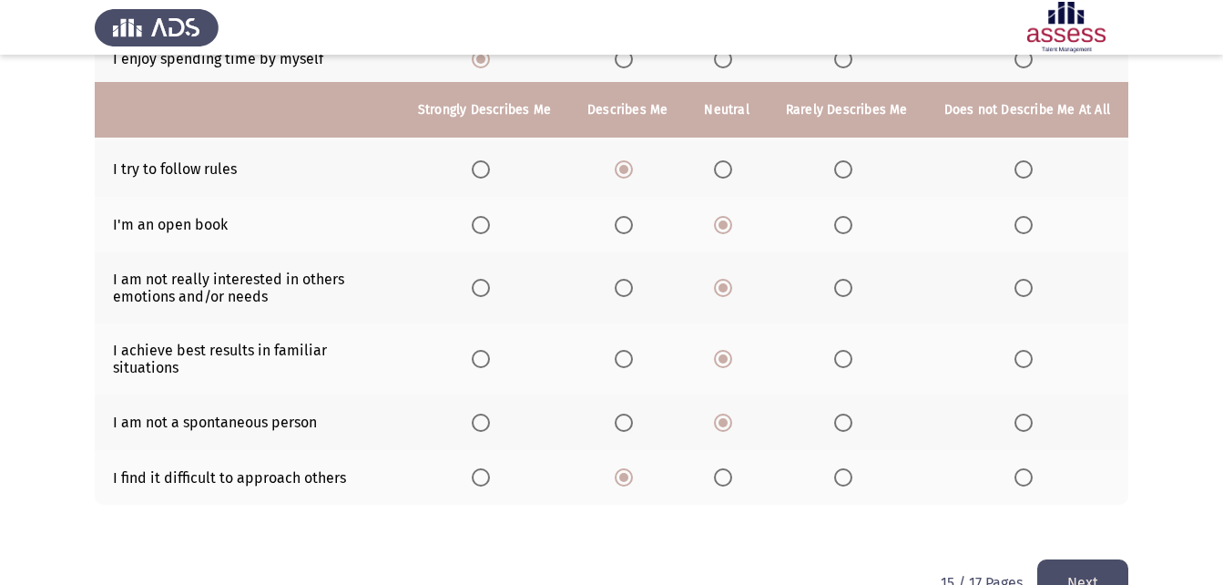
scroll to position [417, 0]
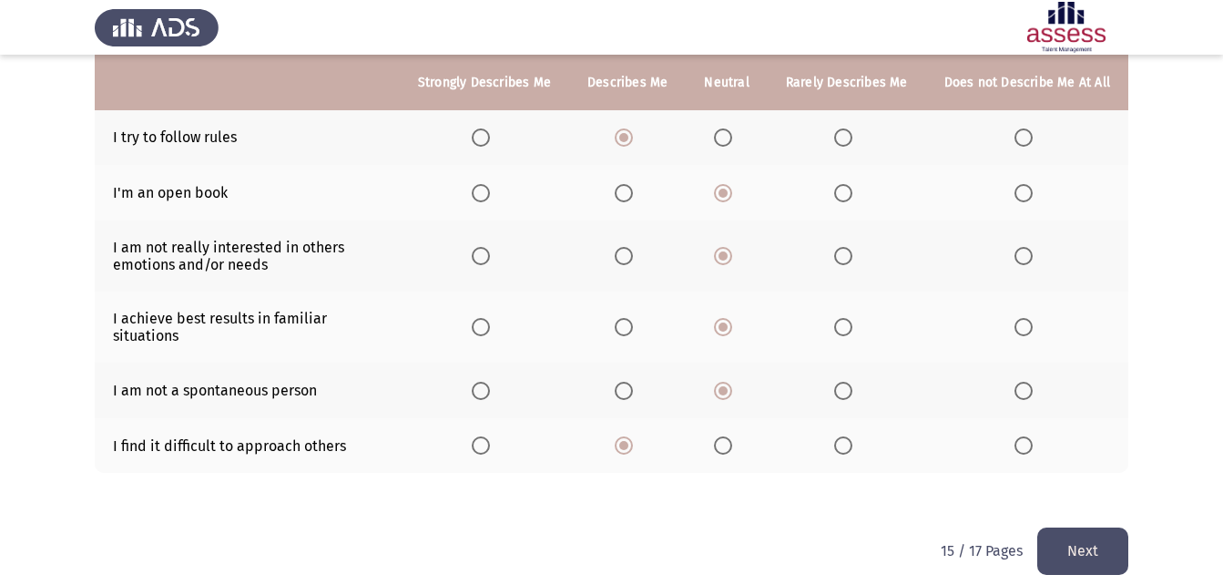
click at [1136, 521] on html "ASSESS Employability Next To what extent do the following statements describe y…" at bounding box center [611, 91] width 1223 height 1017
click at [1106, 536] on button "Next" at bounding box center [1082, 550] width 91 height 46
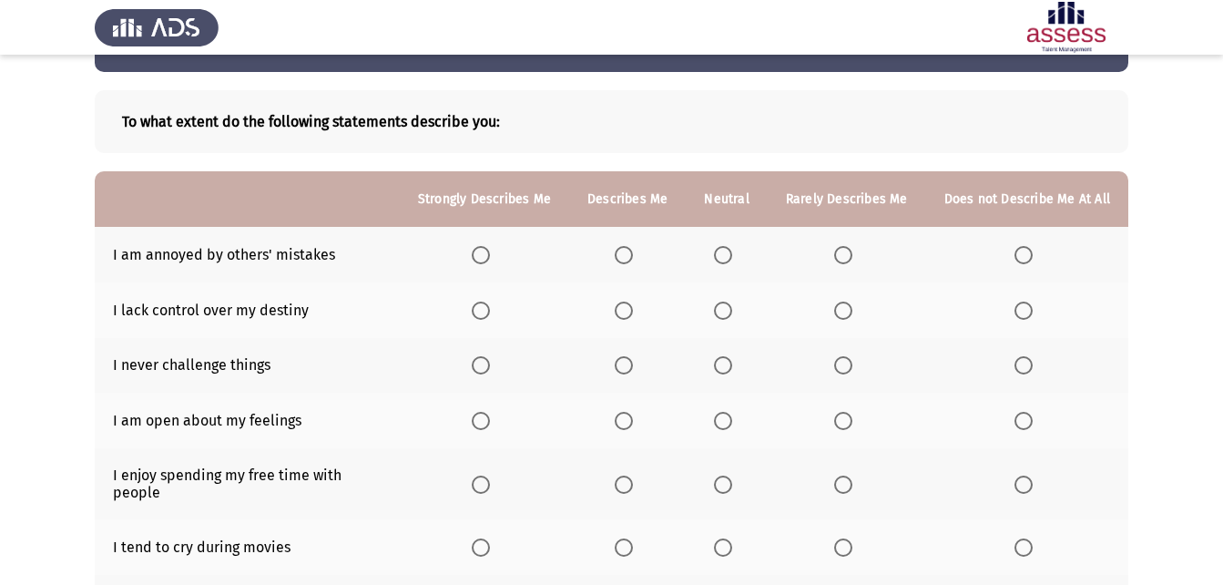
scroll to position [91, 0]
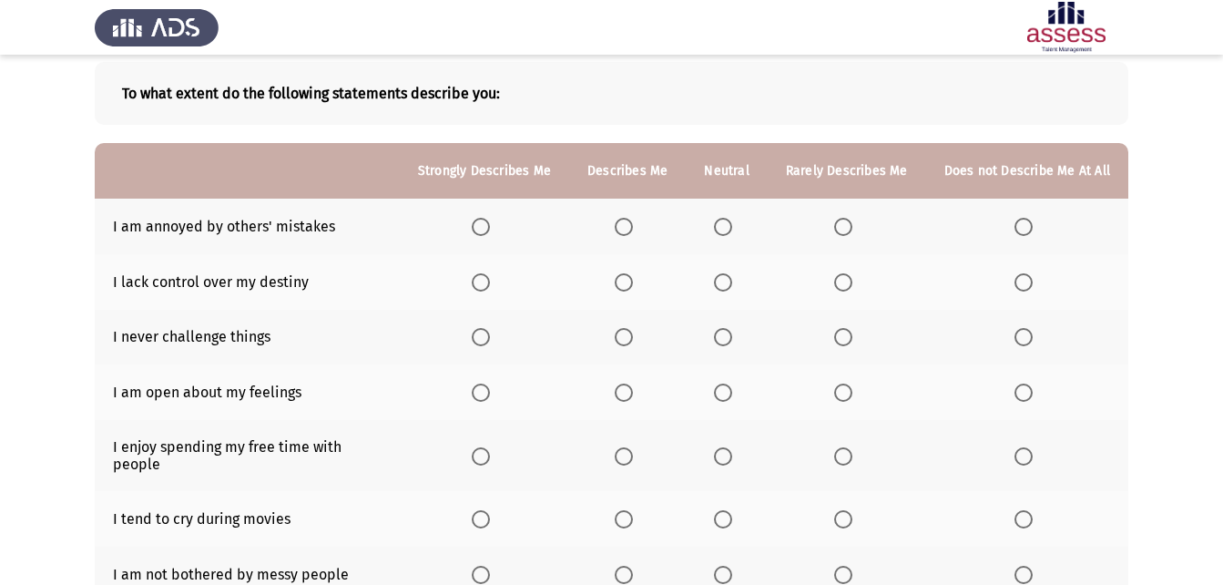
click at [624, 229] on span "Select an option" at bounding box center [624, 227] width 18 height 18
click at [624, 229] on input "Select an option" at bounding box center [624, 227] width 18 height 18
click at [725, 286] on span "Select an option" at bounding box center [723, 282] width 18 height 18
click at [725, 286] on input "Select an option" at bounding box center [723, 282] width 18 height 18
click at [1024, 339] on span "Select an option" at bounding box center [1023, 337] width 18 height 18
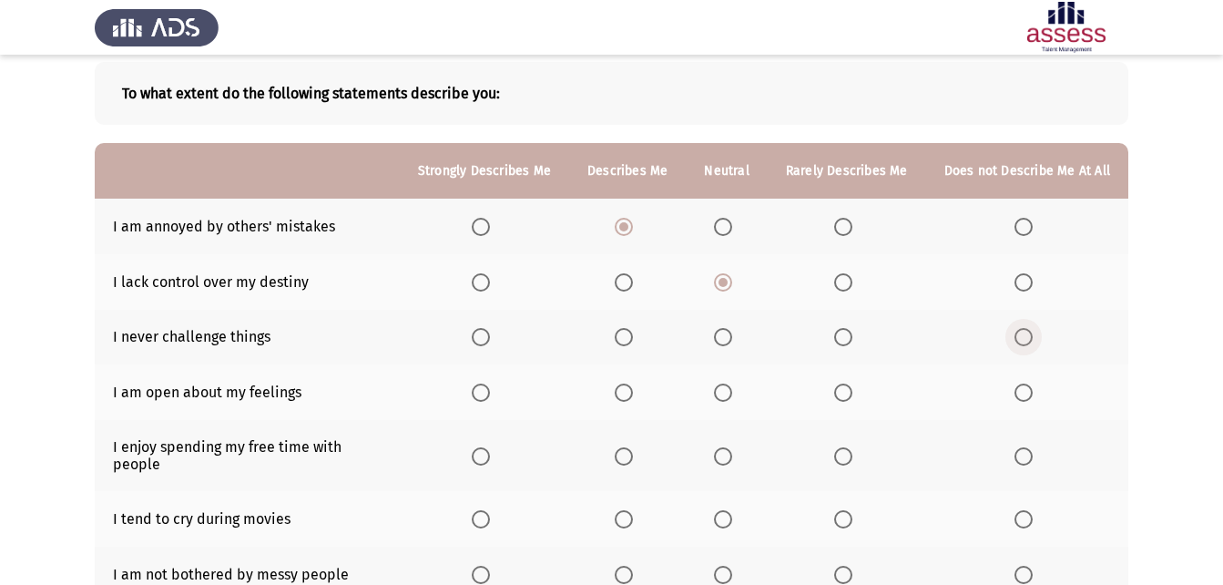
click at [1024, 339] on input "Select an option" at bounding box center [1023, 337] width 18 height 18
click at [624, 337] on span "Select an option" at bounding box center [624, 337] width 0 height 0
click at [631, 336] on input "Select an option" at bounding box center [624, 337] width 18 height 18
click at [1028, 335] on span "Select an option" at bounding box center [1023, 337] width 18 height 18
click at [1028, 335] on input "Select an option" at bounding box center [1023, 337] width 18 height 18
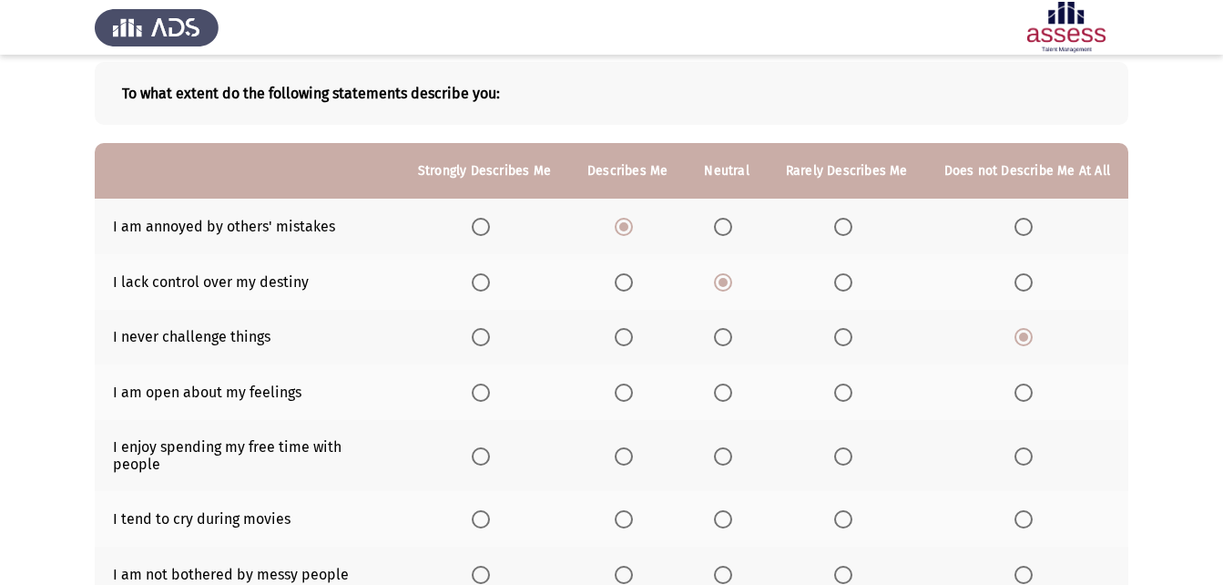
click at [633, 389] on span "Select an option" at bounding box center [624, 392] width 18 height 18
click at [633, 389] on input "Select an option" at bounding box center [624, 392] width 18 height 18
click at [627, 448] on span "Select an option" at bounding box center [624, 456] width 18 height 18
click at [627, 448] on input "Select an option" at bounding box center [624, 456] width 18 height 18
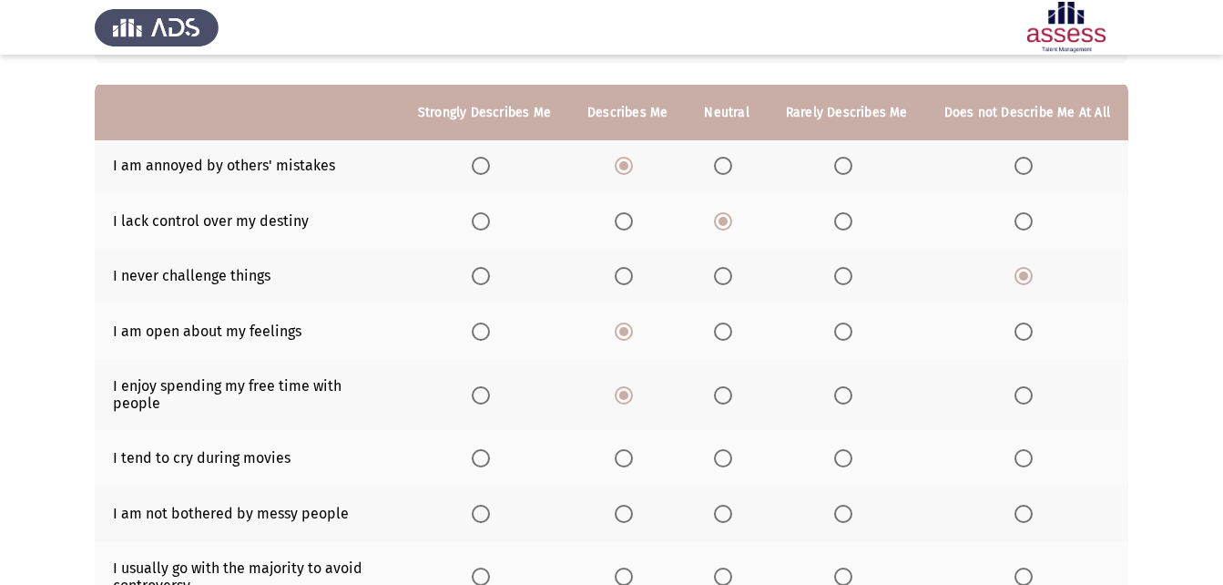
scroll to position [182, 0]
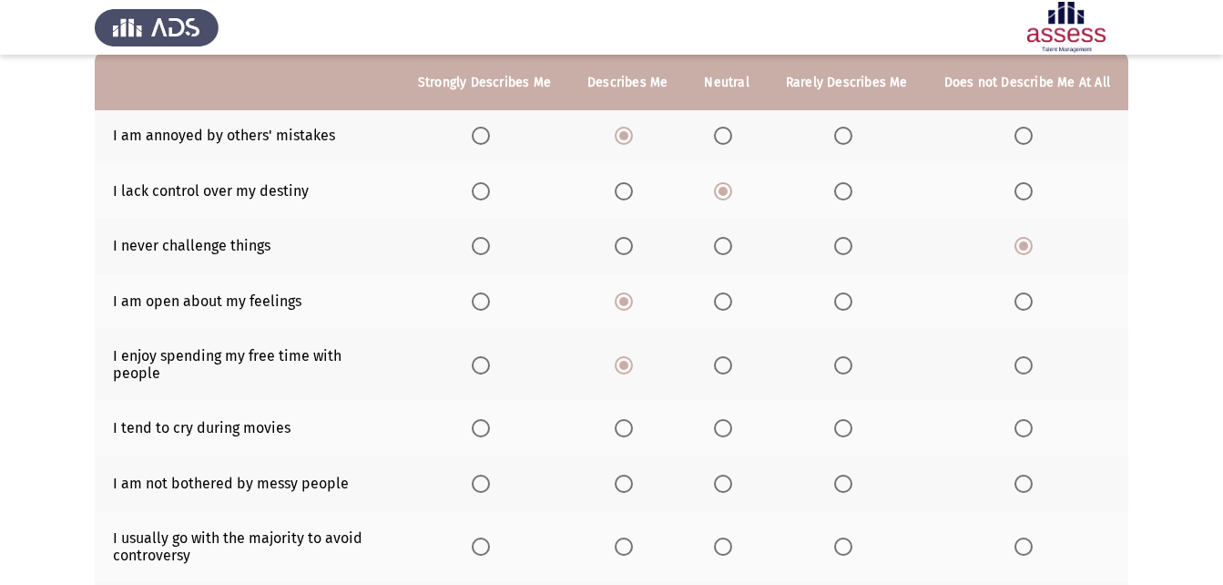
click at [1026, 420] on span "Select an option" at bounding box center [1023, 428] width 18 height 18
click at [1026, 420] on input "Select an option" at bounding box center [1023, 428] width 18 height 18
click at [729, 474] on span "Select an option" at bounding box center [723, 483] width 18 height 18
click at [729, 474] on input "Select an option" at bounding box center [723, 483] width 18 height 18
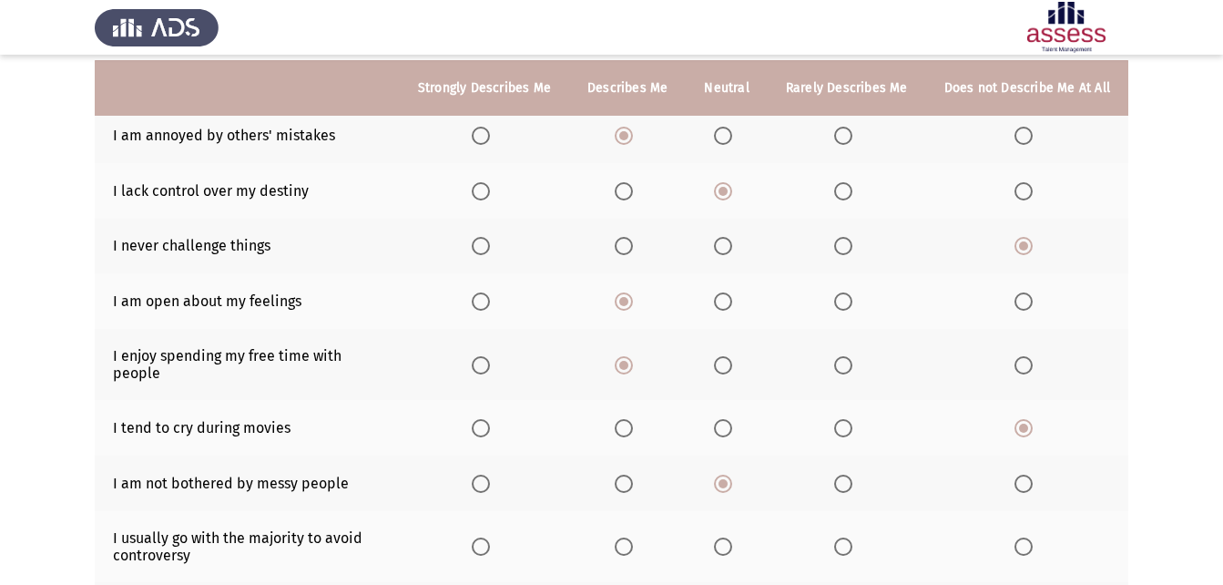
scroll to position [273, 0]
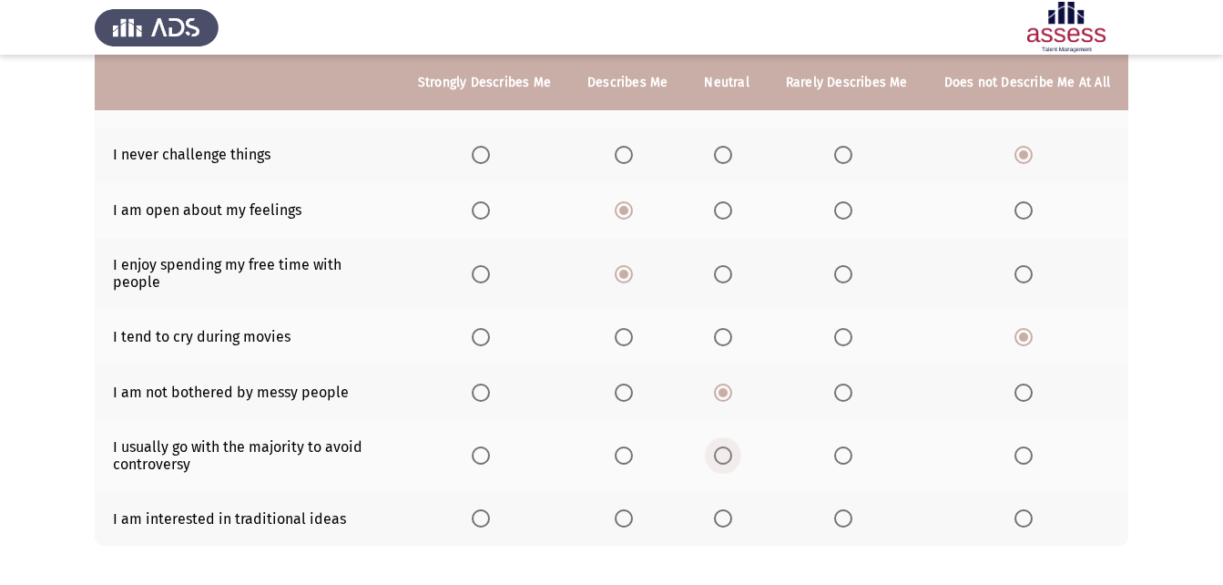
click at [722, 446] on span "Select an option" at bounding box center [723, 455] width 18 height 18
click at [722, 446] on input "Select an option" at bounding box center [723, 455] width 18 height 18
click at [630, 509] on span "Select an option" at bounding box center [624, 518] width 18 height 18
click at [630, 509] on input "Select an option" at bounding box center [624, 518] width 18 height 18
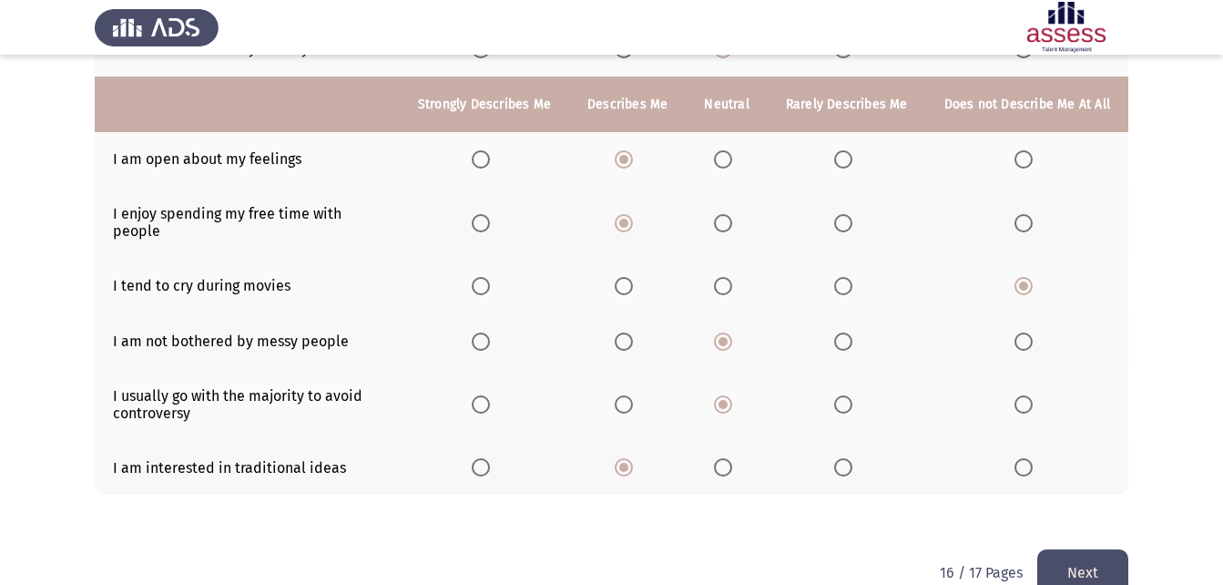
scroll to position [346, 0]
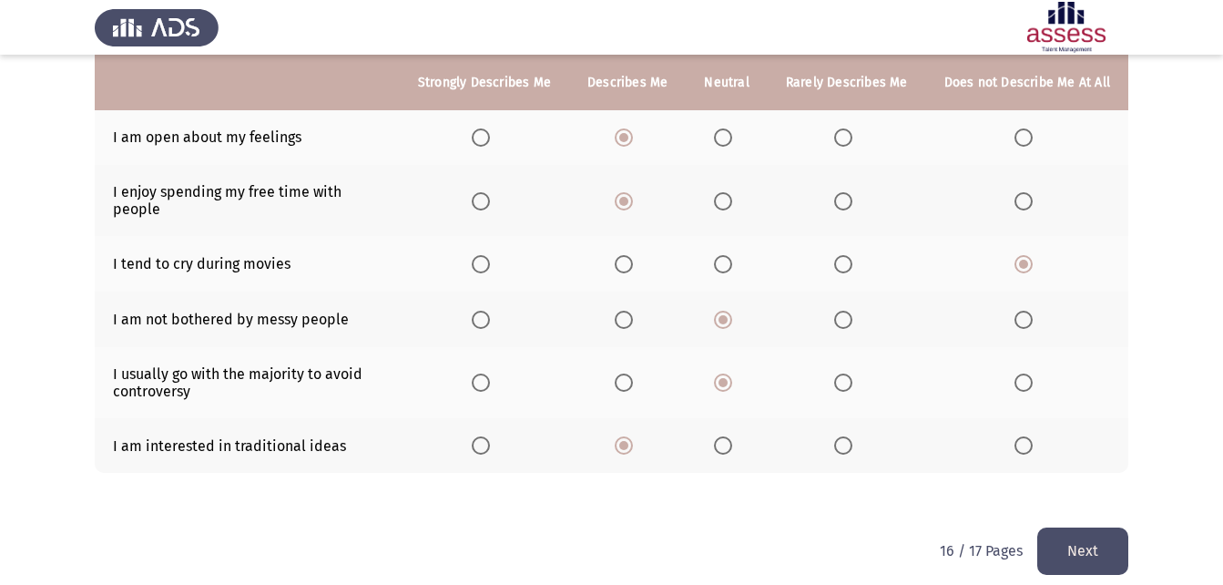
click at [1058, 527] on button "Next" at bounding box center [1082, 550] width 91 height 46
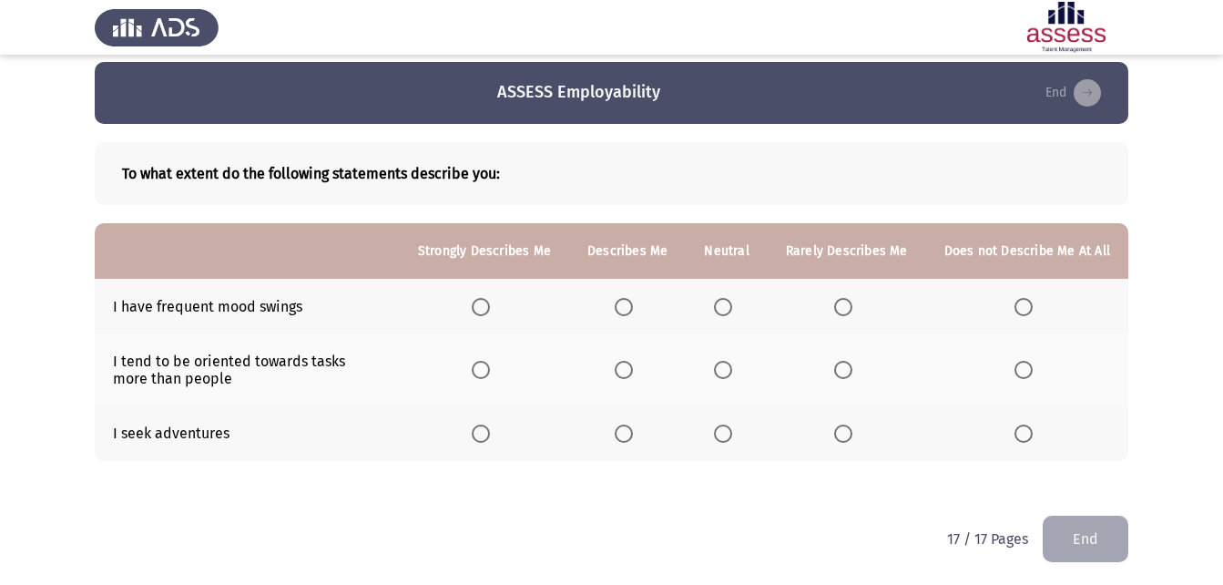
scroll to position [15, 0]
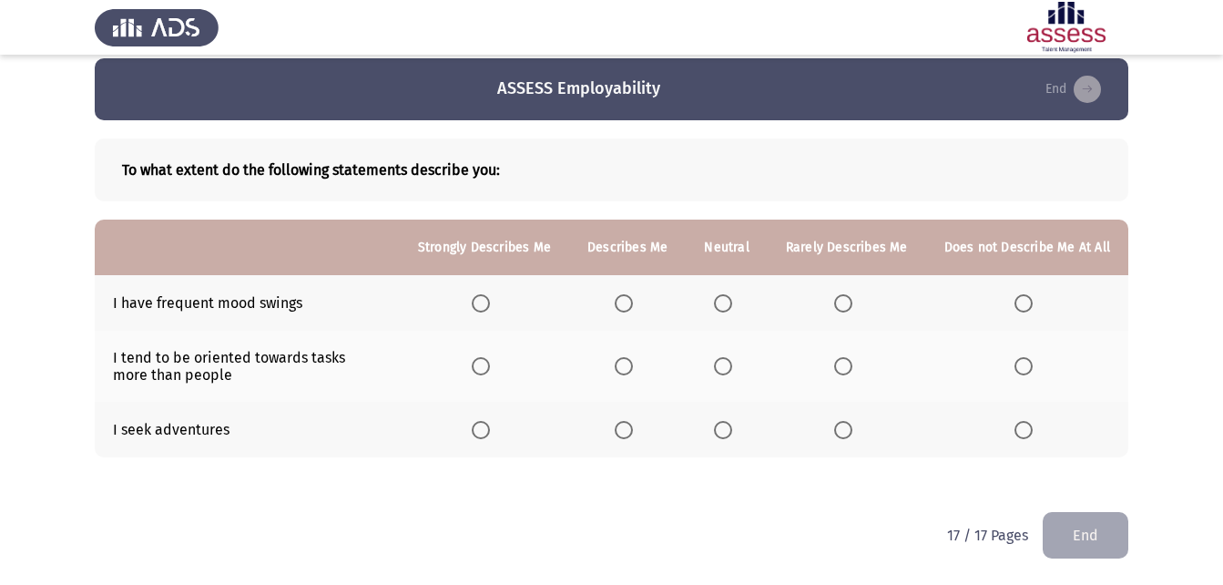
click at [625, 308] on span "Select an option" at bounding box center [624, 303] width 18 height 18
click at [625, 308] on input "Select an option" at bounding box center [624, 303] width 18 height 18
click at [729, 362] on span "Select an option" at bounding box center [723, 366] width 18 height 18
click at [729, 362] on input "Select an option" at bounding box center [723, 366] width 18 height 18
click at [732, 429] on span "Select an option" at bounding box center [723, 430] width 18 height 18
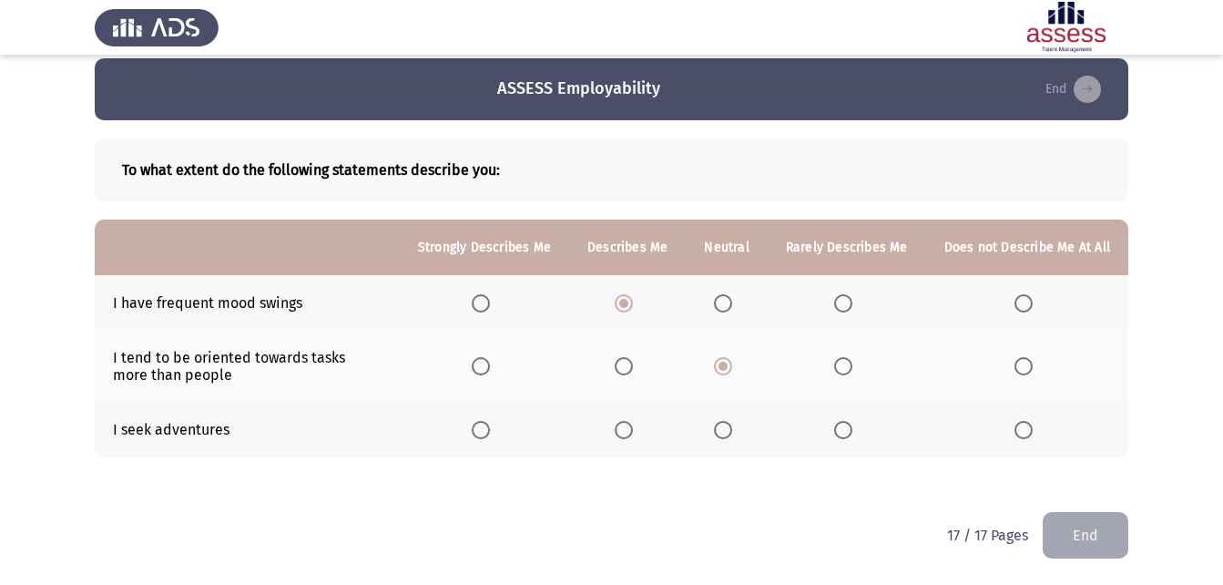
click at [732, 429] on input "Select an option" at bounding box center [723, 430] width 18 height 18
click at [1094, 519] on button "End" at bounding box center [1086, 535] width 86 height 46
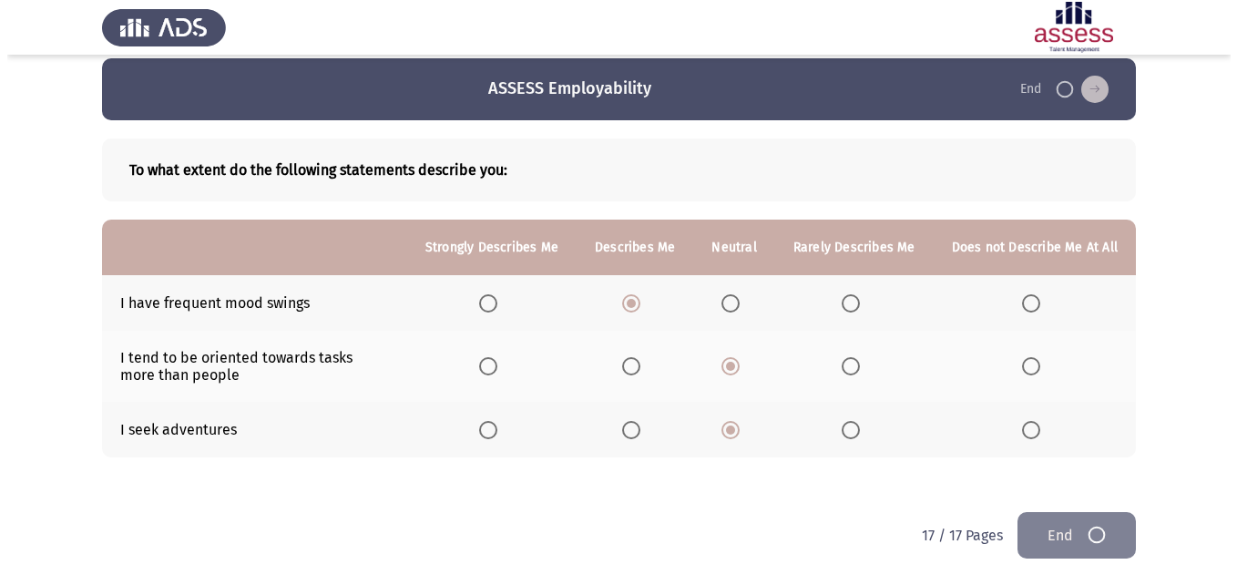
scroll to position [0, 0]
